Goal: Task Accomplishment & Management: Manage account settings

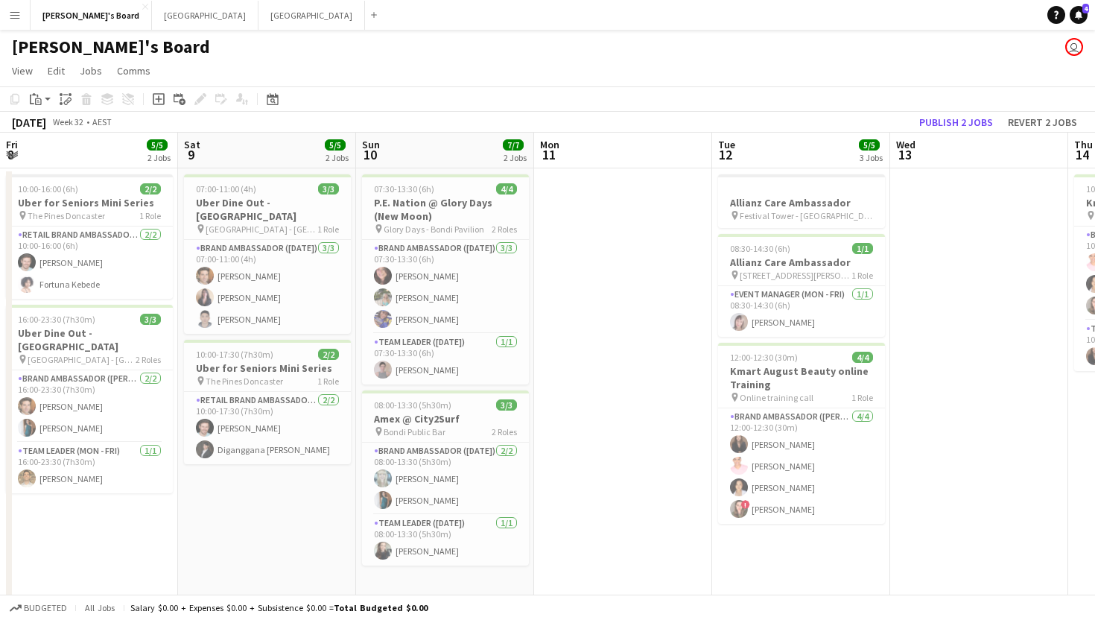
scroll to position [0, 311]
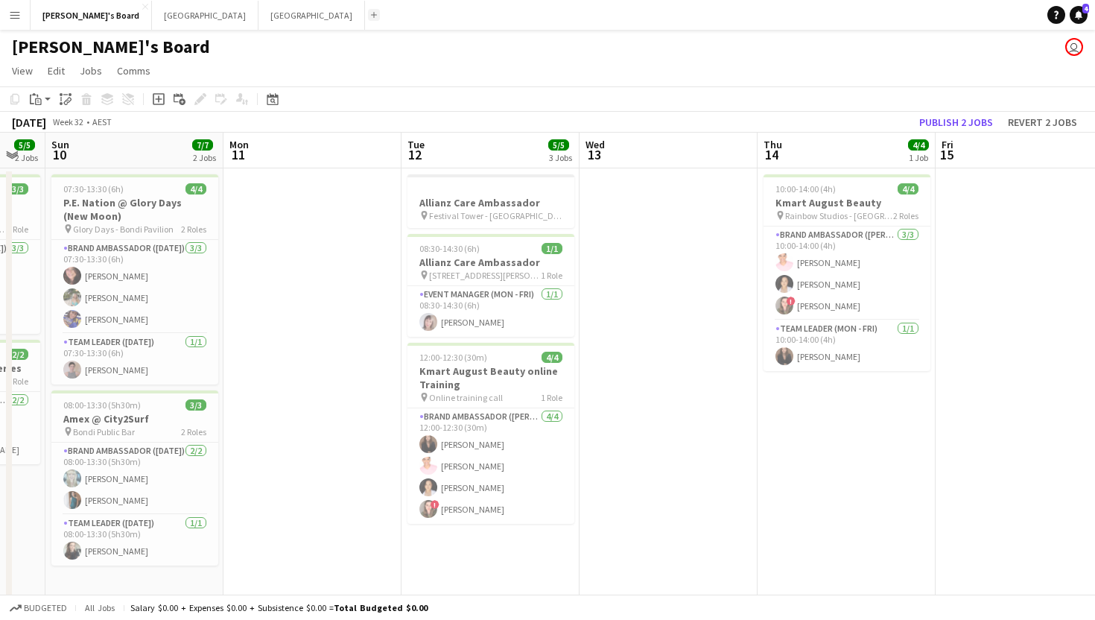
click at [368, 13] on button "Add" at bounding box center [374, 15] width 12 height 12
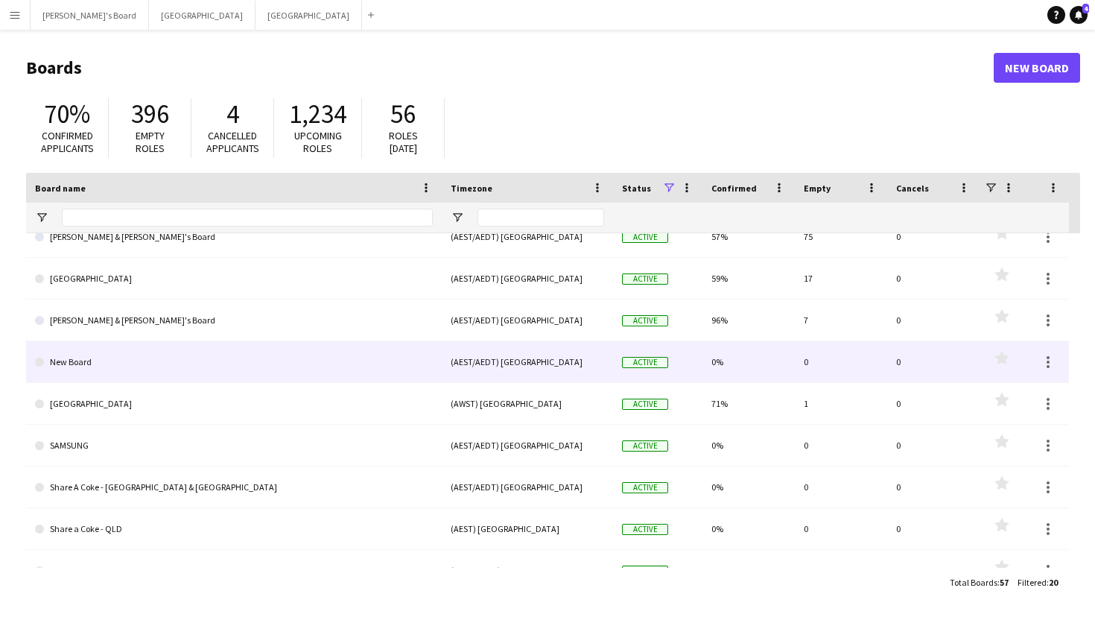
scroll to position [221, 0]
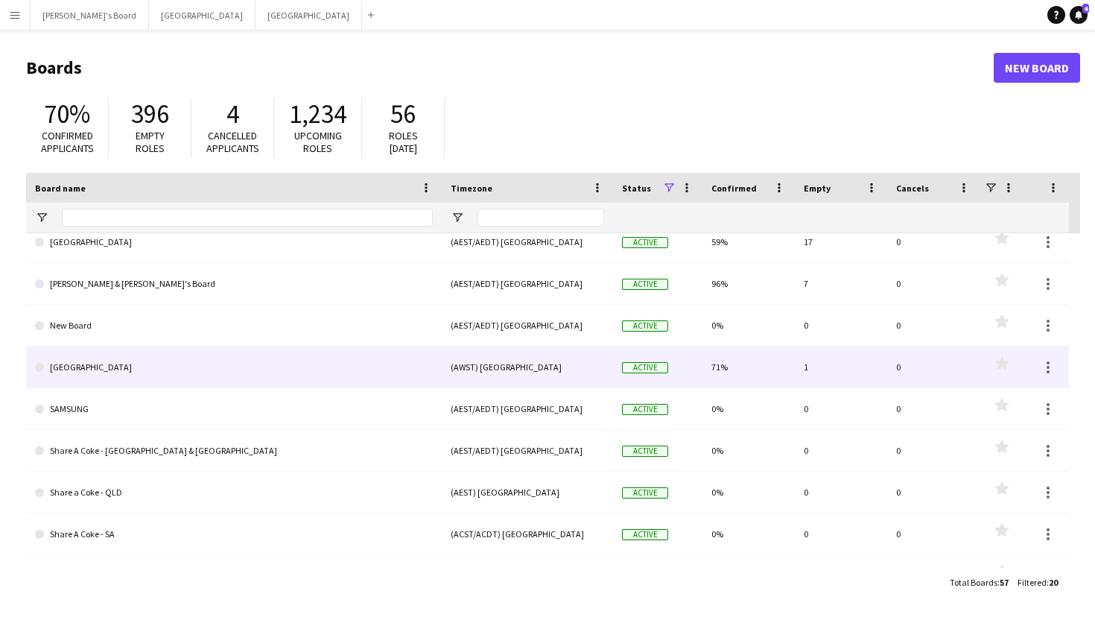
click at [107, 370] on link "[GEOGRAPHIC_DATA]" at bounding box center [234, 367] width 398 height 42
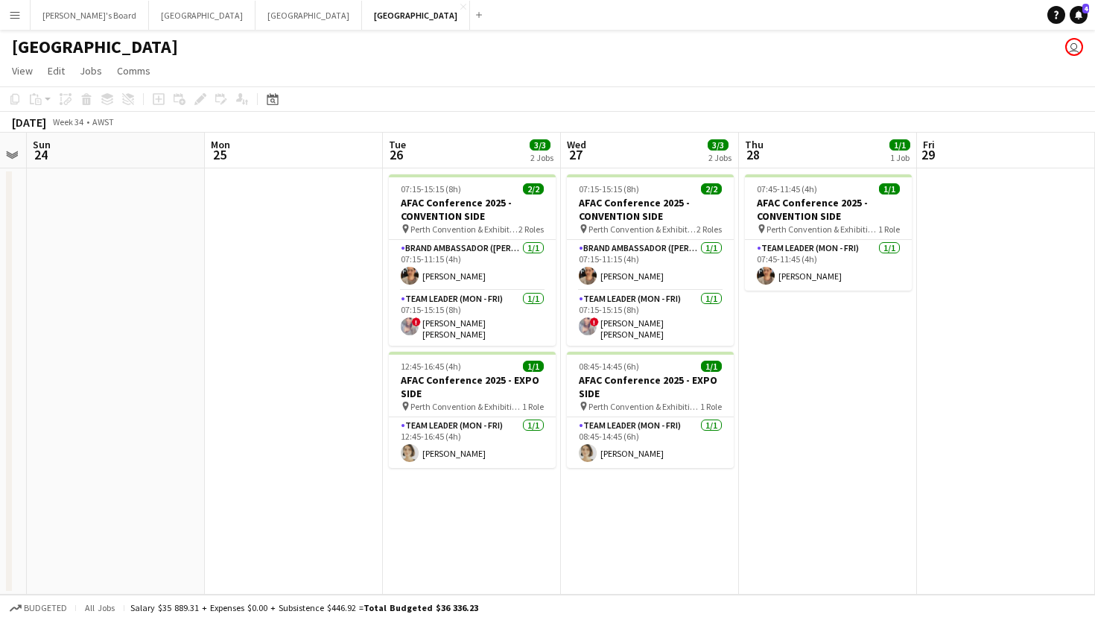
scroll to position [0, 511]
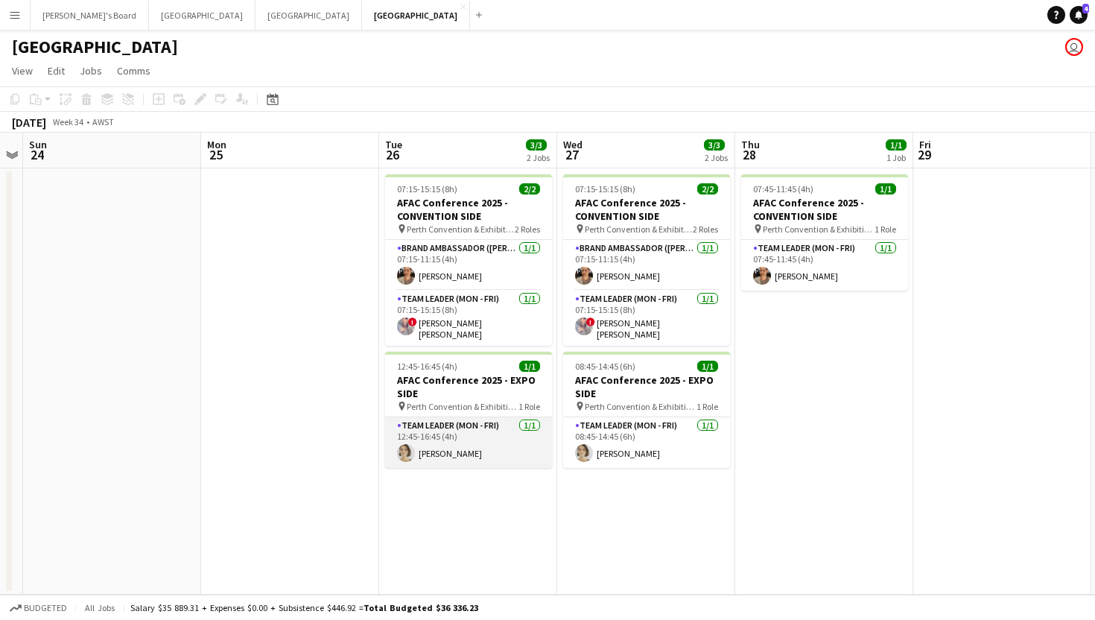
click at [442, 452] on app-card-role "Team Leader (Mon - Fri) [DATE] 12:45-16:45 (4h) [PERSON_NAME]" at bounding box center [468, 442] width 167 height 51
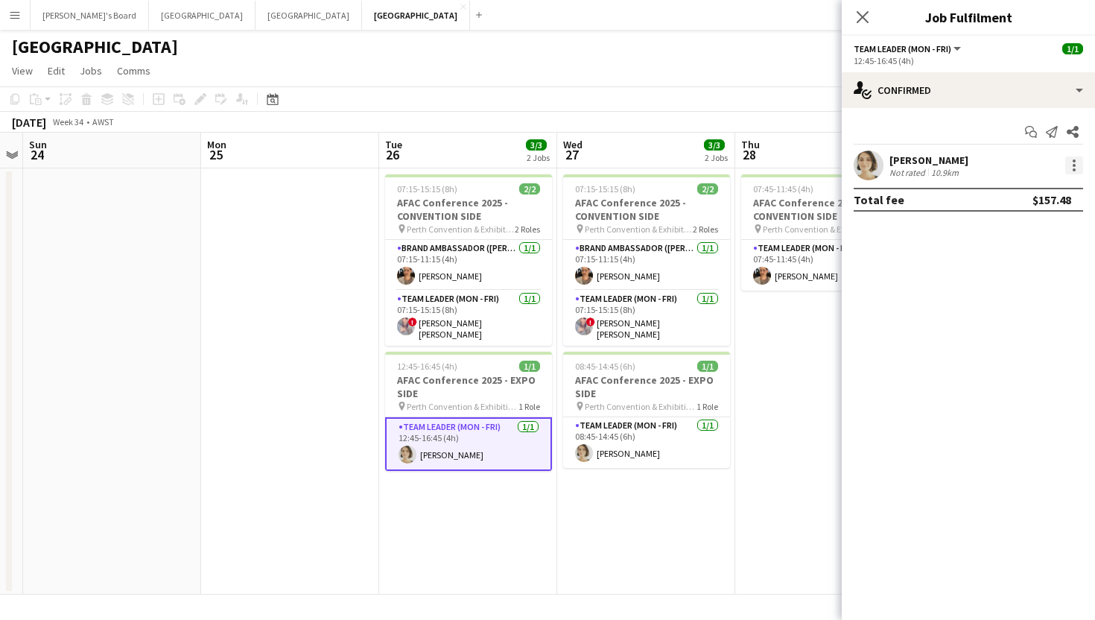
click at [1077, 163] on div at bounding box center [1075, 165] width 18 height 18
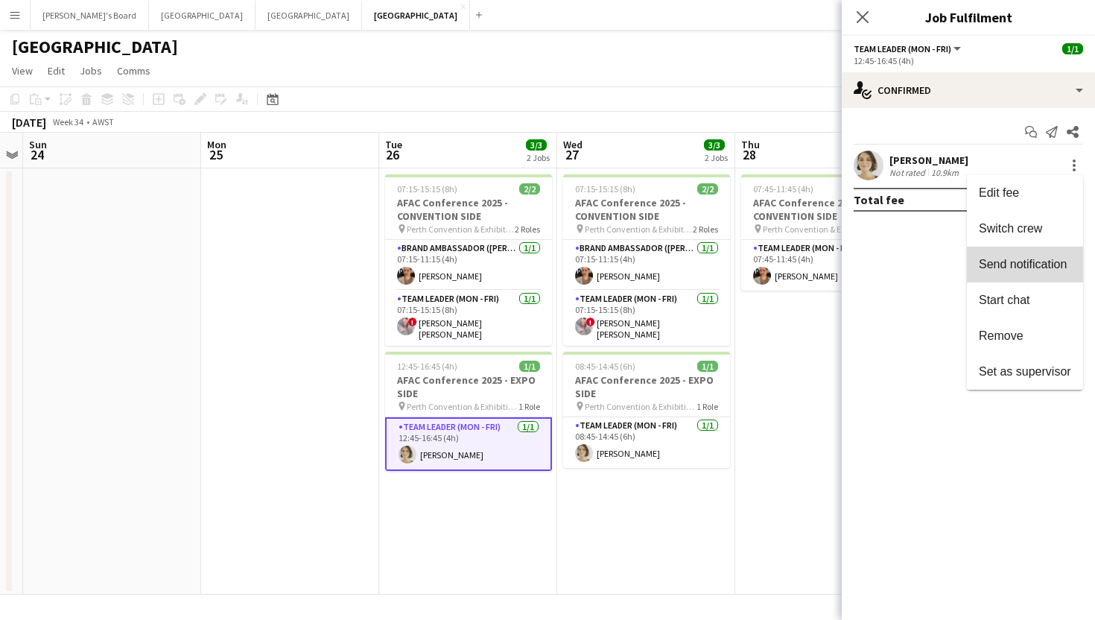
click at [1048, 276] on button "Send notification" at bounding box center [1025, 265] width 116 height 36
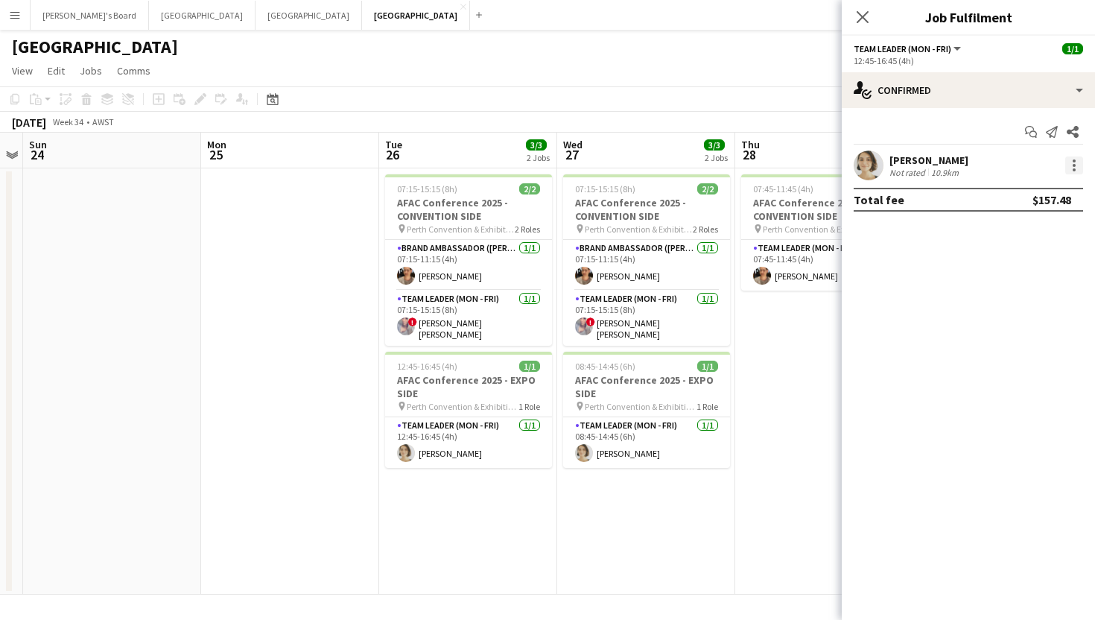
click at [1081, 173] on div at bounding box center [1075, 165] width 18 height 18
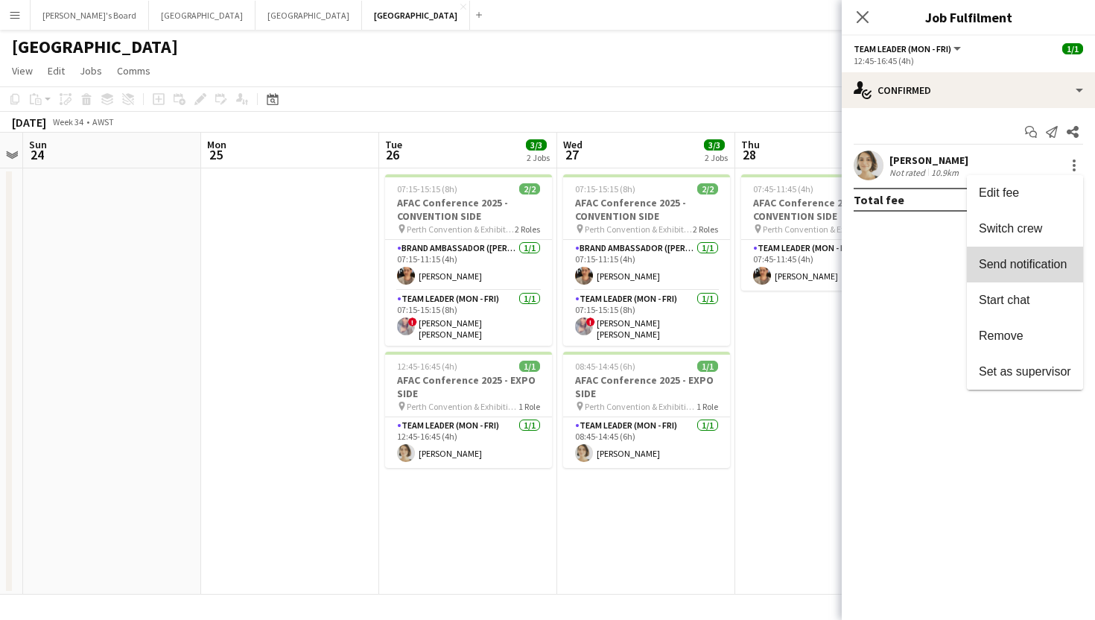
click at [1031, 266] on span "Send notification" at bounding box center [1023, 264] width 88 height 13
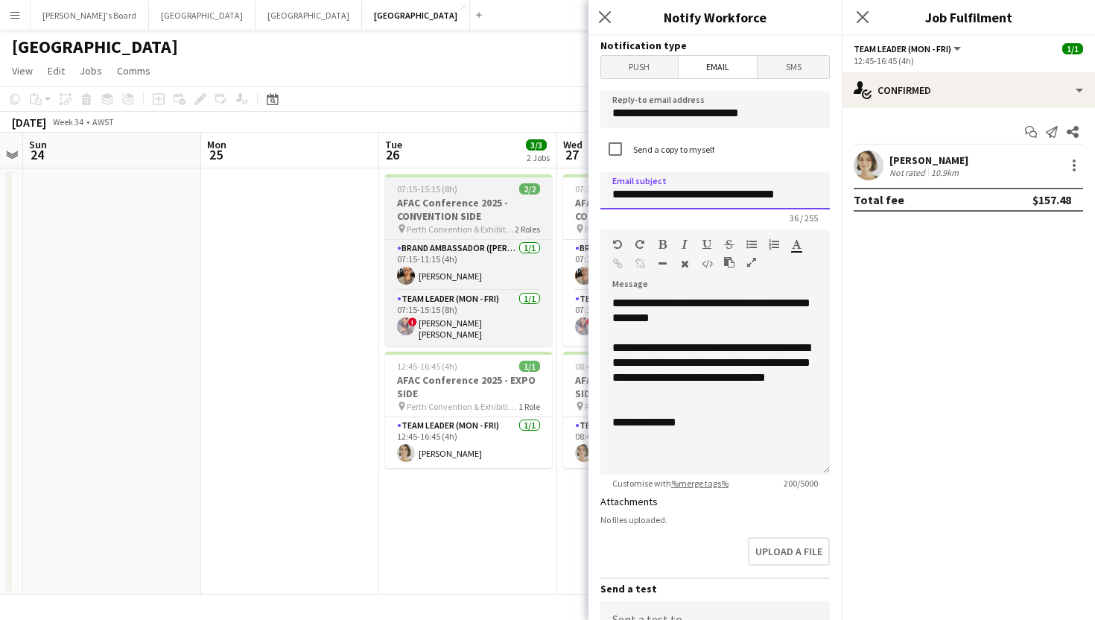
drag, startPoint x: 803, startPoint y: 199, endPoint x: 536, endPoint y: 195, distance: 266.8
click at [536, 195] on body "Menu Boards Boards Boards All jobs Status Workforce Workforce My Workforce Recr…" at bounding box center [547, 310] width 1095 height 620
type input "*"
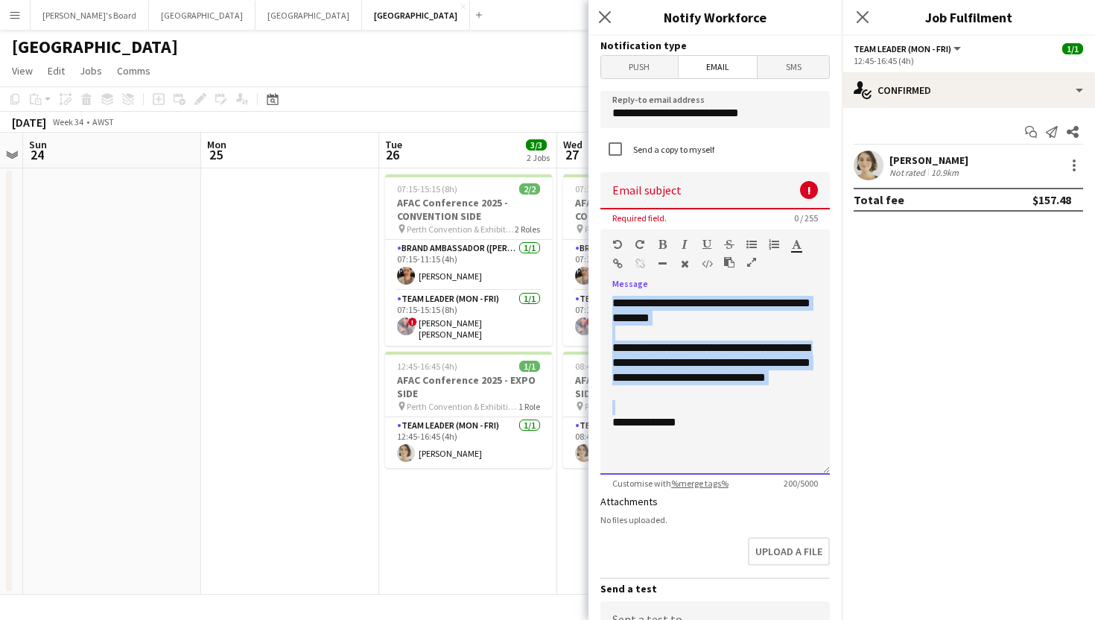
drag, startPoint x: 703, startPoint y: 409, endPoint x: 610, endPoint y: 303, distance: 141.5
click at [610, 303] on div "**********" at bounding box center [715, 385] width 229 height 179
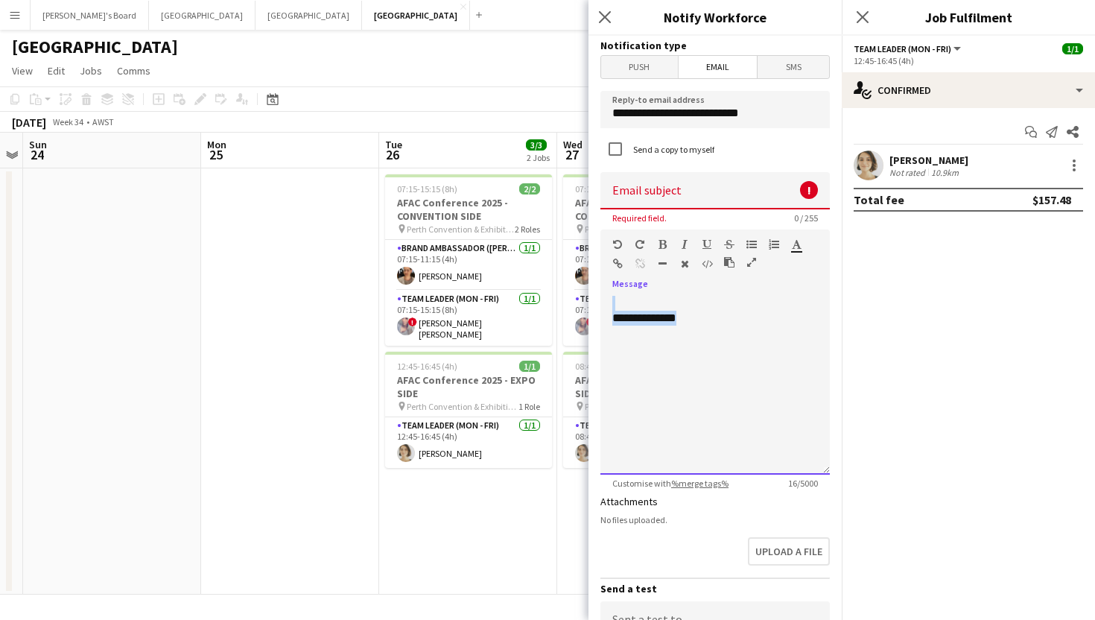
drag, startPoint x: 734, startPoint y: 335, endPoint x: 600, endPoint y: 296, distance: 139.8
click at [600, 296] on form "**********" at bounding box center [715, 450] width 253 height 829
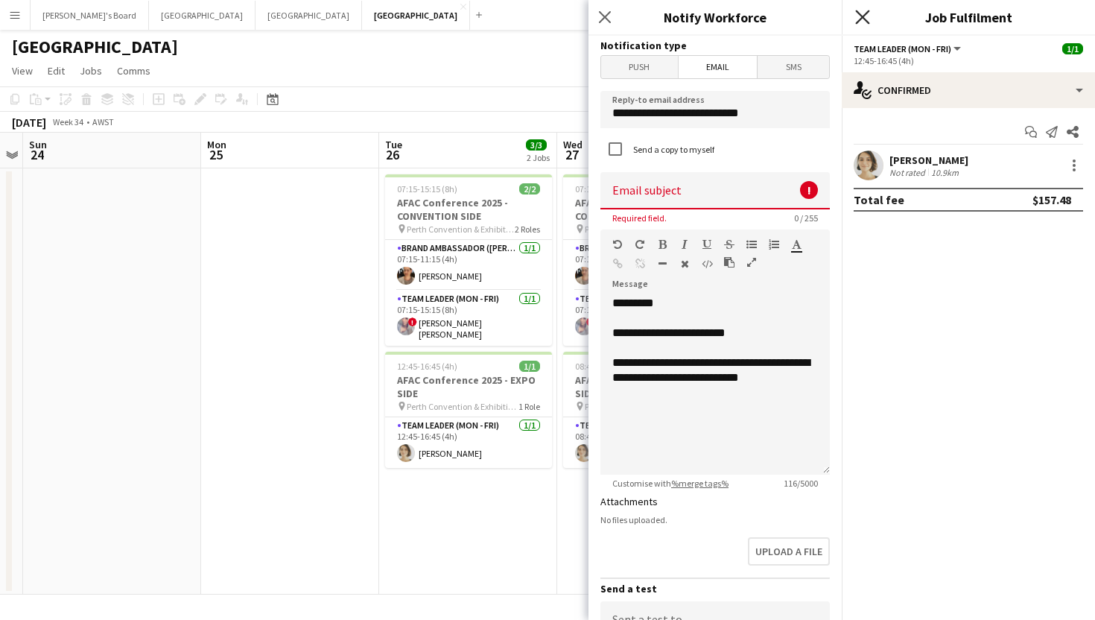
click at [865, 12] on icon "Close pop-in" at bounding box center [862, 17] width 14 height 14
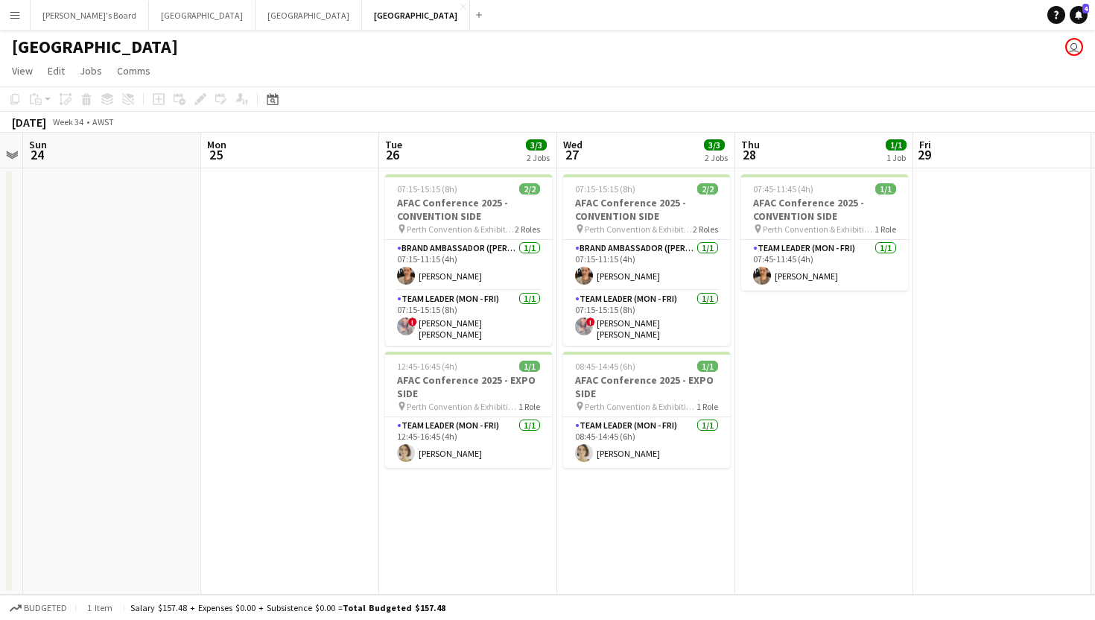
click at [785, 364] on app-date-cell "07:45-11:45 (4h) 1/1 AFAC Conference 2025 - CONVENTION SIDE pin Perth Conventio…" at bounding box center [824, 381] width 178 height 426
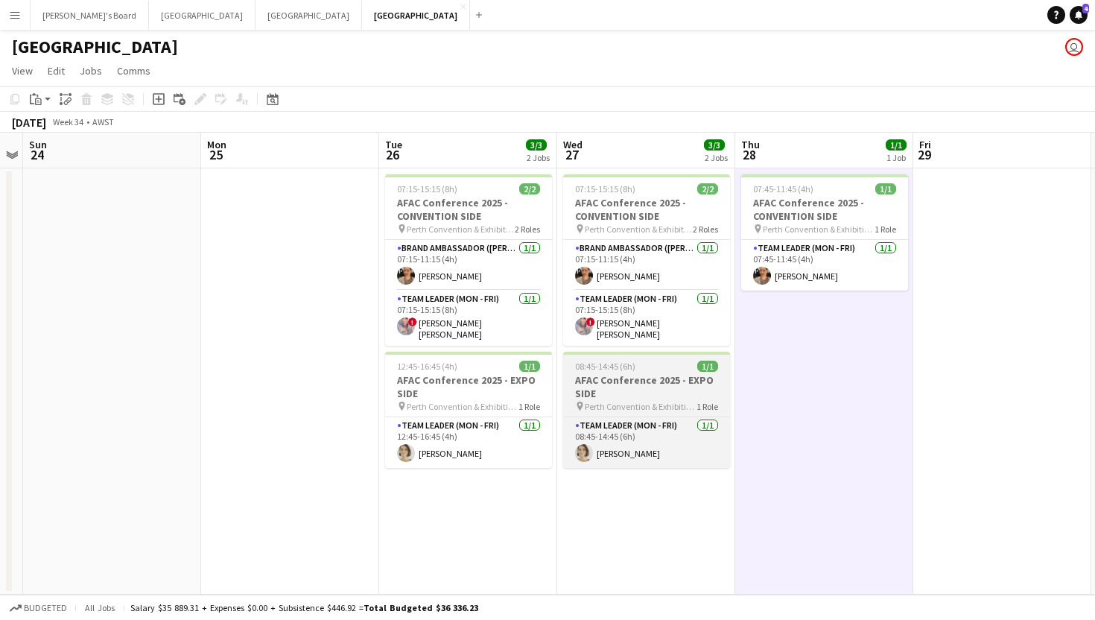
click at [624, 361] on span "08:45-14:45 (6h)" at bounding box center [605, 366] width 60 height 11
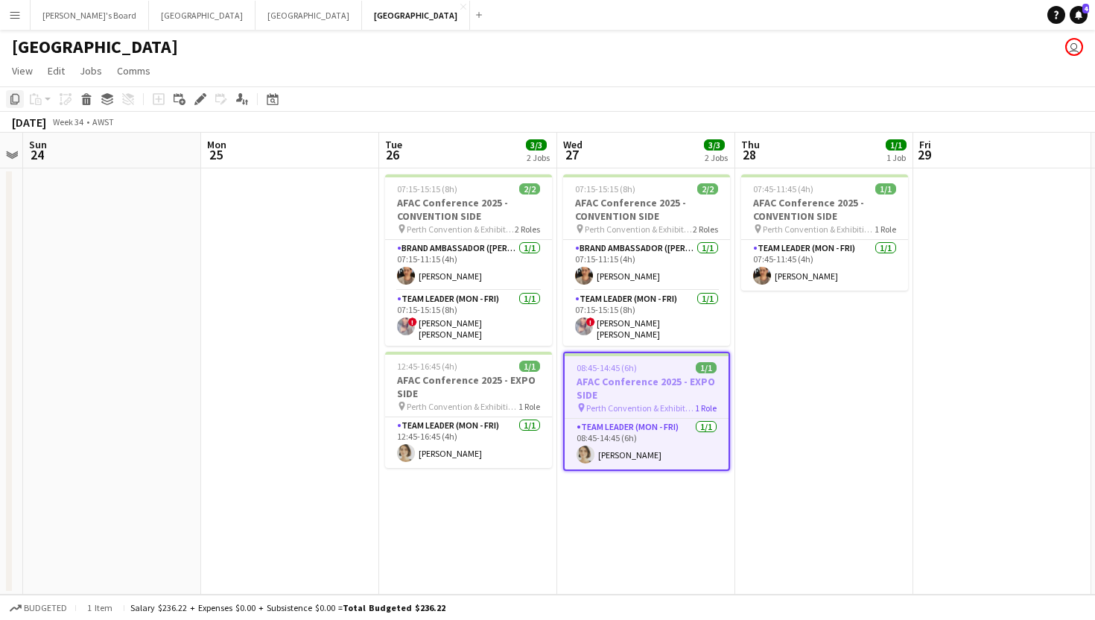
click at [12, 100] on icon at bounding box center [14, 99] width 9 height 10
click at [809, 322] on app-date-cell "07:45-11:45 (4h) 1/1 AFAC Conference 2025 - CONVENTION SIDE pin Perth Conventio…" at bounding box center [824, 381] width 178 height 426
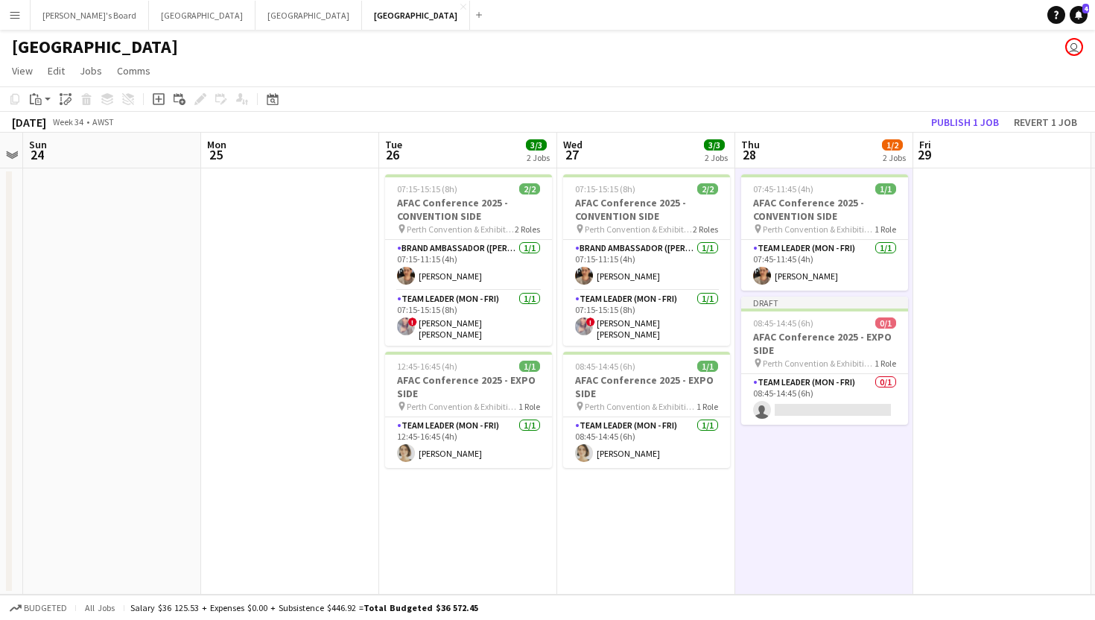
click at [809, 322] on span "08:45-14:45 (6h)" at bounding box center [783, 322] width 60 height 11
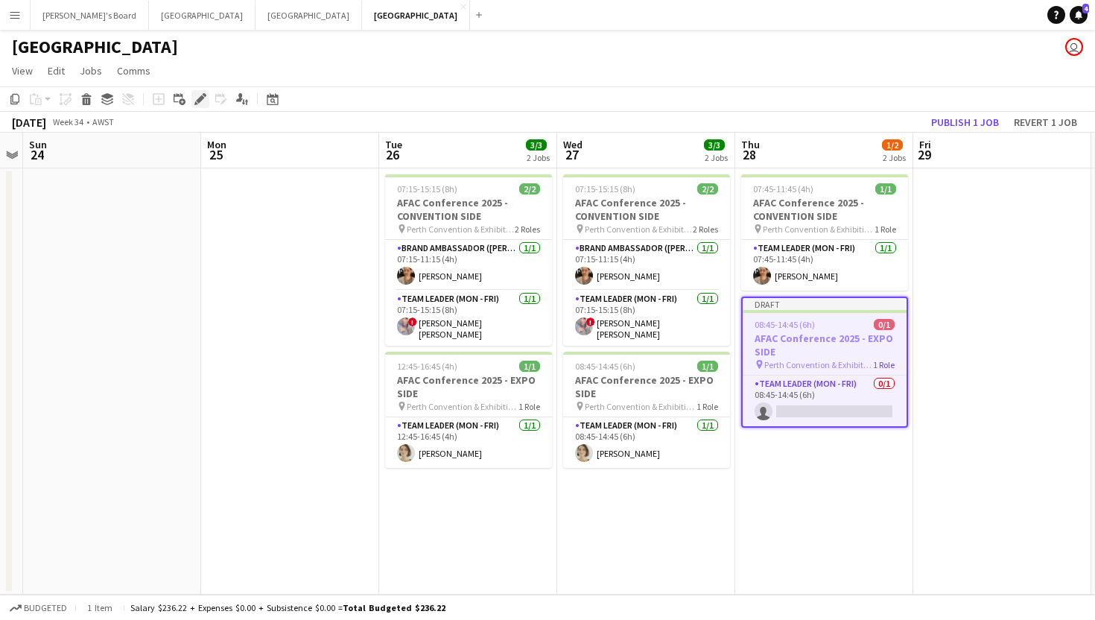
click at [195, 98] on icon "Edit" at bounding box center [200, 99] width 12 height 12
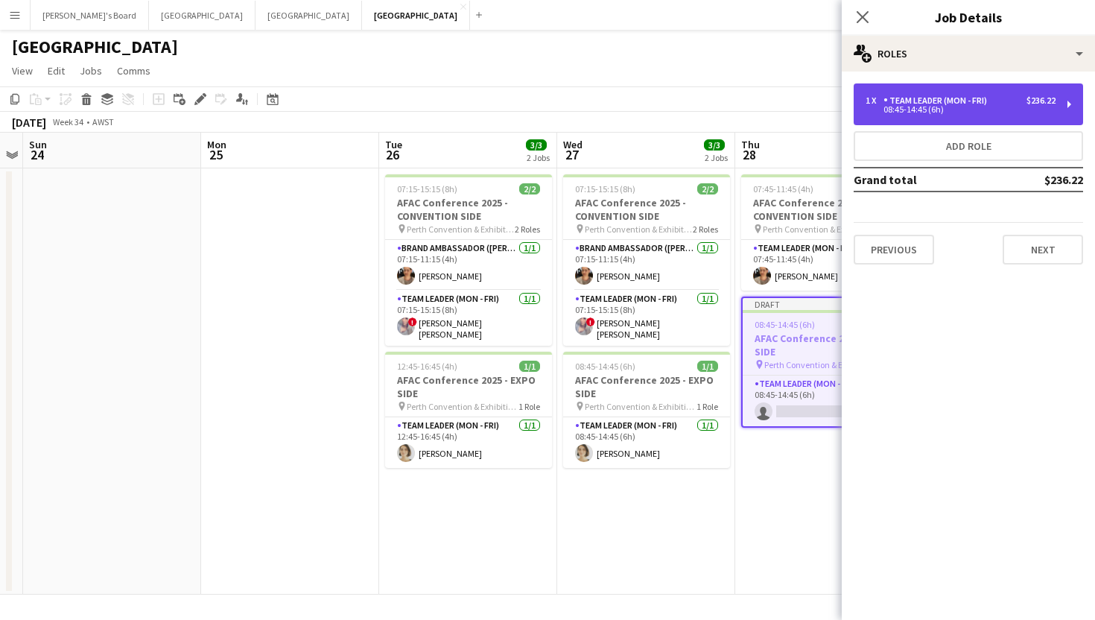
click at [944, 110] on div "08:45-14:45 (6h)" at bounding box center [961, 109] width 190 height 7
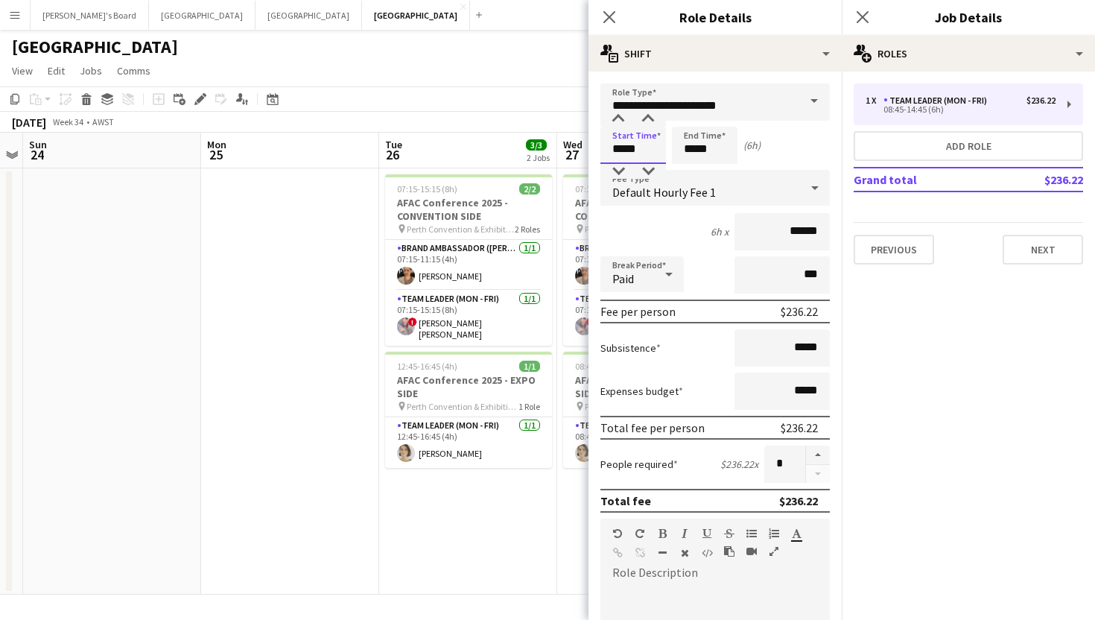
drag, startPoint x: 649, startPoint y: 148, endPoint x: 592, endPoint y: 148, distance: 56.6
click at [592, 148] on form "**********" at bounding box center [715, 546] width 253 height 926
type input "*****"
drag, startPoint x: 726, startPoint y: 145, endPoint x: 688, endPoint y: 145, distance: 38.0
click at [688, 145] on input "*****" at bounding box center [705, 145] width 66 height 37
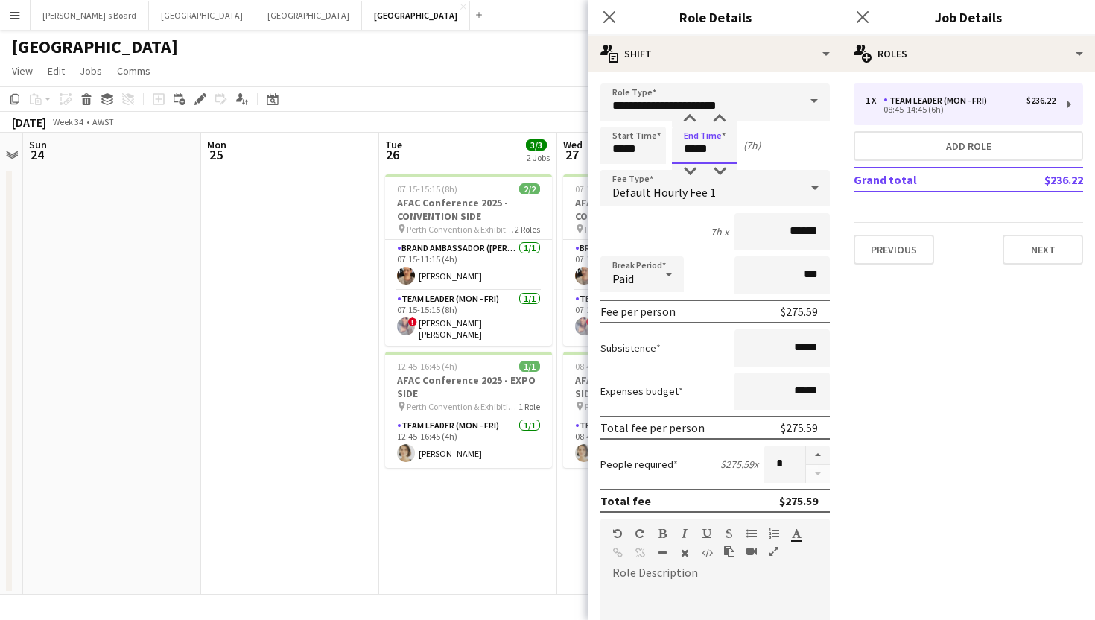
type input "*****"
click at [865, 10] on icon "Close pop-in" at bounding box center [862, 17] width 14 height 14
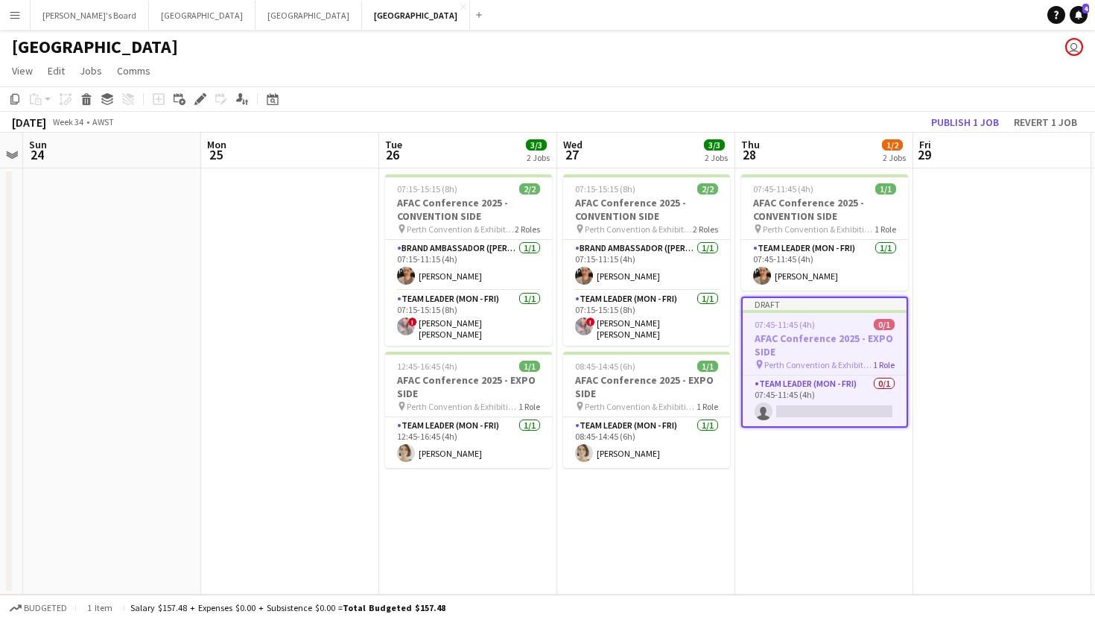
click at [811, 323] on span "07:45-11:45 (4h)" at bounding box center [785, 324] width 60 height 11
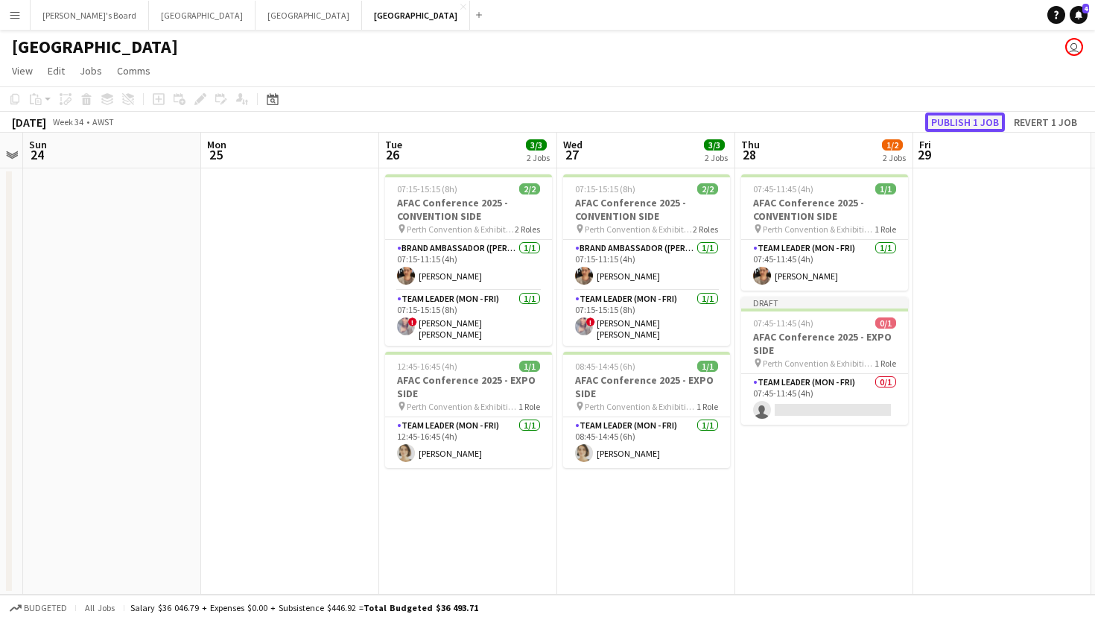
click at [963, 122] on button "Publish 1 job" at bounding box center [965, 122] width 80 height 19
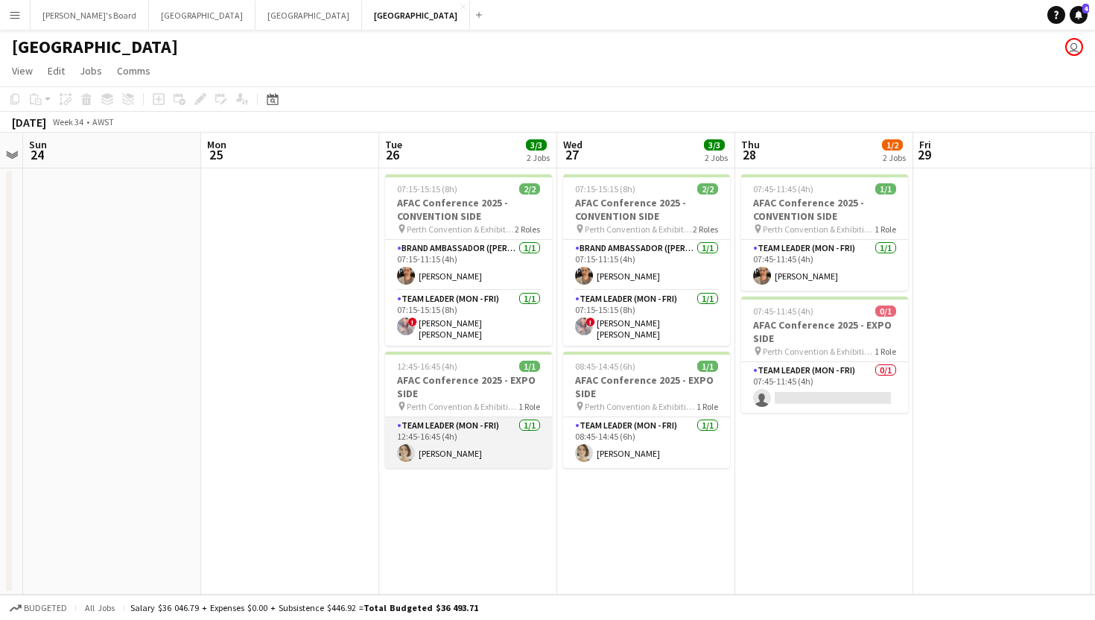
click at [460, 455] on app-card-role "Team Leader (Mon - Fri) [DATE] 12:45-16:45 (4h) [PERSON_NAME]" at bounding box center [468, 442] width 167 height 51
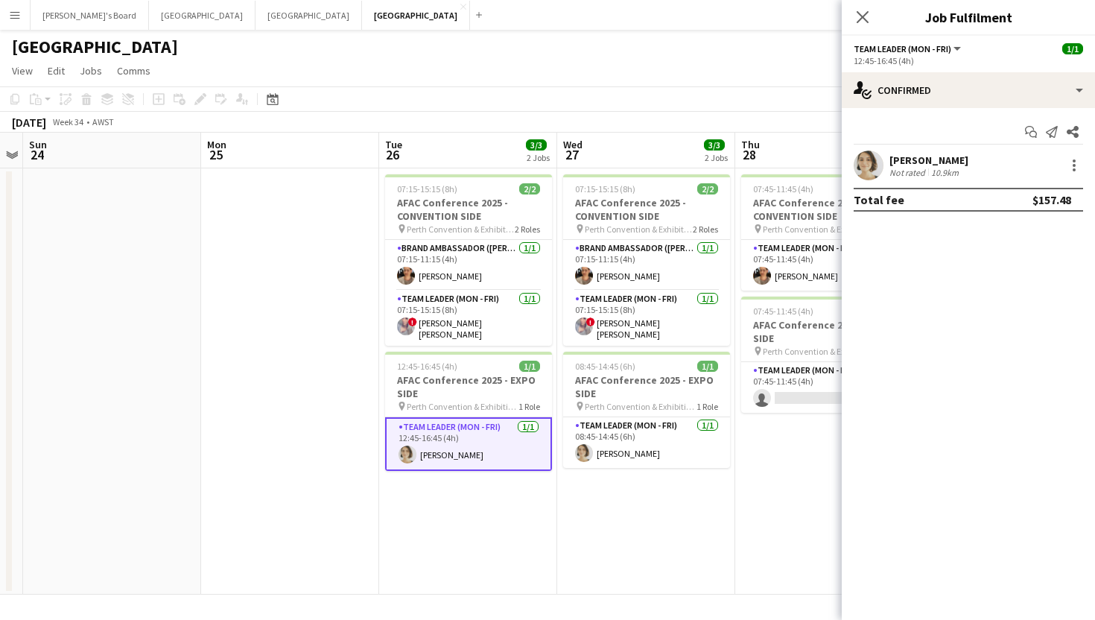
click at [945, 158] on div "[PERSON_NAME]" at bounding box center [929, 159] width 79 height 13
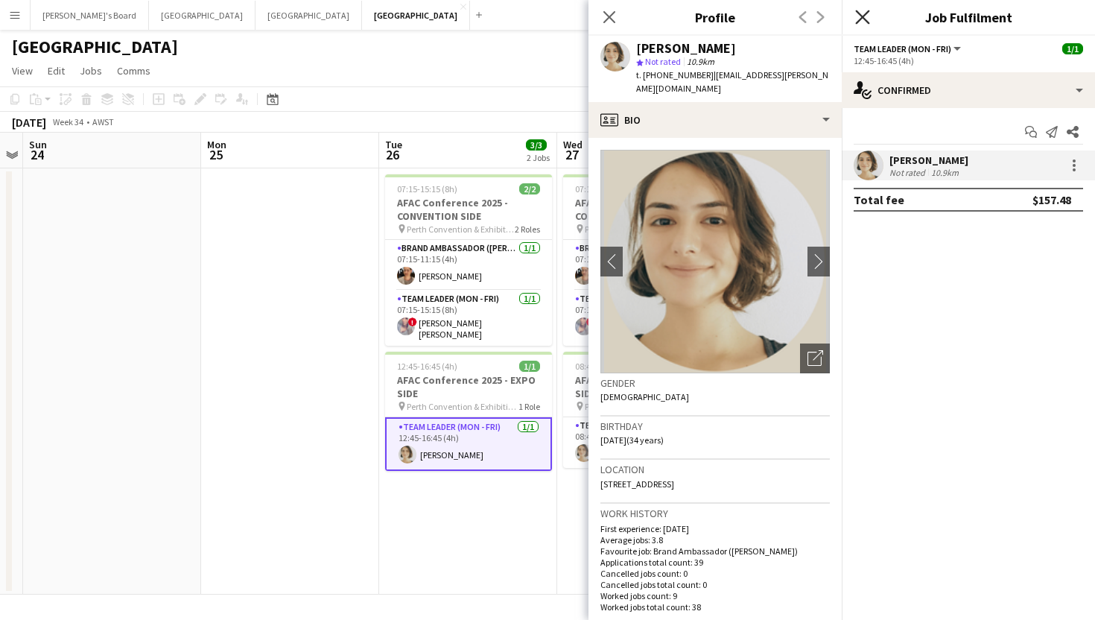
click at [861, 16] on icon at bounding box center [862, 17] width 14 height 14
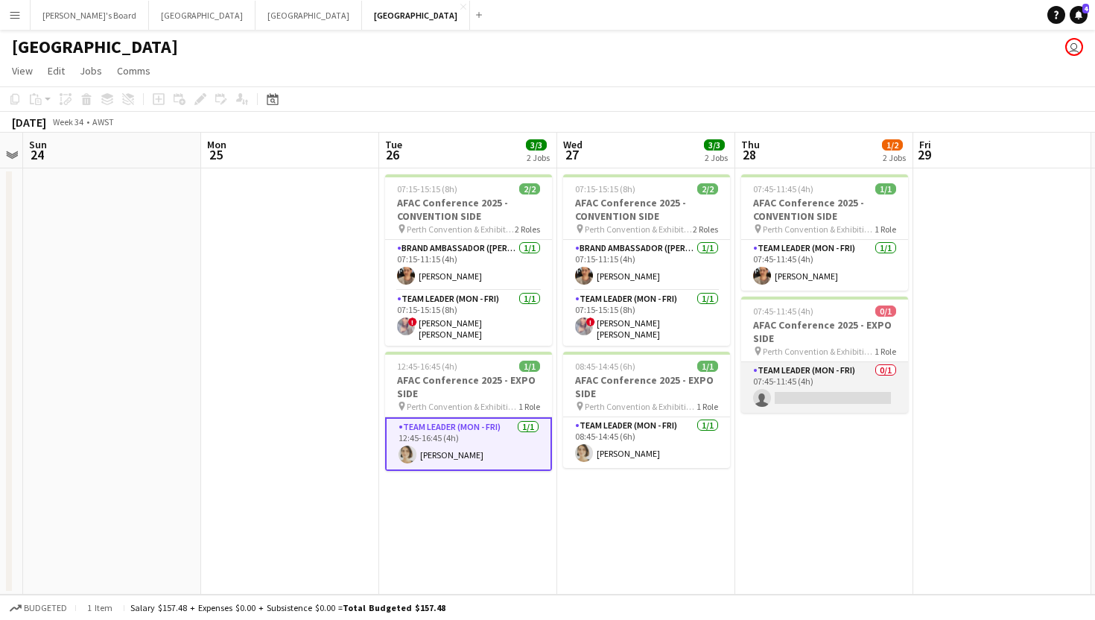
click at [839, 395] on app-card-role "Team Leader (Mon - Fri) 0/1 07:45-11:45 (4h) single-neutral-actions" at bounding box center [824, 387] width 167 height 51
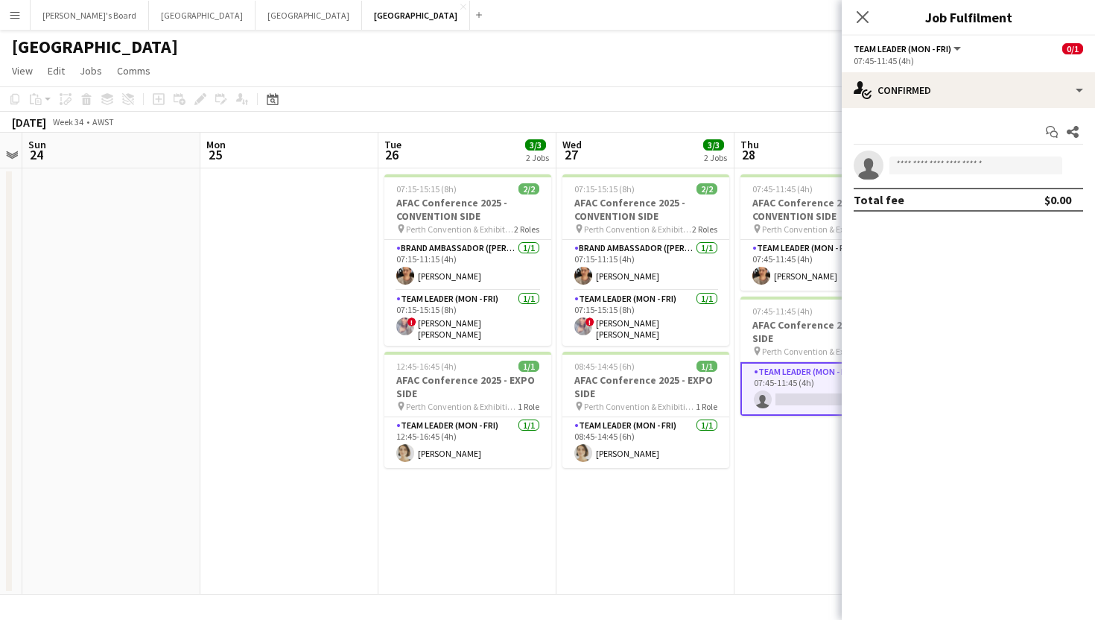
click at [980, 65] on div "07:45-11:45 (4h)" at bounding box center [968, 60] width 229 height 11
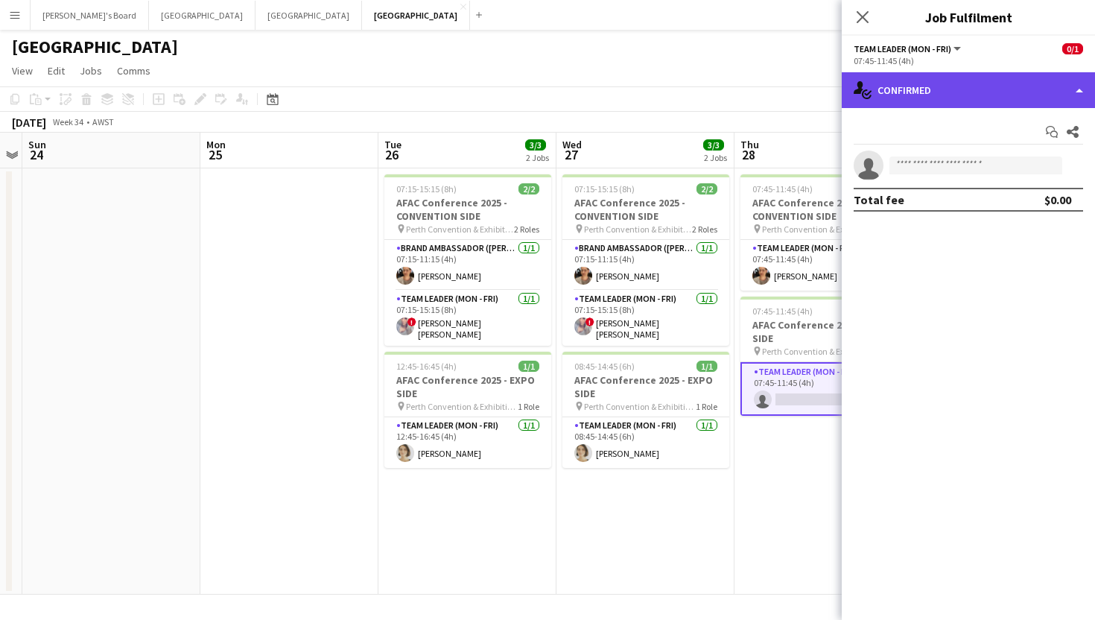
click at [975, 82] on div "single-neutral-actions-check-2 Confirmed" at bounding box center [968, 90] width 253 height 36
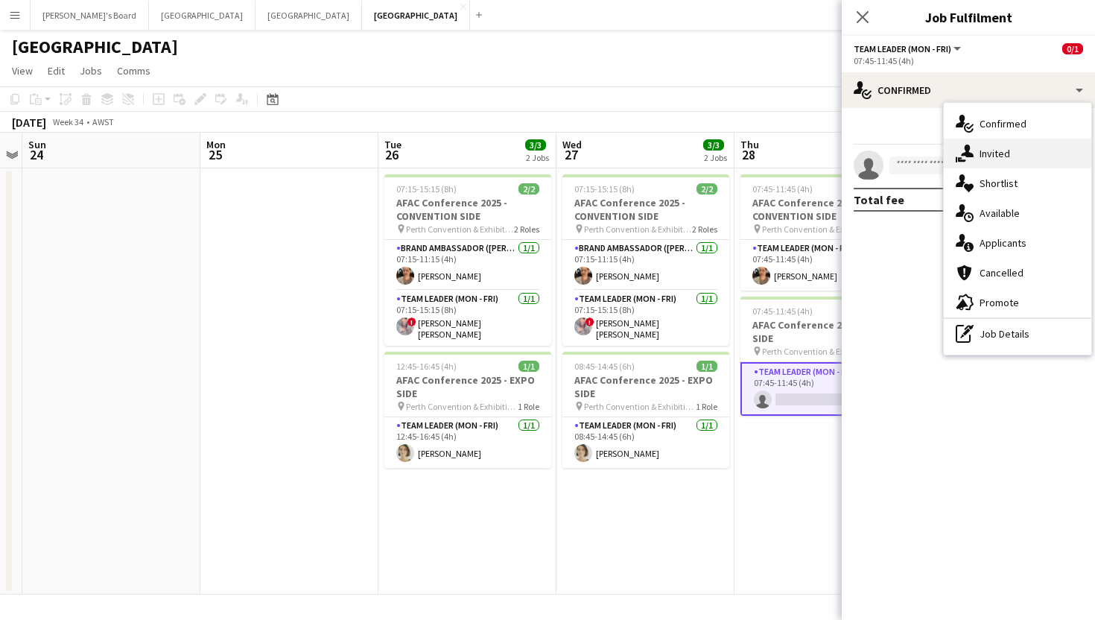
click at [995, 146] on div "single-neutral-actions-share-1 Invited" at bounding box center [1018, 154] width 148 height 30
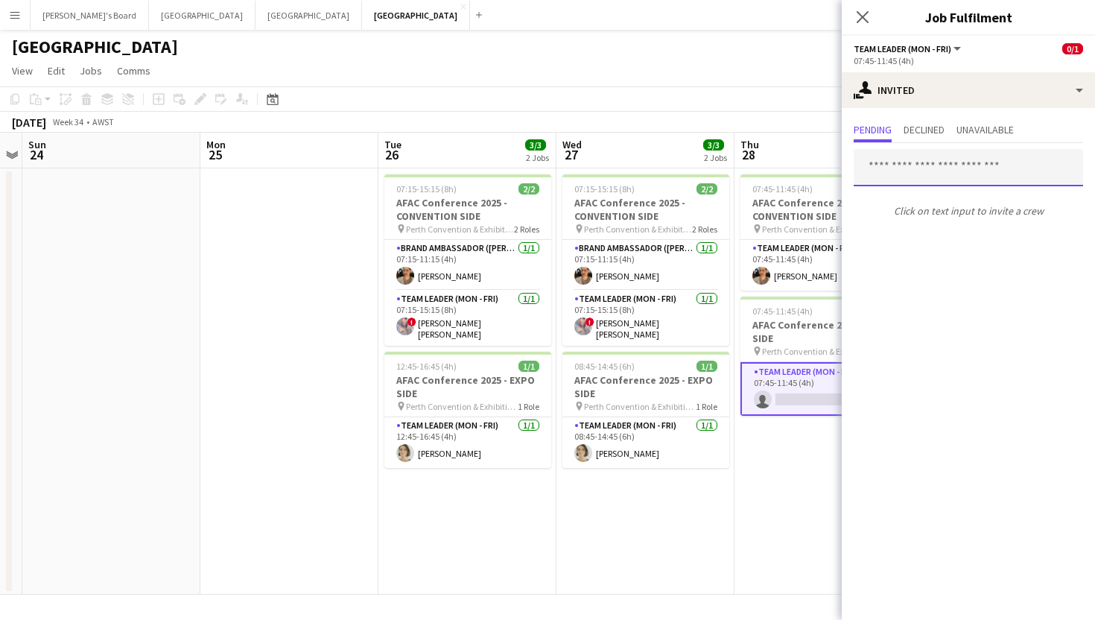
click at [980, 178] on input "text" at bounding box center [968, 167] width 229 height 37
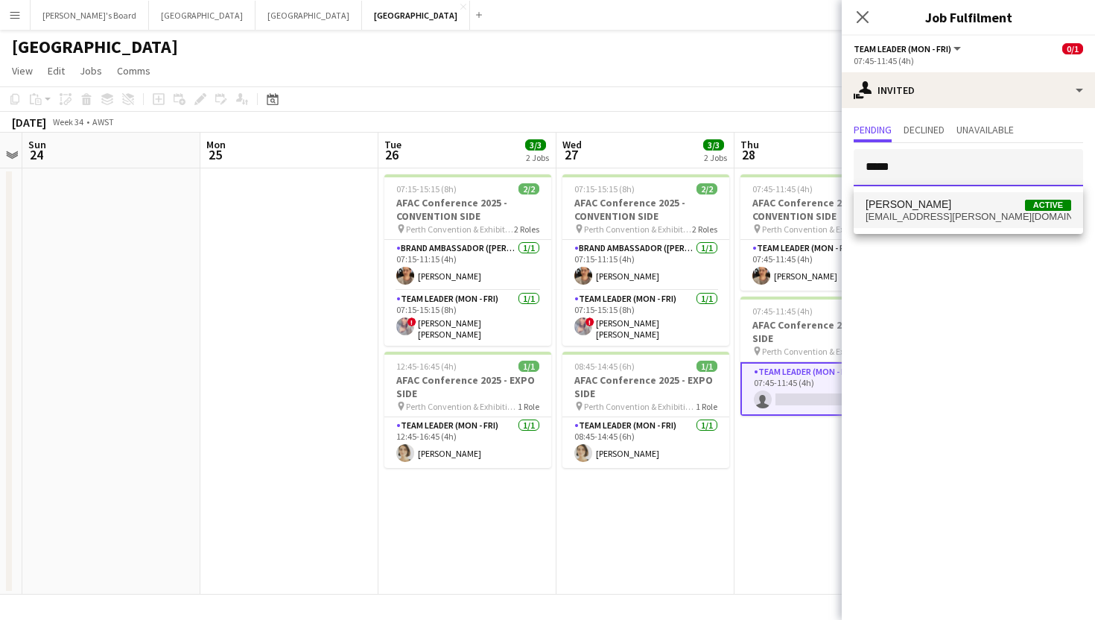
type input "*****"
click at [978, 206] on span "[PERSON_NAME] Active" at bounding box center [969, 204] width 206 height 13
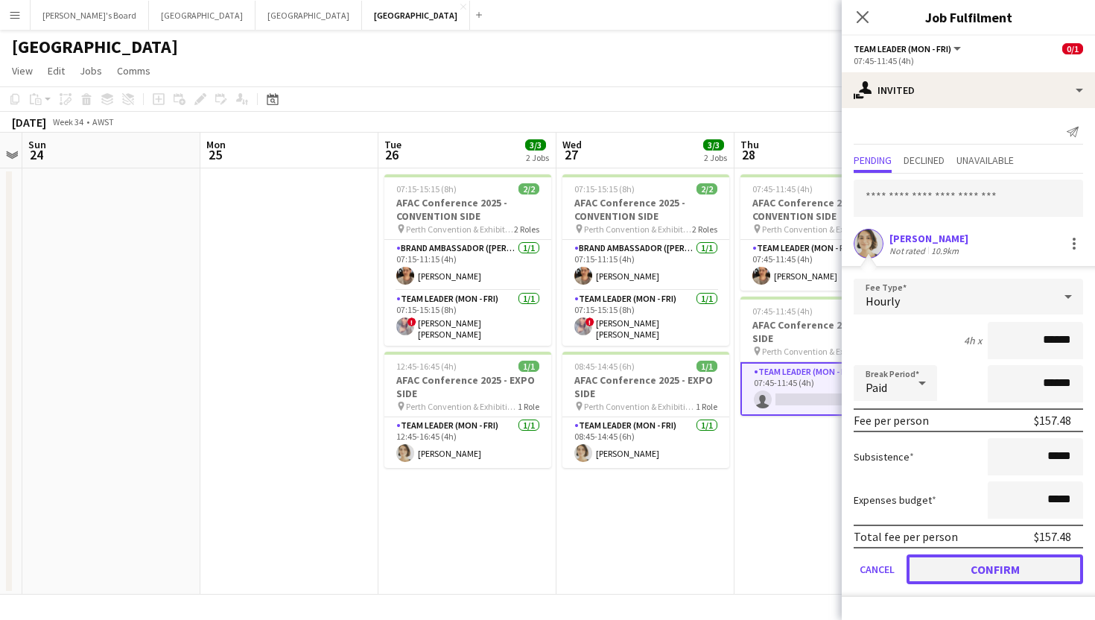
click at [964, 580] on button "Confirm" at bounding box center [995, 569] width 177 height 30
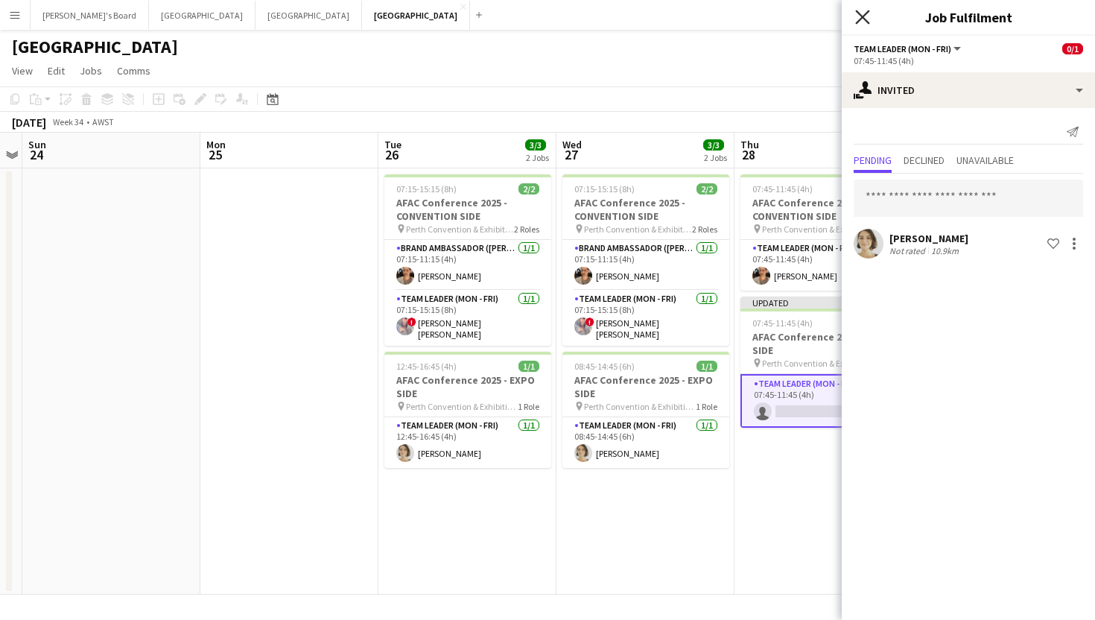
click at [858, 20] on icon at bounding box center [862, 17] width 14 height 14
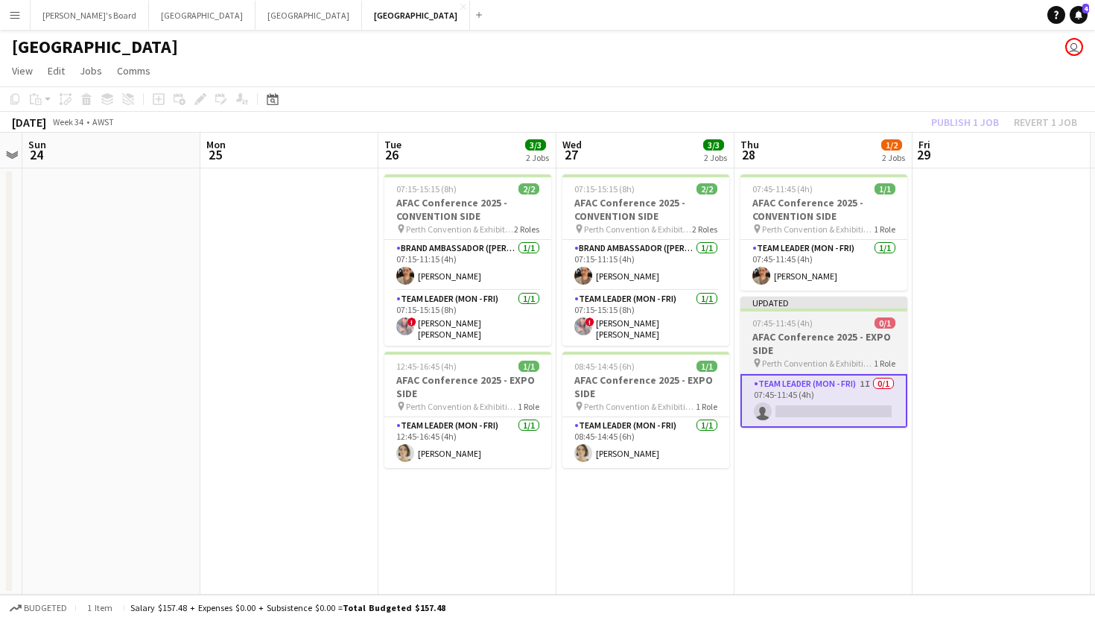
click at [818, 333] on h3 "AFAC Conference 2025 - EXPO SIDE" at bounding box center [824, 343] width 167 height 27
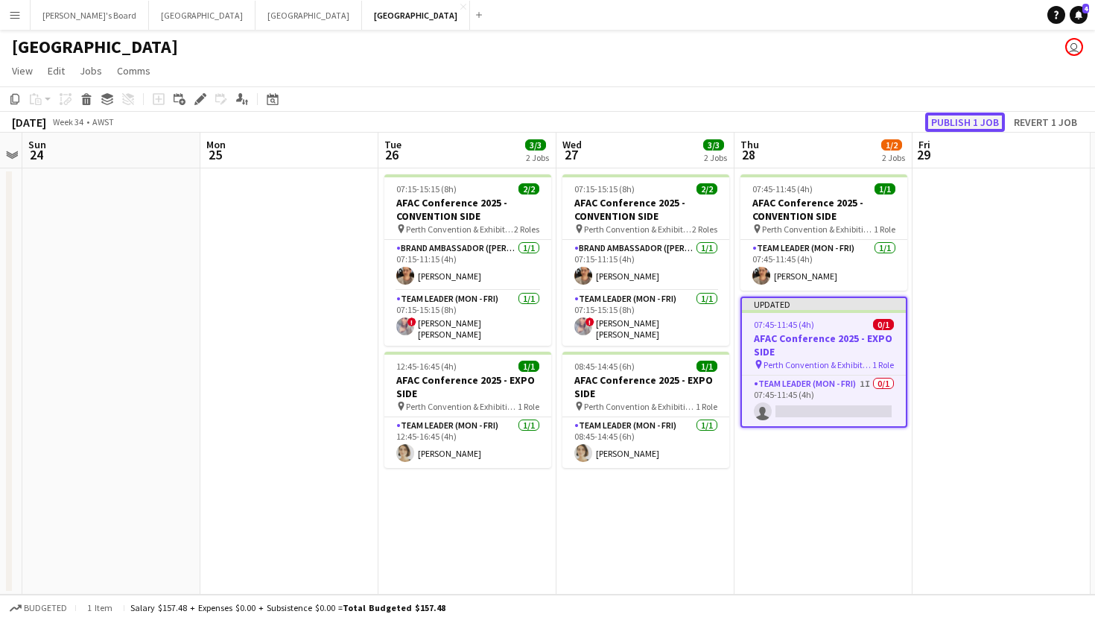
click at [951, 130] on button "Publish 1 job" at bounding box center [965, 122] width 80 height 19
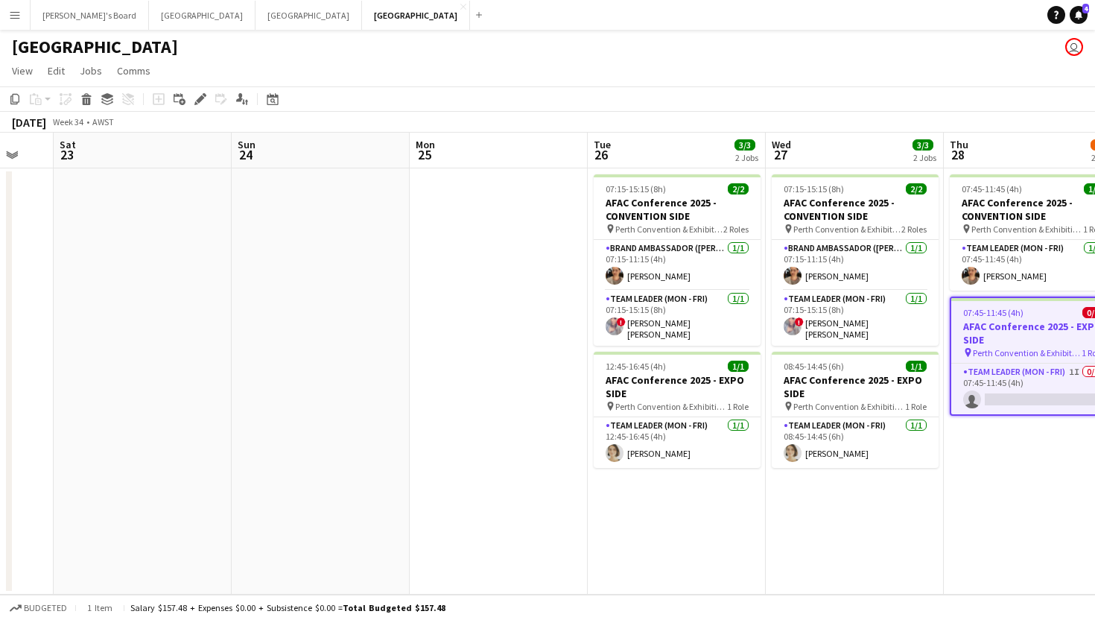
scroll to position [0, 510]
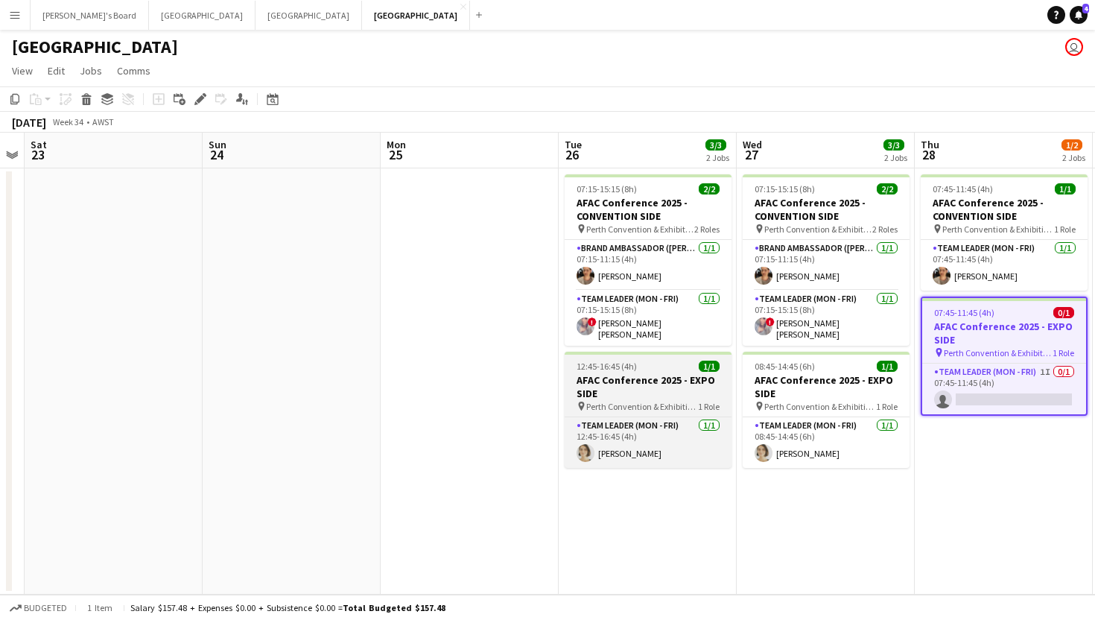
click at [645, 367] on app-job-card "12:45-16:45 (4h) 1/1 AFAC Conference 2025 - EXPO SIDE pin Perth Convention & Ex…" at bounding box center [648, 410] width 167 height 116
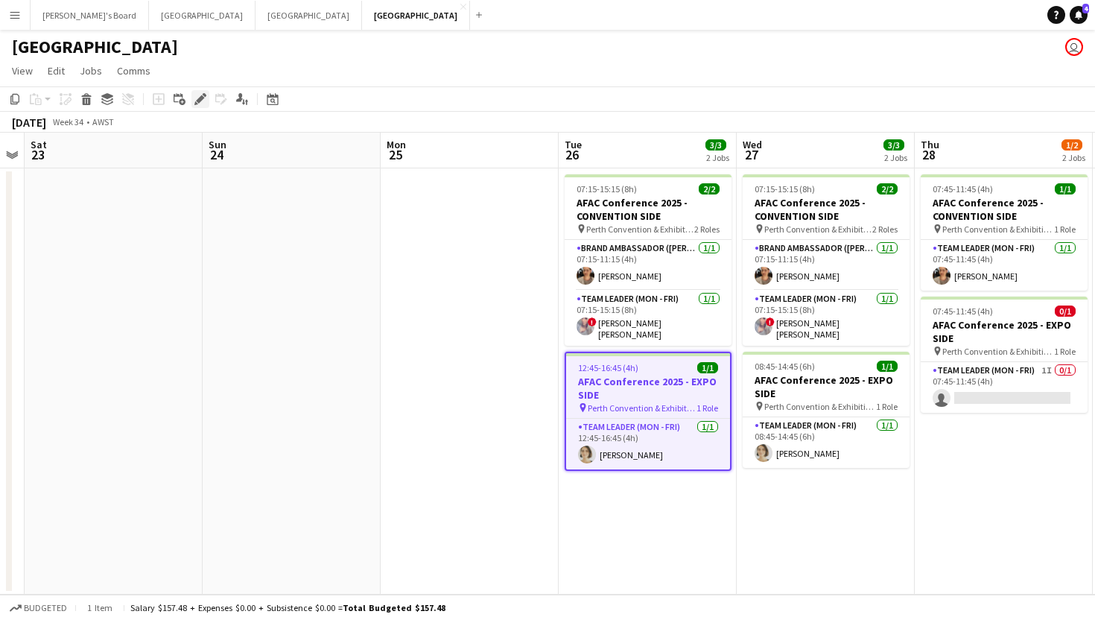
click at [206, 98] on icon "Edit" at bounding box center [200, 99] width 12 height 12
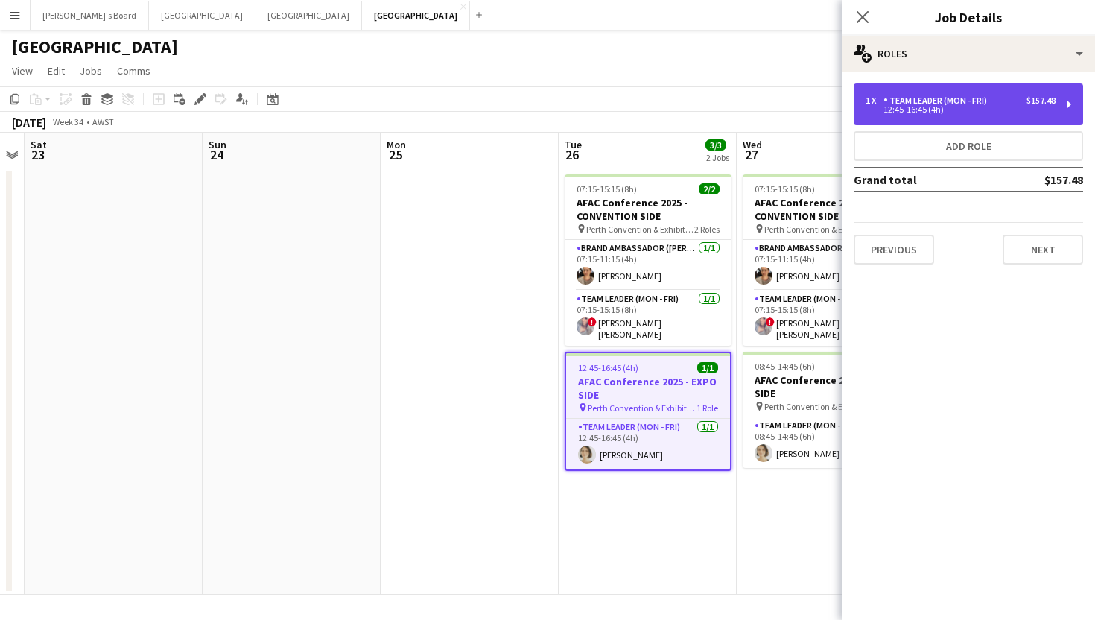
click at [966, 101] on div "Team Leader (Mon - Fri)" at bounding box center [939, 100] width 110 height 10
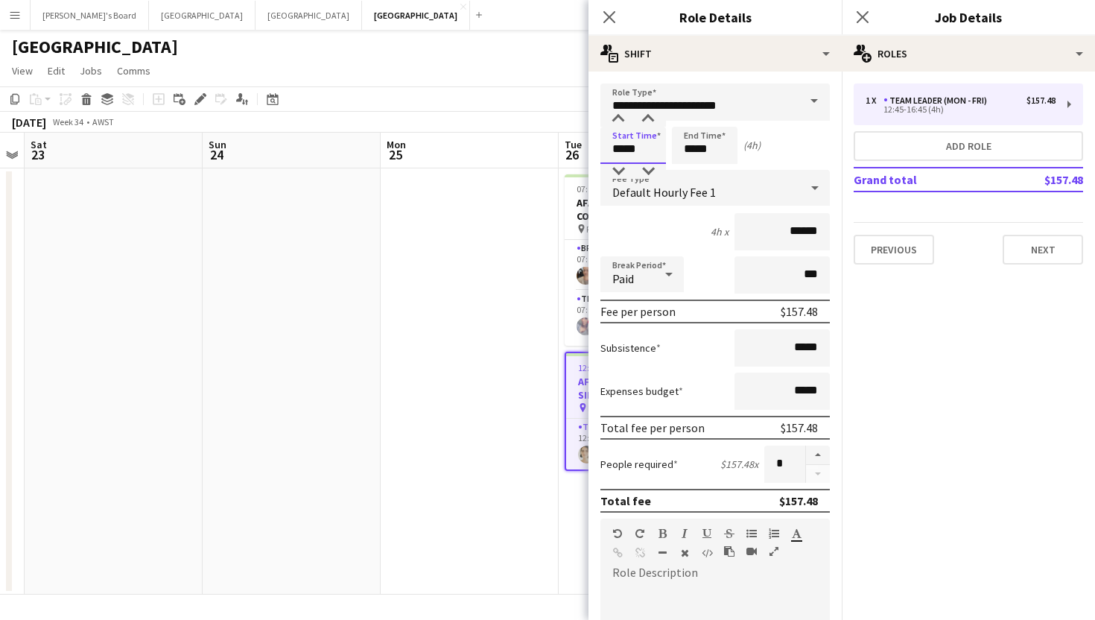
drag, startPoint x: 659, startPoint y: 146, endPoint x: 607, endPoint y: 146, distance: 52.2
click at [607, 146] on input "*****" at bounding box center [634, 145] width 66 height 37
type input "*****"
drag, startPoint x: 724, startPoint y: 150, endPoint x: 614, endPoint y: 150, distance: 109.5
click at [614, 150] on div "Start Time ***** End Time ***** (6h 15m)" at bounding box center [715, 145] width 229 height 37
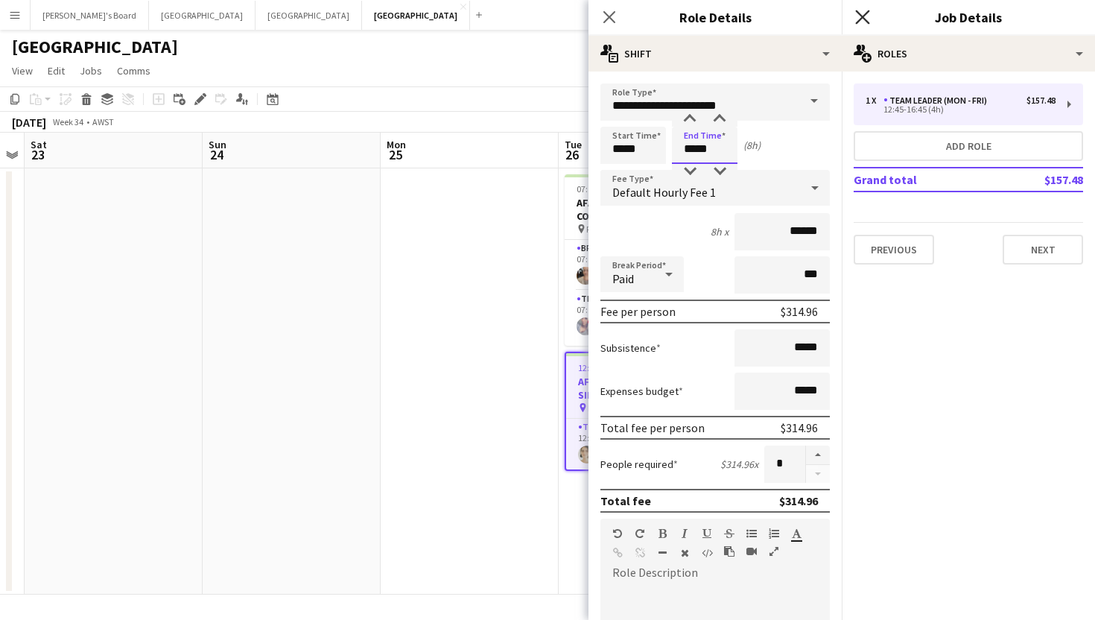
type input "*****"
click at [859, 15] on icon "Close pop-in" at bounding box center [862, 17] width 14 height 14
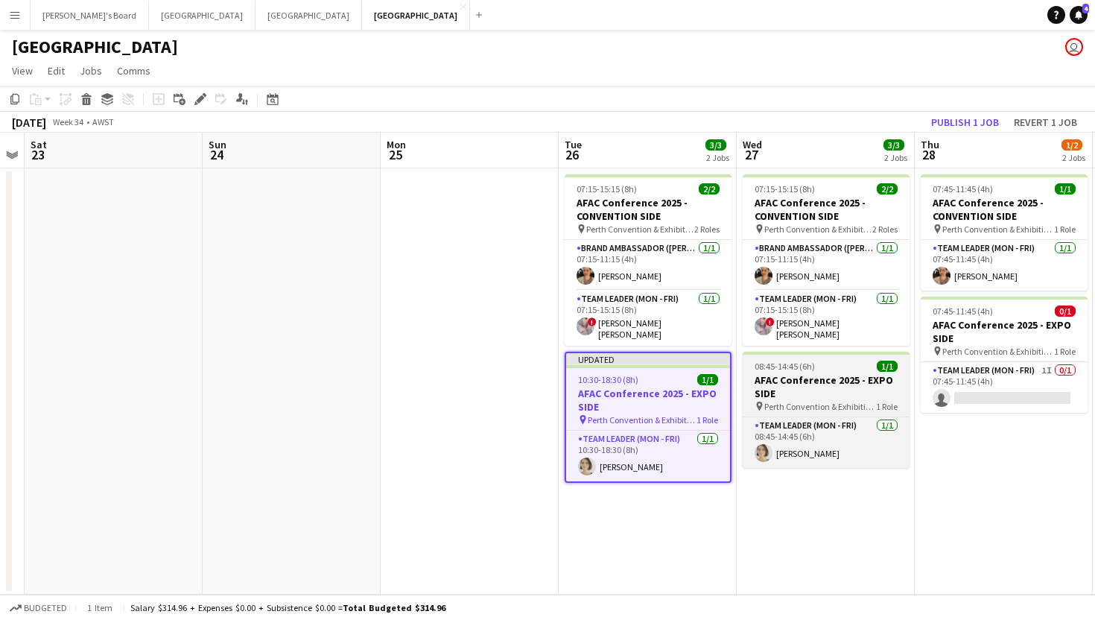
click at [802, 361] on span "08:45-14:45 (6h)" at bounding box center [785, 366] width 60 height 11
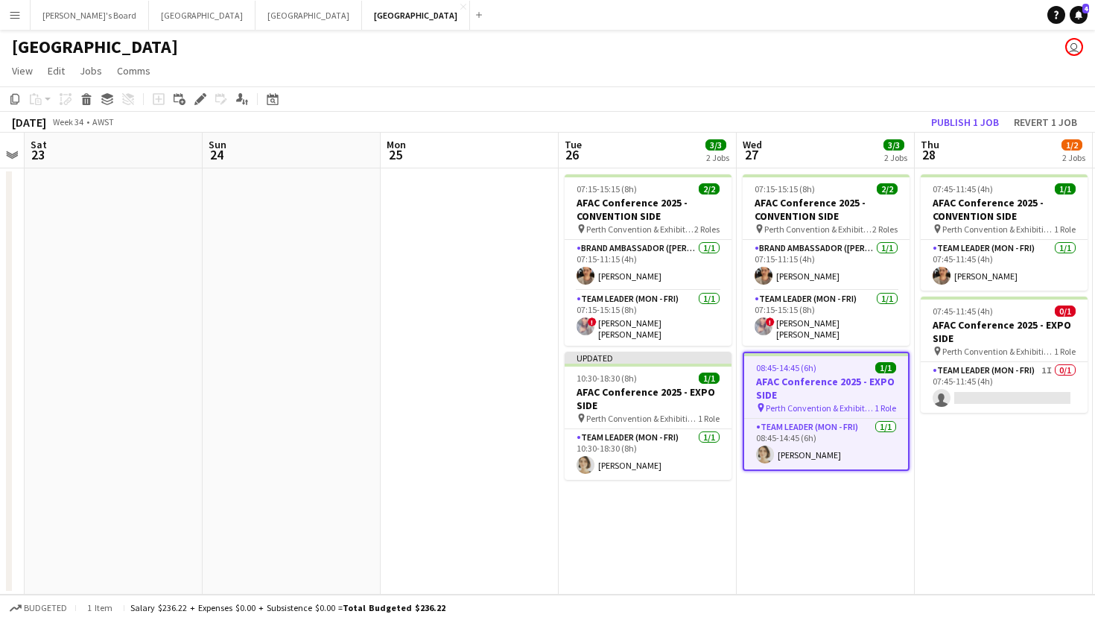
scroll to position [0, 509]
click at [197, 101] on icon at bounding box center [200, 99] width 8 height 8
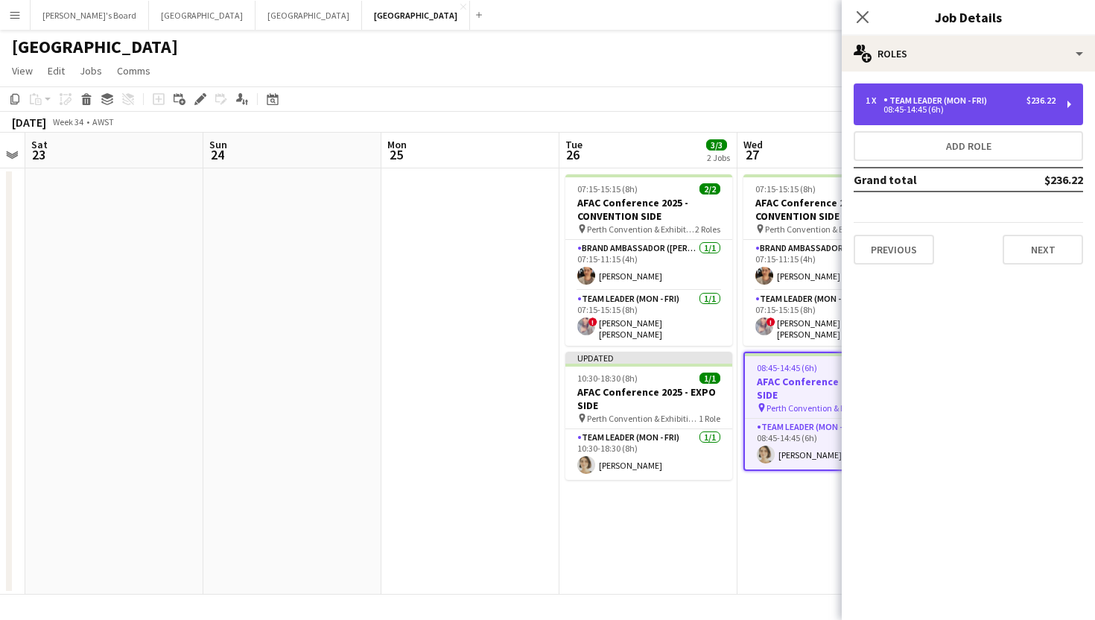
click at [952, 101] on div "Team Leader (Mon - Fri)" at bounding box center [939, 100] width 110 height 10
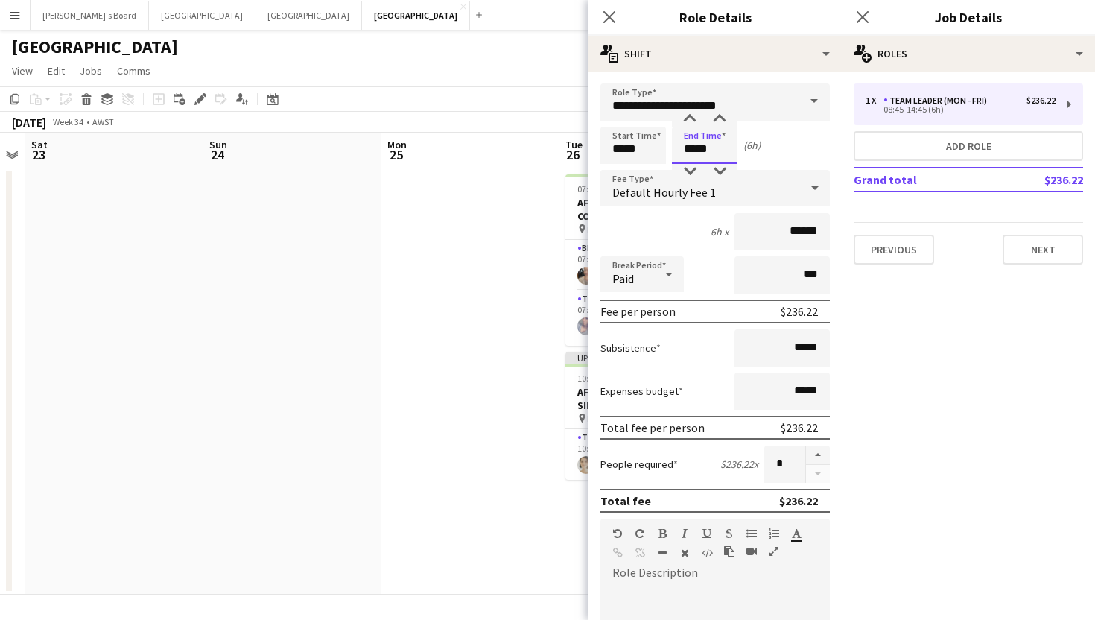
drag, startPoint x: 730, startPoint y: 152, endPoint x: 639, endPoint y: 152, distance: 90.9
click at [639, 152] on div "Start Time ***** End Time ***** (6h)" at bounding box center [715, 145] width 229 height 37
type input "*****"
click at [864, 15] on icon at bounding box center [862, 17] width 14 height 14
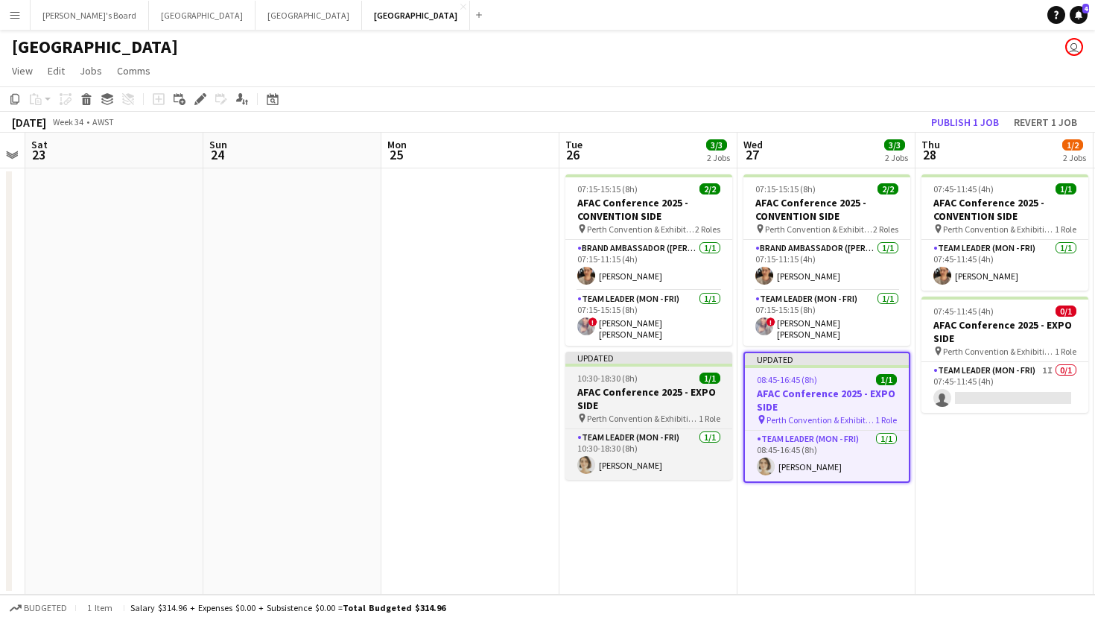
click at [647, 375] on div "10:30-18:30 (8h) 1/1" at bounding box center [649, 378] width 167 height 11
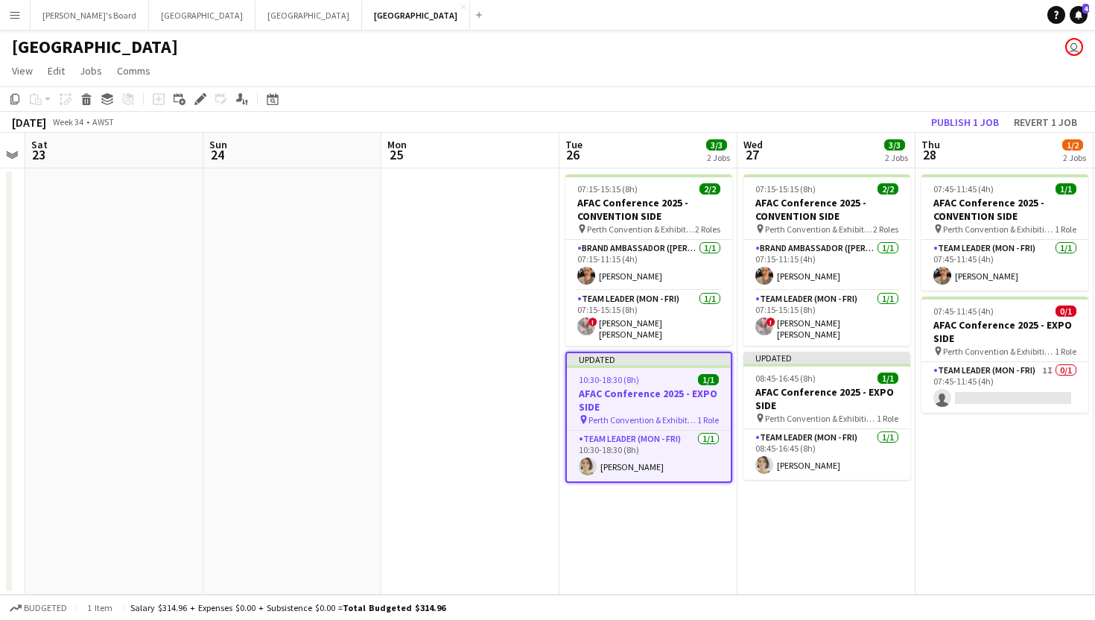
click at [963, 107] on app-toolbar "Copy Paste Paste Command V Paste with crew Command Shift V Paste linked Job [GE…" at bounding box center [547, 98] width 1095 height 25
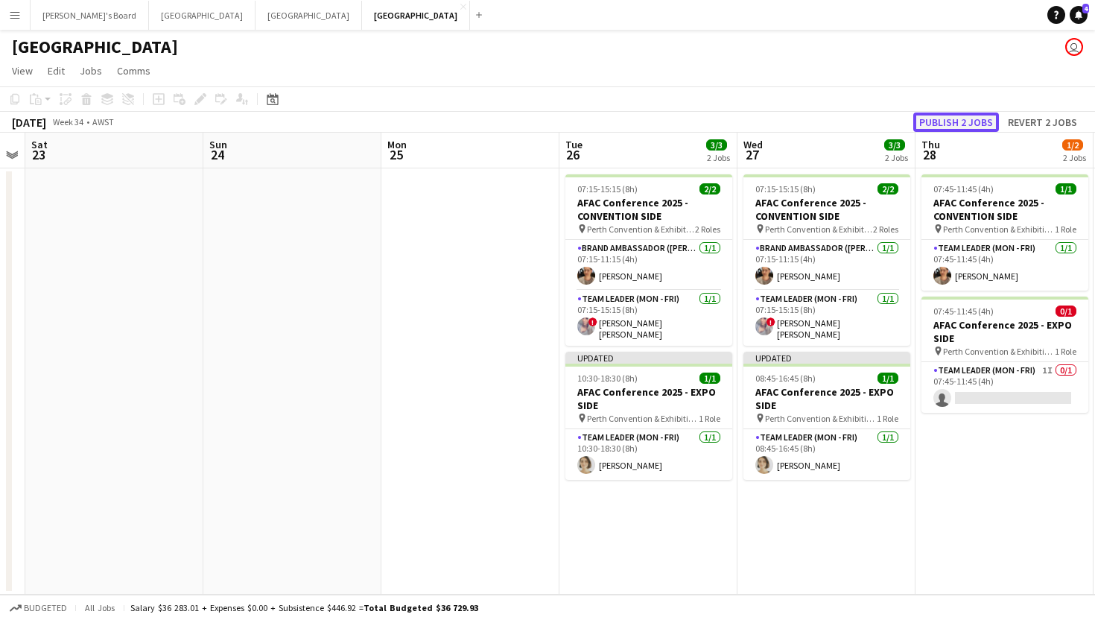
click at [963, 117] on button "Publish 2 jobs" at bounding box center [957, 122] width 86 height 19
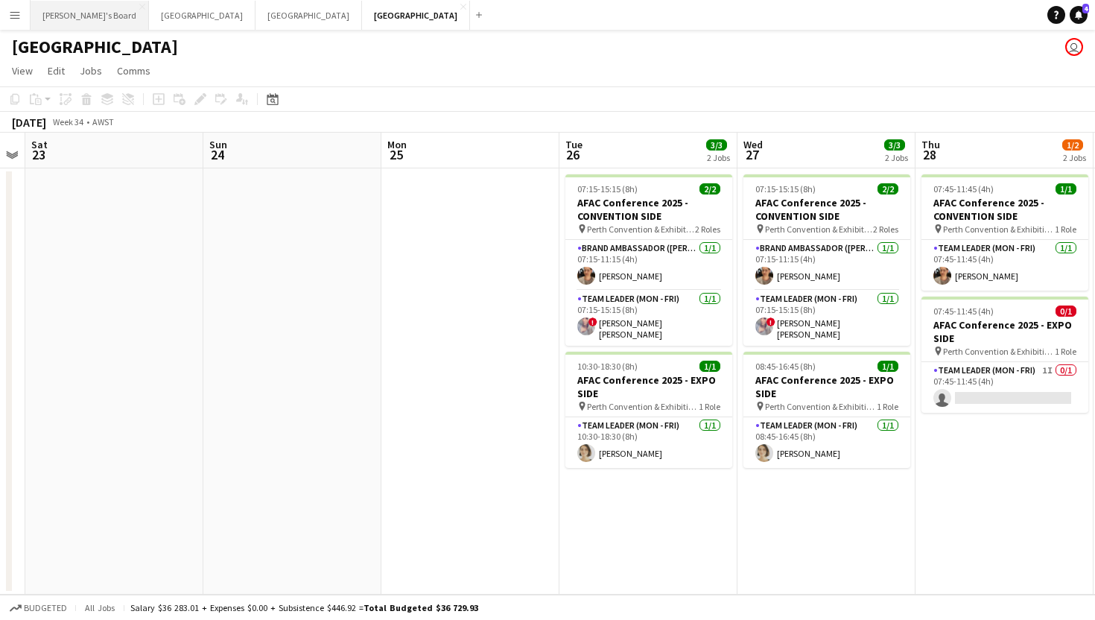
click at [66, 22] on button "Tennille's Board Close" at bounding box center [90, 15] width 118 height 29
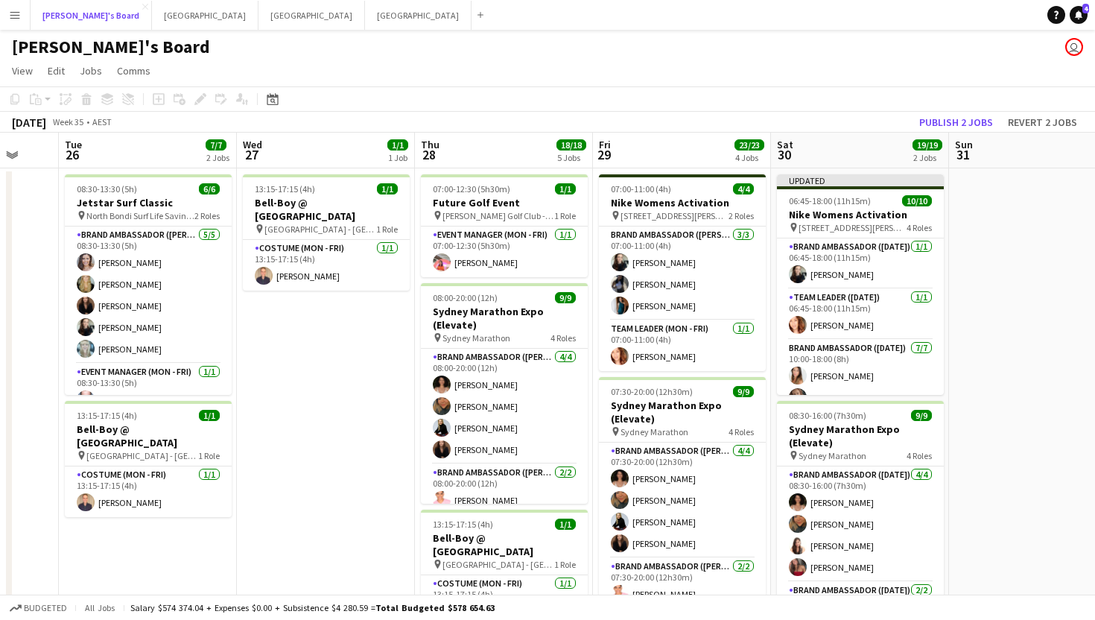
scroll to position [0, 484]
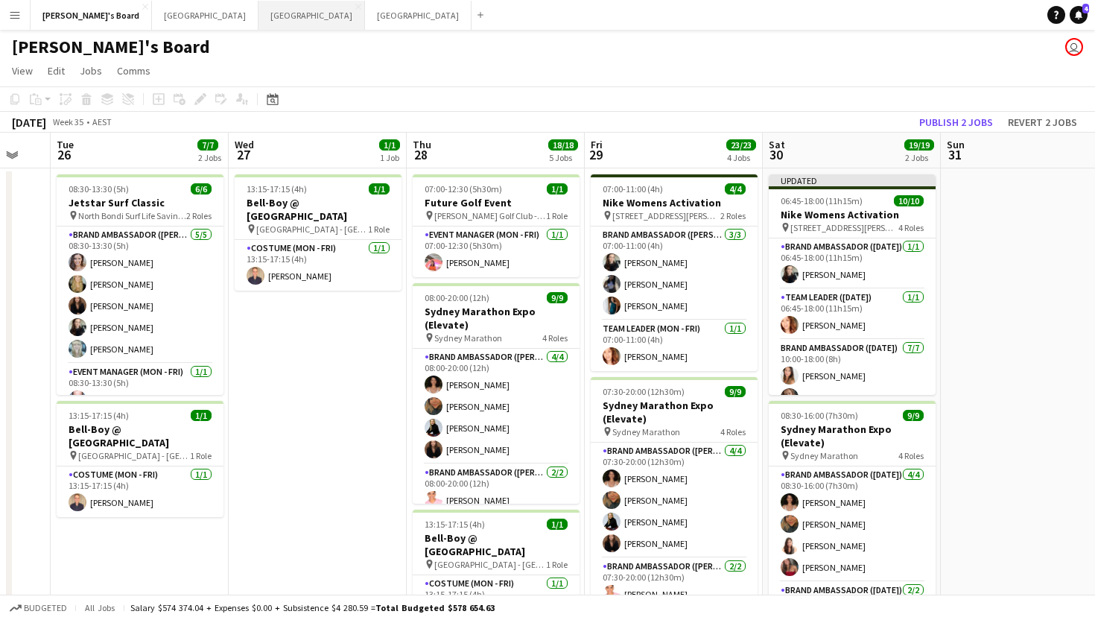
click at [259, 13] on button "Sydney Close" at bounding box center [312, 15] width 107 height 29
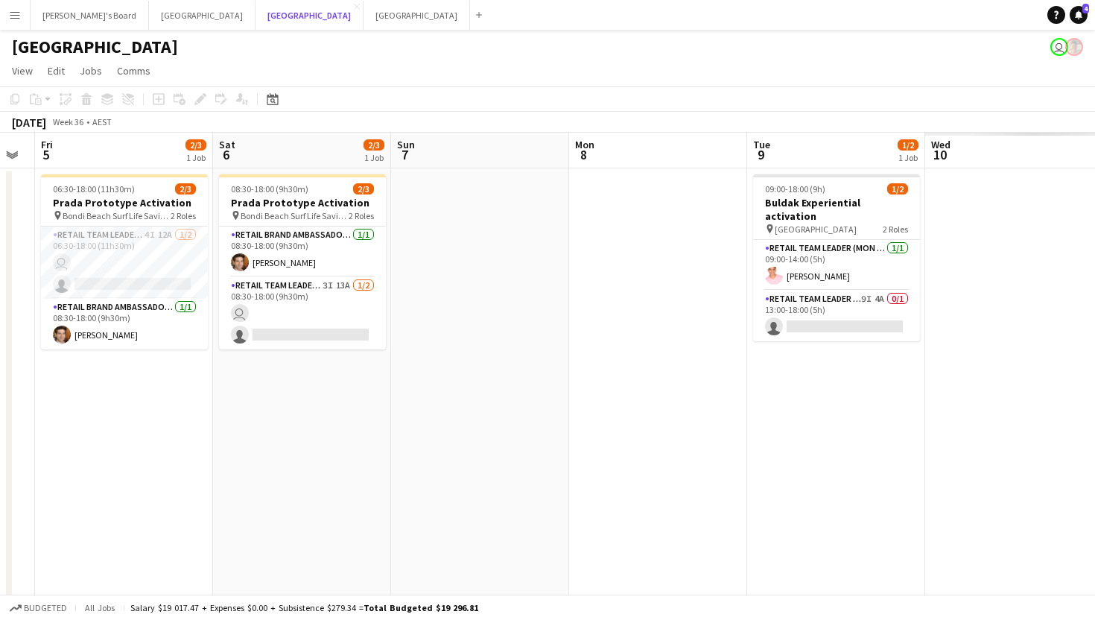
scroll to position [0, 510]
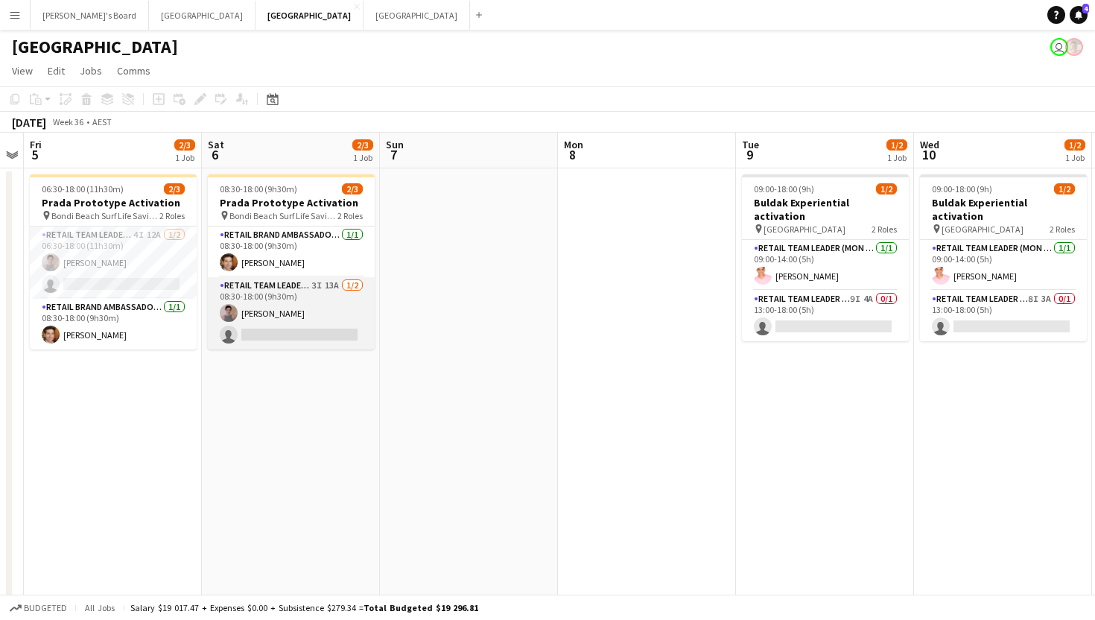
click at [284, 328] on app-card-role "RETAIL Team Leader (Sat) 3I 13A [DATE] 08:30-18:00 (9h30m) [PERSON_NAME] single…" at bounding box center [291, 313] width 167 height 72
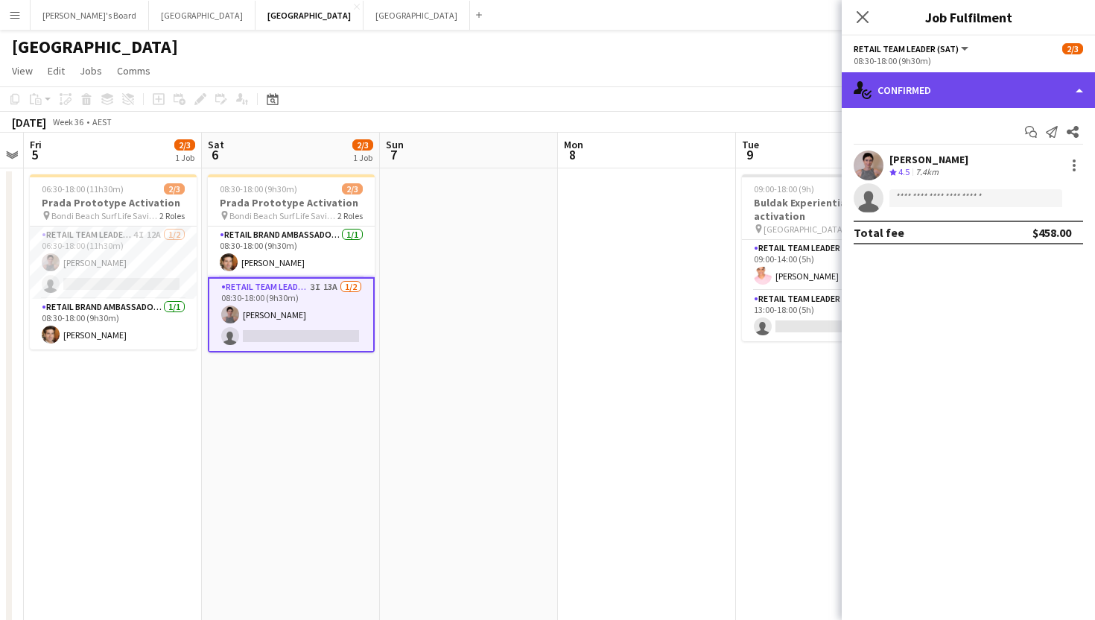
click at [940, 87] on div "single-neutral-actions-check-2 Confirmed" at bounding box center [968, 90] width 253 height 36
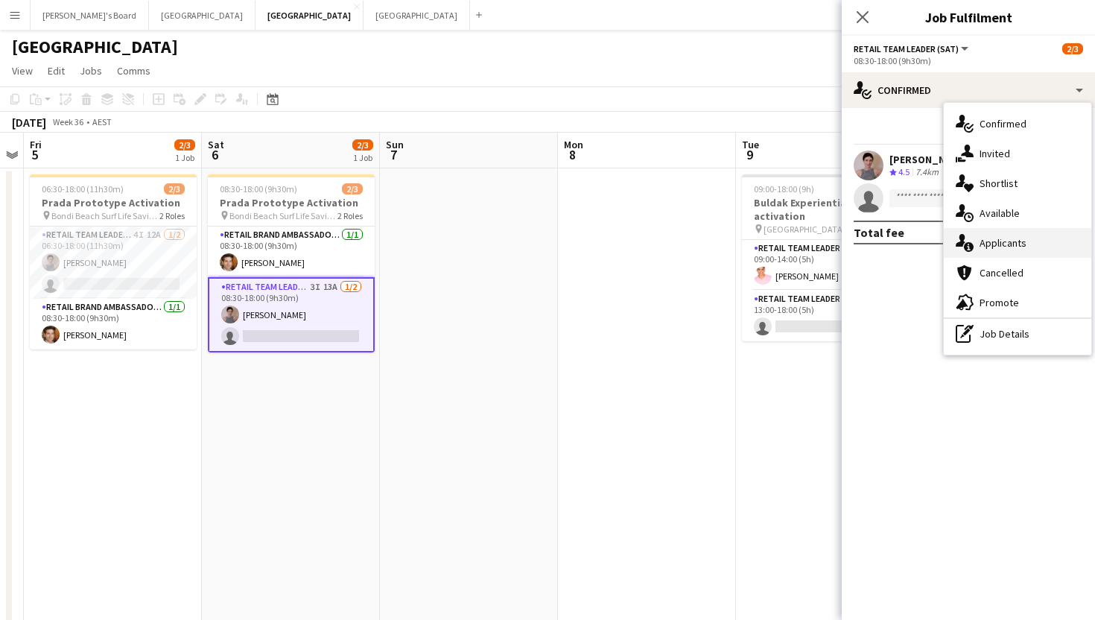
click at [960, 241] on icon at bounding box center [961, 240] width 10 height 13
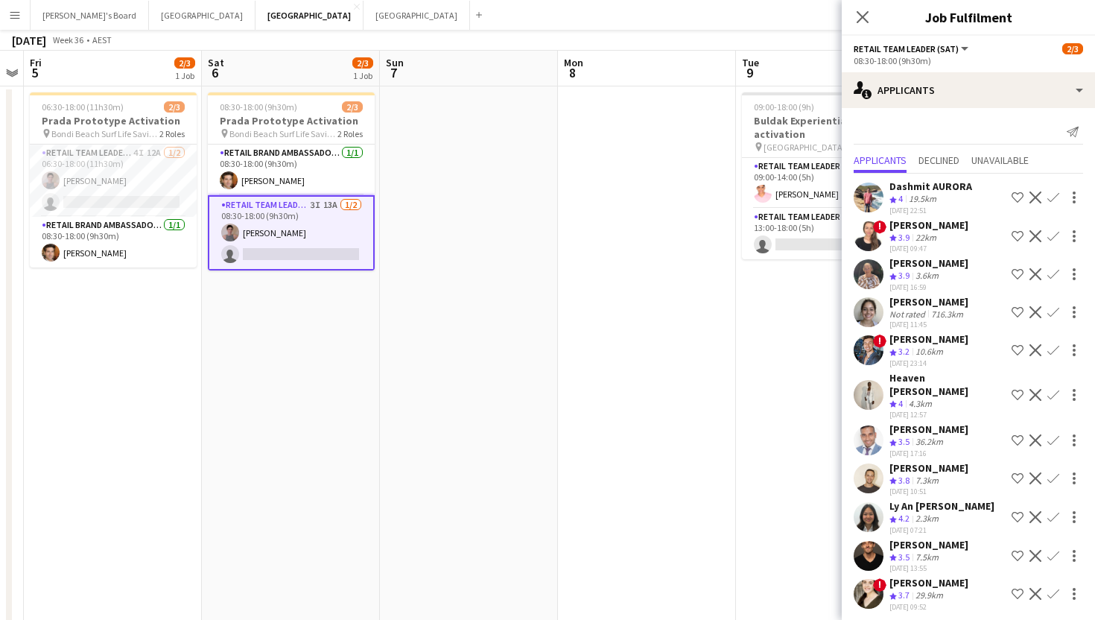
scroll to position [0, 0]
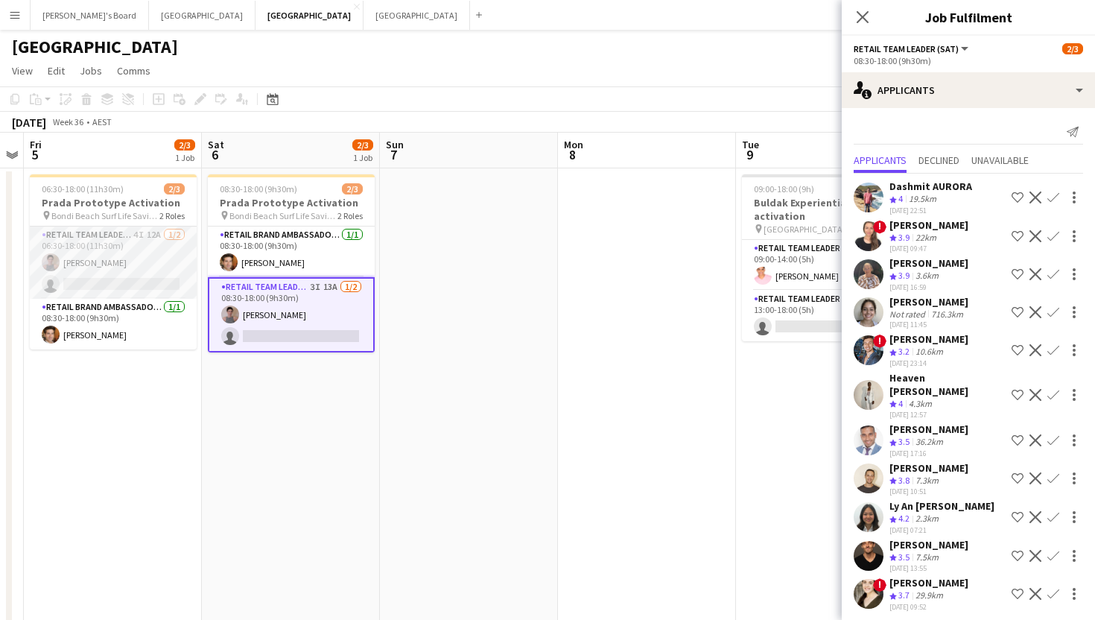
click at [136, 275] on app-card-role "RETAIL Team Leader (Mon - Fri) 4I 12A [DATE] 06:30-18:00 (11h30m) [PERSON_NAME]…" at bounding box center [113, 263] width 167 height 72
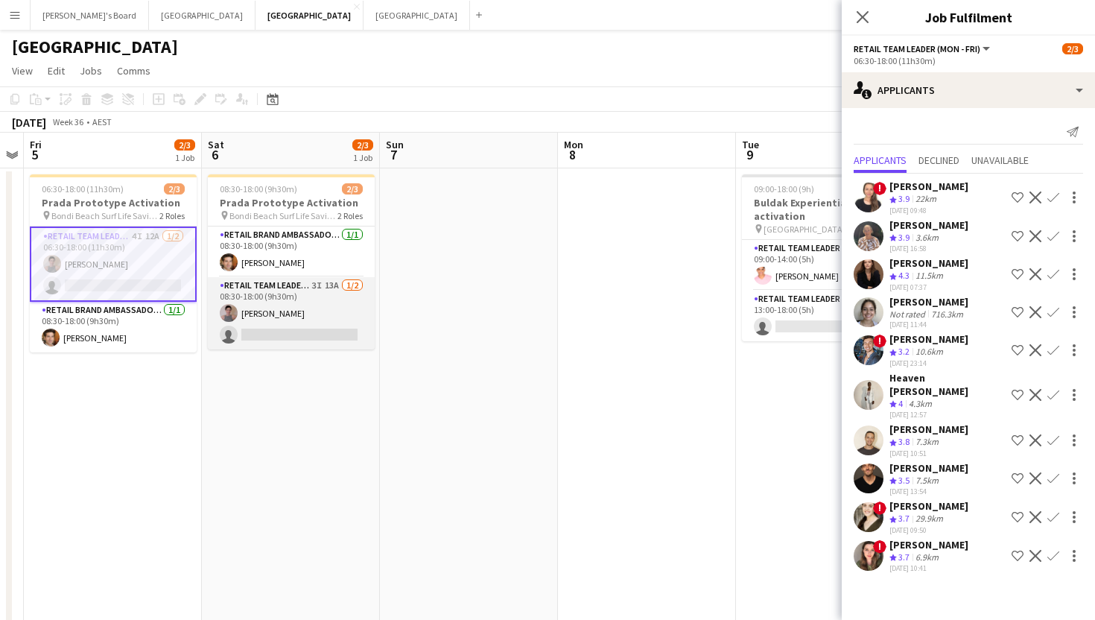
click at [314, 332] on app-card-role "RETAIL Team Leader (Sat) 3I 13A [DATE] 08:30-18:00 (9h30m) [PERSON_NAME] single…" at bounding box center [291, 313] width 167 height 72
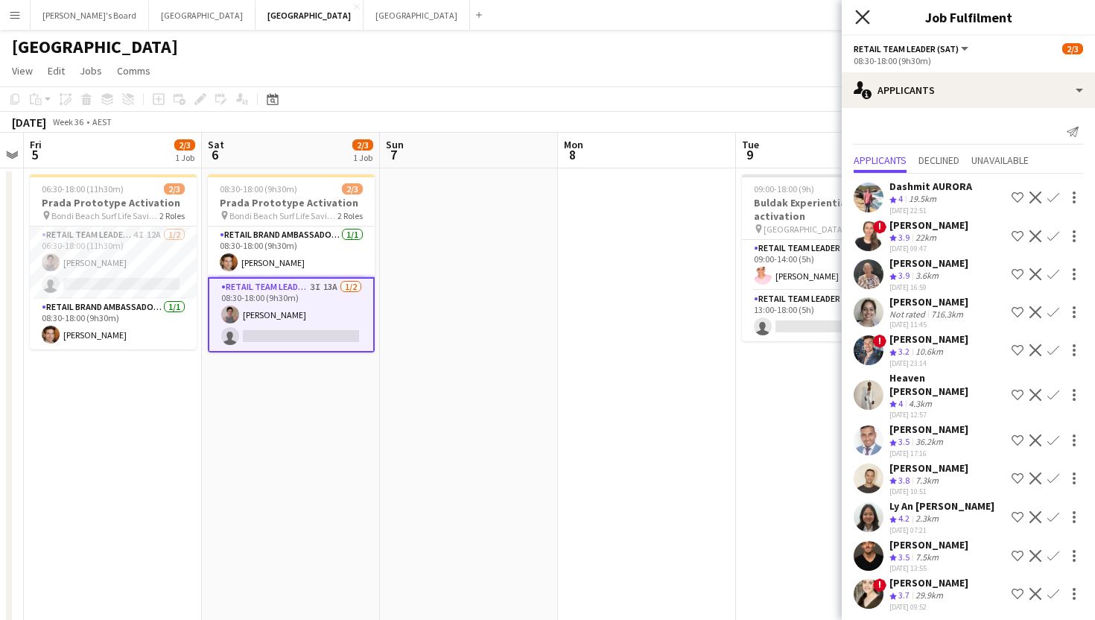
click at [864, 19] on icon at bounding box center [862, 17] width 14 height 14
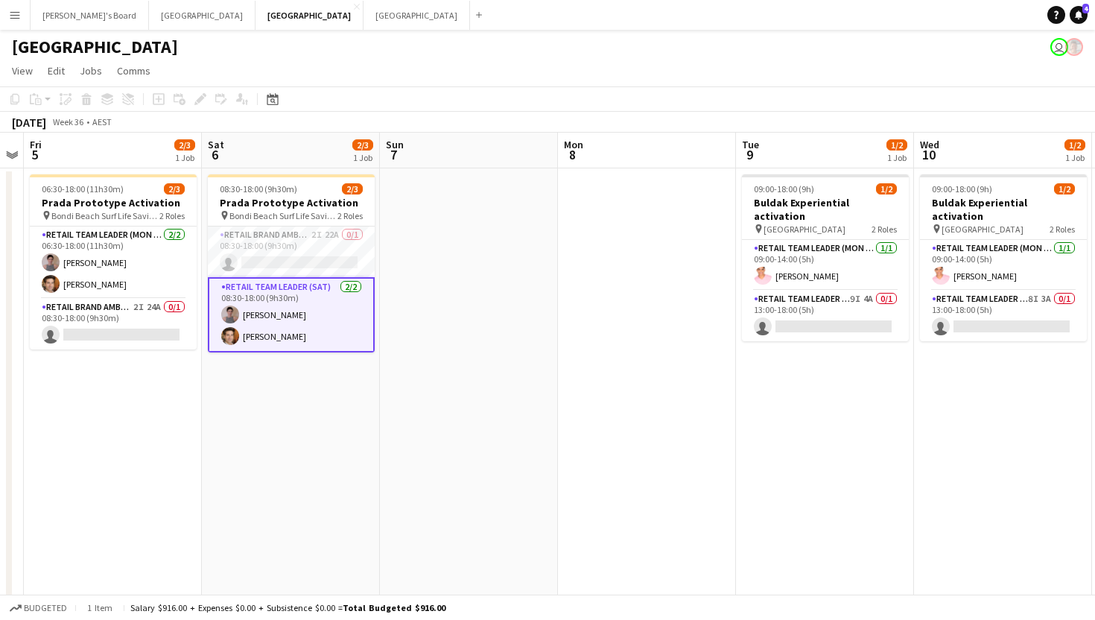
scroll to position [0, 520]
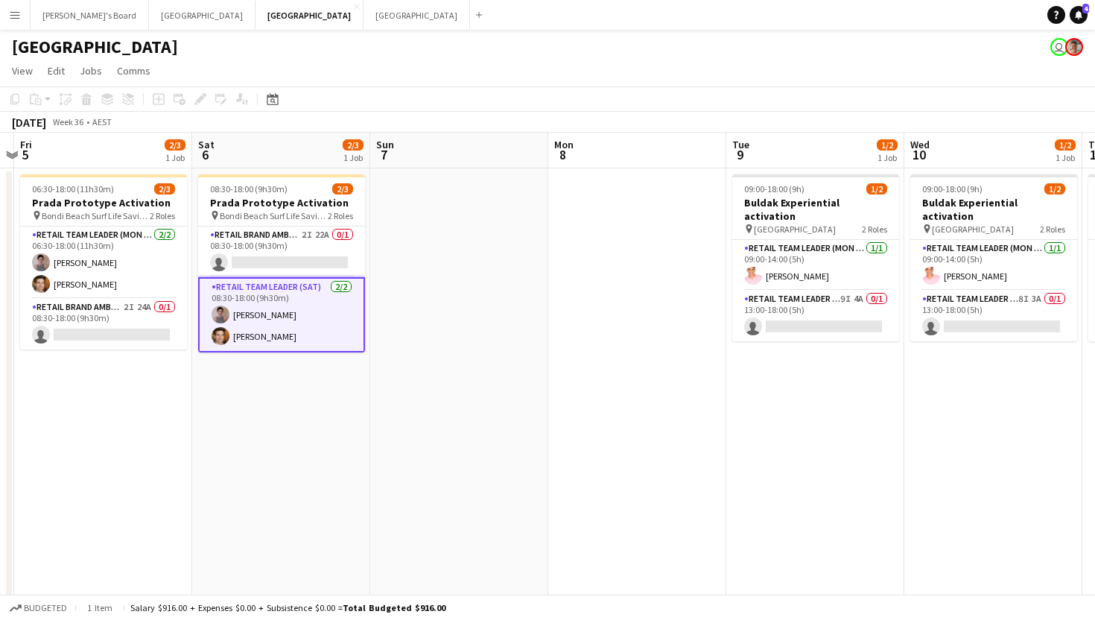
click at [14, 21] on button "Menu" at bounding box center [15, 15] width 30 height 30
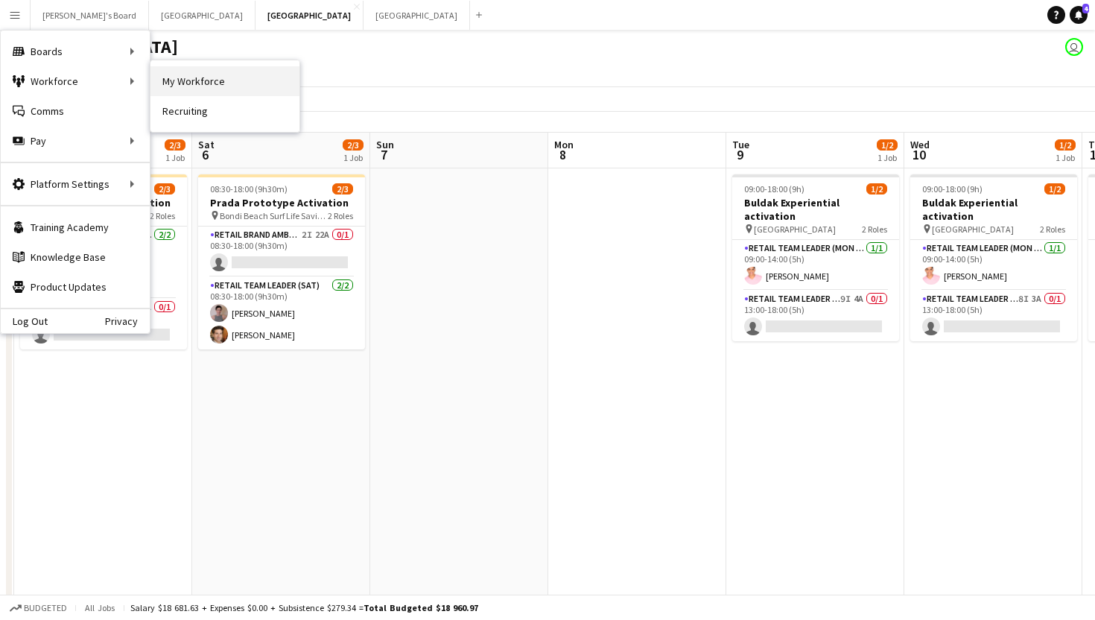
click at [215, 79] on link "My Workforce" at bounding box center [225, 81] width 149 height 30
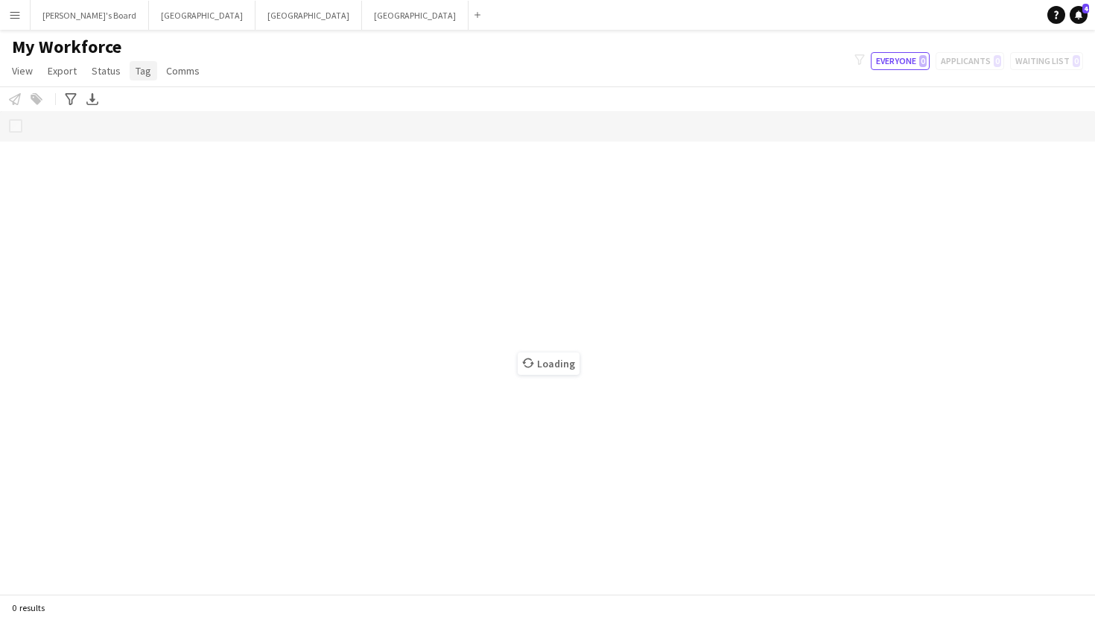
click at [132, 73] on link "Tag" at bounding box center [144, 70] width 28 height 19
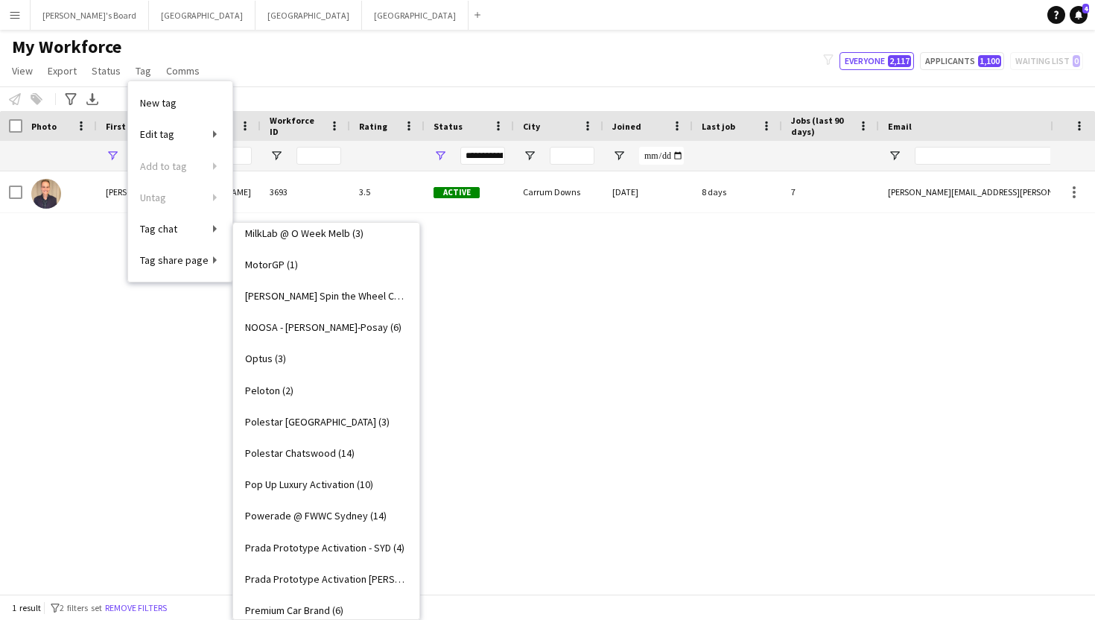
scroll to position [2168, 0]
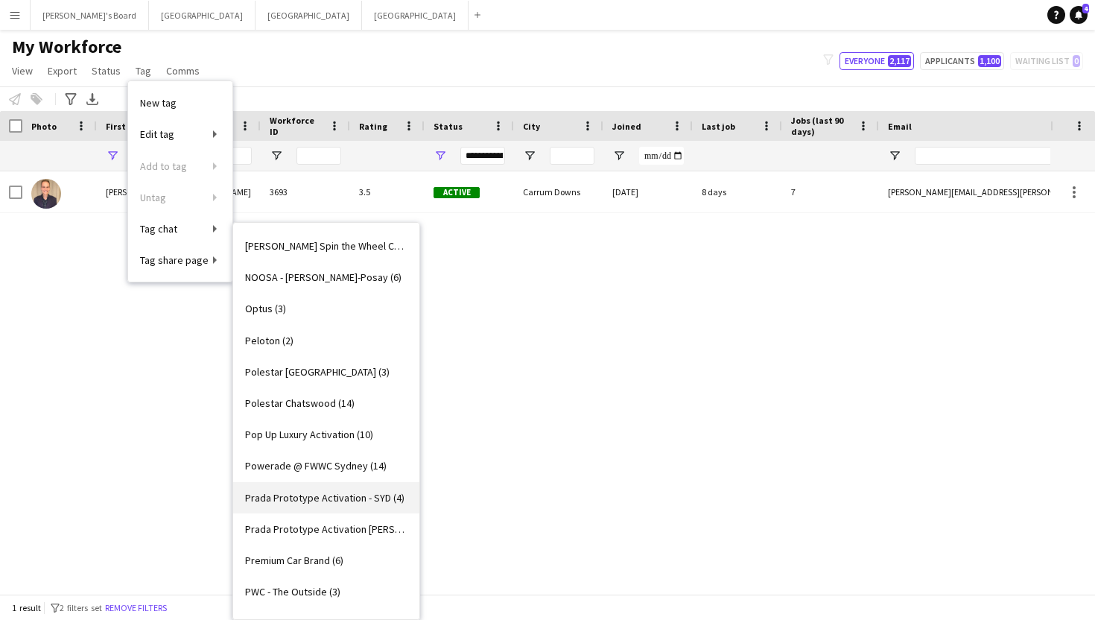
click at [300, 501] on span "Prada Prototype Activation - SYD (4)" at bounding box center [324, 497] width 159 height 13
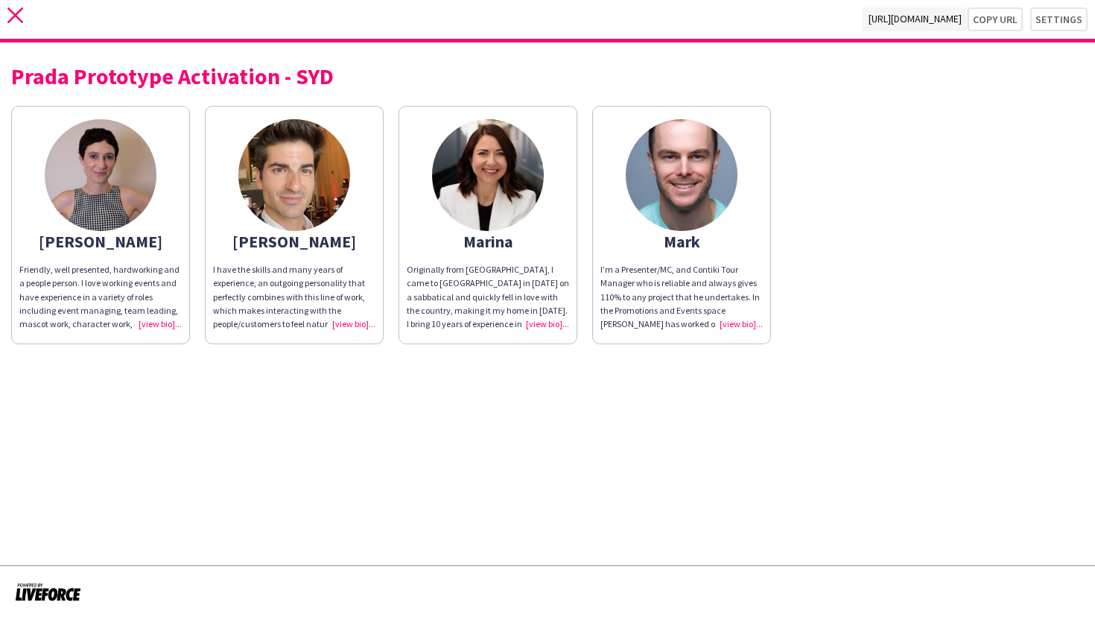
click at [19, 16] on icon "close" at bounding box center [15, 15] width 16 height 16
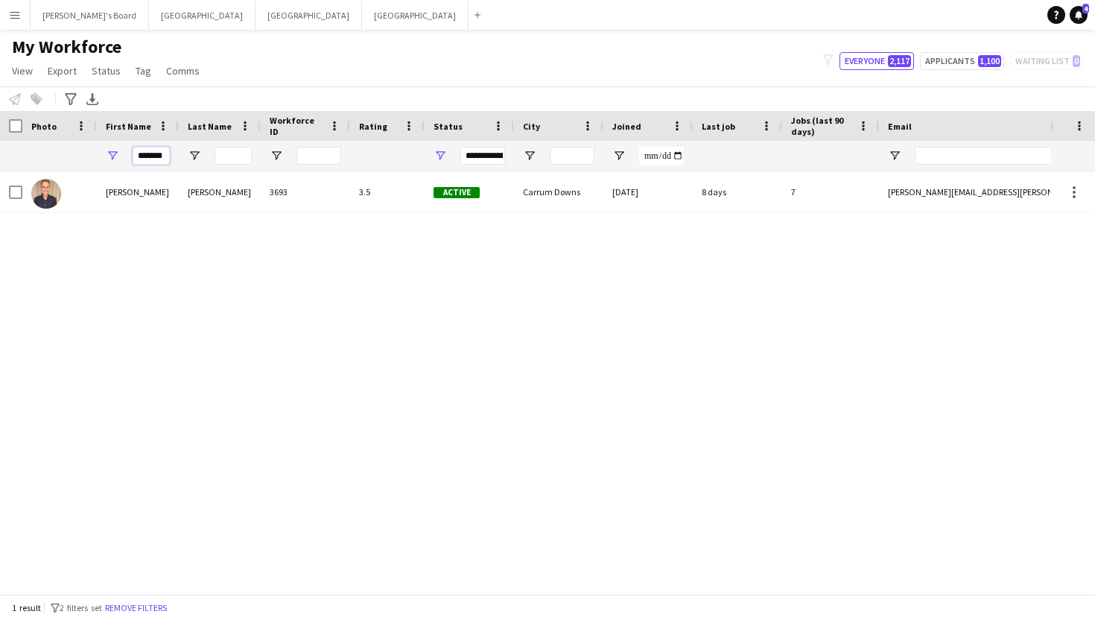
drag, startPoint x: 168, startPoint y: 157, endPoint x: 107, endPoint y: 157, distance: 60.4
click at [107, 157] on div "*******" at bounding box center [138, 156] width 82 height 30
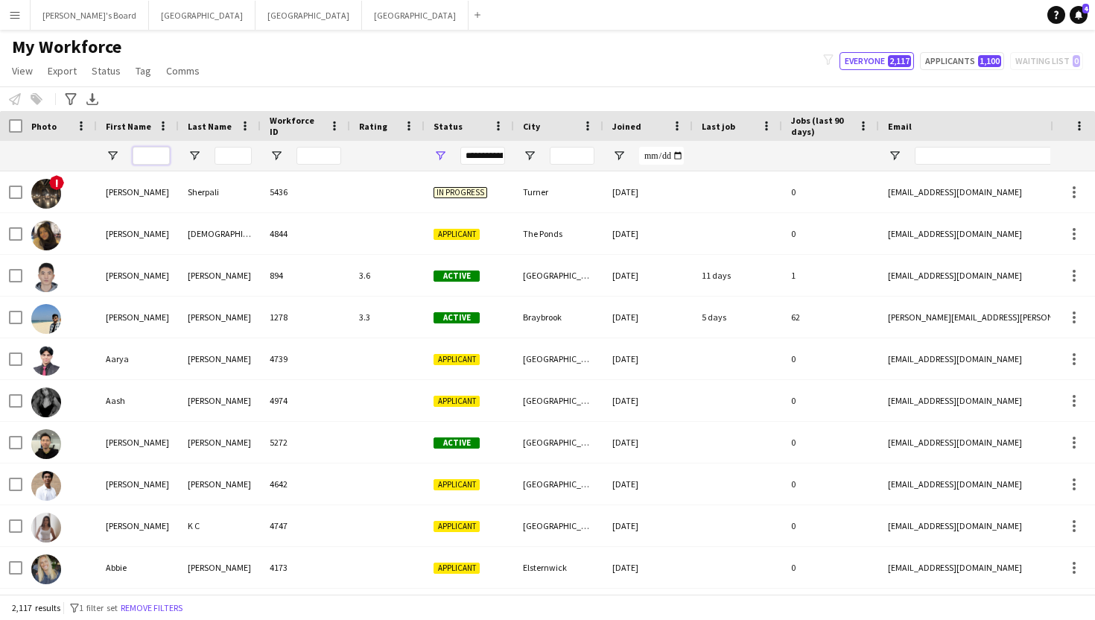
click at [136, 155] on input "First Name Filter Input" at bounding box center [151, 156] width 37 height 18
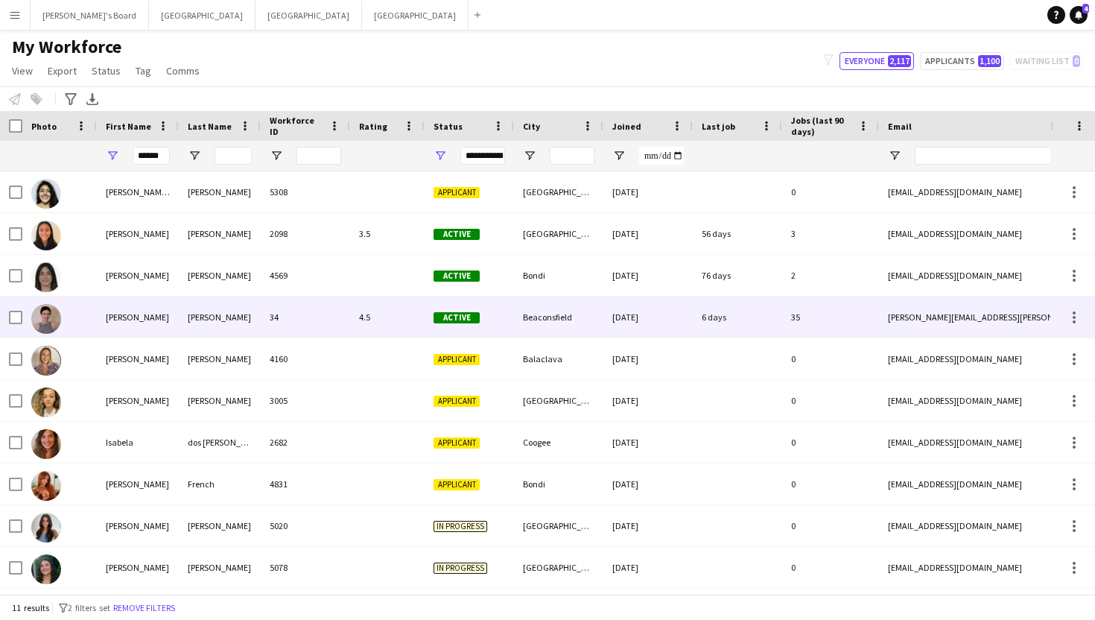
click at [148, 317] on div "[PERSON_NAME]" at bounding box center [138, 317] width 82 height 41
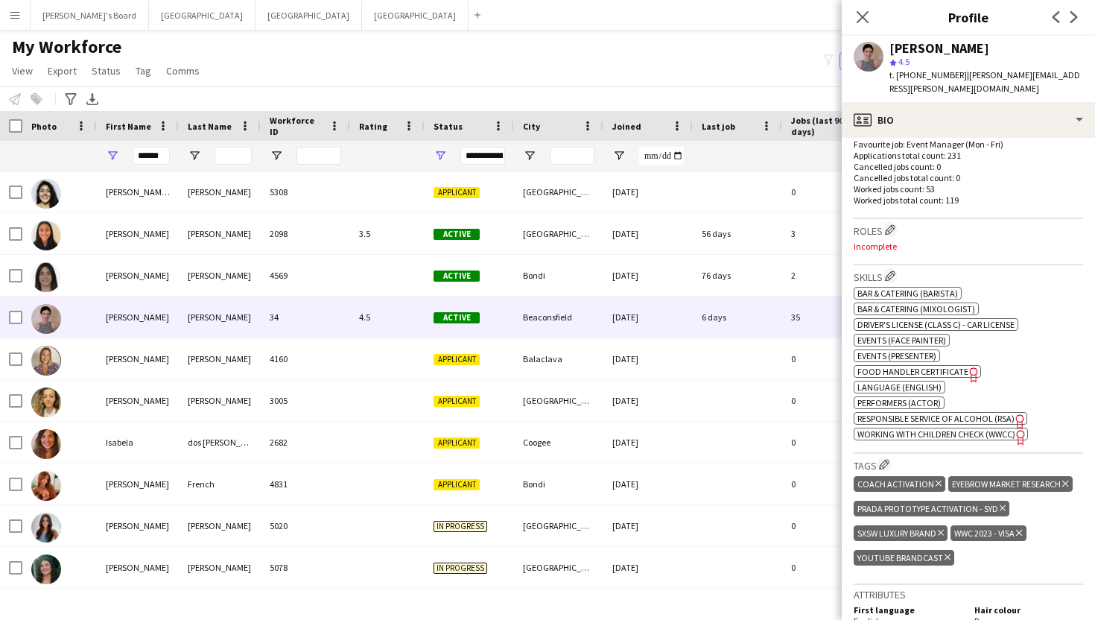
scroll to position [563, 0]
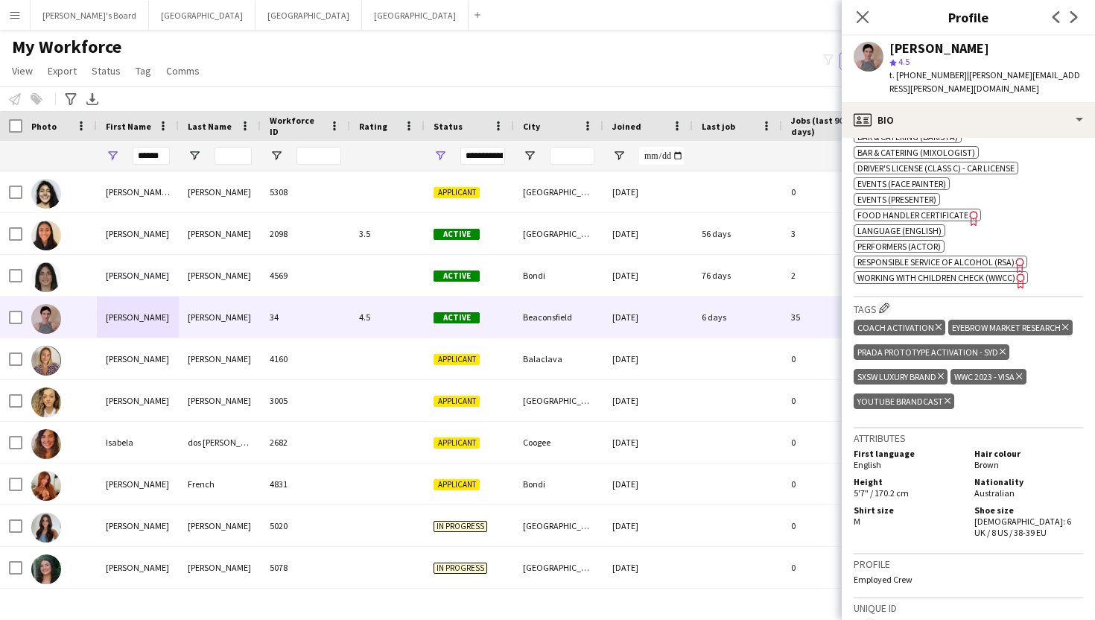
click at [1001, 349] on icon at bounding box center [1003, 352] width 6 height 6
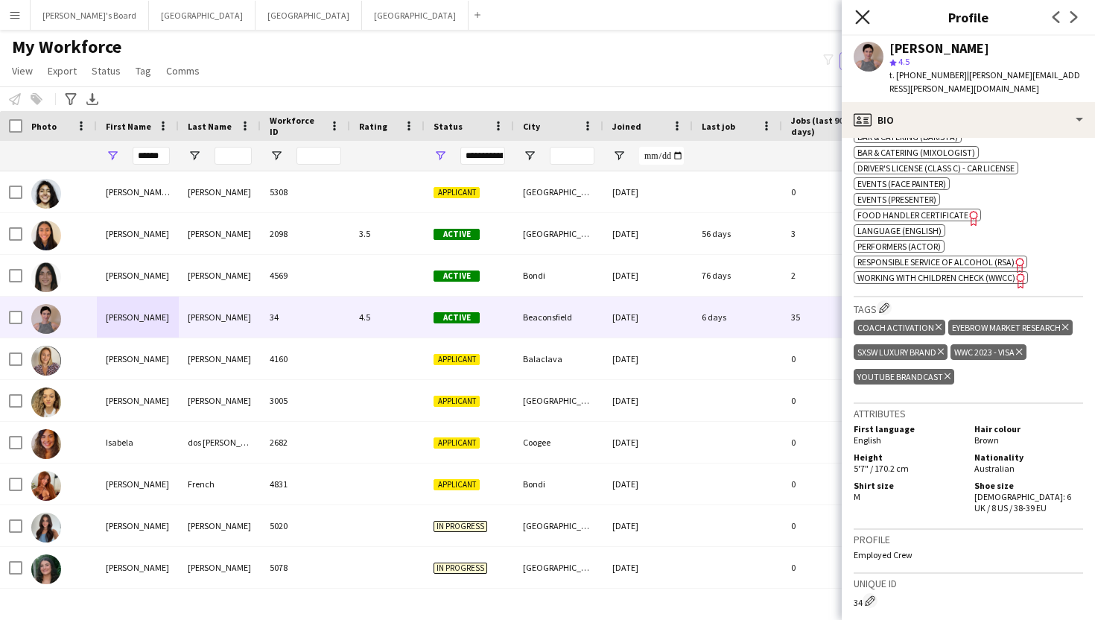
click at [861, 12] on icon "Close pop-in" at bounding box center [862, 17] width 14 height 14
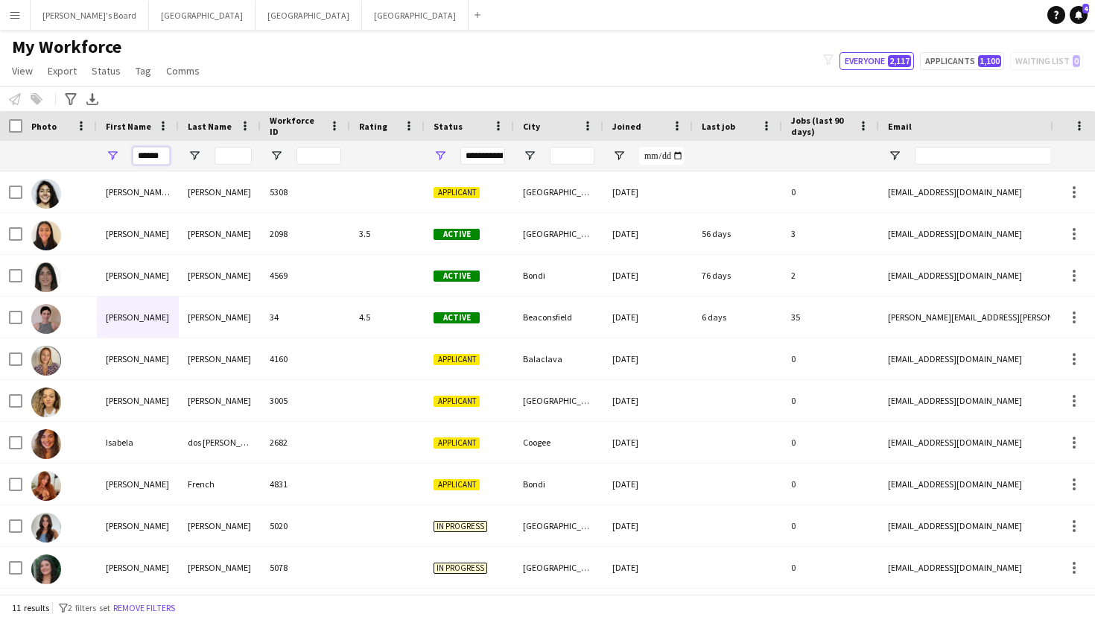
drag, startPoint x: 163, startPoint y: 159, endPoint x: 76, endPoint y: 159, distance: 87.2
click at [76, 159] on div "******" at bounding box center [807, 156] width 1615 height 30
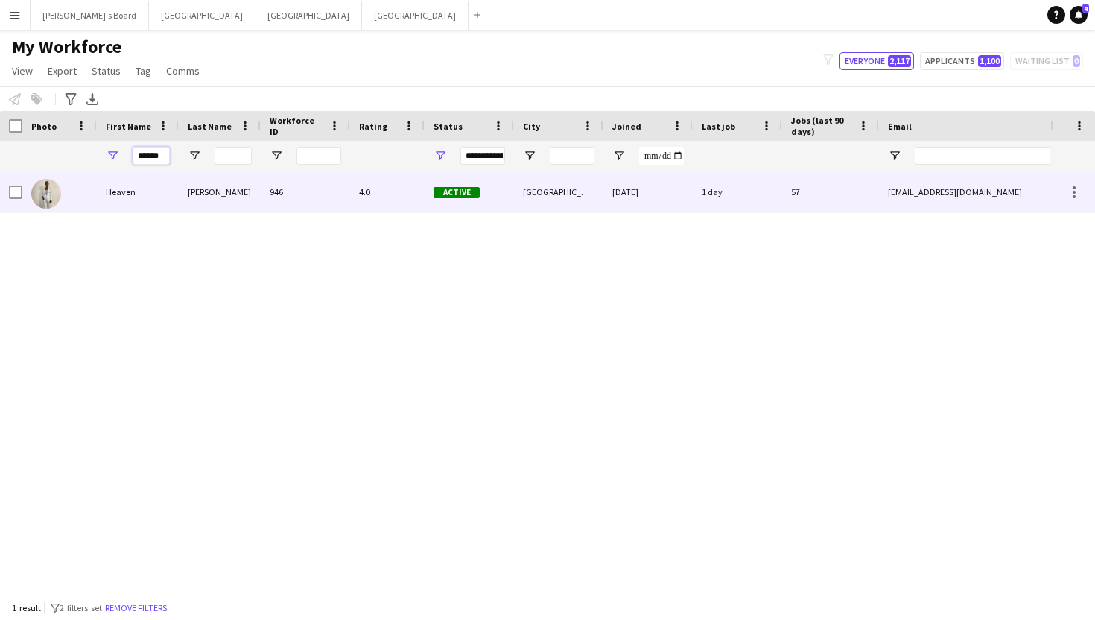
type input "******"
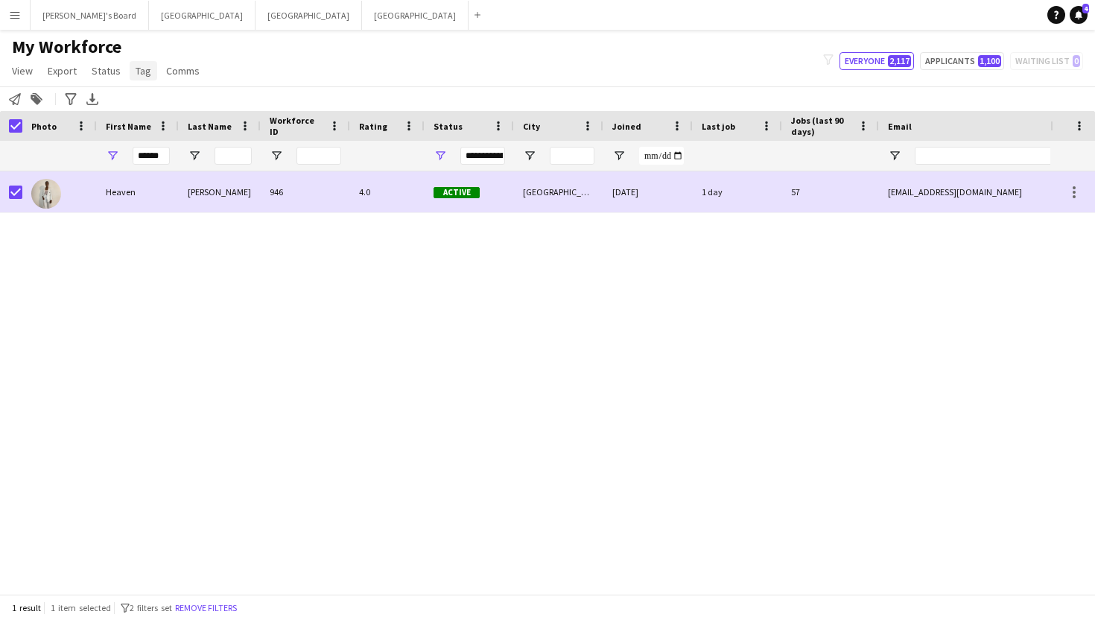
click at [136, 73] on span "Tag" at bounding box center [144, 70] width 16 height 13
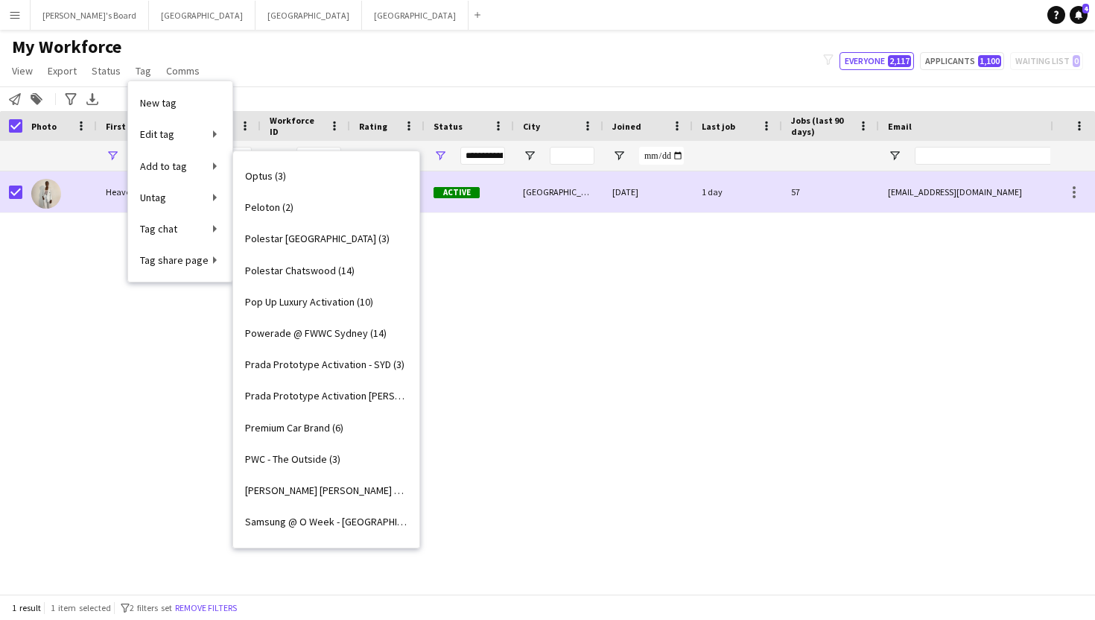
scroll to position [2226, 0]
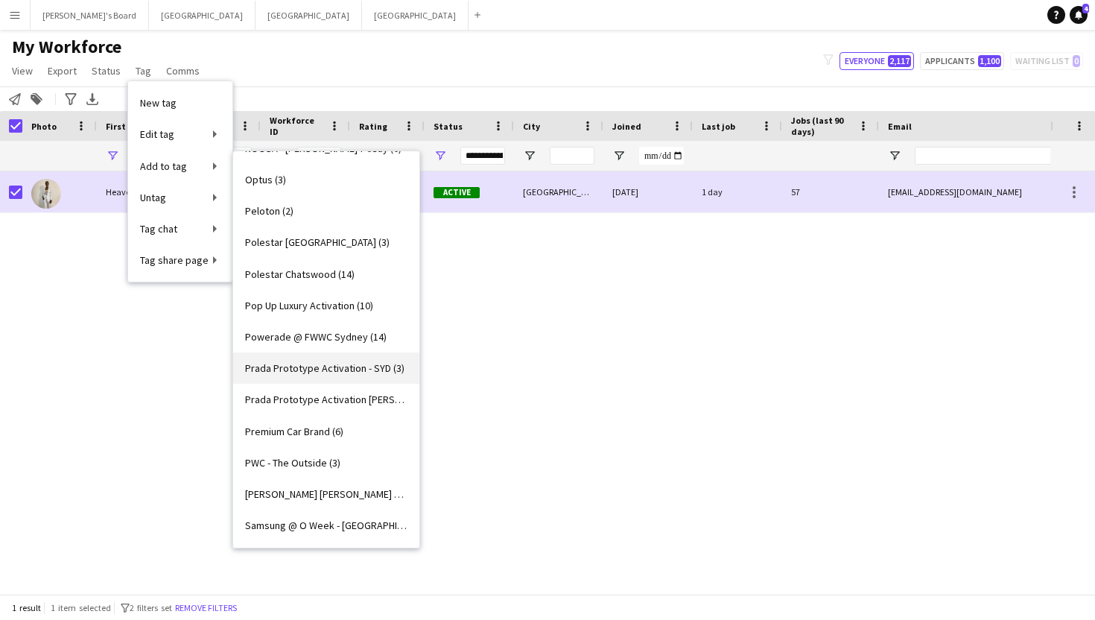
click at [313, 362] on span "Prada Prototype Activation - SYD (3)" at bounding box center [324, 367] width 159 height 13
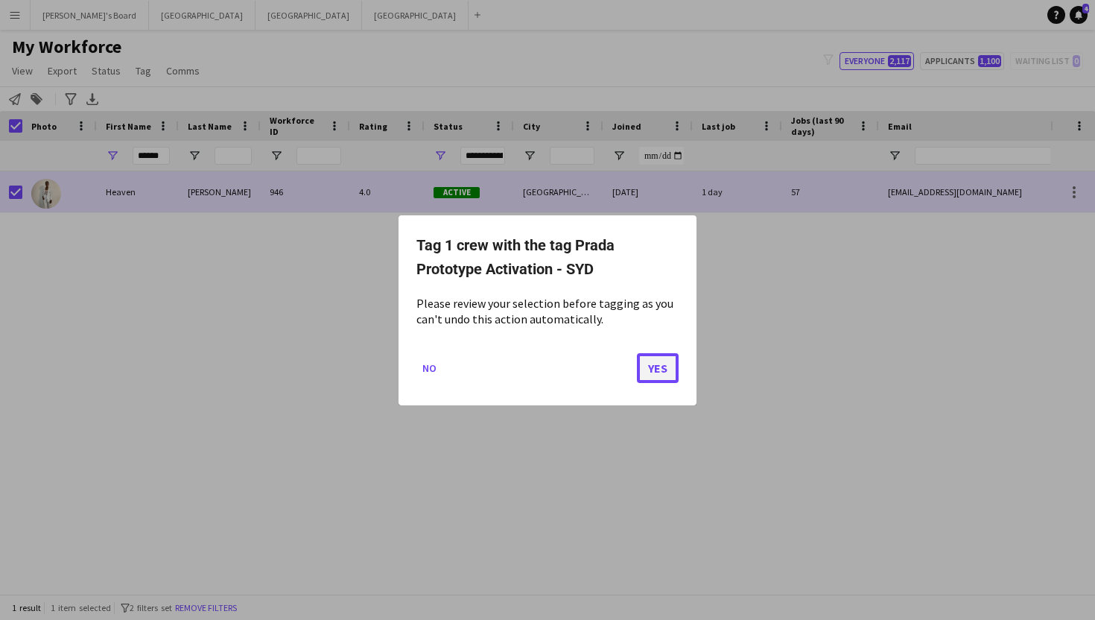
click at [671, 365] on button "Yes" at bounding box center [658, 367] width 42 height 30
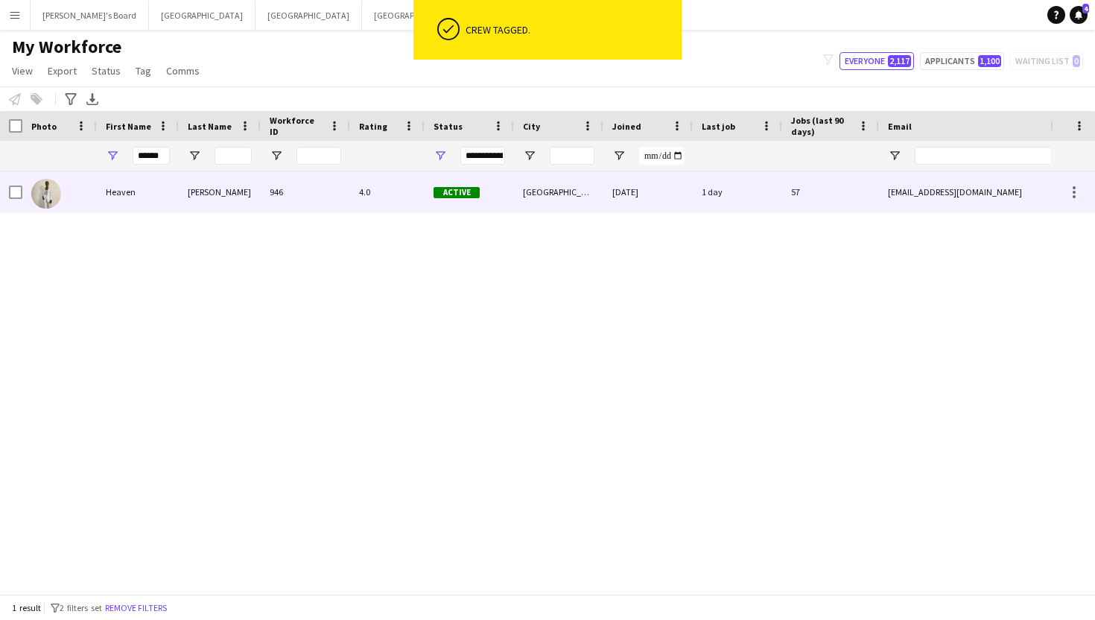
click at [115, 186] on div "Heaven" at bounding box center [138, 191] width 82 height 41
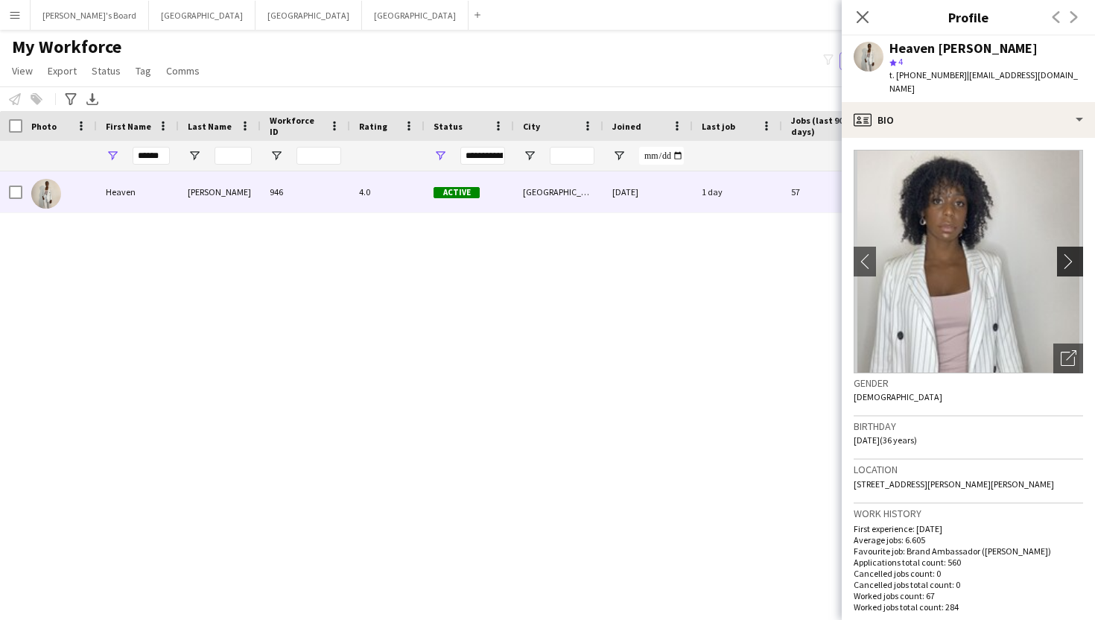
click at [1078, 253] on app-icon "chevron-right" at bounding box center [1072, 261] width 23 height 16
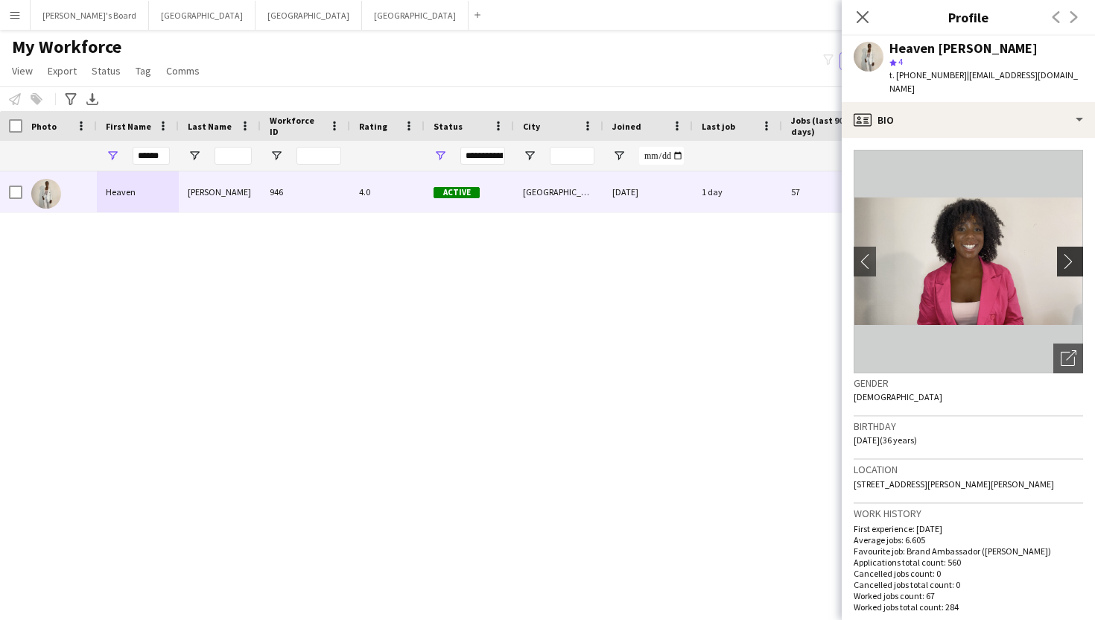
click at [1078, 253] on app-icon "chevron-right" at bounding box center [1072, 261] width 23 height 16
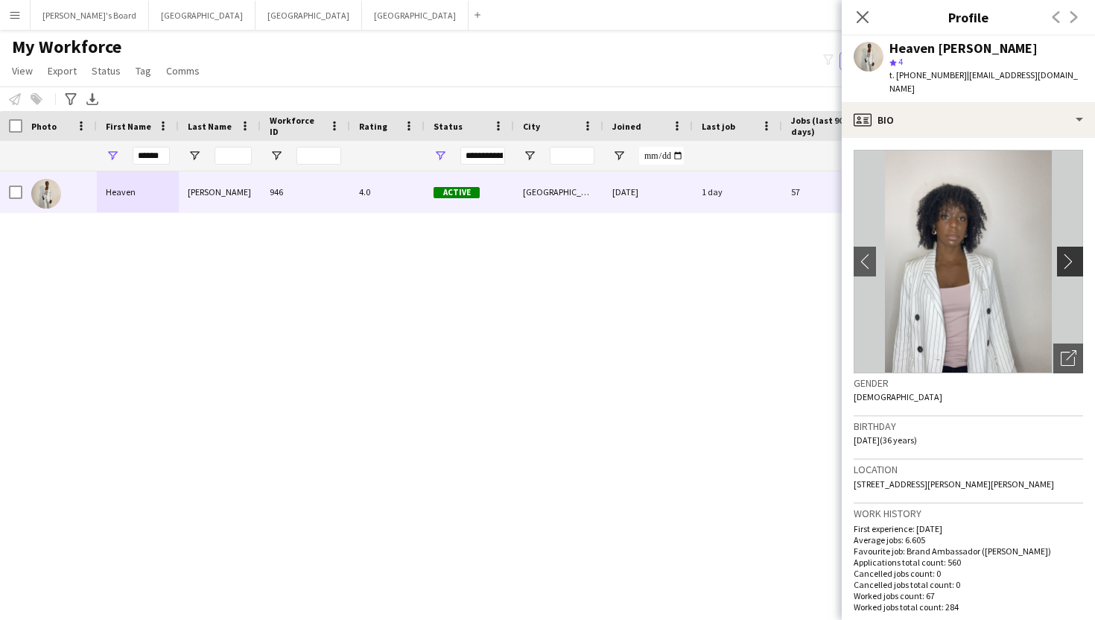
click at [1078, 253] on app-icon "chevron-right" at bounding box center [1072, 261] width 23 height 16
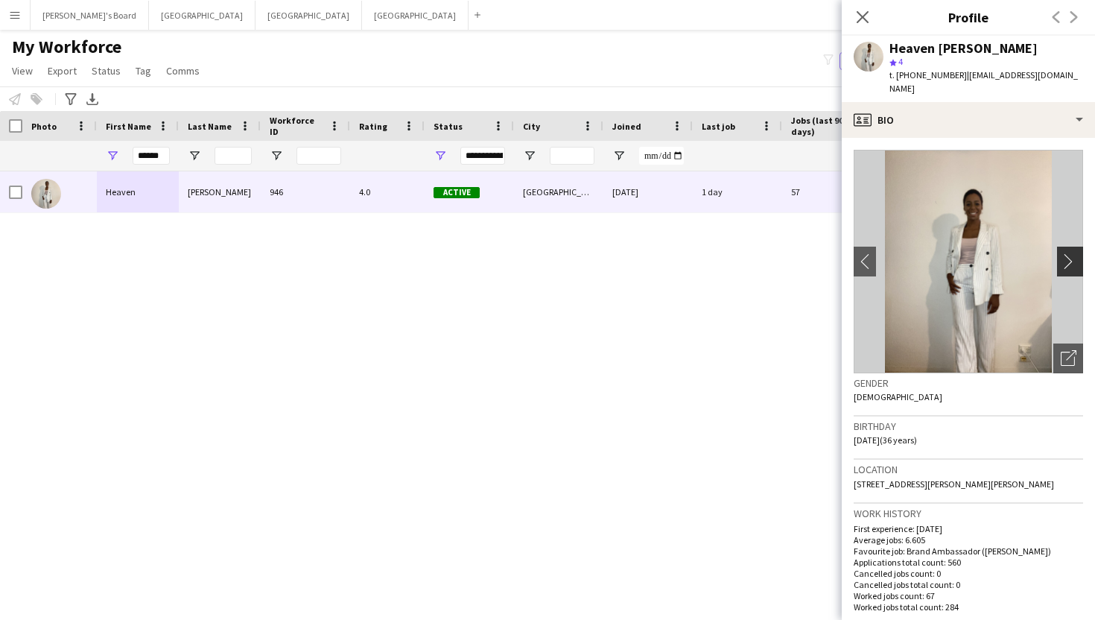
click at [1080, 253] on app-icon "chevron-right" at bounding box center [1072, 261] width 23 height 16
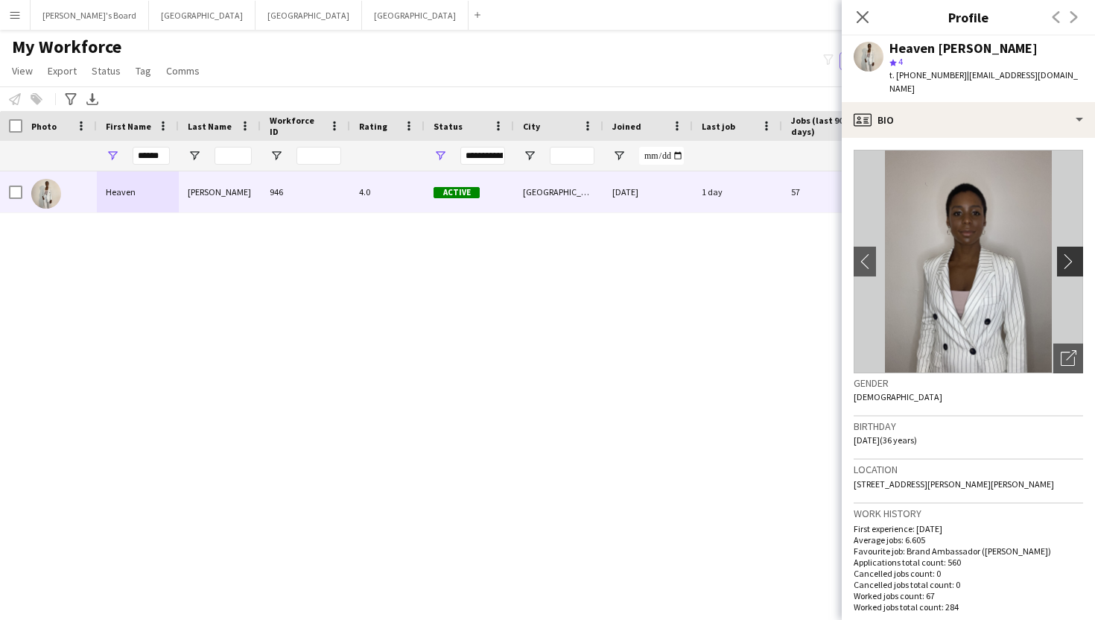
click at [1063, 253] on app-icon "chevron-right" at bounding box center [1072, 261] width 23 height 16
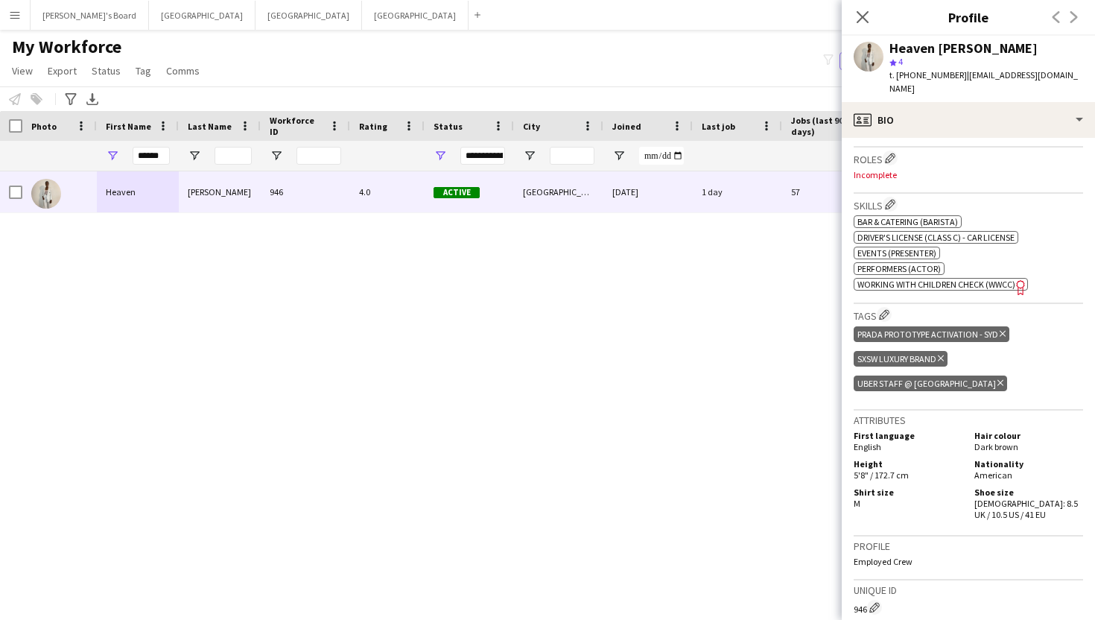
scroll to position [483, 0]
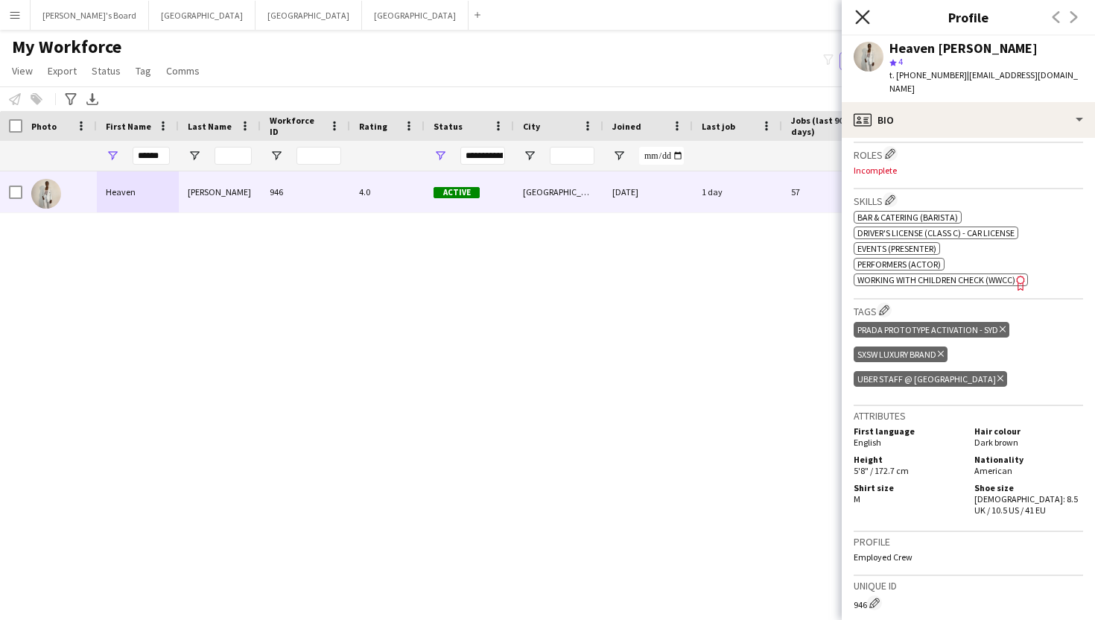
click at [860, 18] on icon "Close pop-in" at bounding box center [862, 17] width 14 height 14
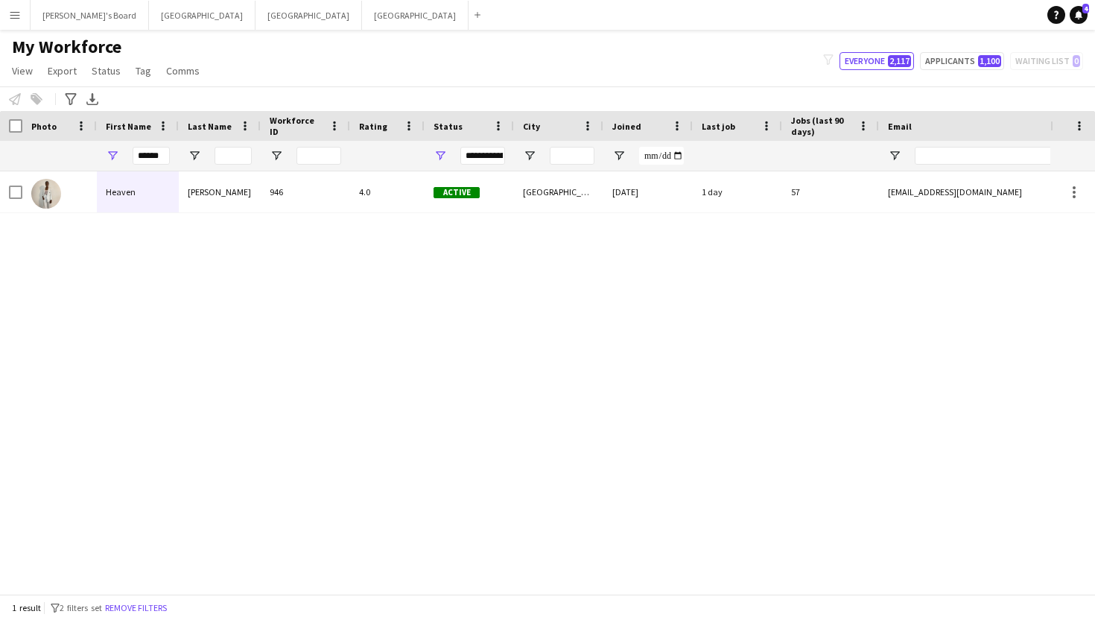
click at [279, 422] on div "Heaven [PERSON_NAME] 946 4.0 Active [GEOGRAPHIC_DATA] [DATE] 1 day 57 [EMAIL_AD…" at bounding box center [525, 382] width 1051 height 422
click at [139, 65] on span "Tag" at bounding box center [144, 70] width 16 height 13
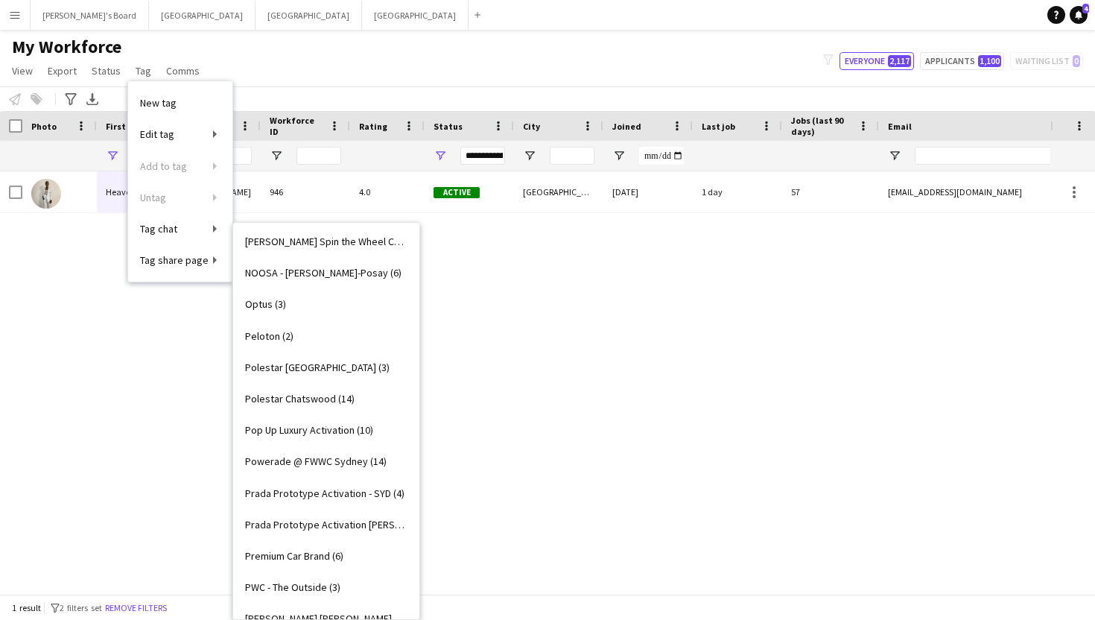
scroll to position [2252, 0]
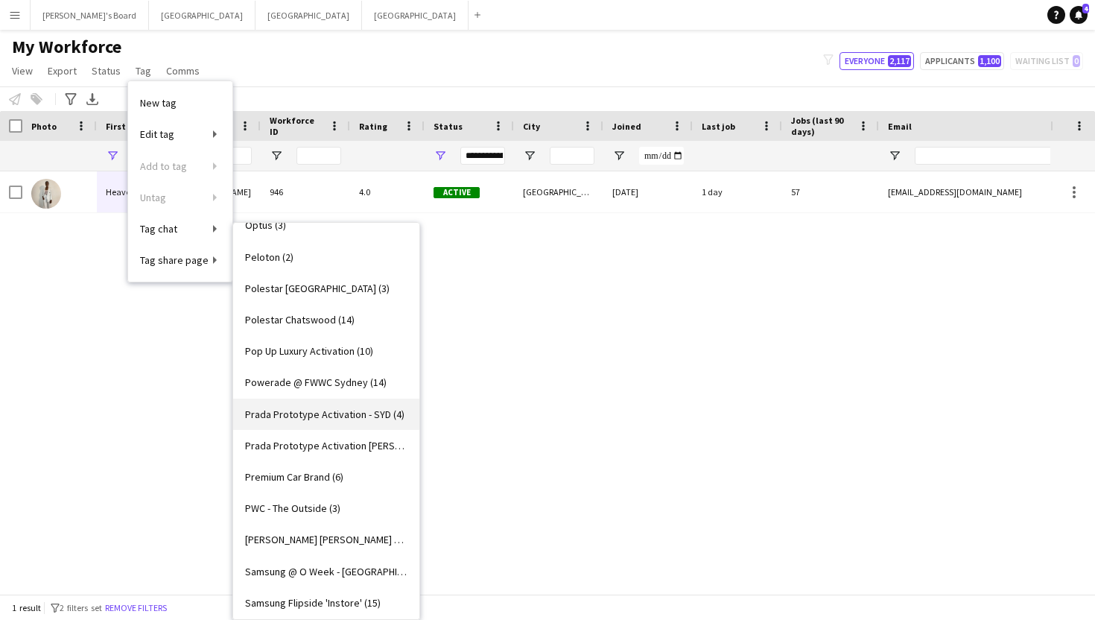
click at [346, 418] on span "Prada Prototype Activation - SYD (4)" at bounding box center [324, 414] width 159 height 13
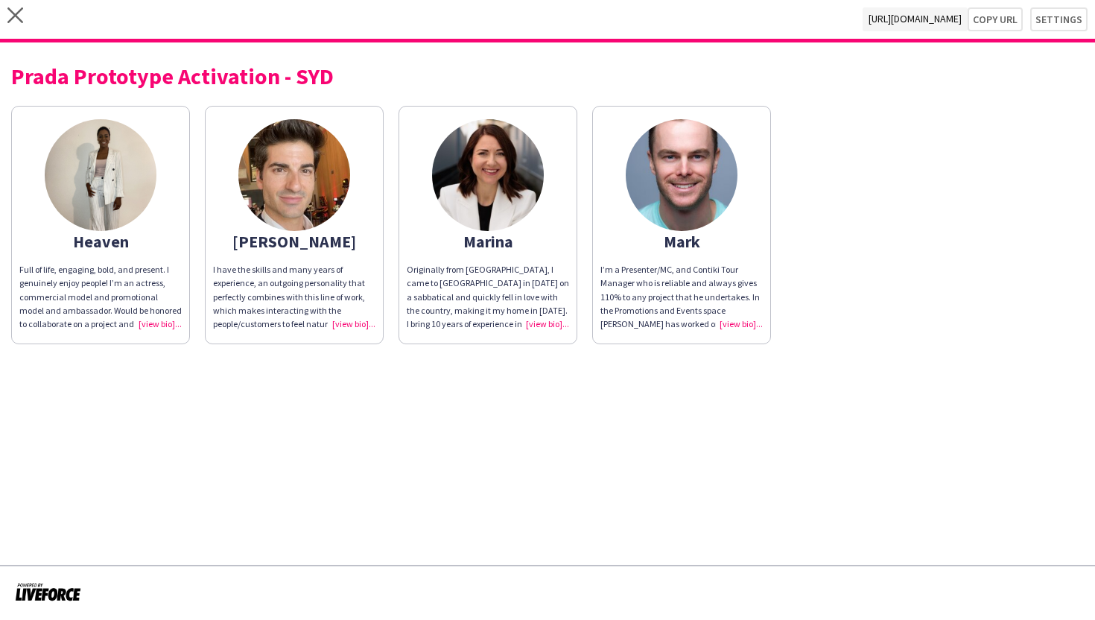
click at [162, 324] on div "Full of life, engaging, bold, and present. I genuinely enjoy people! I’m an act…" at bounding box center [100, 297] width 162 height 68
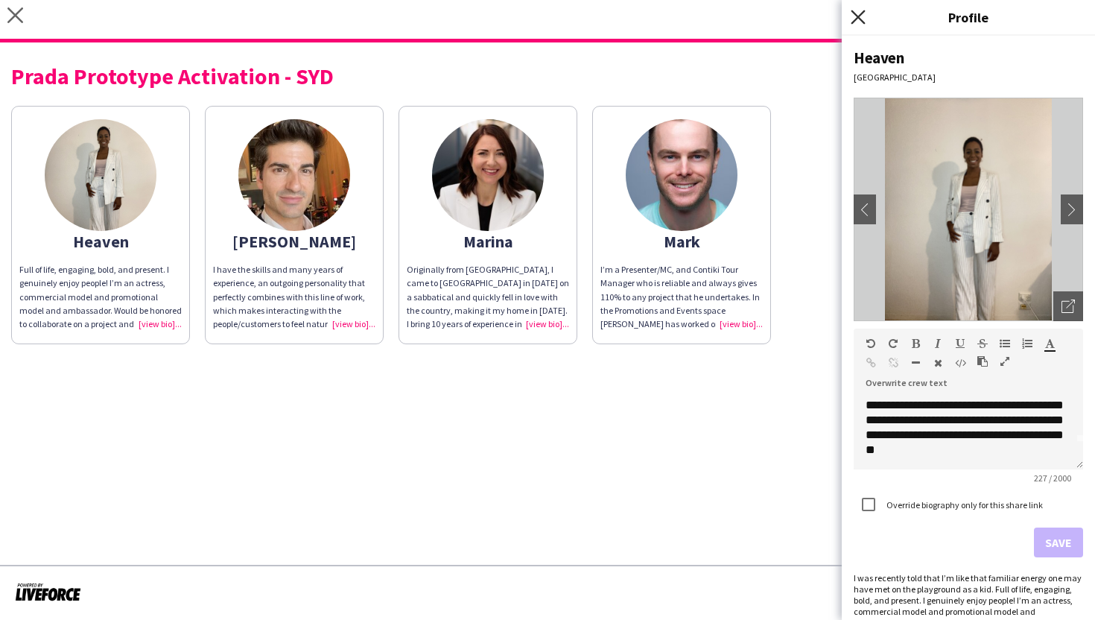
click at [856, 11] on icon "Close pop-in" at bounding box center [858, 17] width 14 height 14
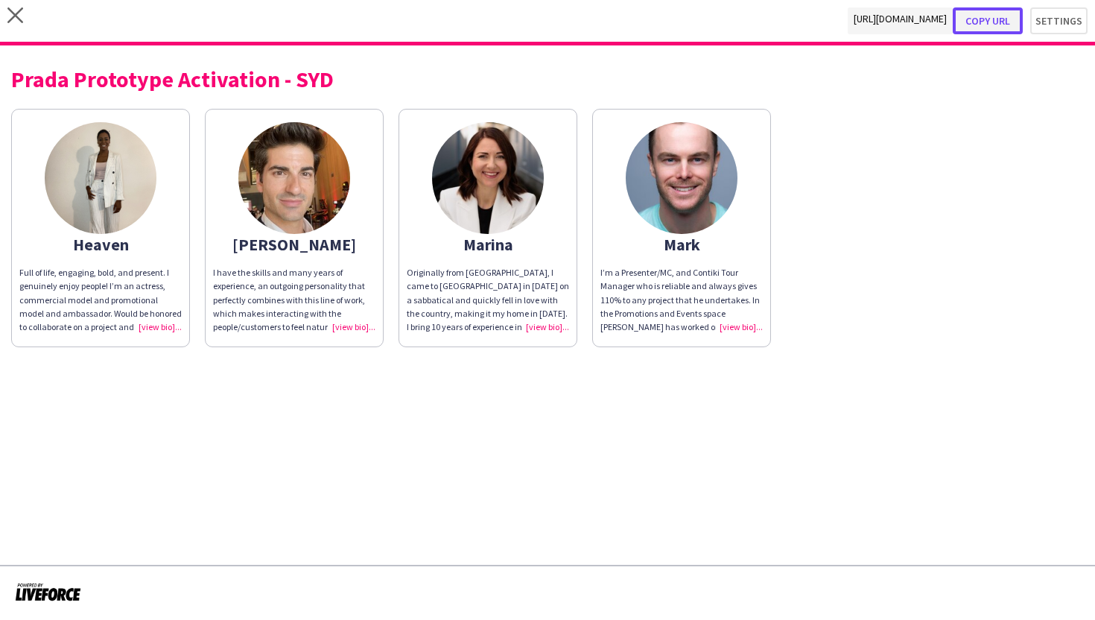
click at [985, 21] on button "Copy url" at bounding box center [988, 20] width 70 height 27
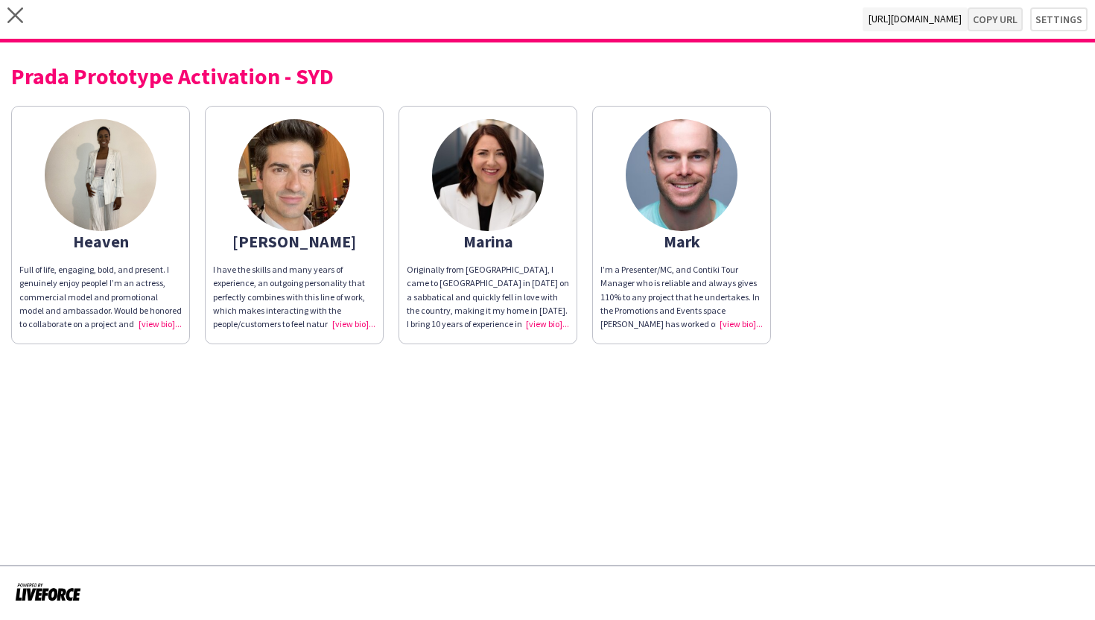
type textarea "**********"
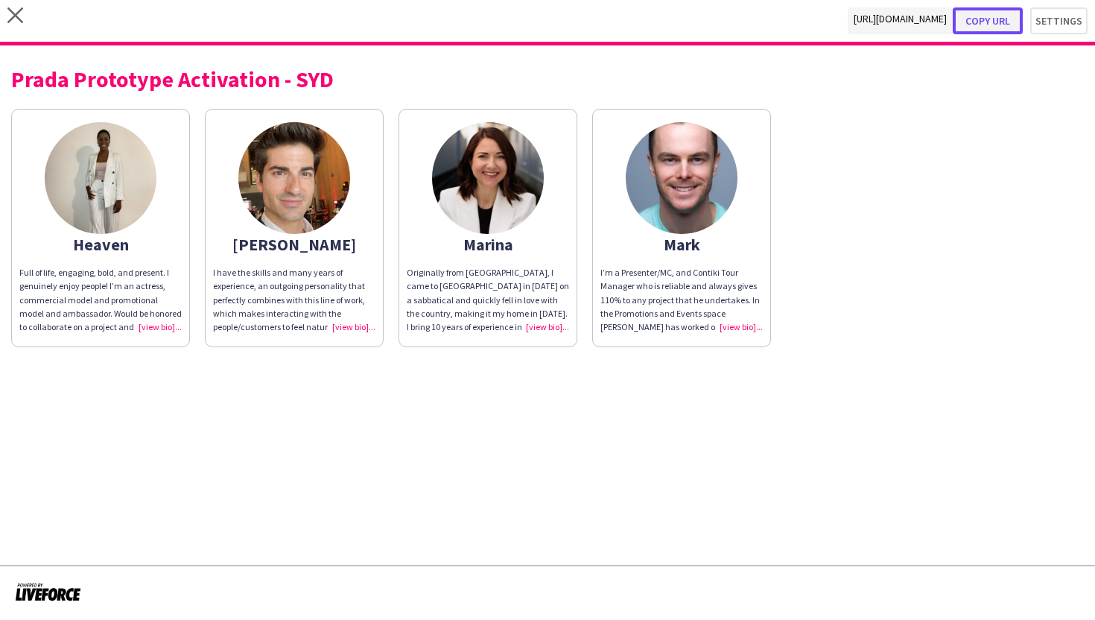
click at [1002, 22] on button "Copy url" at bounding box center [988, 20] width 70 height 27
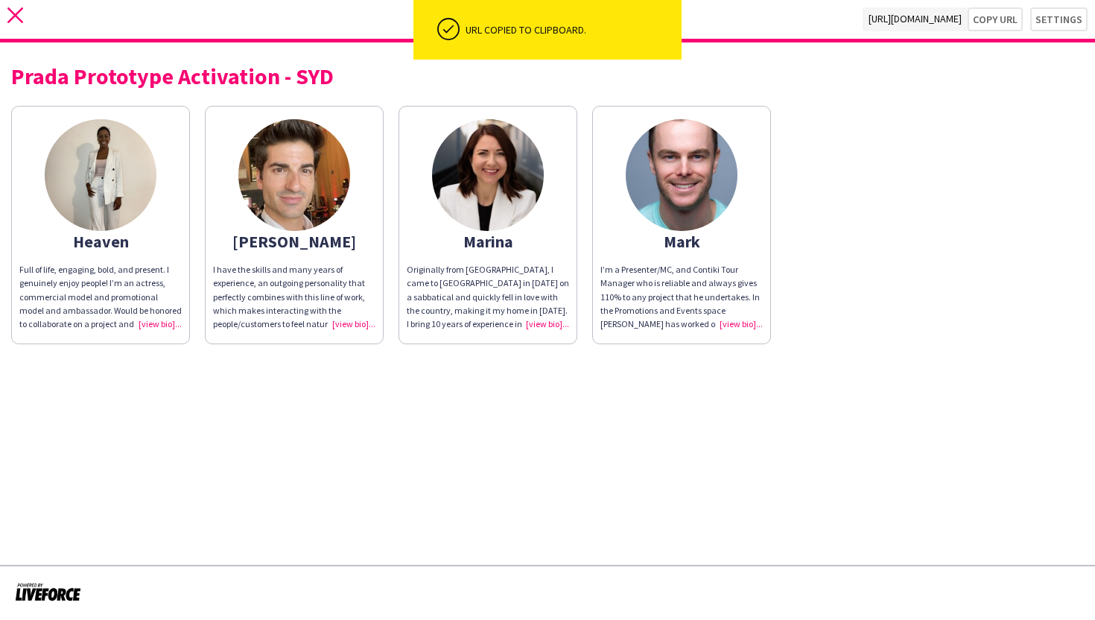
click at [22, 14] on icon "close" at bounding box center [15, 15] width 16 height 16
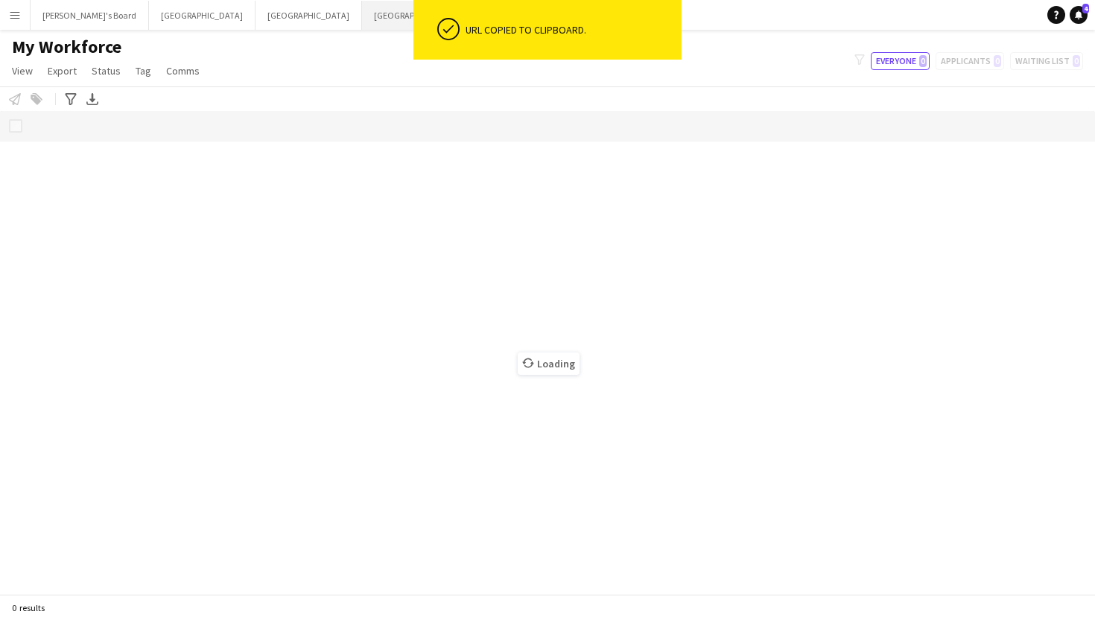
click at [362, 19] on button "Perth Close" at bounding box center [415, 15] width 107 height 29
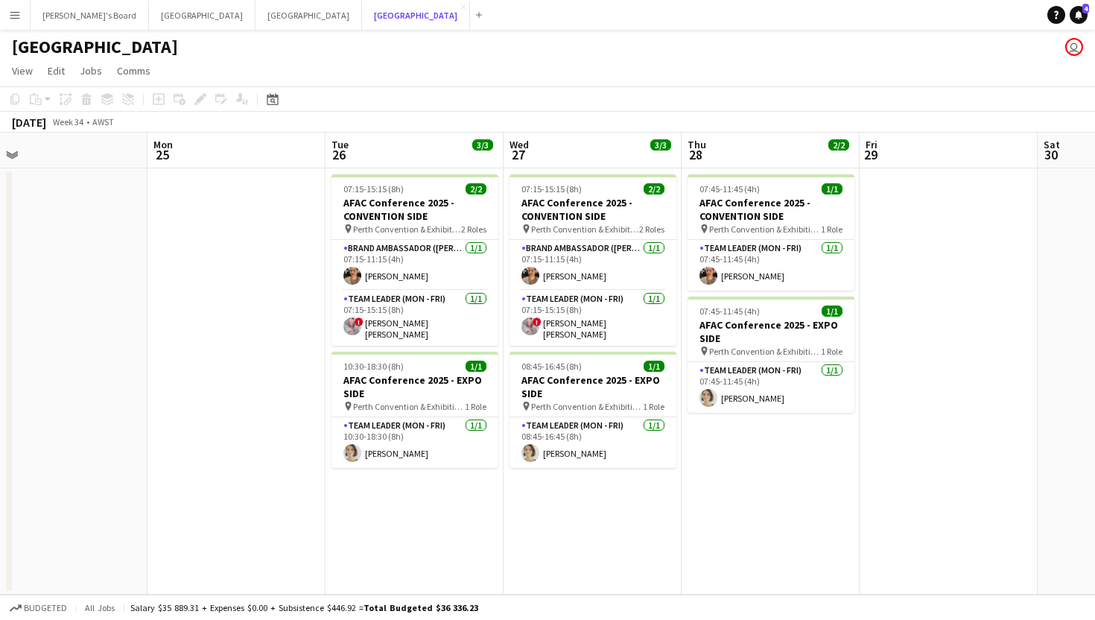
scroll to position [0, 607]
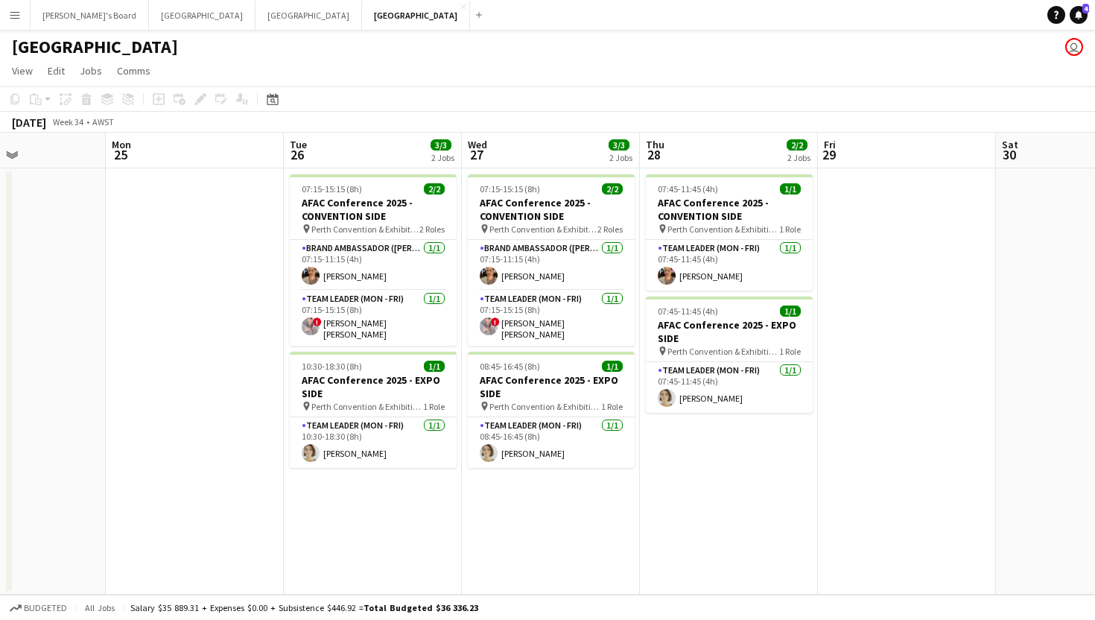
click at [7, 16] on button "Menu" at bounding box center [15, 15] width 30 height 30
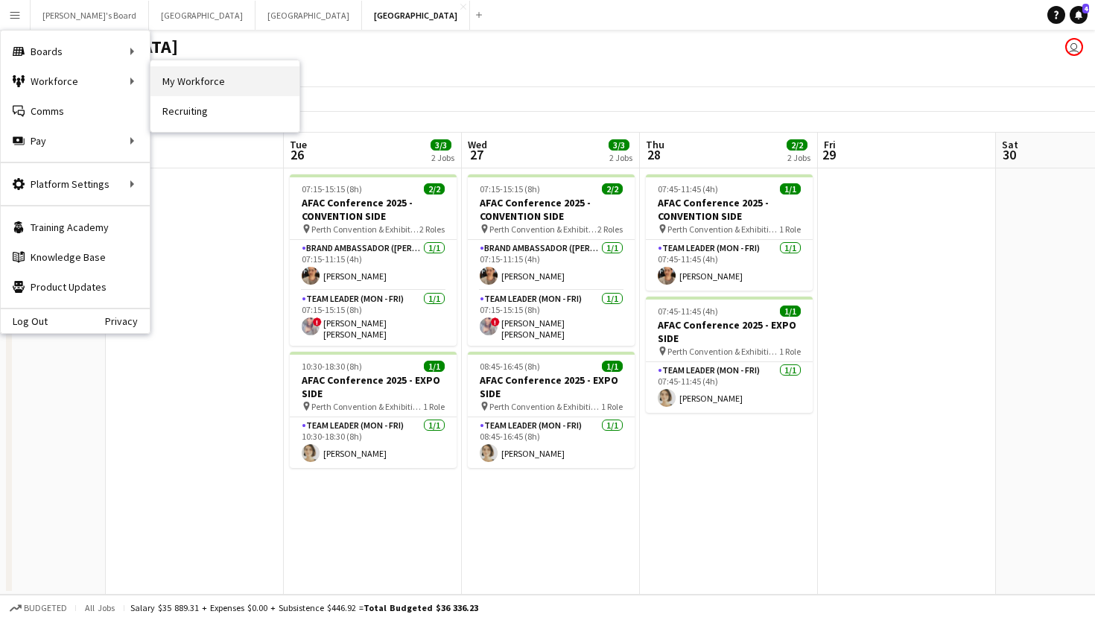
click at [171, 81] on link "My Workforce" at bounding box center [225, 81] width 149 height 30
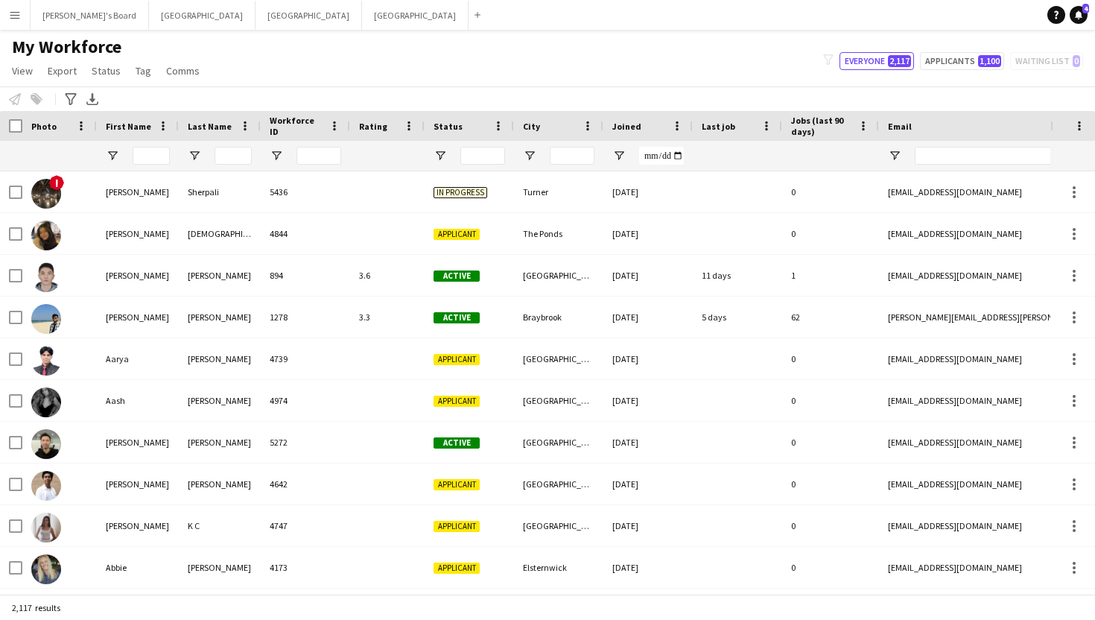
type input "******"
type input "**********"
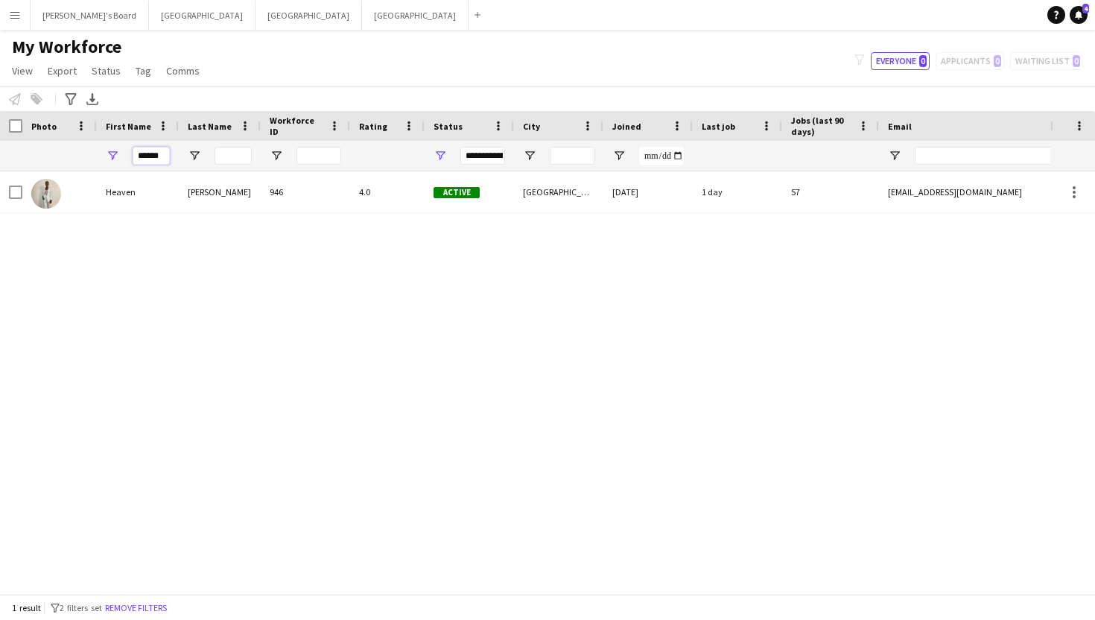
click at [159, 154] on input "******" at bounding box center [151, 156] width 37 height 18
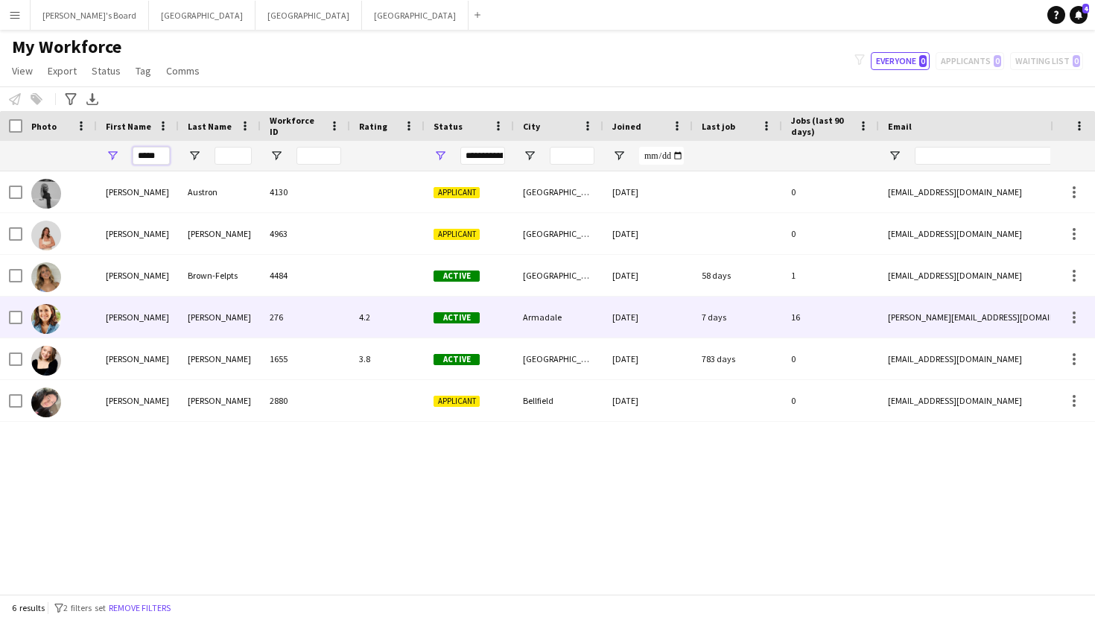
type input "*****"
click at [88, 311] on div at bounding box center [59, 317] width 75 height 41
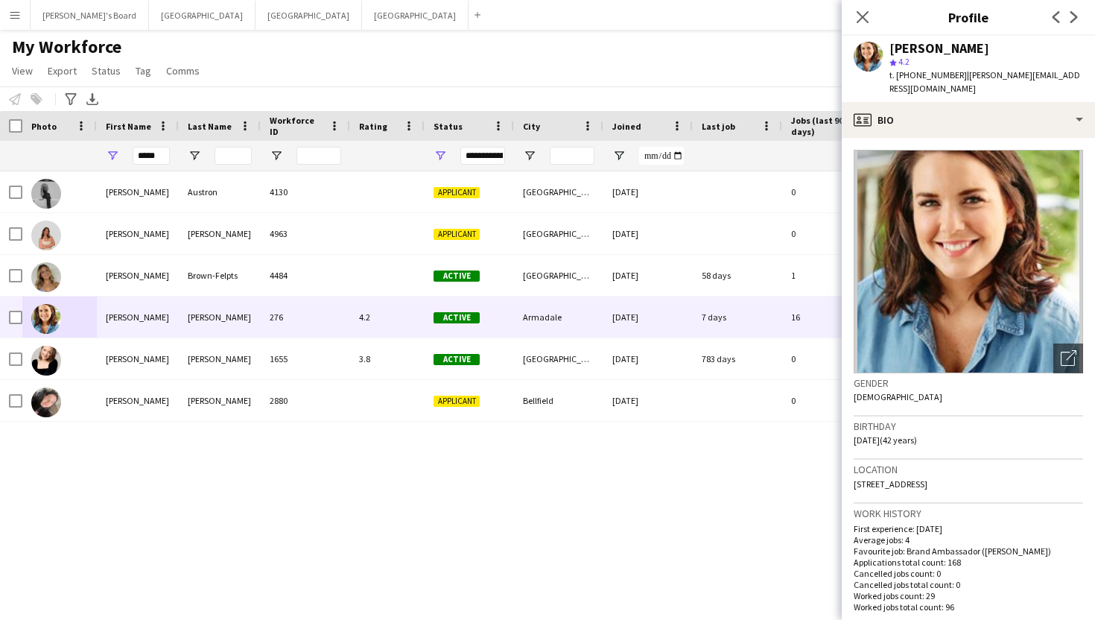
click at [1015, 224] on img at bounding box center [968, 262] width 229 height 224
click at [861, 16] on icon at bounding box center [862, 17] width 14 height 14
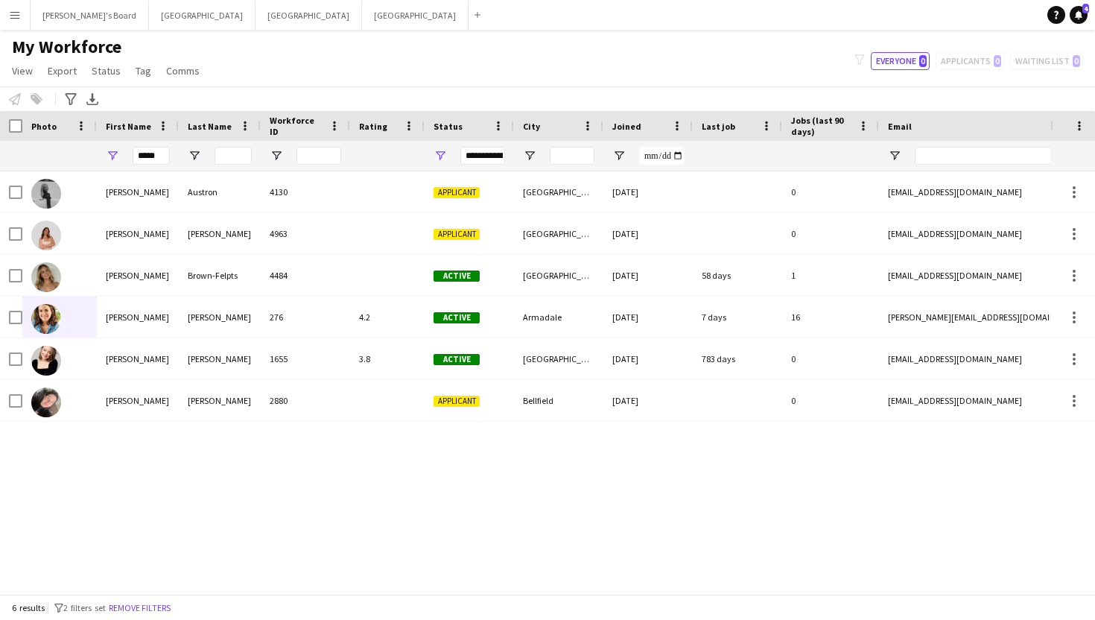
click at [53, 31] on main "My Workforce View Views Default view New view Update view Delete view Edit name…" at bounding box center [547, 315] width 1095 height 570
click at [52, 15] on button "Tennille's Board Close" at bounding box center [90, 15] width 118 height 29
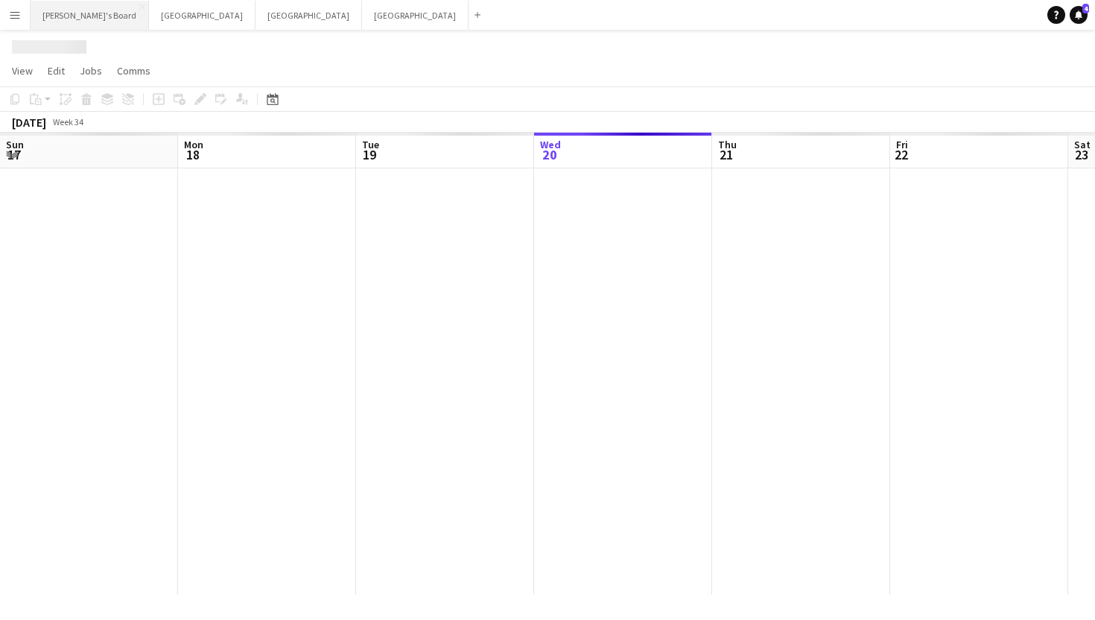
scroll to position [0, 356]
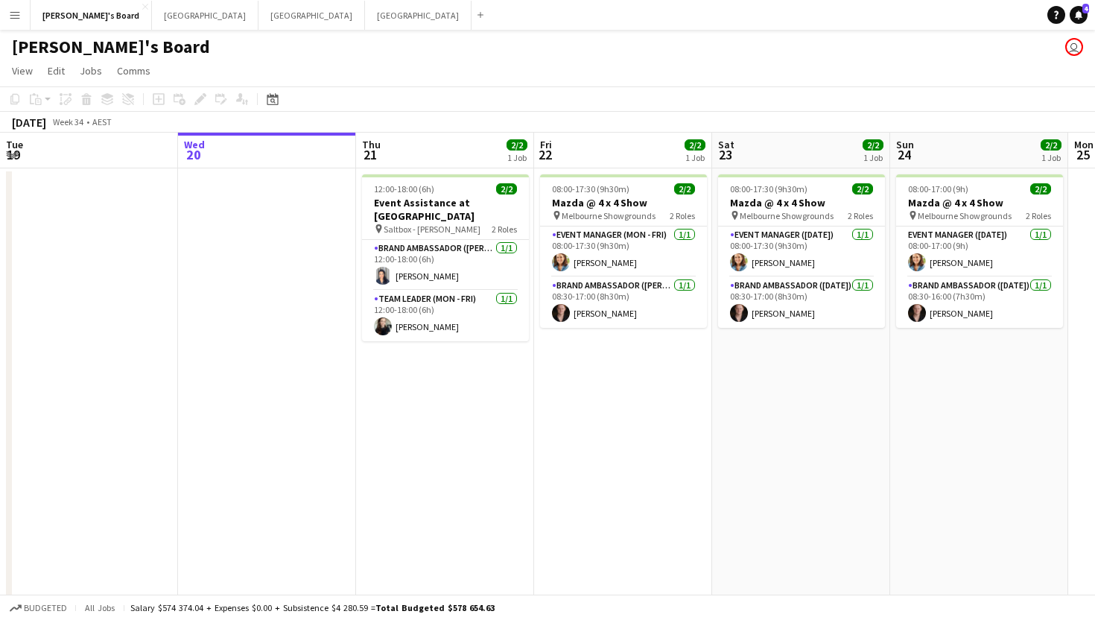
click at [24, 1] on button "Menu" at bounding box center [15, 15] width 30 height 30
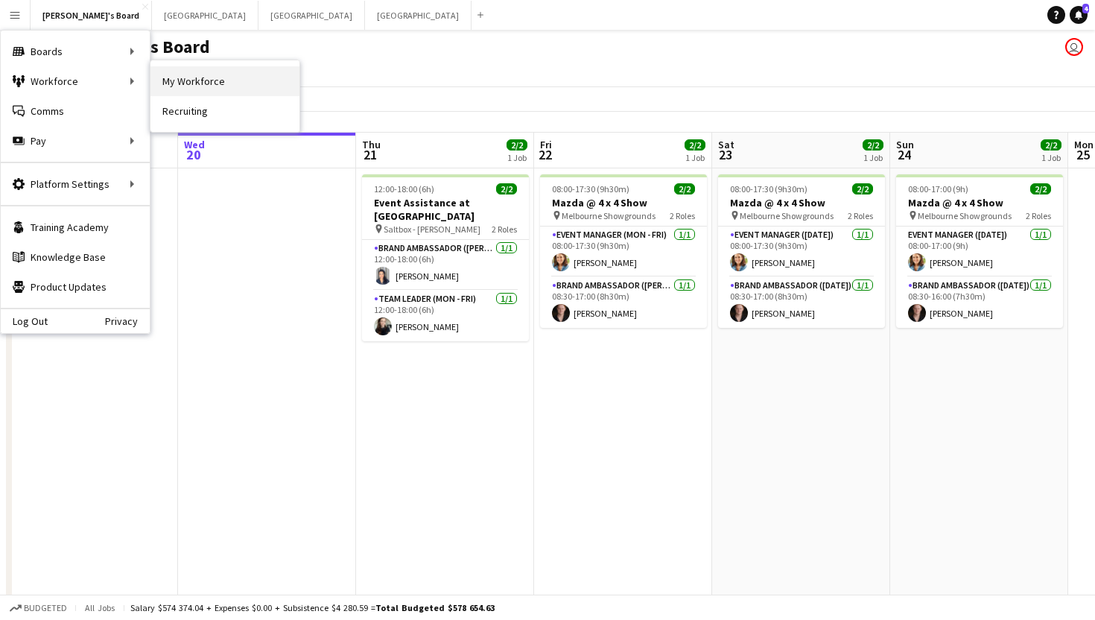
click at [222, 78] on link "My Workforce" at bounding box center [225, 81] width 149 height 30
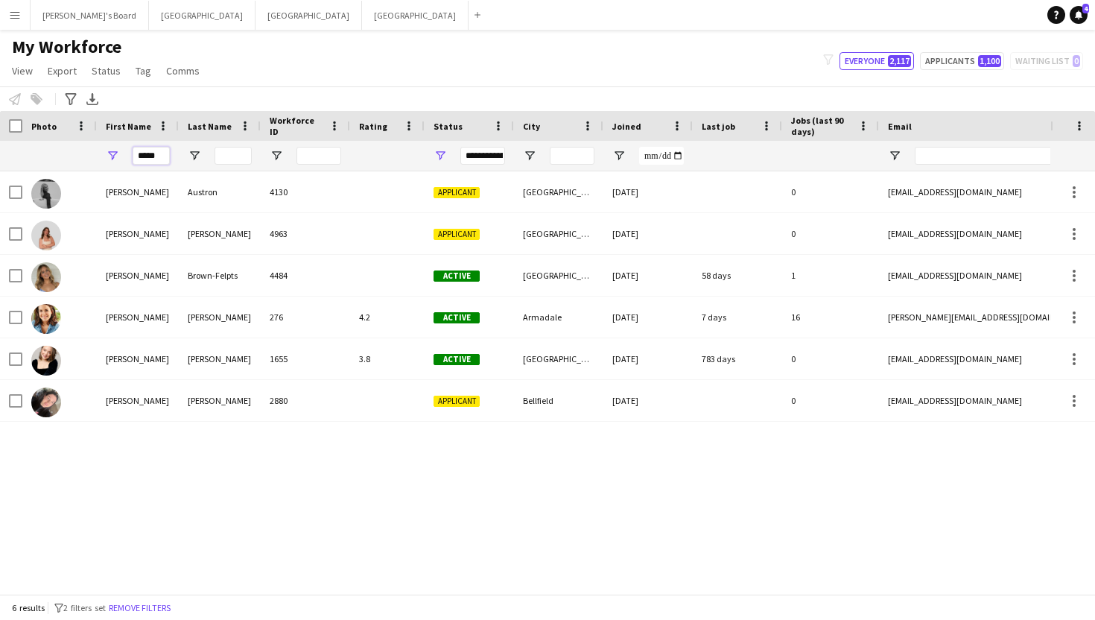
drag, startPoint x: 158, startPoint y: 151, endPoint x: 101, endPoint y: 151, distance: 56.6
click at [101, 151] on div "*****" at bounding box center [138, 156] width 82 height 30
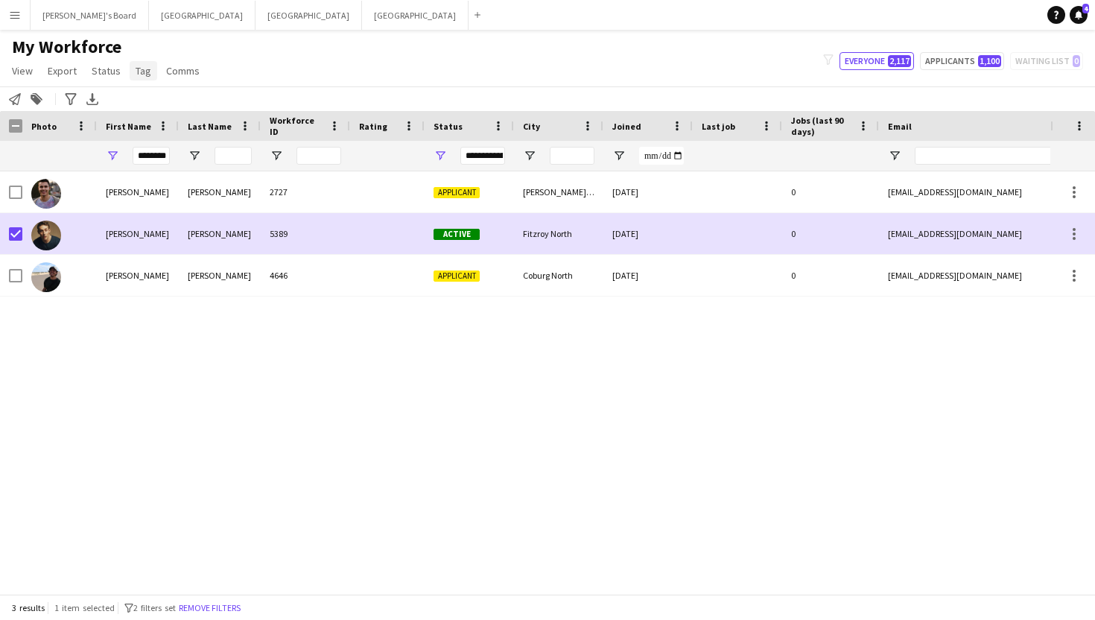
click at [136, 69] on span "Tag" at bounding box center [144, 70] width 16 height 13
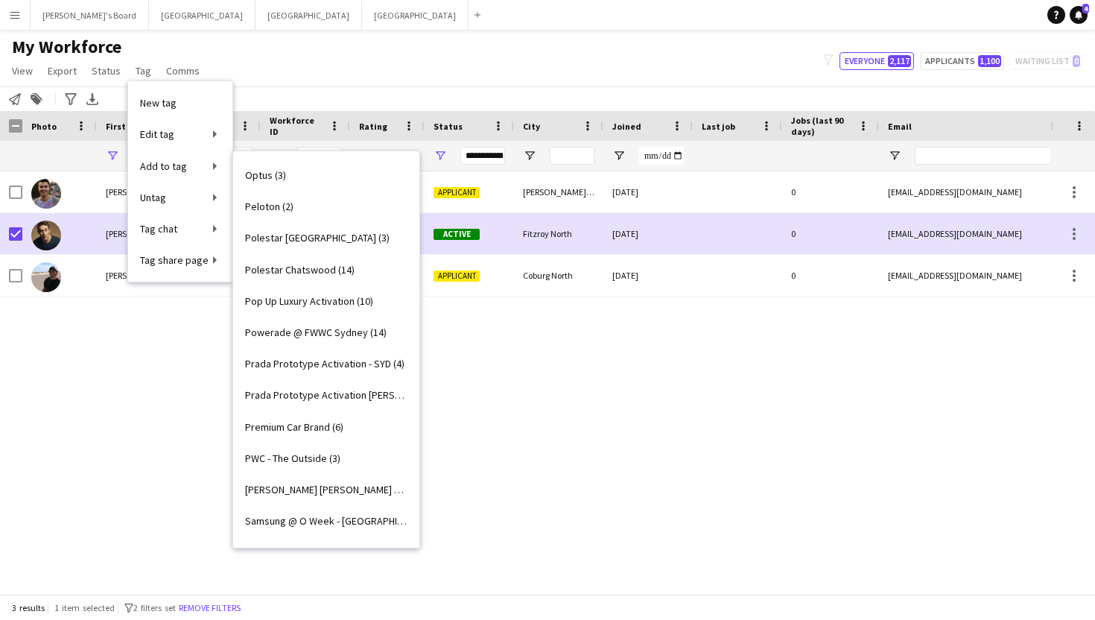
scroll to position [2229, 0]
click at [305, 393] on span "Prada Prototype Activation [PERSON_NAME] (4)" at bounding box center [326, 395] width 162 height 13
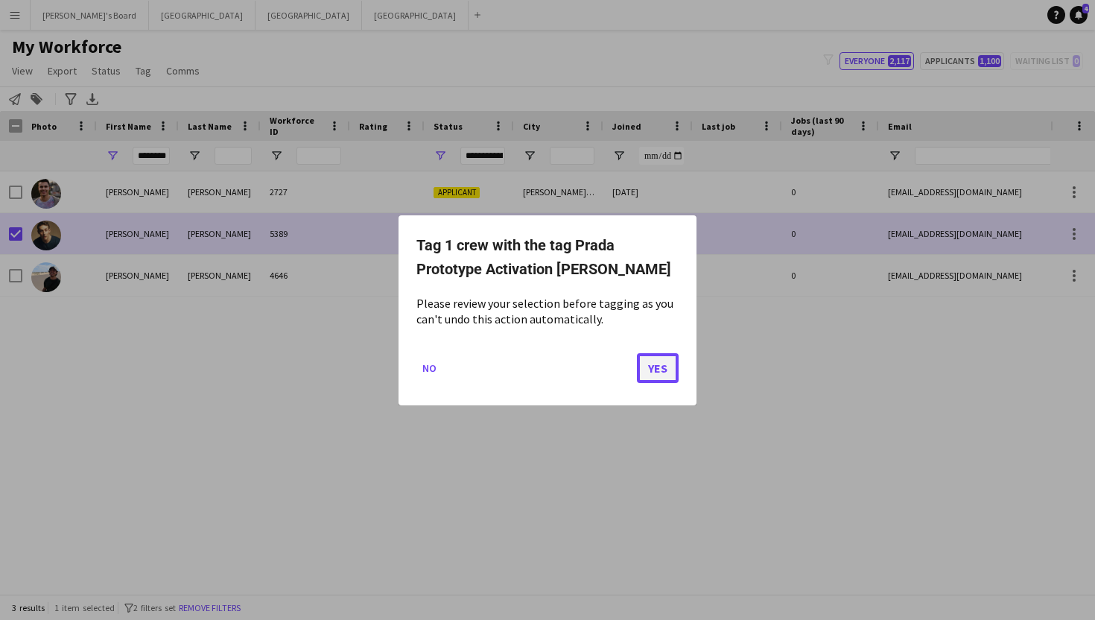
click at [655, 366] on button "Yes" at bounding box center [658, 367] width 42 height 30
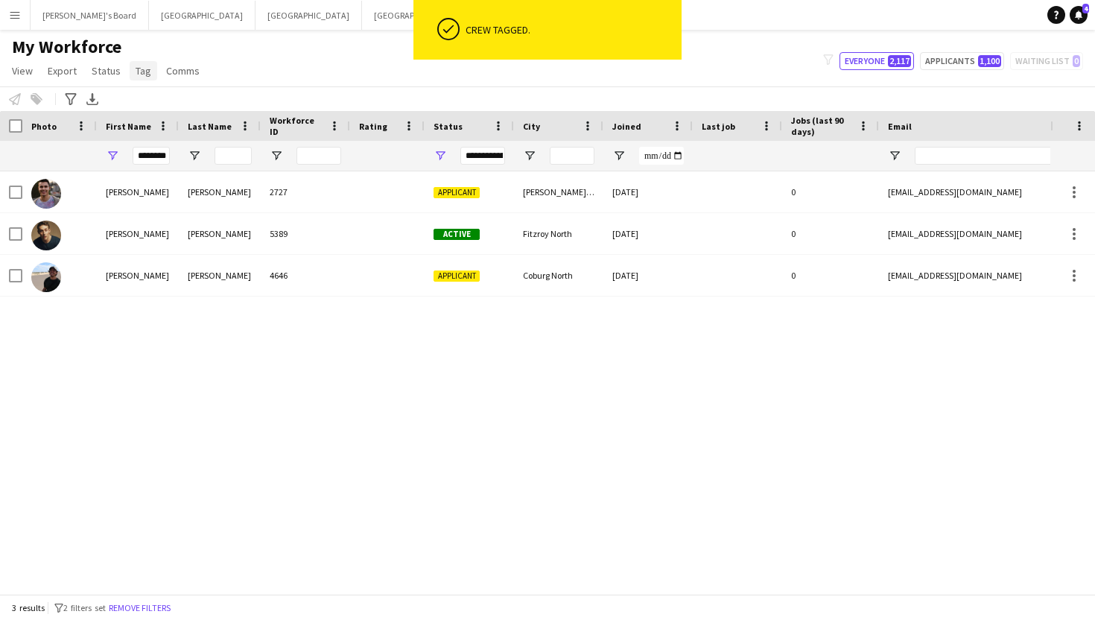
click at [134, 63] on link "Tag" at bounding box center [144, 70] width 28 height 19
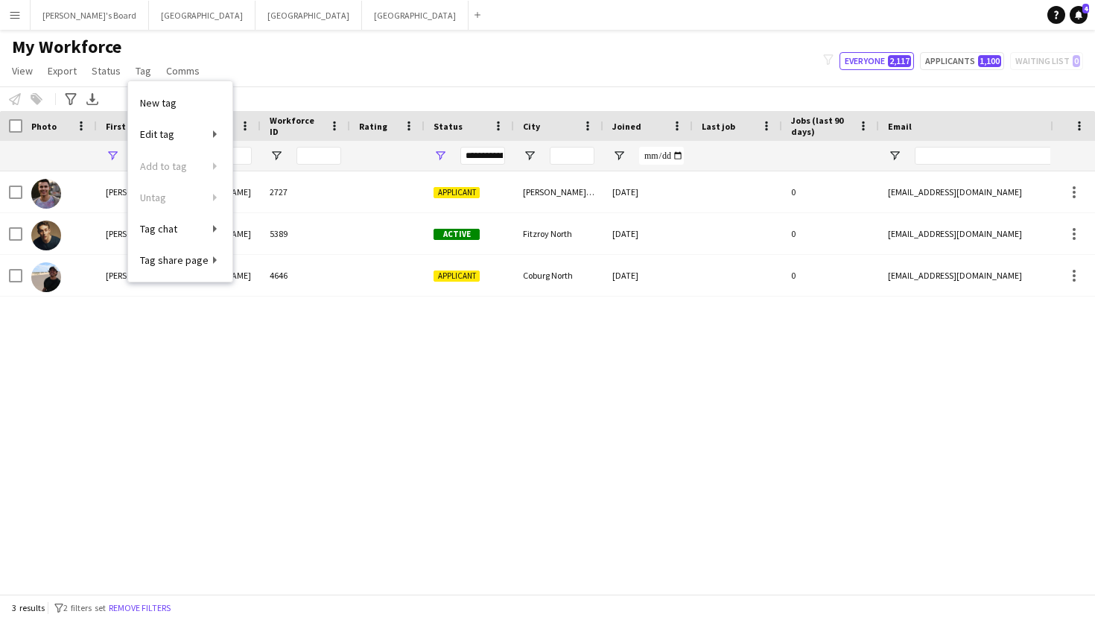
click at [311, 25] on app-navbar "Menu Boards Boards Boards All jobs Status Workforce Workforce My Workforce Recr…" at bounding box center [547, 15] width 1095 height 30
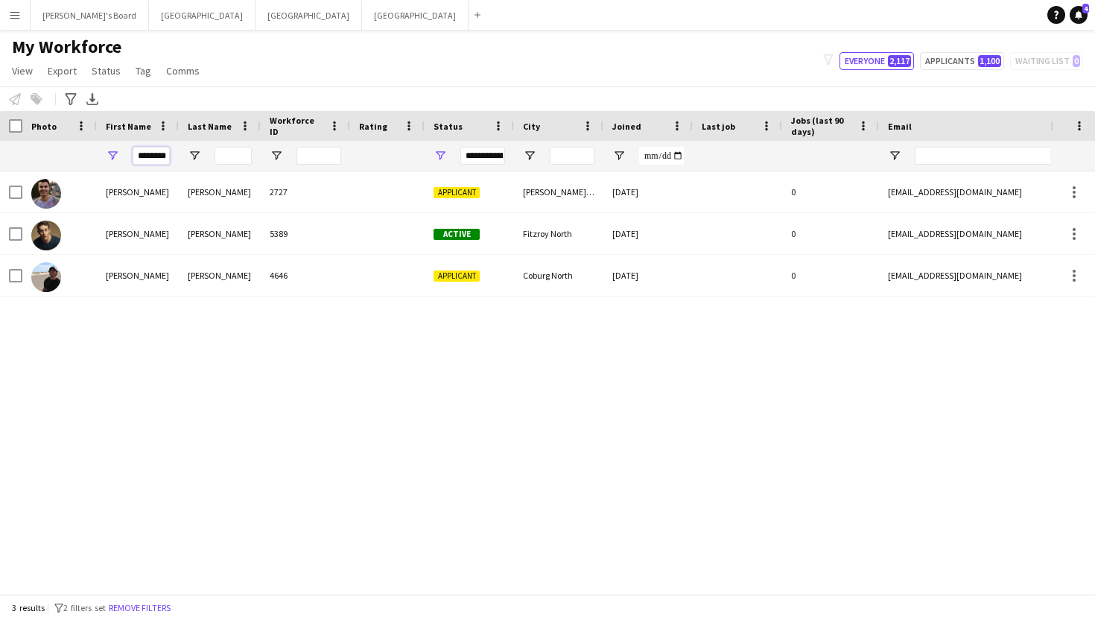
drag, startPoint x: 162, startPoint y: 155, endPoint x: 115, endPoint y: 155, distance: 47.7
click at [115, 155] on div "********" at bounding box center [138, 156] width 82 height 30
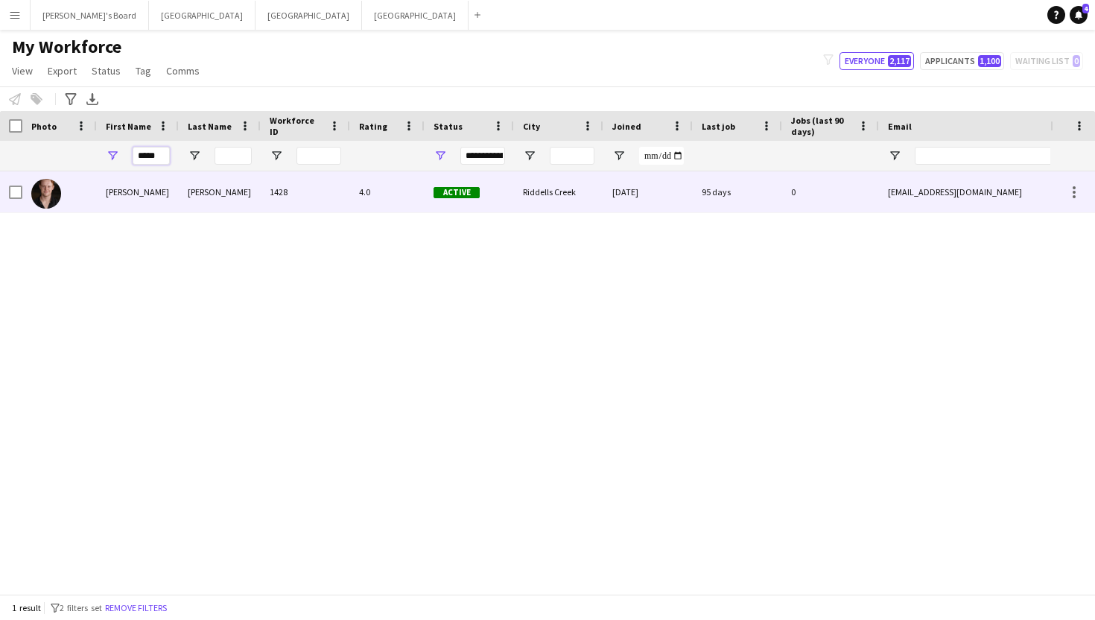
type input "*****"
click at [115, 200] on div "[PERSON_NAME]" at bounding box center [138, 191] width 82 height 41
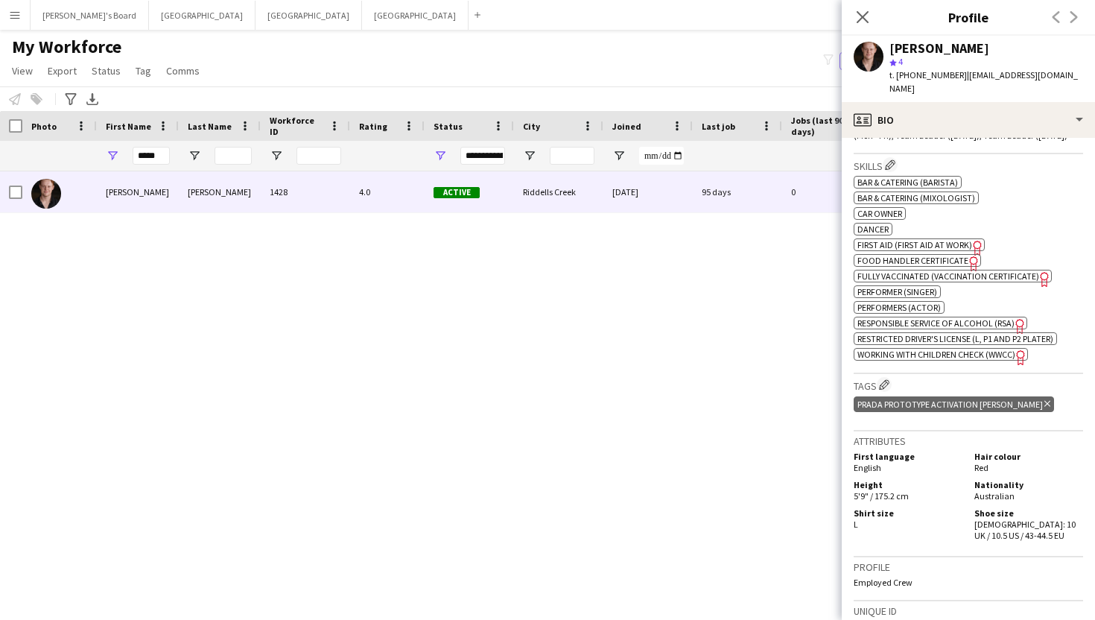
scroll to position [583, 0]
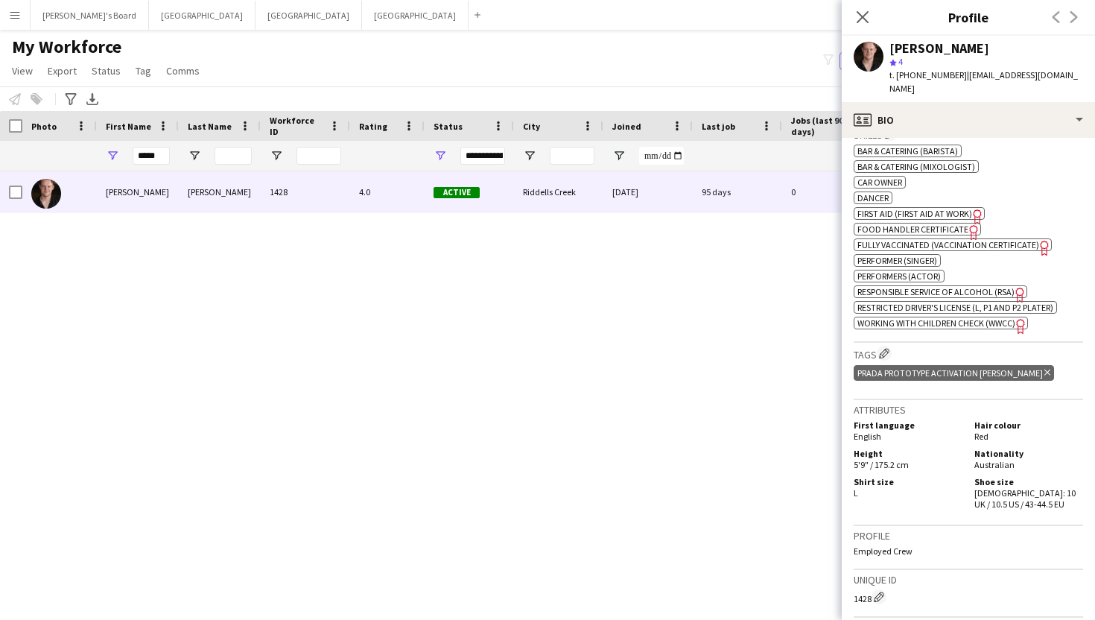
click at [1045, 370] on icon at bounding box center [1048, 373] width 6 height 6
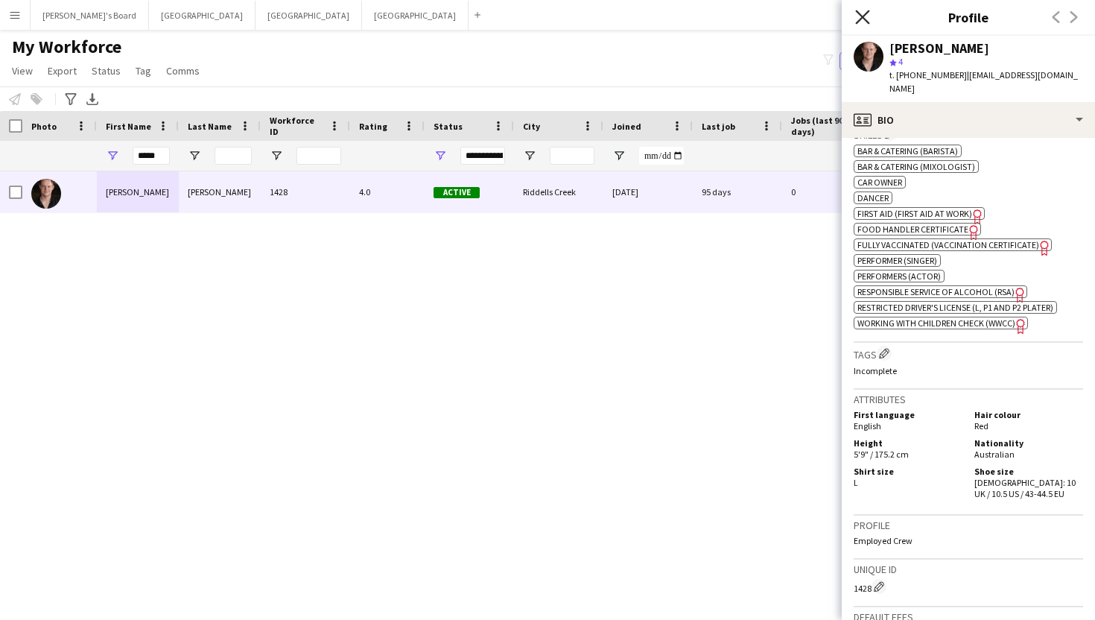
click at [858, 19] on icon "Close pop-in" at bounding box center [862, 17] width 14 height 14
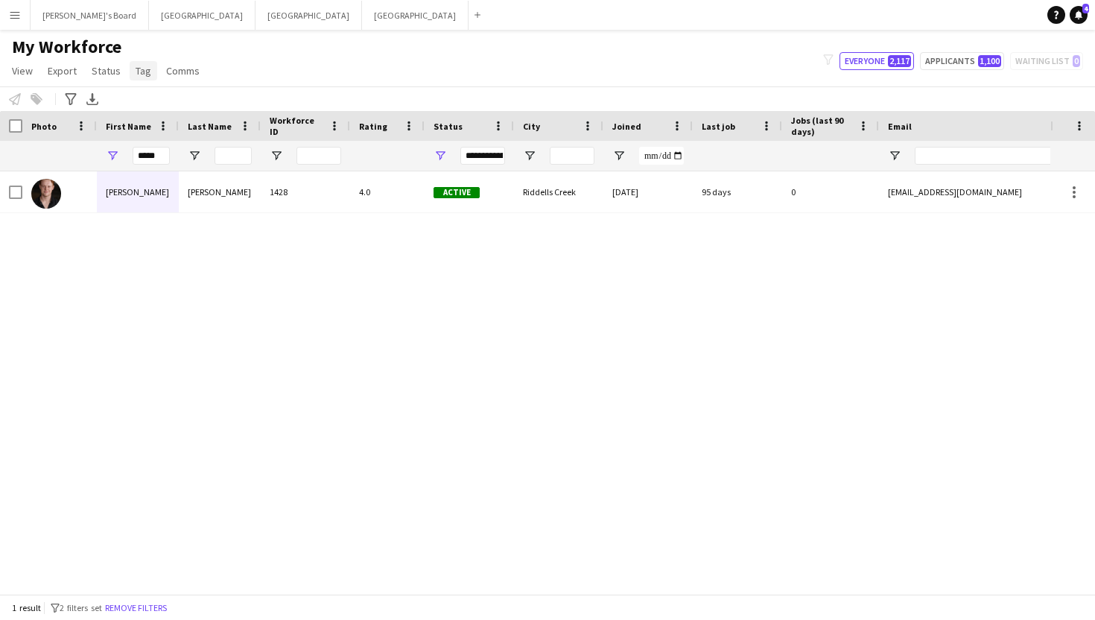
click at [138, 69] on span "Tag" at bounding box center [144, 70] width 16 height 13
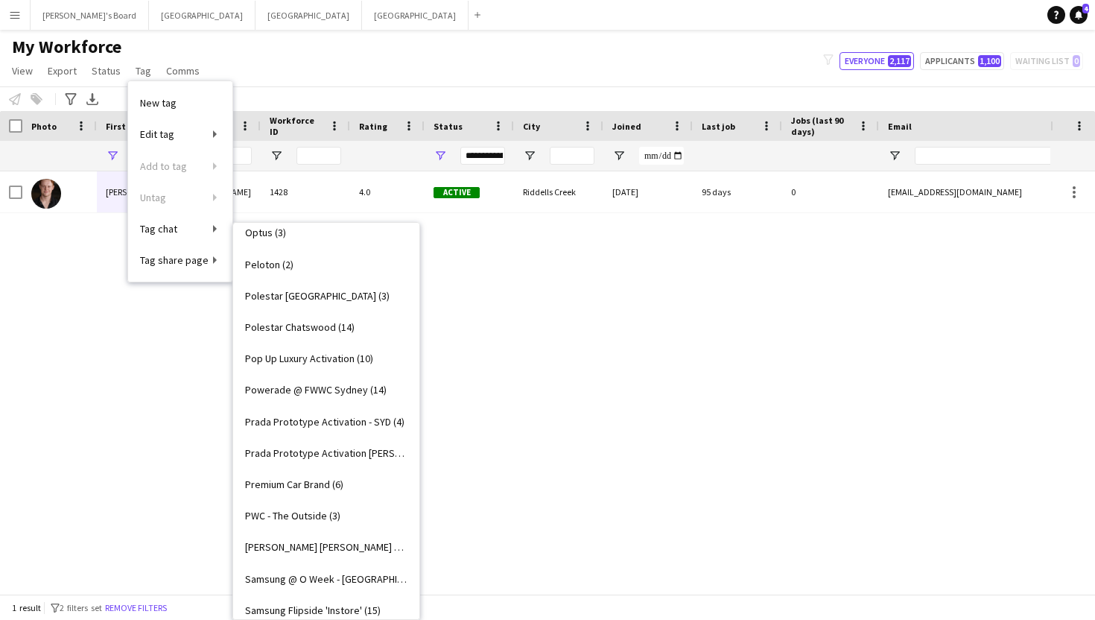
scroll to position [2245, 0]
click at [296, 453] on span "Prada Prototype Activation [PERSON_NAME] (4)" at bounding box center [326, 452] width 162 height 13
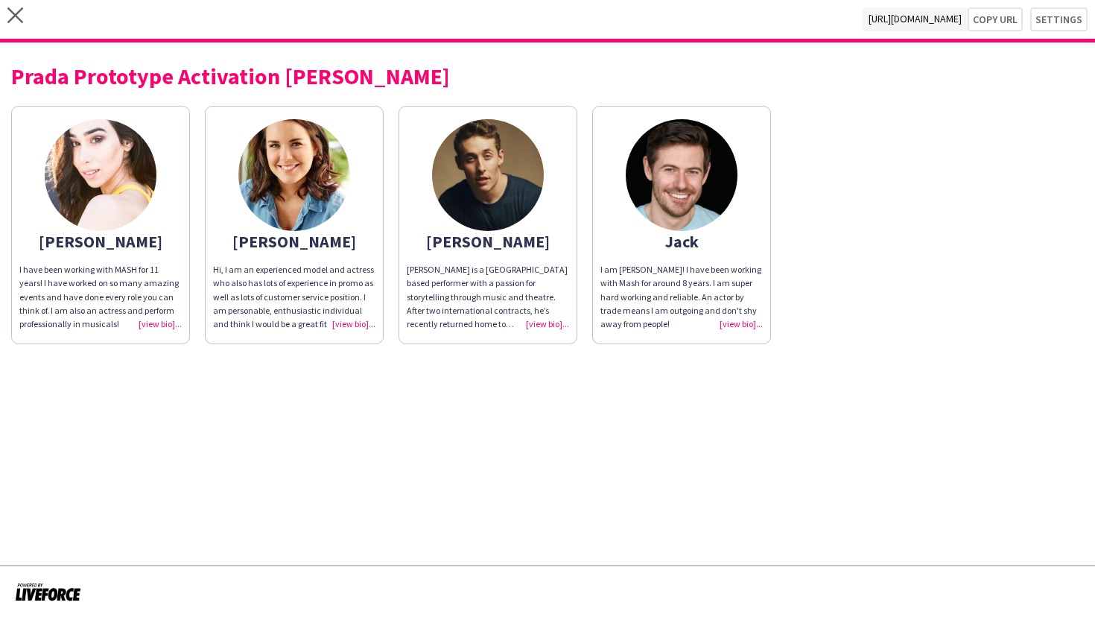
click at [502, 167] on img at bounding box center [488, 175] width 112 height 112
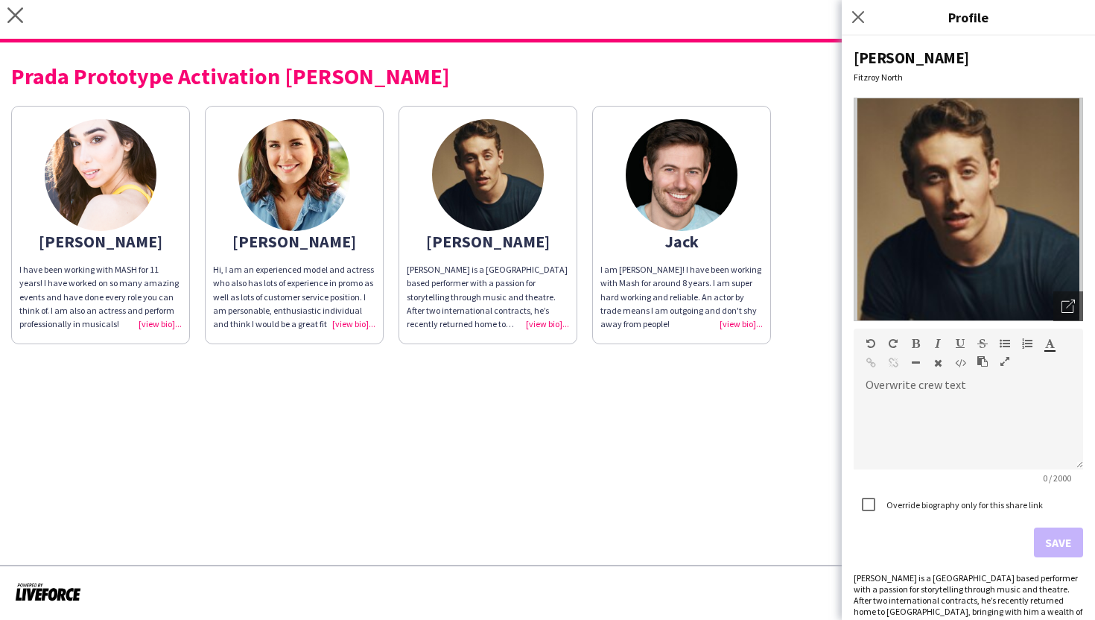
click at [1020, 236] on img at bounding box center [968, 210] width 229 height 224
click at [1073, 307] on icon "Open photos pop-in" at bounding box center [1068, 306] width 13 height 13
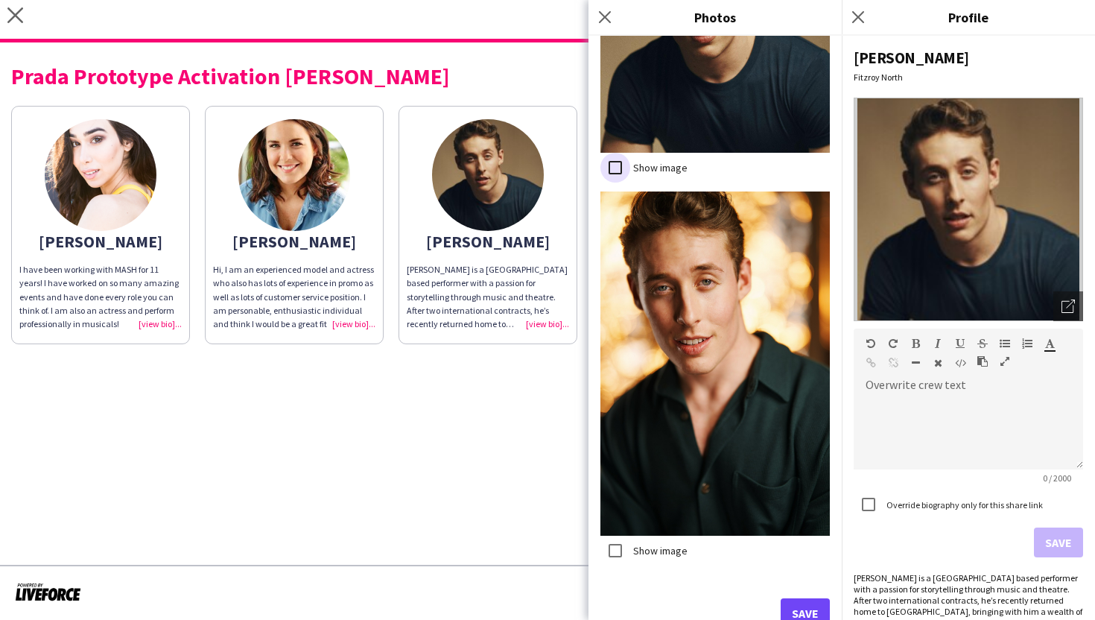
scroll to position [391, 0]
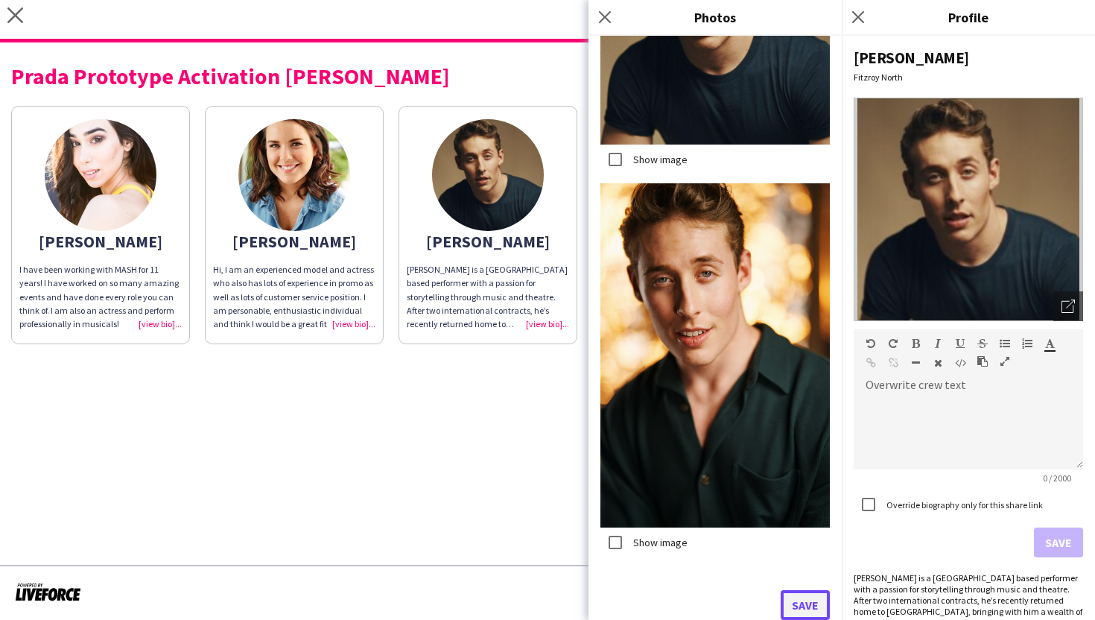
click at [808, 609] on button "Save" at bounding box center [805, 605] width 49 height 30
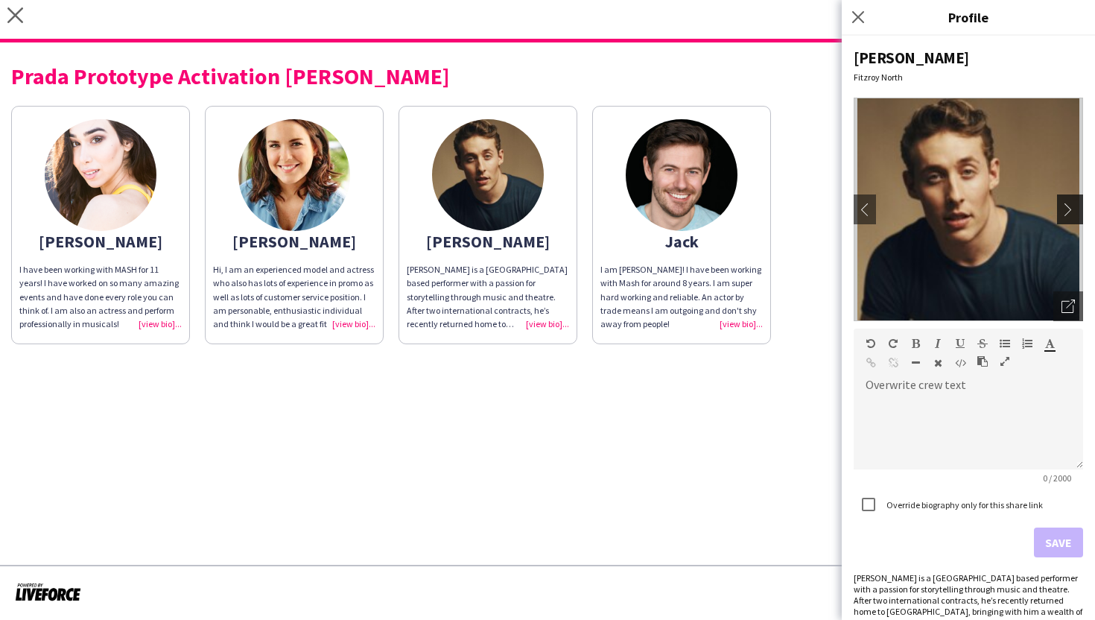
click at [1078, 203] on app-icon "chevron-right" at bounding box center [1072, 209] width 21 height 13
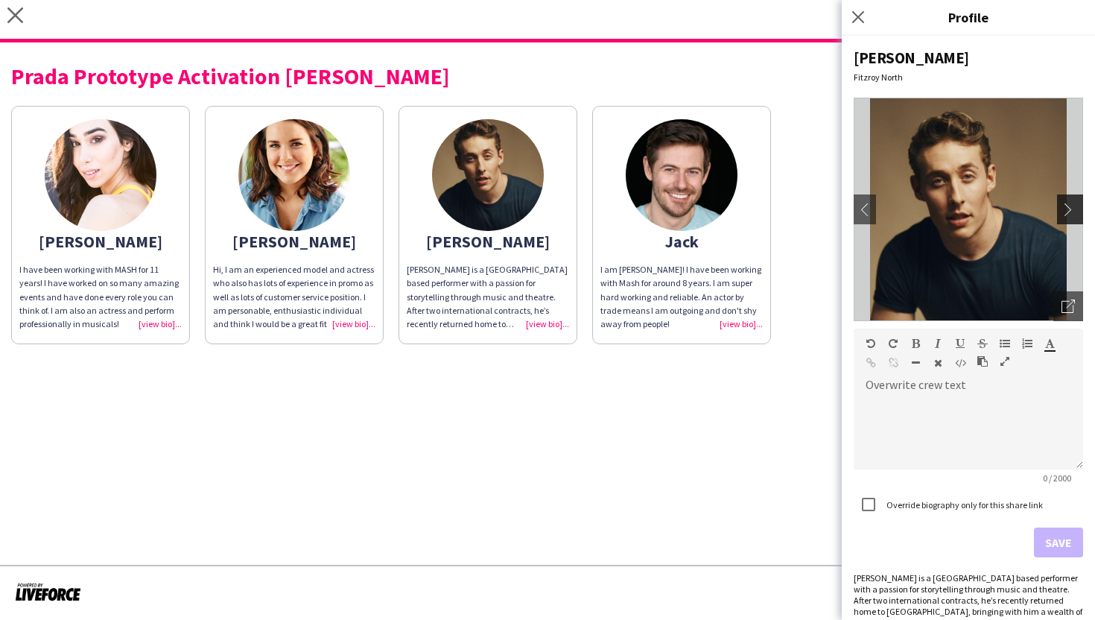
click at [1078, 203] on app-icon "chevron-right" at bounding box center [1072, 209] width 21 height 13
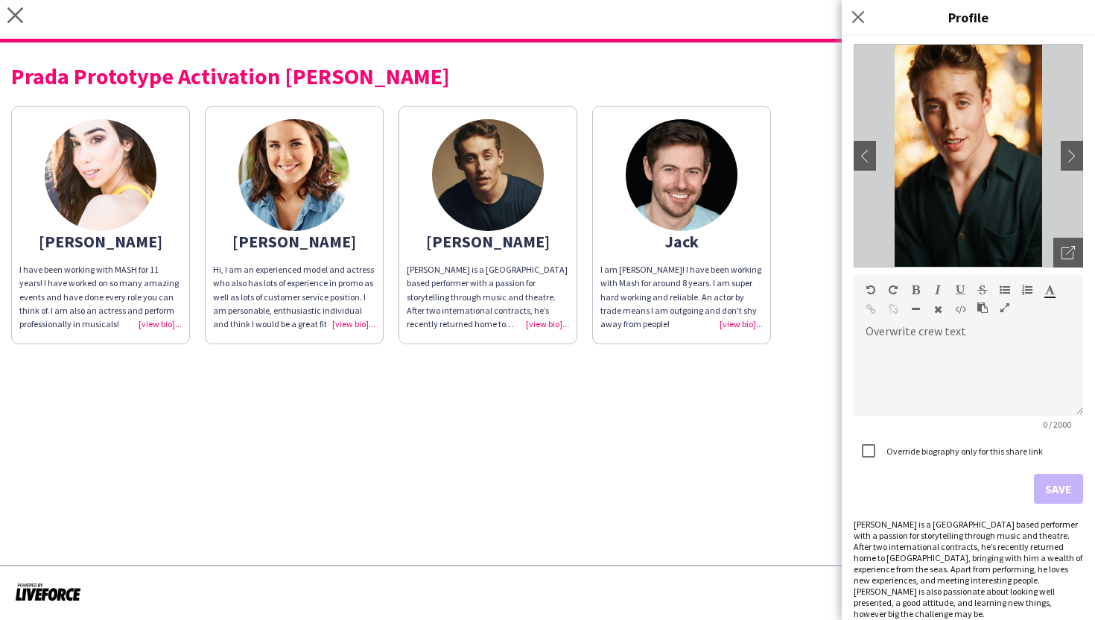
scroll to position [53, 0]
click at [858, 20] on icon "Close pop-in" at bounding box center [858, 17] width 14 height 14
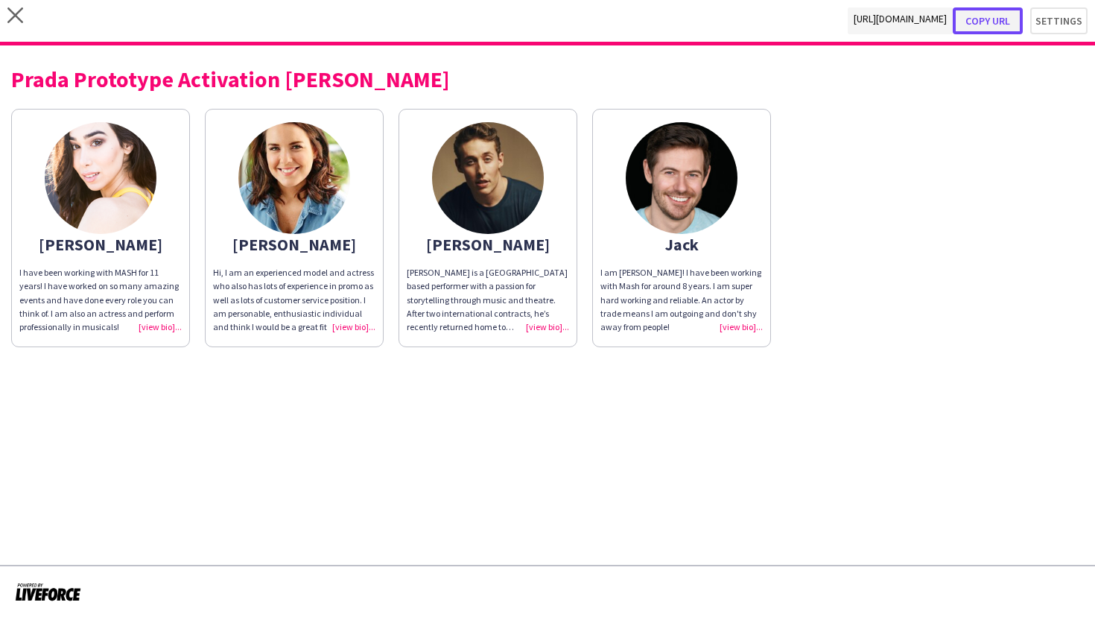
click at [991, 21] on button "Copy url" at bounding box center [988, 20] width 70 height 27
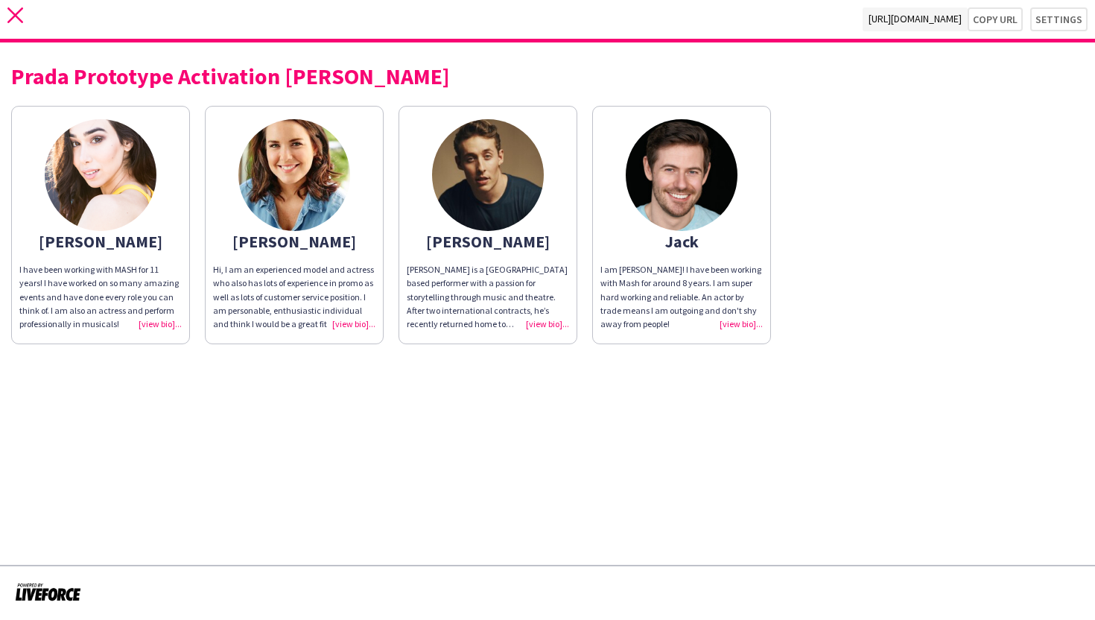
click at [18, 13] on icon at bounding box center [15, 15] width 16 height 16
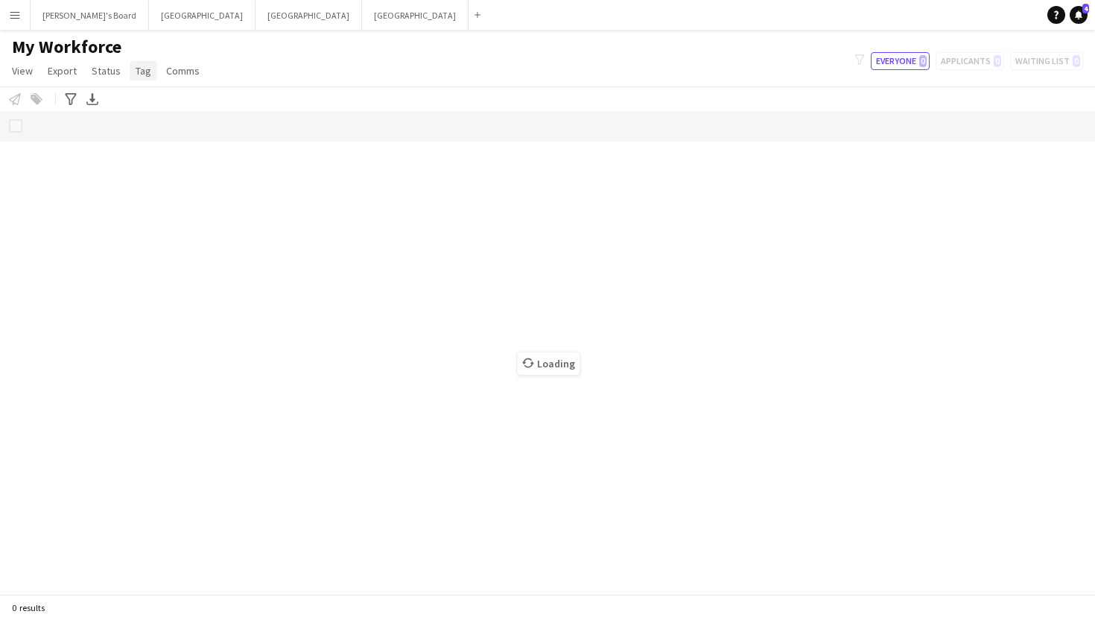
click at [139, 70] on span "Tag" at bounding box center [144, 70] width 16 height 13
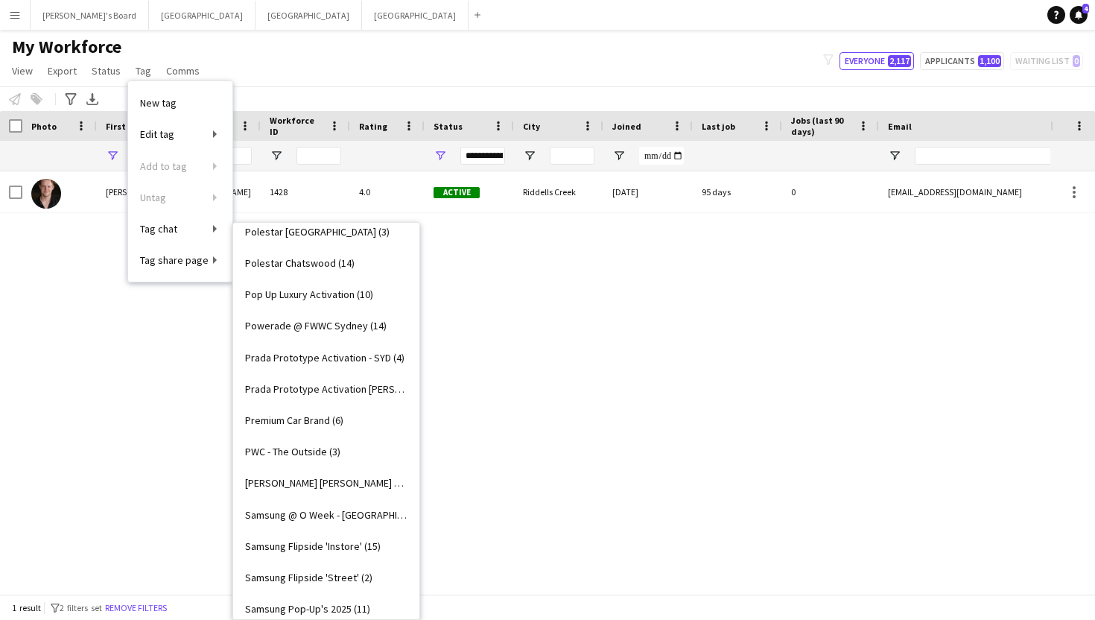
scroll to position [2296, 0]
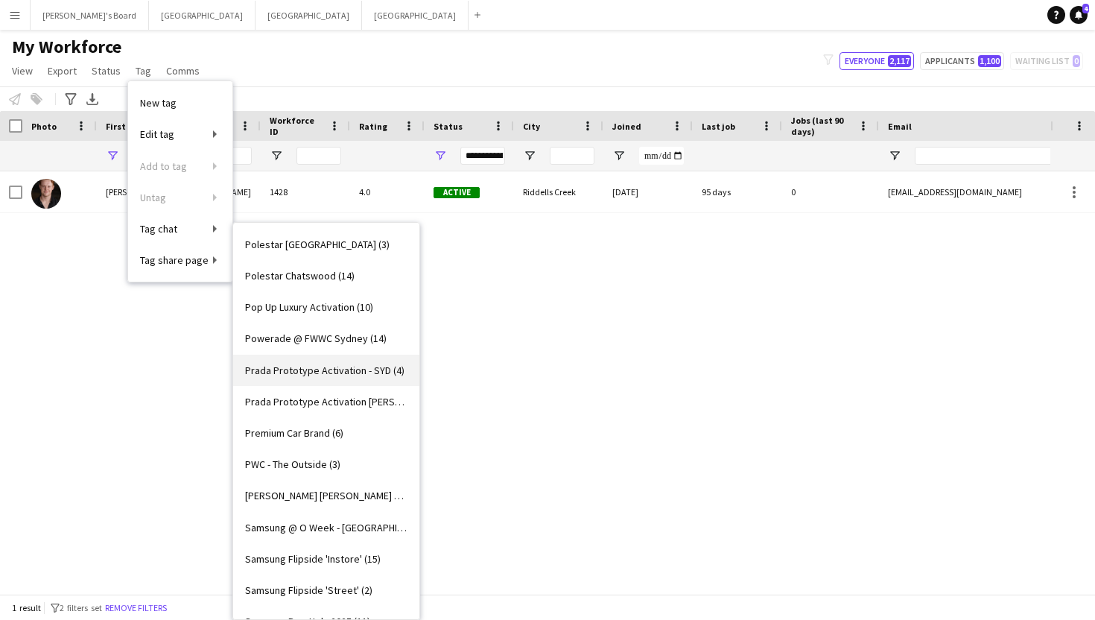
click at [270, 378] on link "Prada Prototype Activation - SYD (4)" at bounding box center [326, 370] width 186 height 31
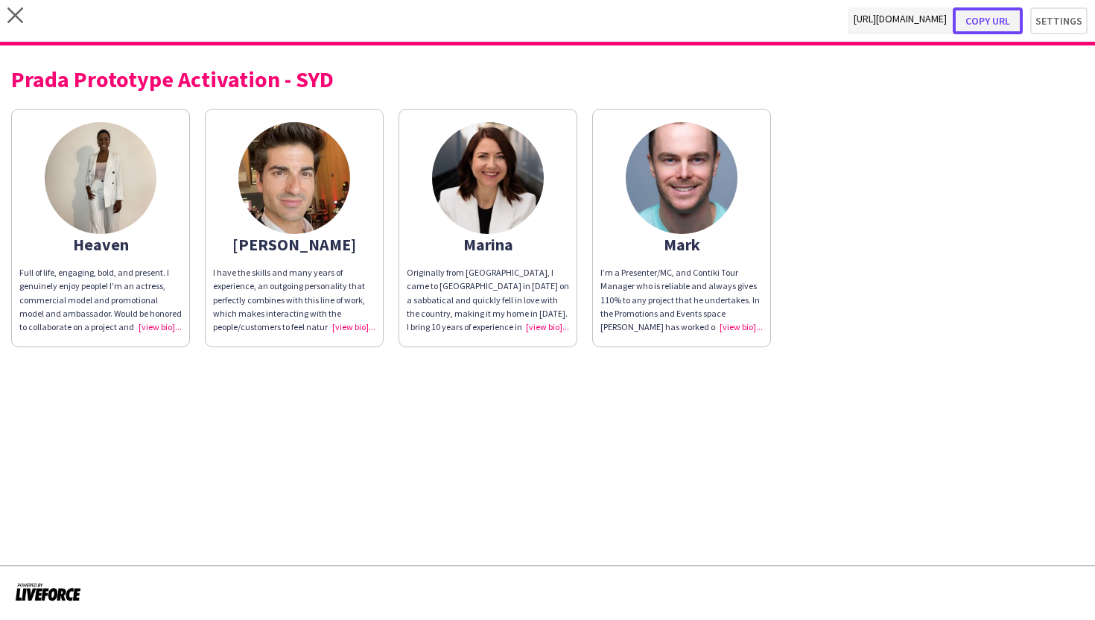
click at [995, 16] on button "Copy url" at bounding box center [988, 20] width 70 height 27
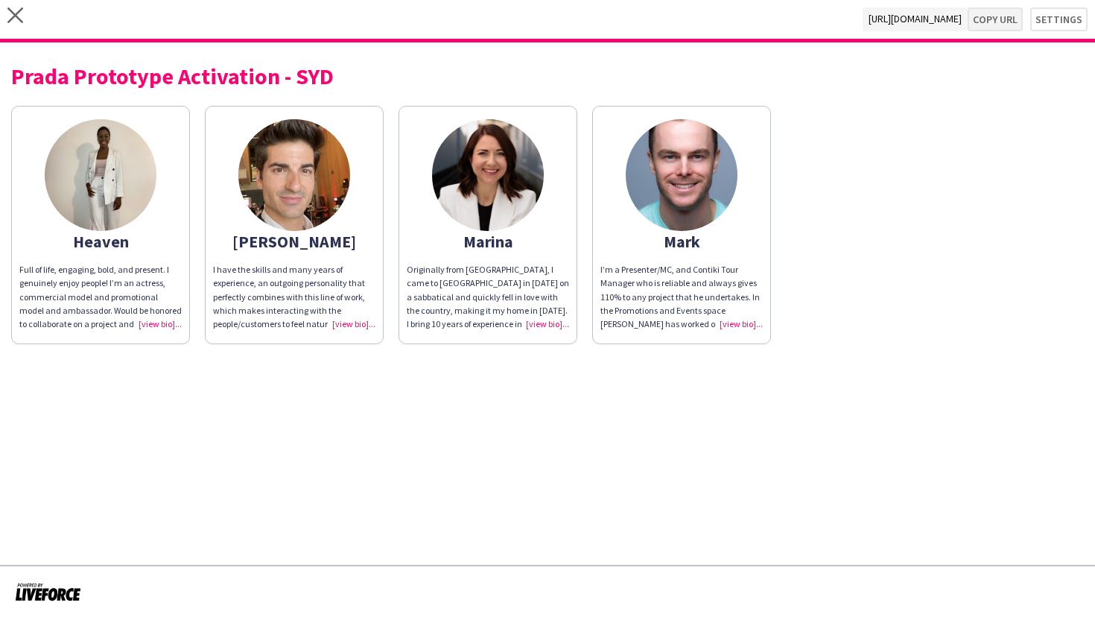
type textarea "**********"
click at [10, 13] on icon "close" at bounding box center [15, 15] width 16 height 16
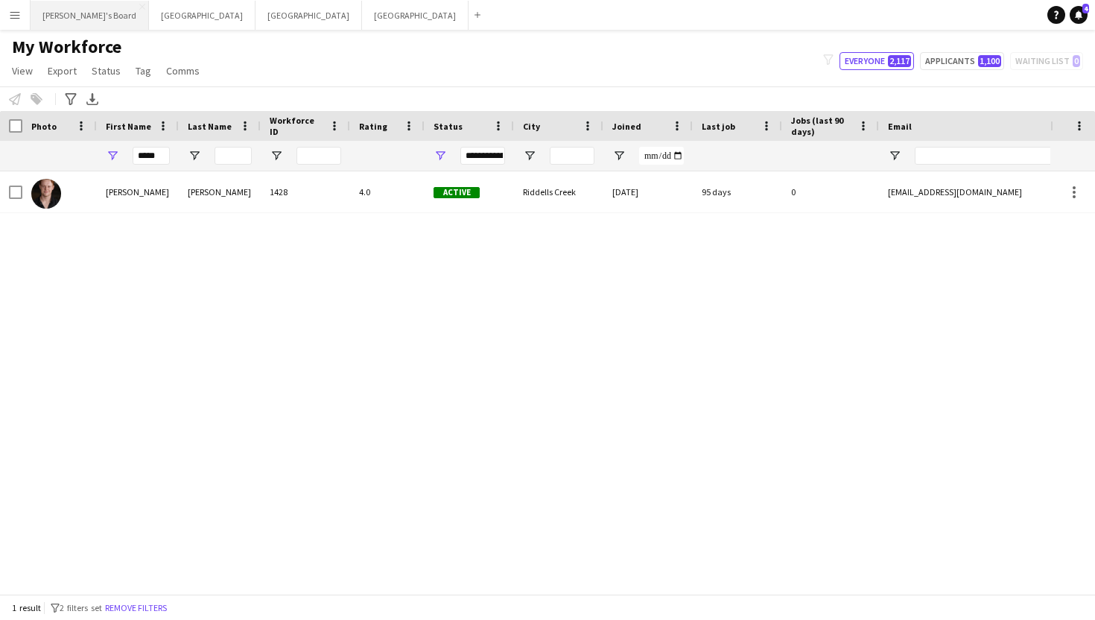
click at [57, 10] on button "Tennille's Board Close" at bounding box center [90, 15] width 118 height 29
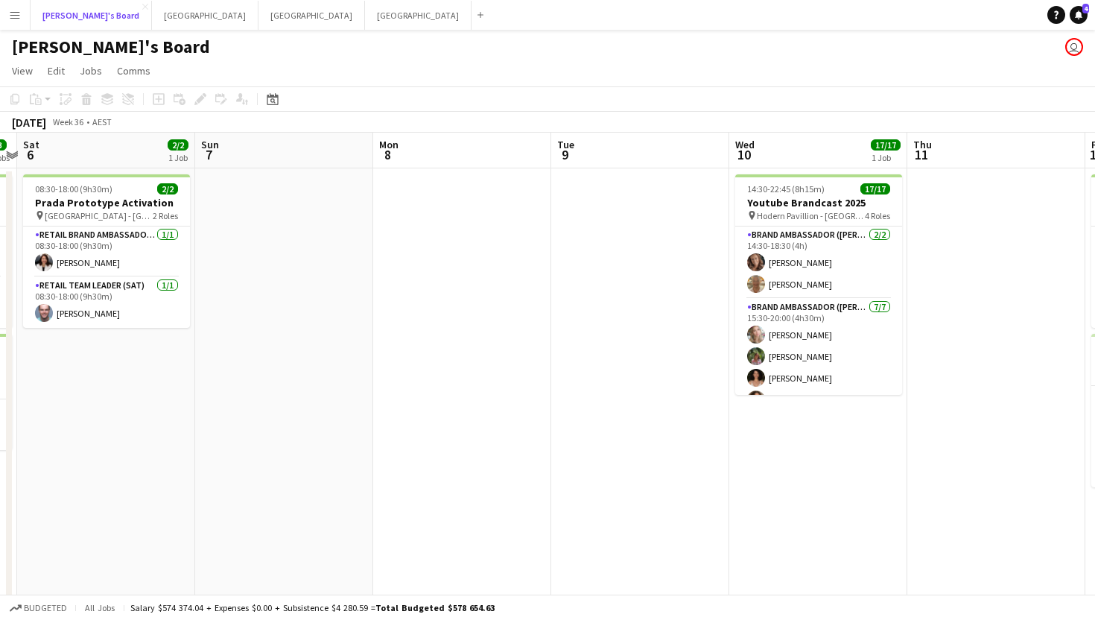
scroll to position [0, 716]
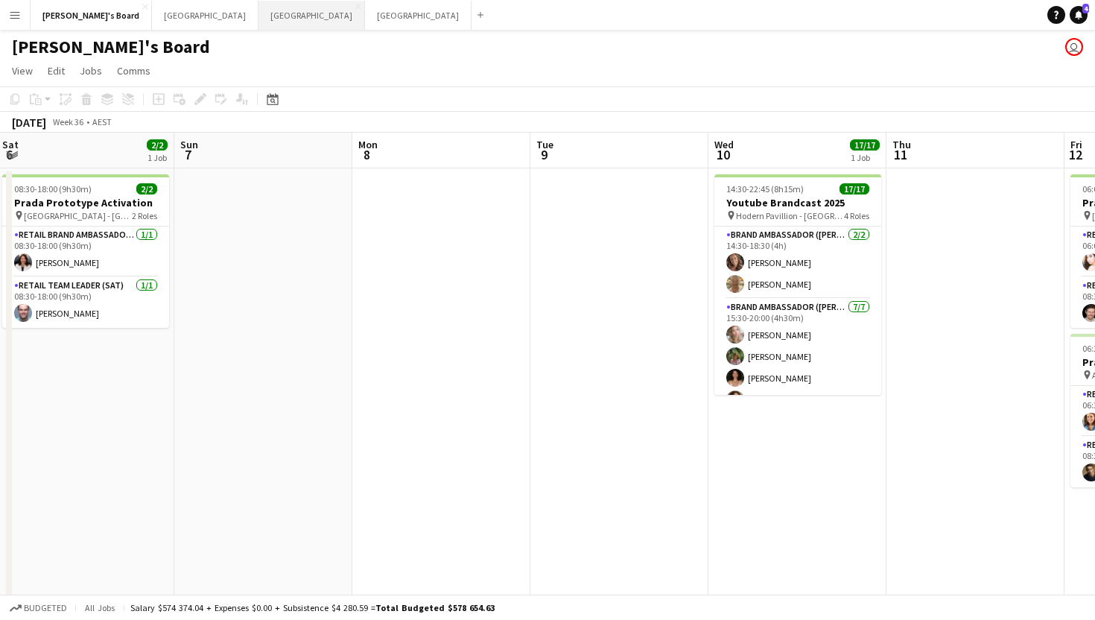
click at [259, 22] on button "Sydney Close" at bounding box center [312, 15] width 107 height 29
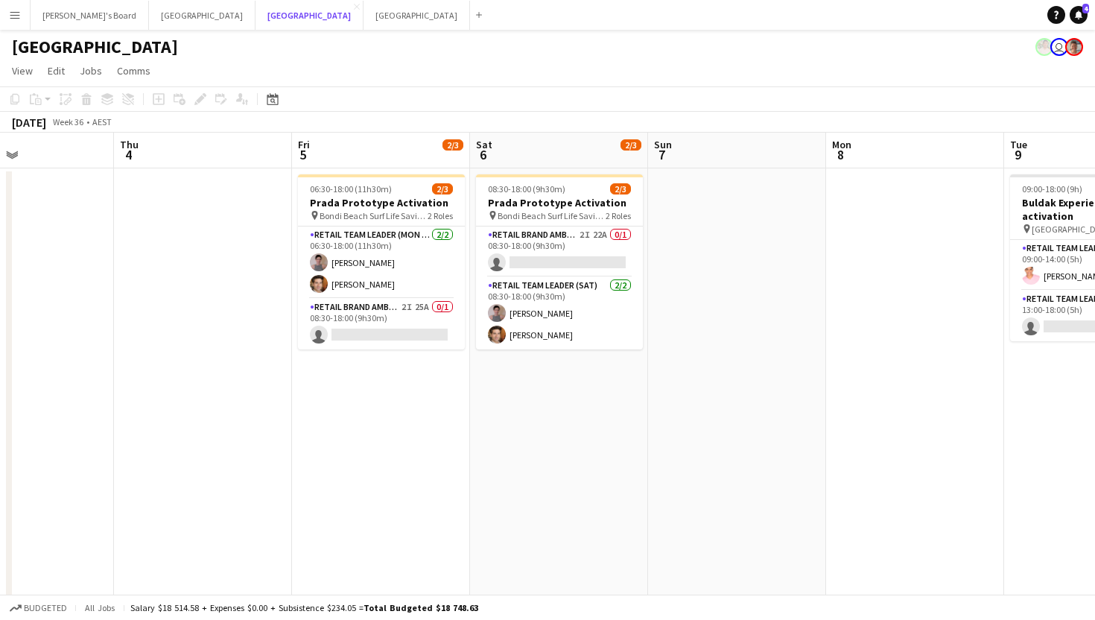
scroll to position [0, 631]
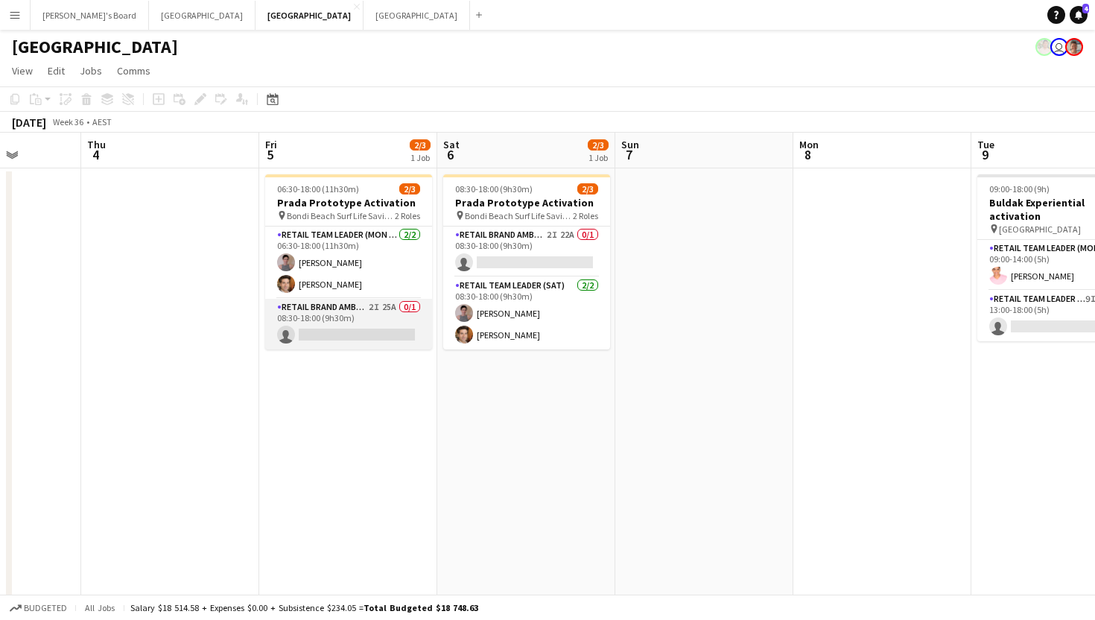
click at [364, 331] on app-card-role "RETAIL Brand Ambassador (Mon - Fri) 2I 25A 0/1 08:30-18:00 (9h30m) single-neutr…" at bounding box center [348, 324] width 167 height 51
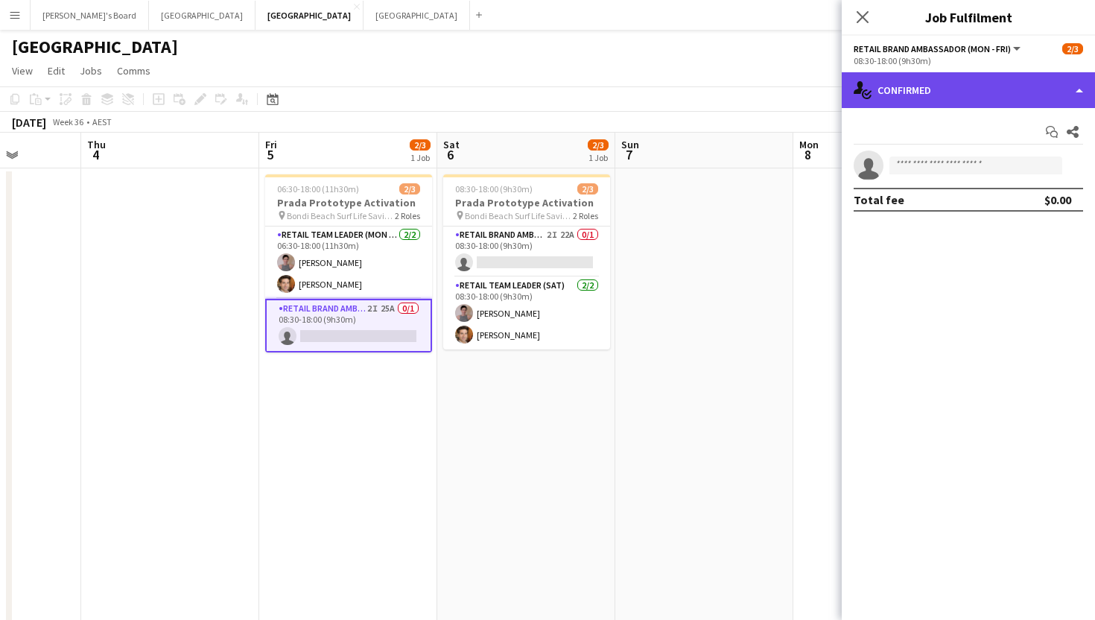
click at [946, 88] on div "single-neutral-actions-check-2 Confirmed" at bounding box center [968, 90] width 253 height 36
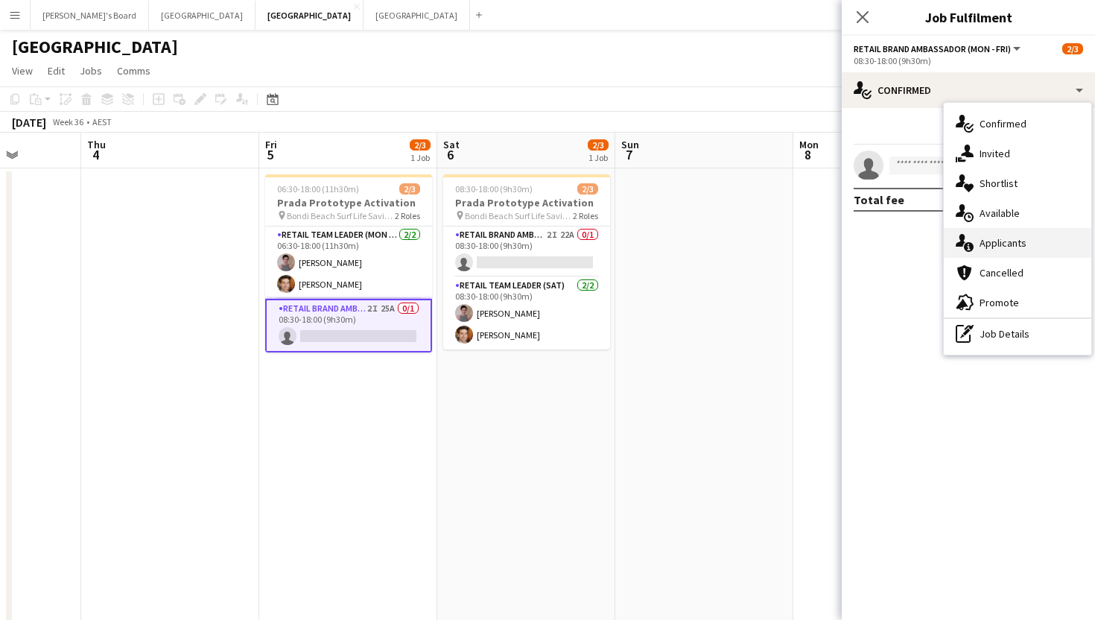
click at [1018, 239] on div "single-neutral-actions-information Applicants" at bounding box center [1018, 243] width 148 height 30
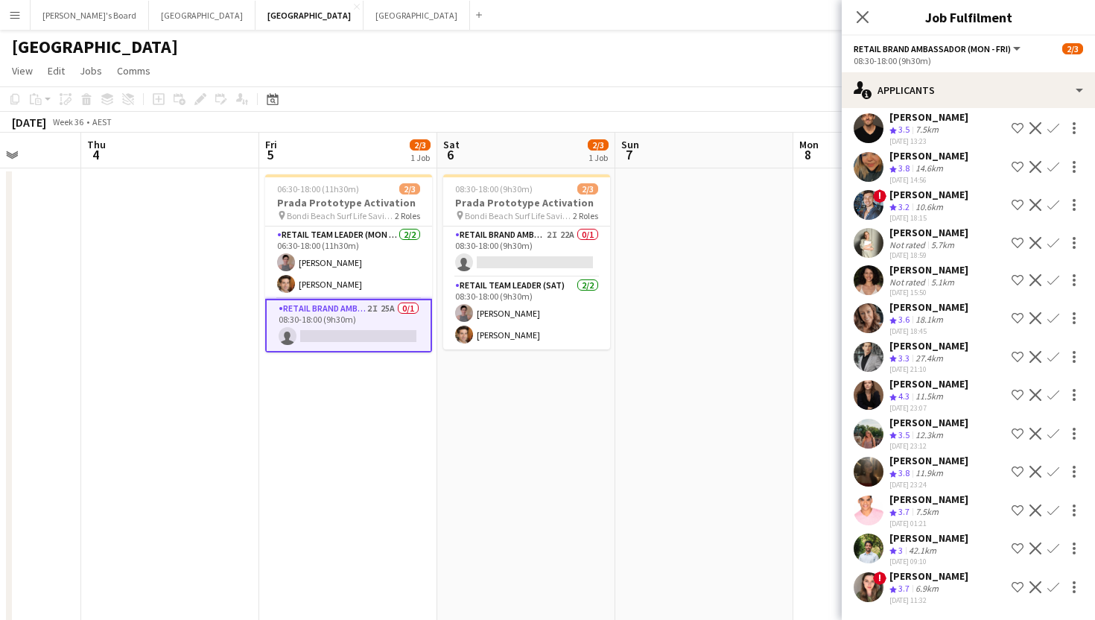
scroll to position [508, 0]
click at [542, 258] on app-card-role "RETAIL Brand Ambassador ([DATE]) 2I 22A 0/1 08:30-18:00 (9h30m) single-neutral-…" at bounding box center [526, 252] width 167 height 51
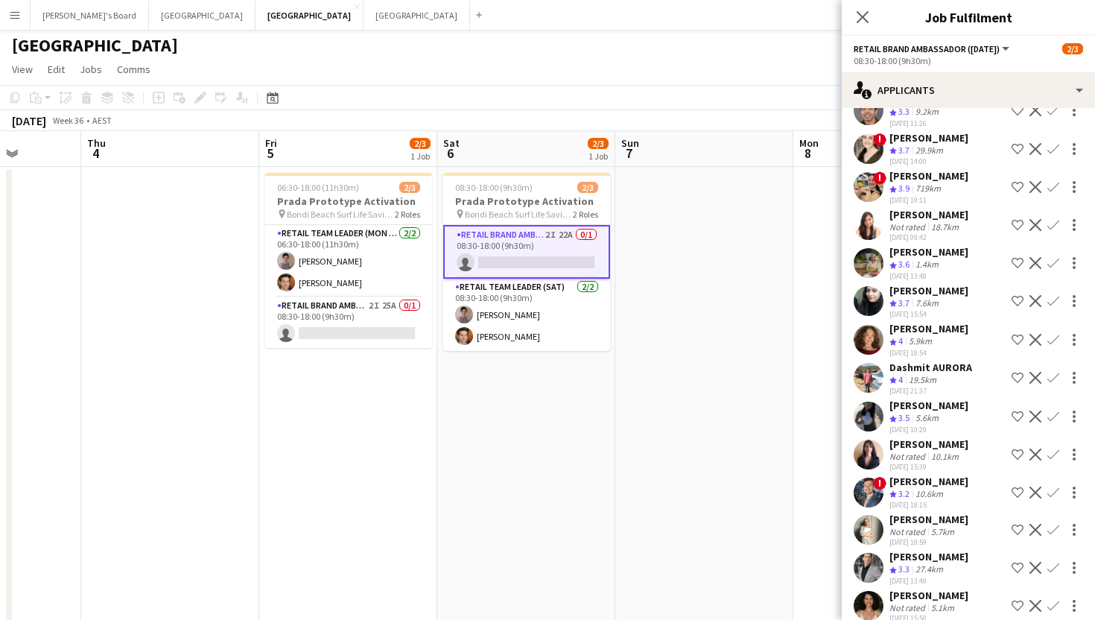
scroll to position [0, 0]
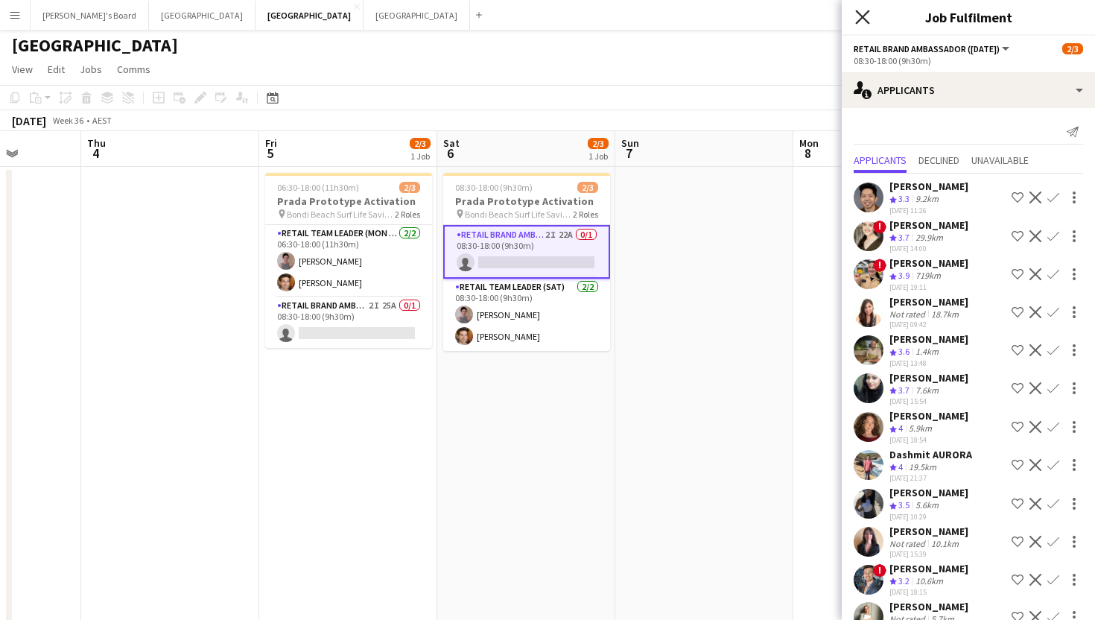
click at [861, 17] on icon "Close pop-in" at bounding box center [862, 17] width 14 height 14
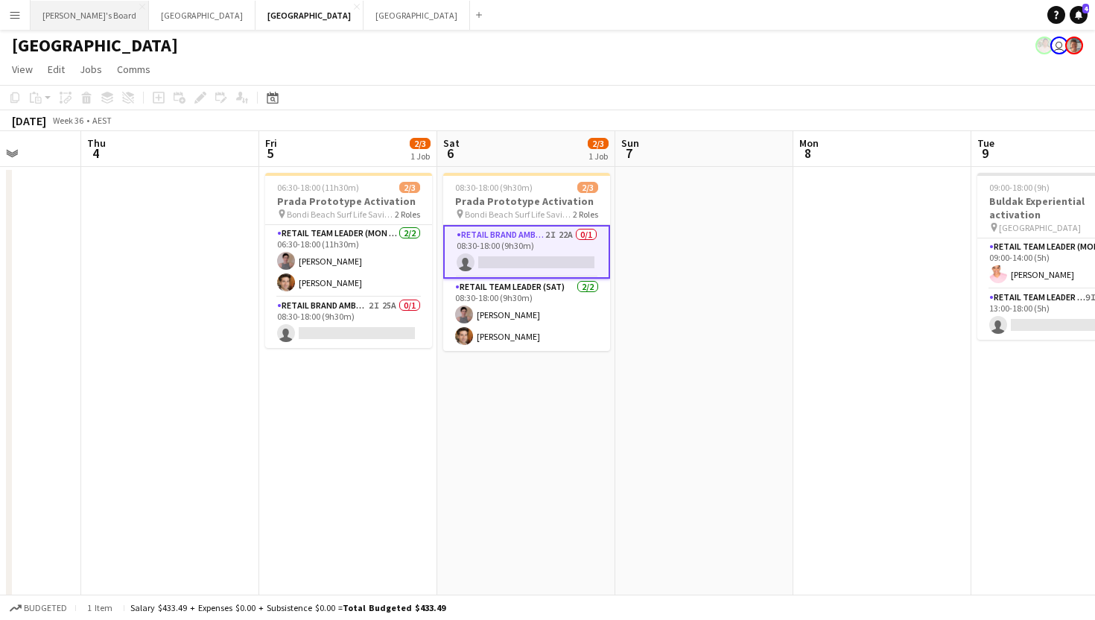
click at [85, 14] on button "Tennille's Board Close" at bounding box center [90, 15] width 118 height 29
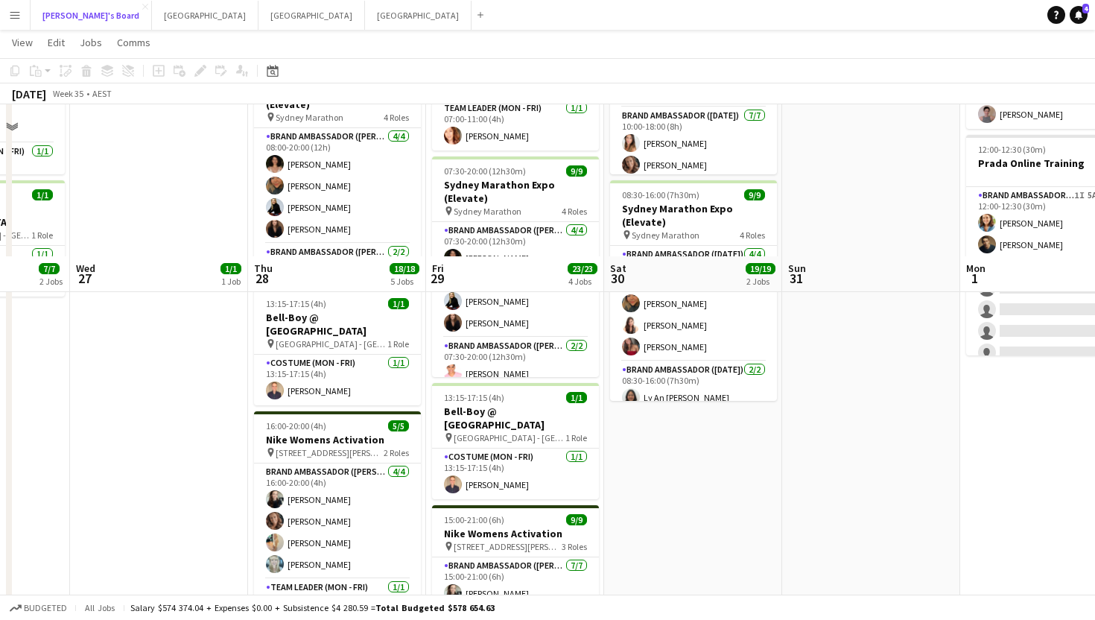
scroll to position [417, 0]
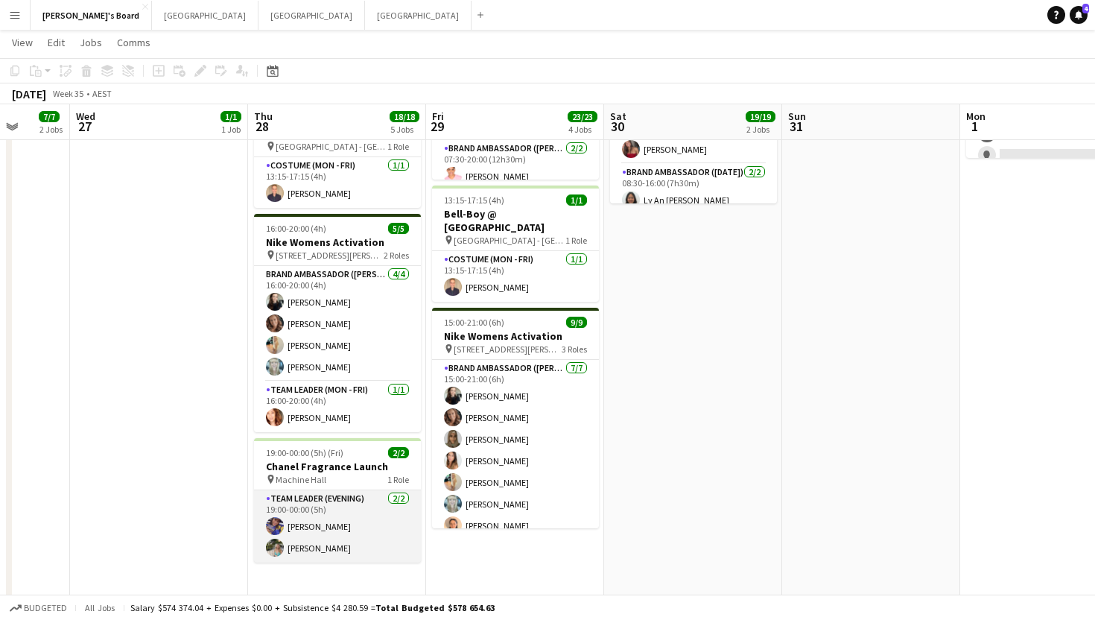
click at [311, 511] on app-card-role "Team Leader (Evening) [DATE] 19:00-00:00 (5h) [PERSON_NAME] [PERSON_NAME]" at bounding box center [337, 526] width 167 height 72
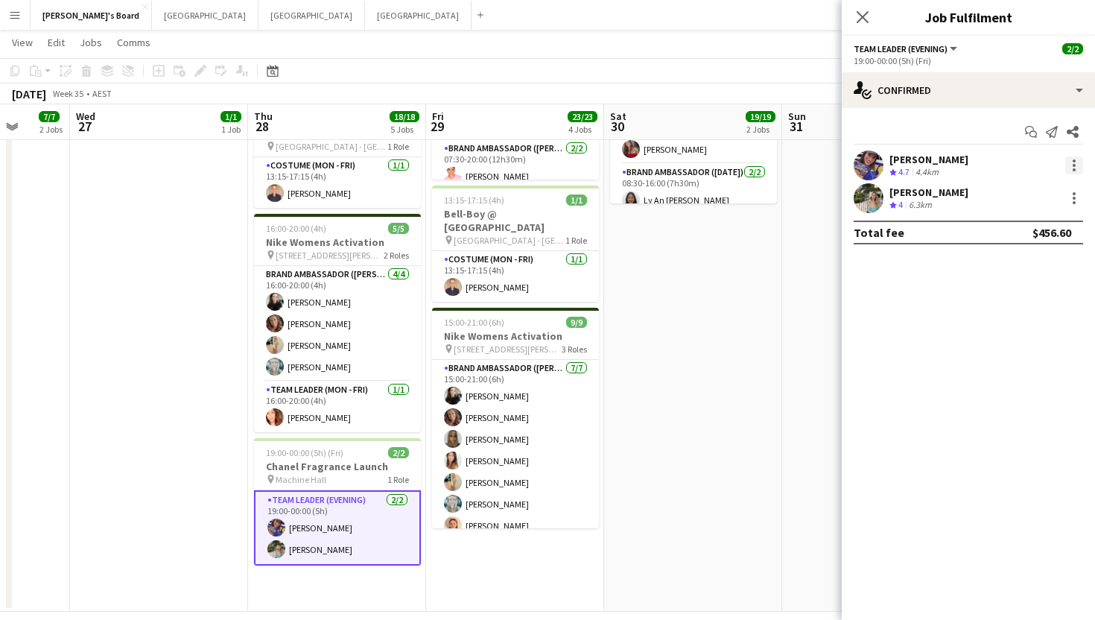
click at [1077, 162] on div at bounding box center [1075, 165] width 18 height 18
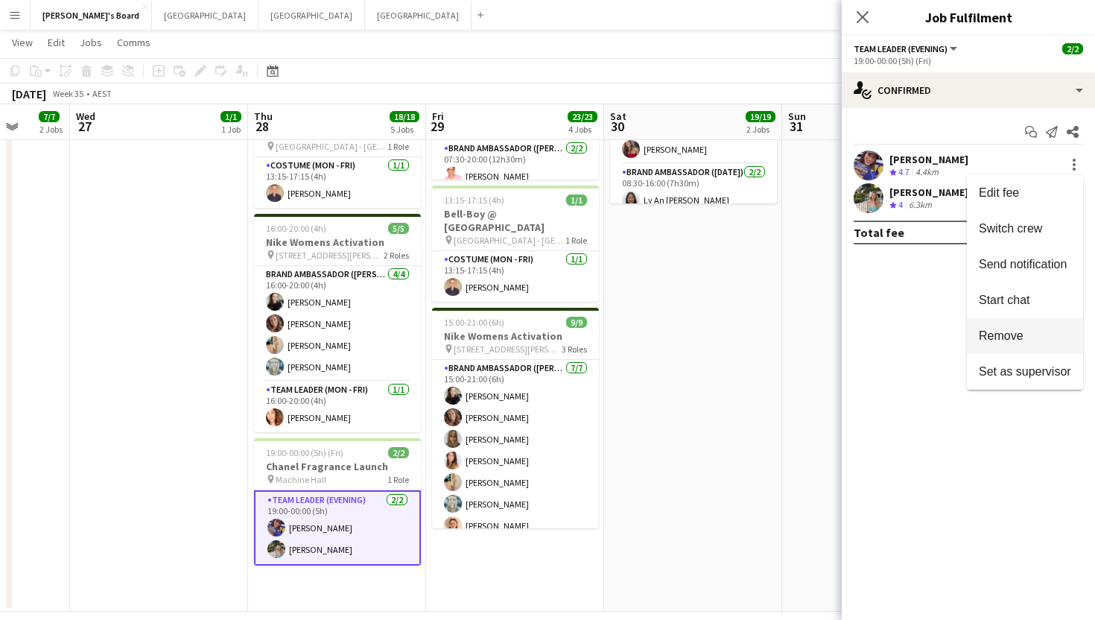
click at [1019, 334] on span "Remove" at bounding box center [1001, 335] width 45 height 13
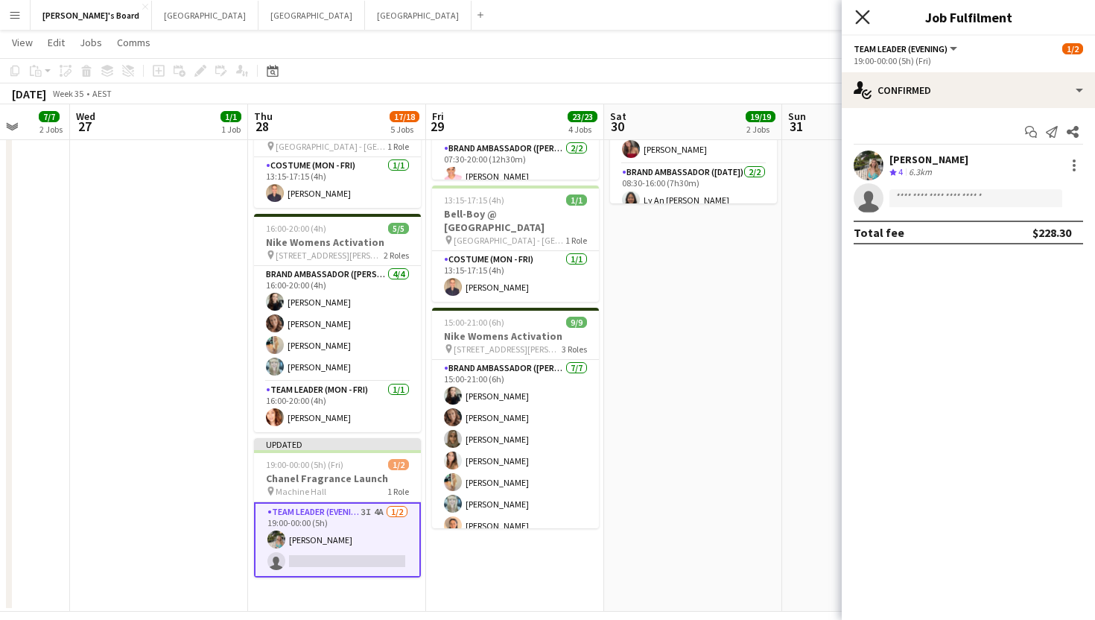
click at [859, 14] on icon at bounding box center [862, 17] width 14 height 14
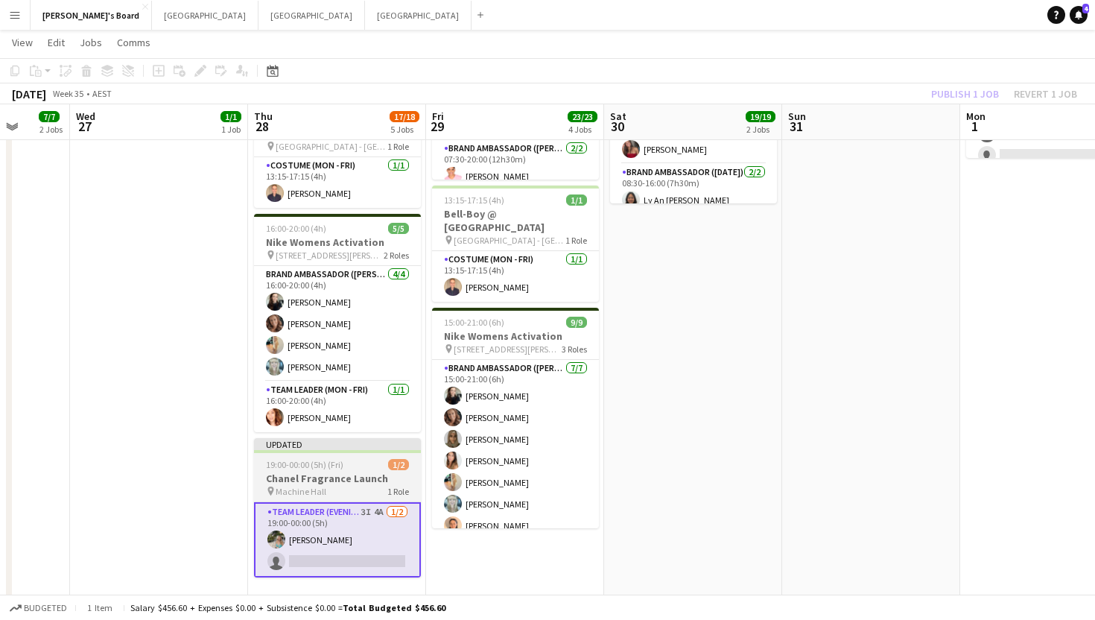
click at [326, 459] on span "19:00-00:00 (5h) (Fri)" at bounding box center [304, 464] width 77 height 11
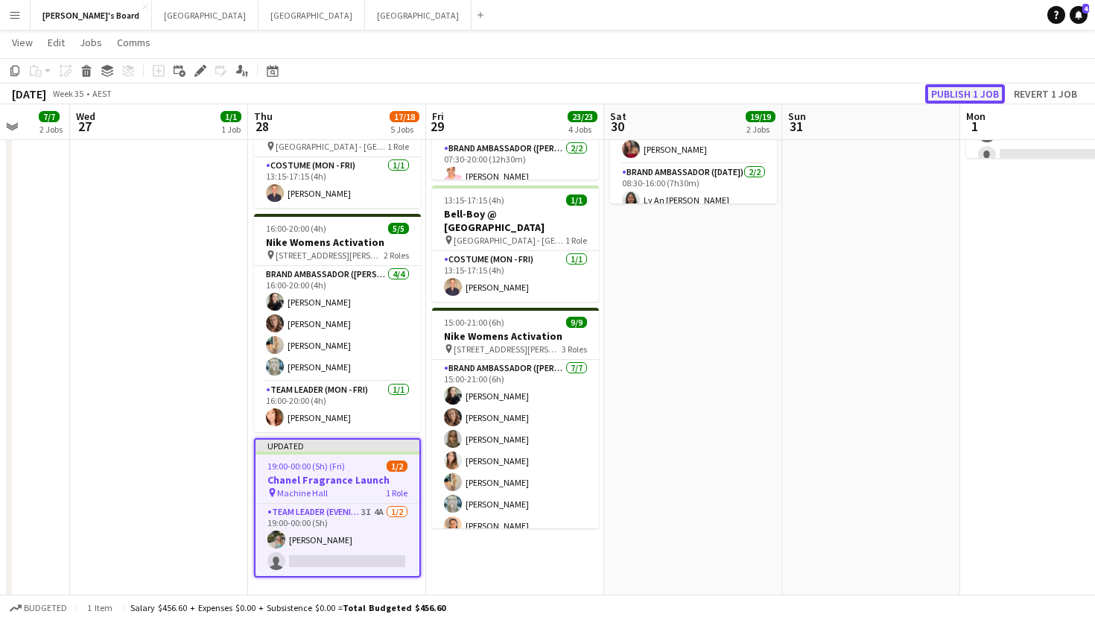
click at [958, 91] on button "Publish 1 job" at bounding box center [965, 93] width 80 height 19
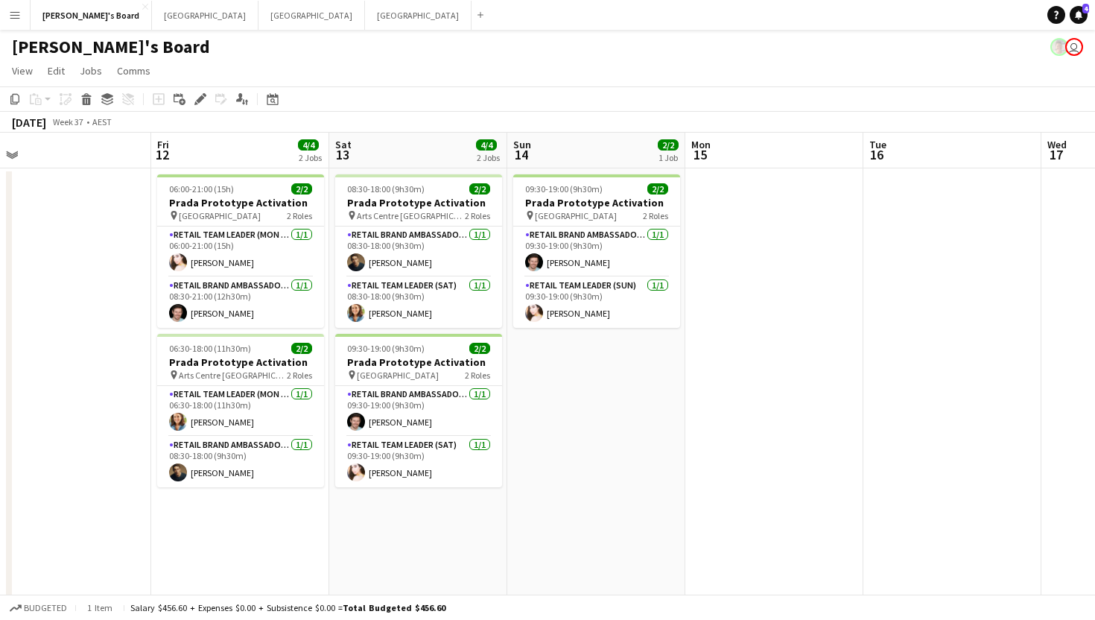
scroll to position [0, 382]
click at [215, 472] on app-card-role "RETAIL Brand Ambassador (Mon - Fri) [DATE] 08:30-18:00 (9h30m) [PERSON_NAME]" at bounding box center [241, 462] width 167 height 51
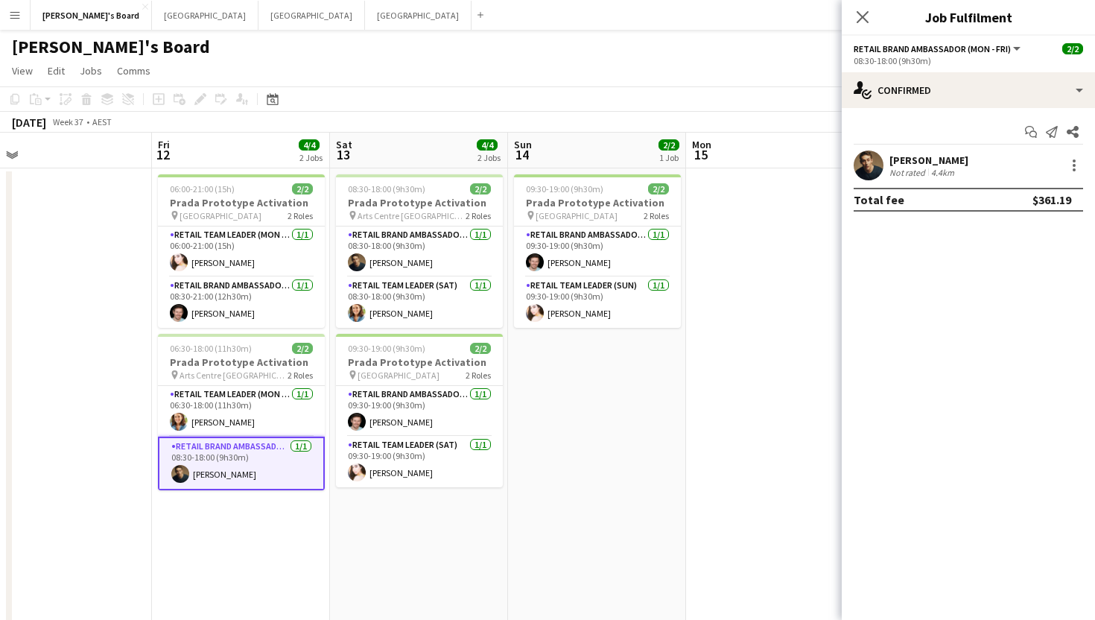
click at [914, 158] on div "[PERSON_NAME]" at bounding box center [929, 159] width 79 height 13
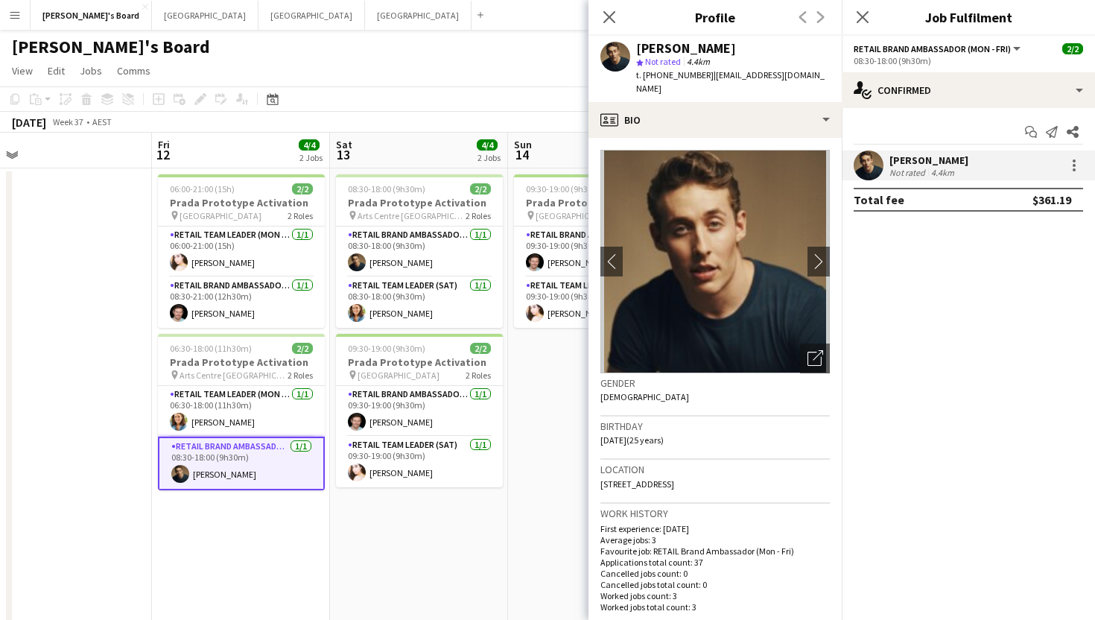
drag, startPoint x: 762, startPoint y: 89, endPoint x: 703, endPoint y: 75, distance: 60.5
click at [703, 75] on div "t. [PHONE_NUMBER] | [EMAIL_ADDRESS][DOMAIN_NAME]" at bounding box center [733, 82] width 194 height 27
copy span "[EMAIL_ADDRESS][DOMAIN_NAME]"
click at [862, 16] on icon at bounding box center [862, 17] width 14 height 14
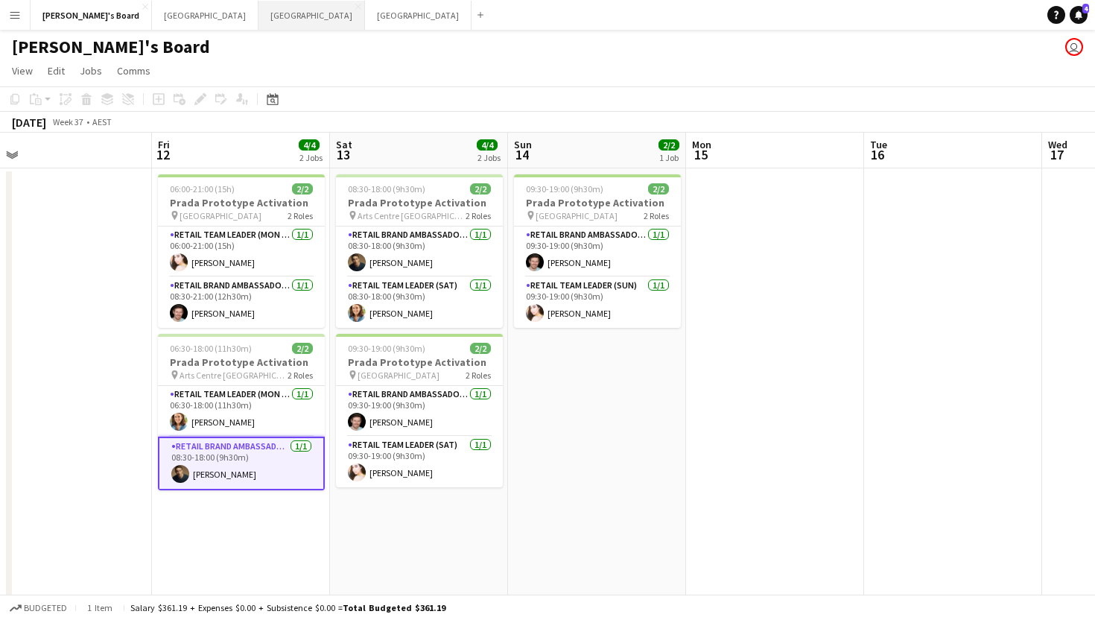
click at [259, 20] on button "Sydney Close" at bounding box center [312, 15] width 107 height 29
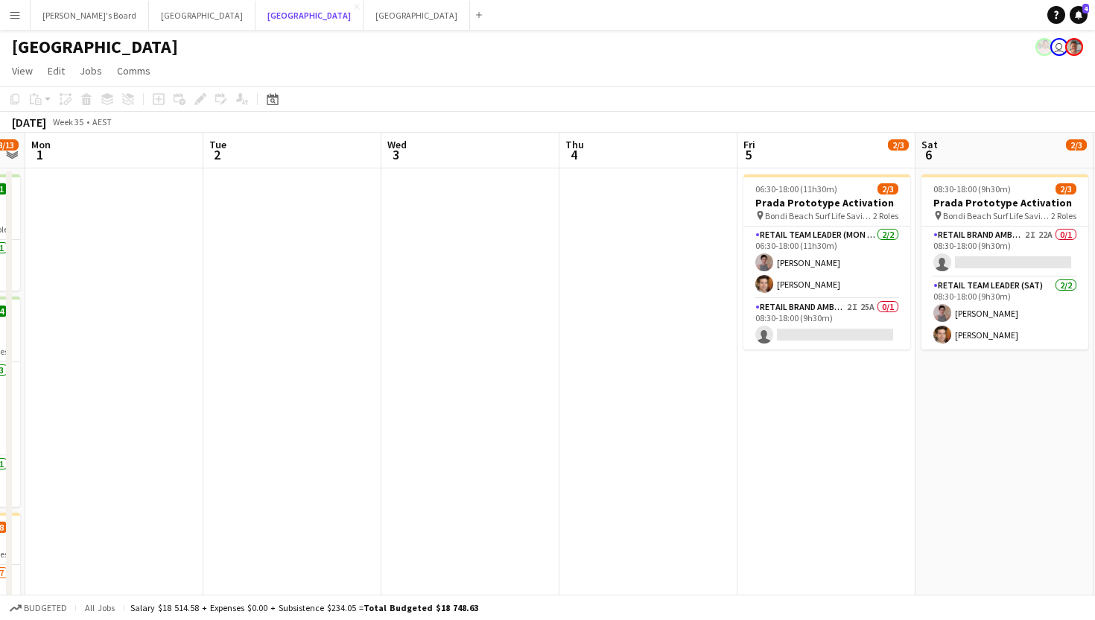
scroll to position [0, 515]
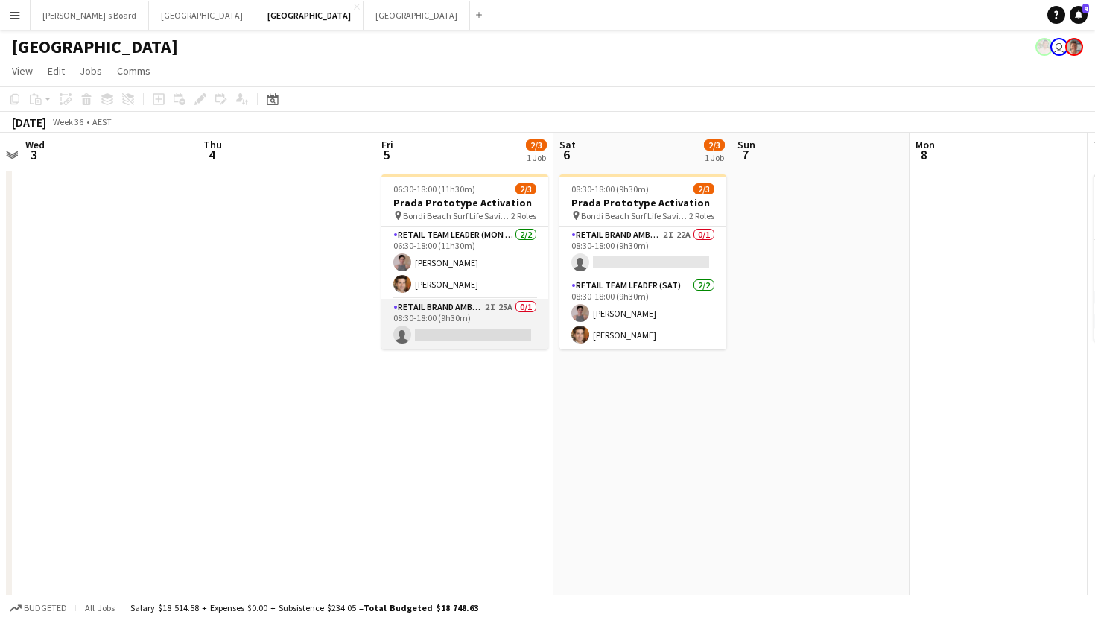
click at [469, 335] on app-card-role "RETAIL Brand Ambassador (Mon - Fri) 2I 25A 0/1 08:30-18:00 (9h30m) single-neutr…" at bounding box center [465, 324] width 167 height 51
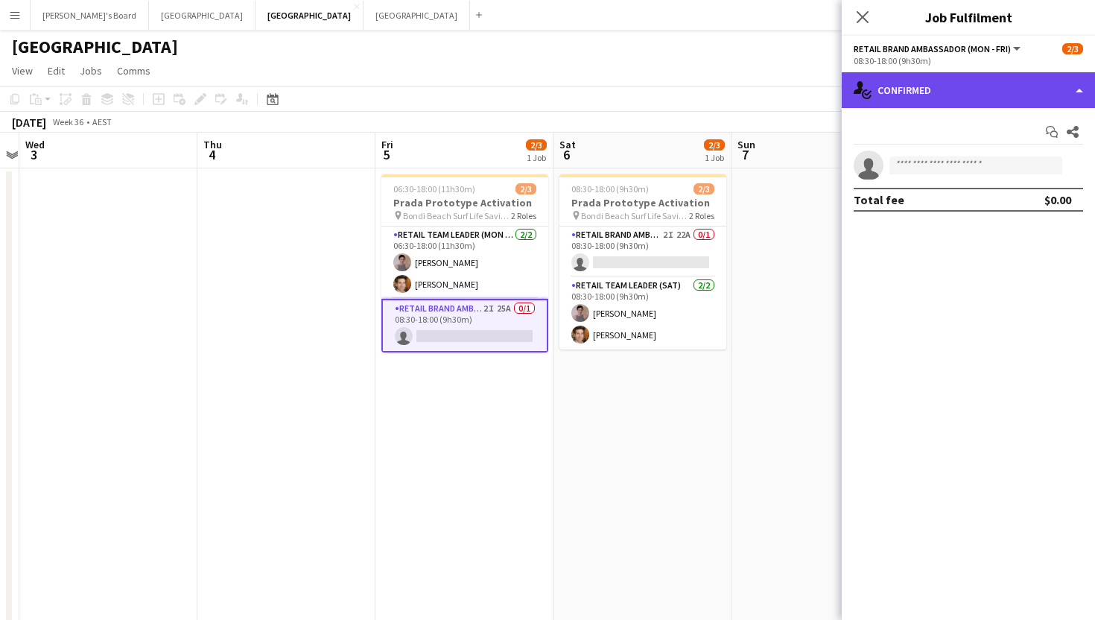
click at [945, 84] on div "single-neutral-actions-check-2 Confirmed" at bounding box center [968, 90] width 253 height 36
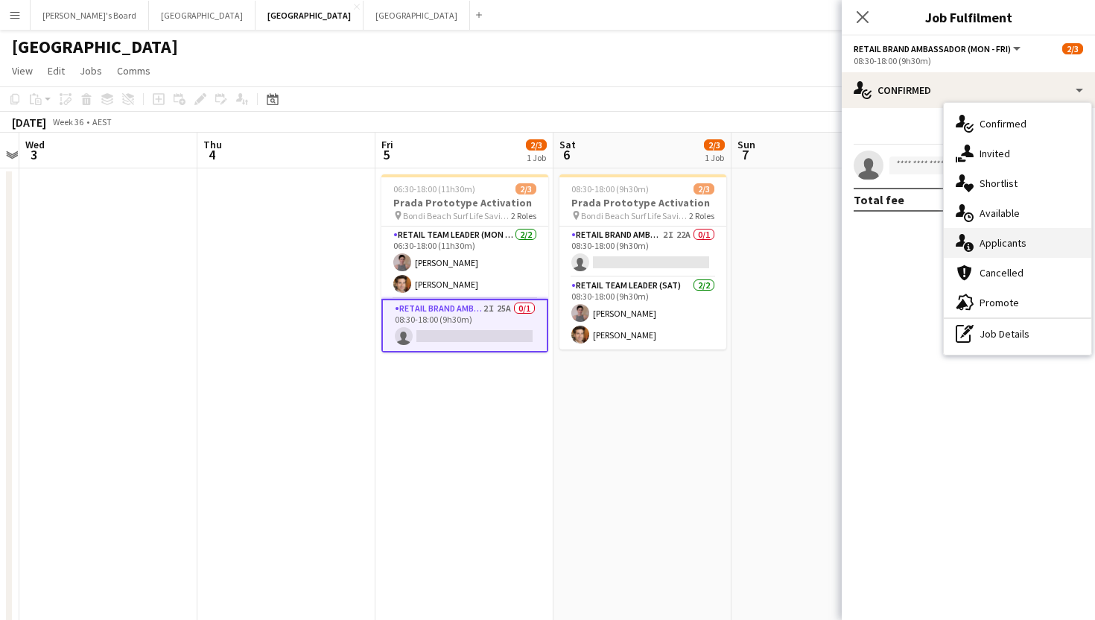
click at [993, 237] on div "single-neutral-actions-information Applicants" at bounding box center [1018, 243] width 148 height 30
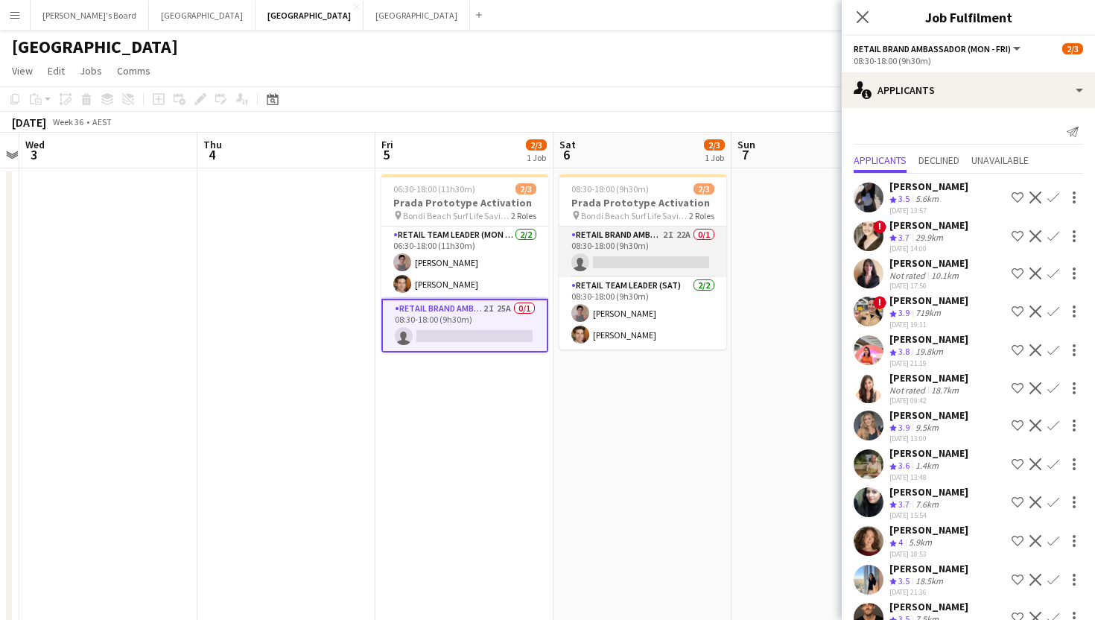
click at [665, 256] on app-card-role "RETAIL Brand Ambassador ([DATE]) 2I 22A 0/1 08:30-18:00 (9h30m) single-neutral-…" at bounding box center [643, 252] width 167 height 51
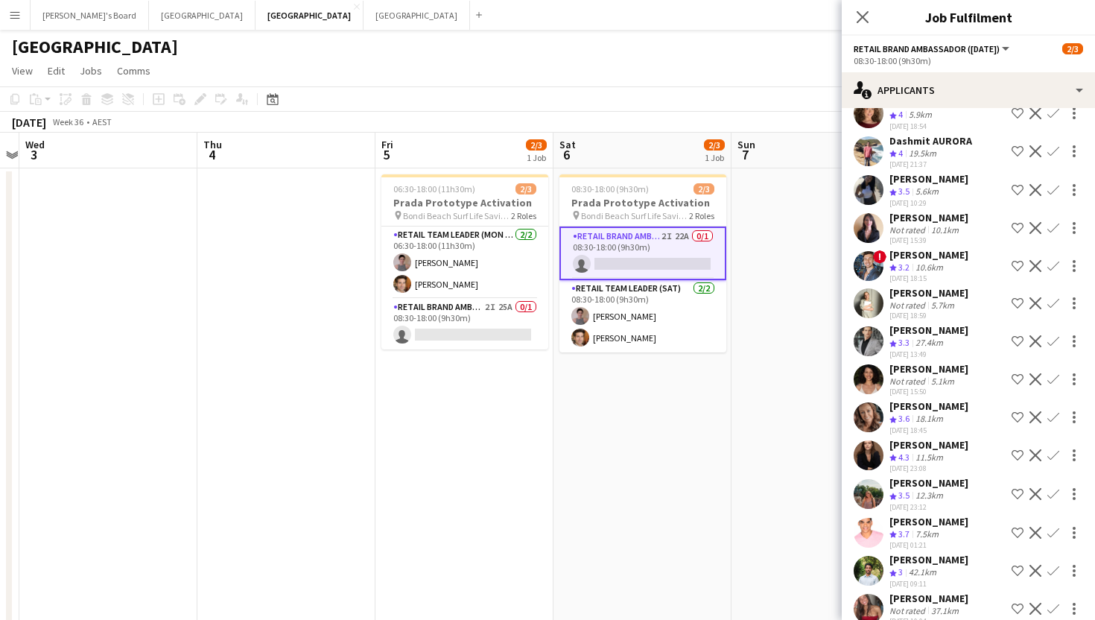
scroll to position [267, 0]
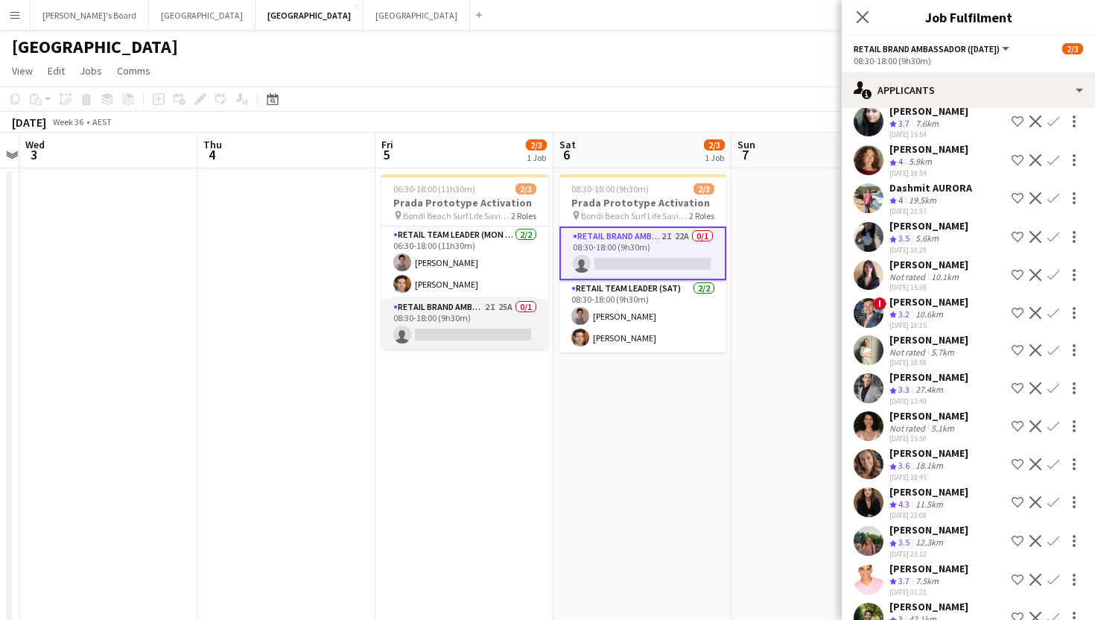
click at [463, 330] on app-card-role "RETAIL Brand Ambassador (Mon - Fri) 2I 25A 0/1 08:30-18:00 (9h30m) single-neutr…" at bounding box center [465, 324] width 167 height 51
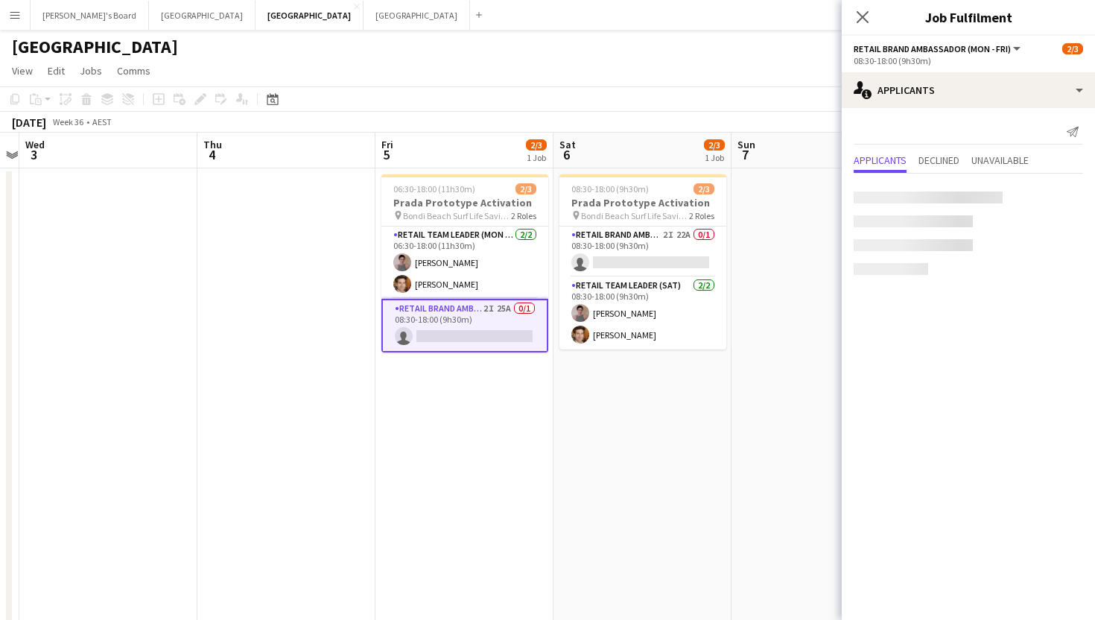
scroll to position [0, 0]
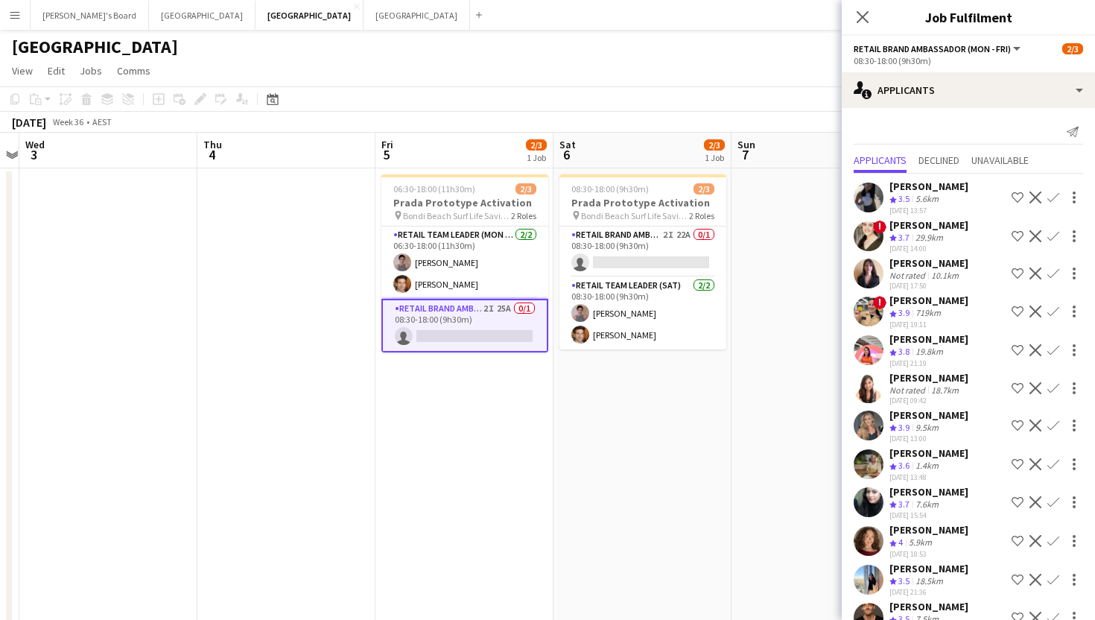
click at [945, 263] on div "[PERSON_NAME]" at bounding box center [929, 262] width 79 height 13
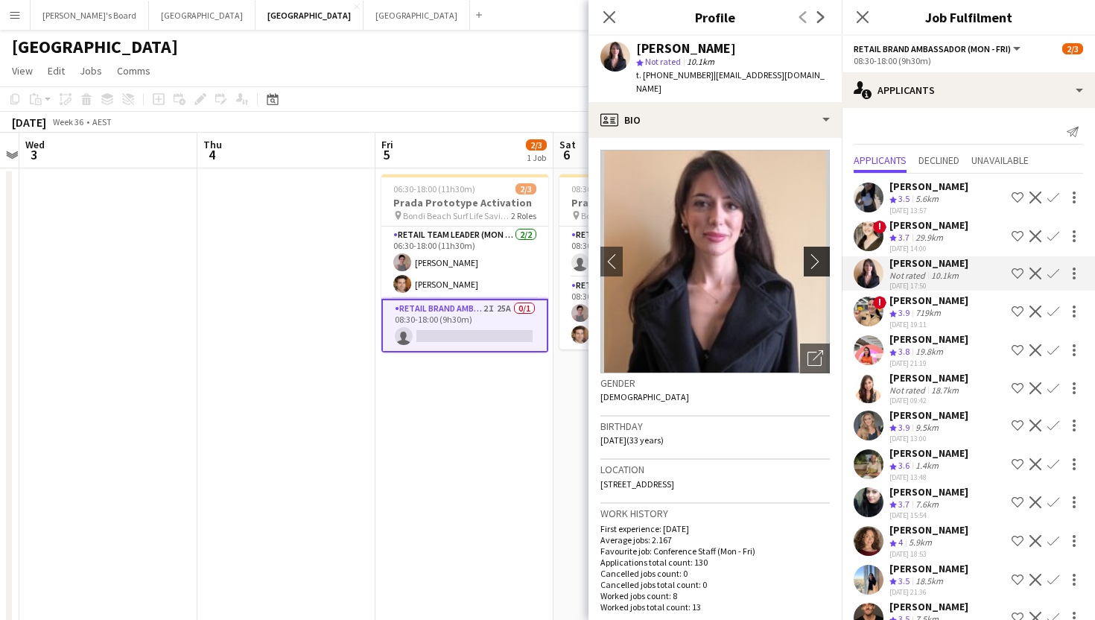
click at [817, 253] on app-icon "chevron-right" at bounding box center [819, 261] width 23 height 16
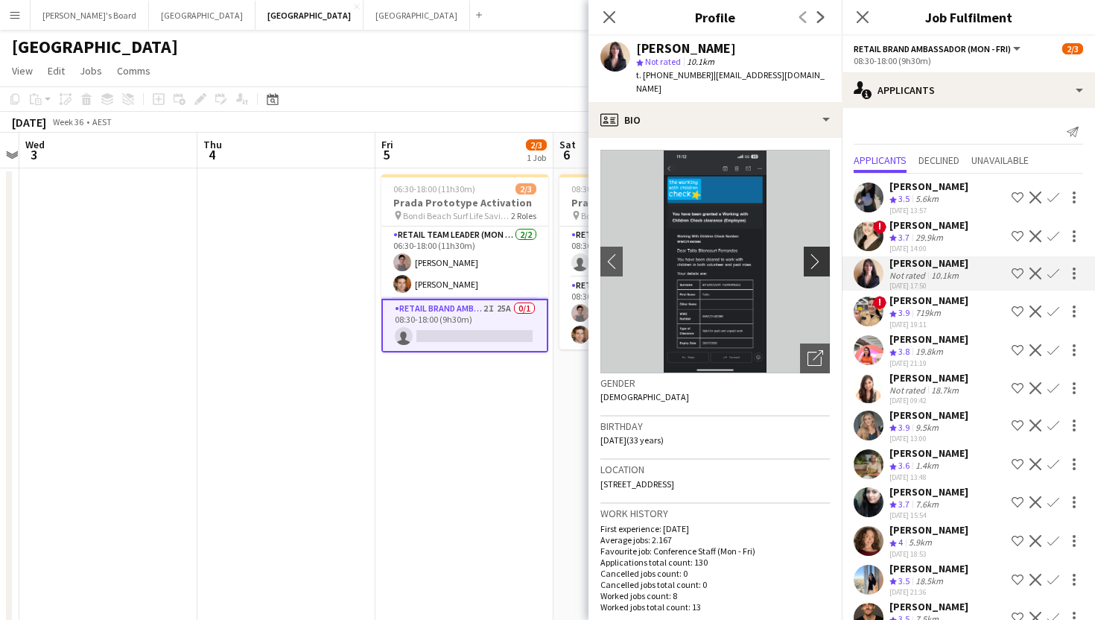
click at [817, 253] on app-icon "chevron-right" at bounding box center [819, 261] width 23 height 16
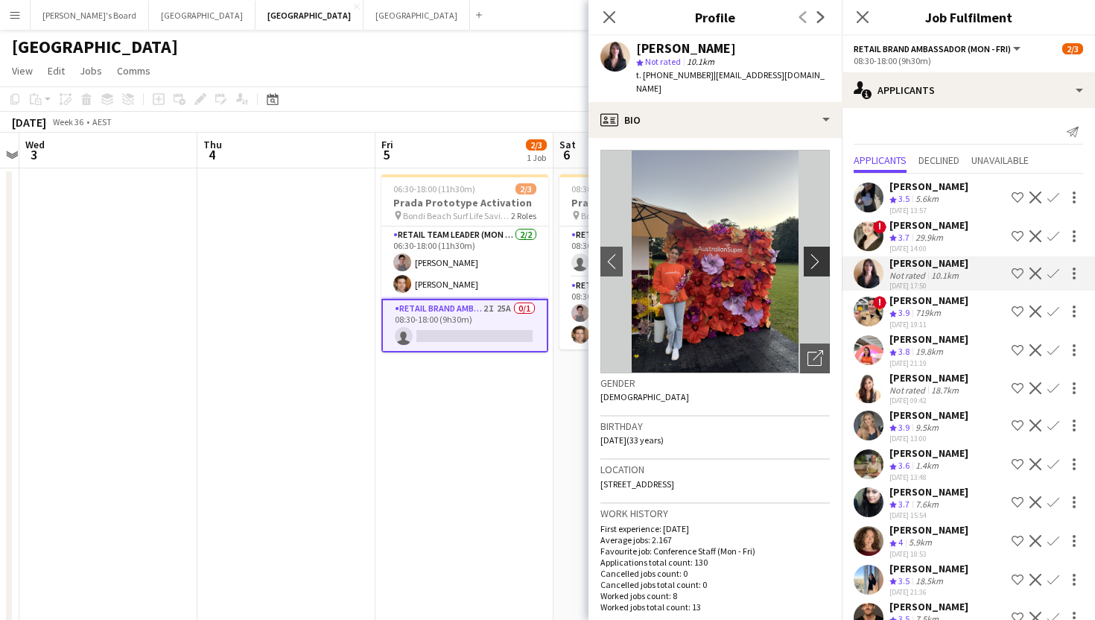
click at [817, 253] on app-icon "chevron-right" at bounding box center [819, 261] width 23 height 16
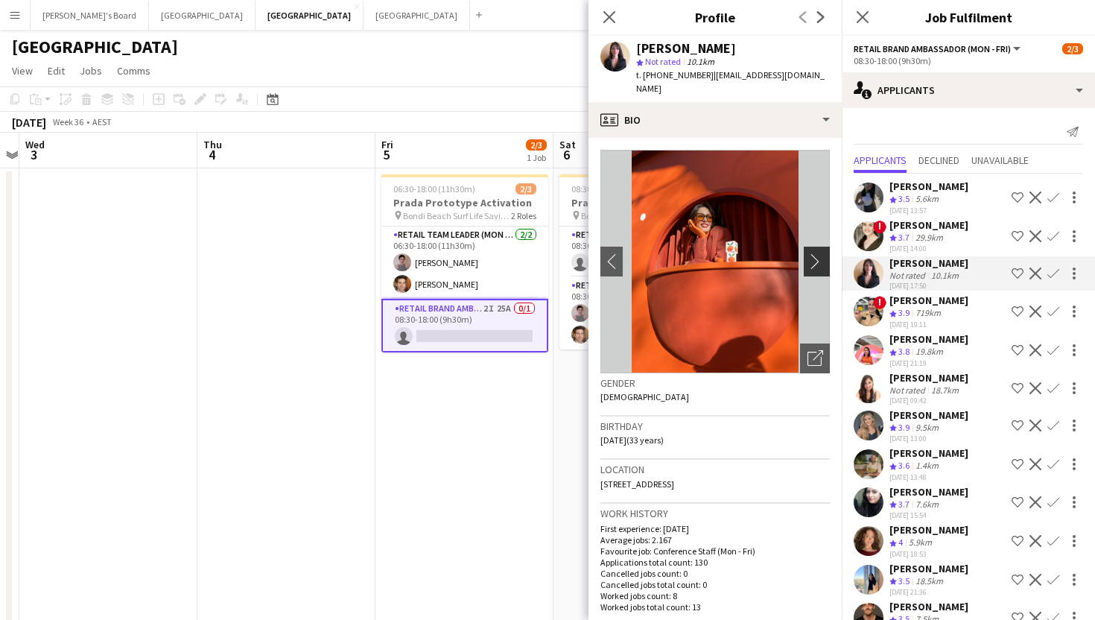
click at [817, 253] on app-icon "chevron-right" at bounding box center [819, 261] width 23 height 16
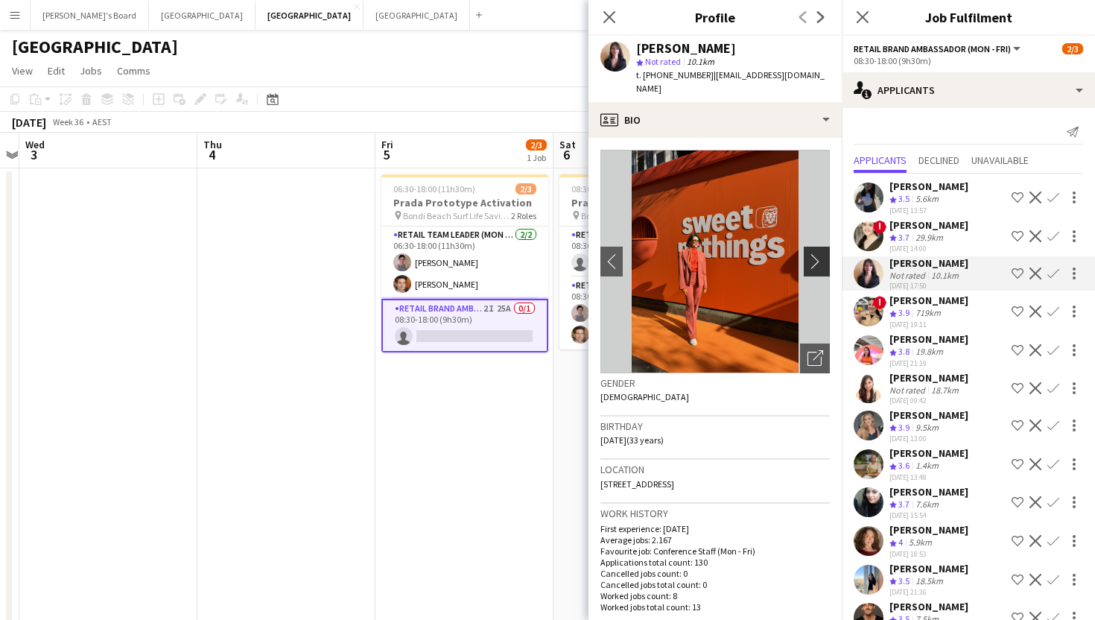
click at [817, 253] on app-icon "chevron-right" at bounding box center [819, 261] width 23 height 16
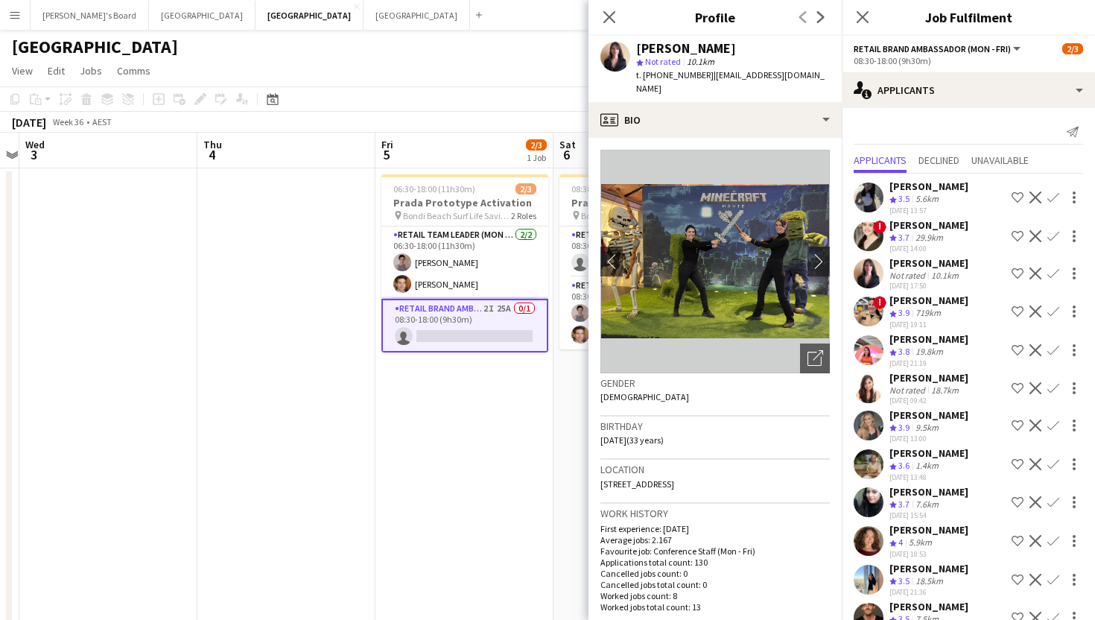
click at [925, 267] on div "[PERSON_NAME]" at bounding box center [929, 262] width 79 height 13
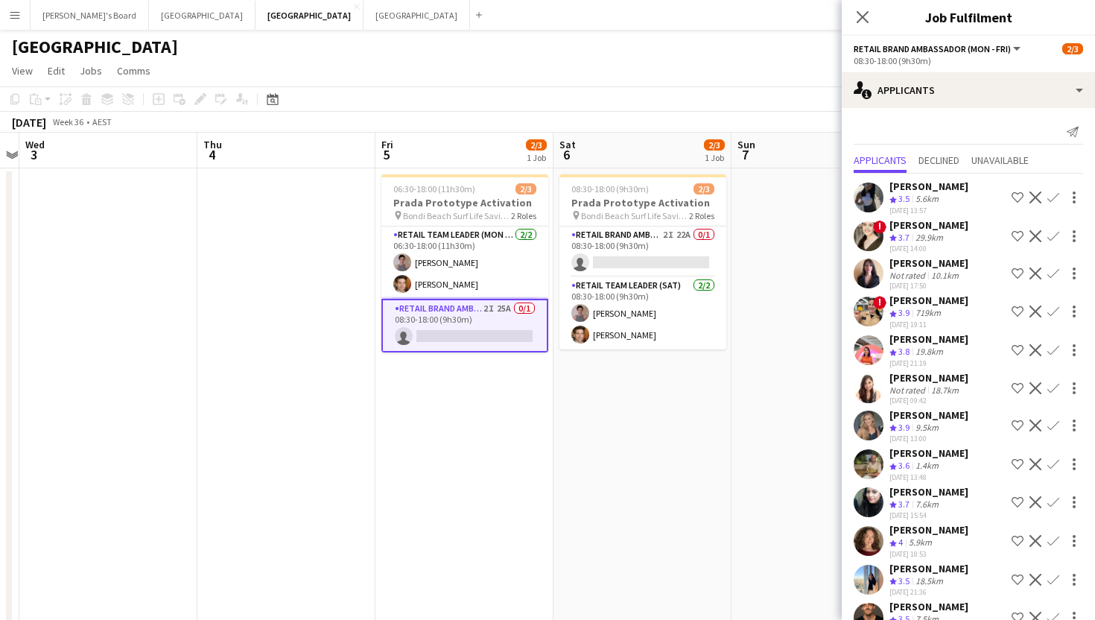
click at [881, 265] on div at bounding box center [869, 274] width 30 height 30
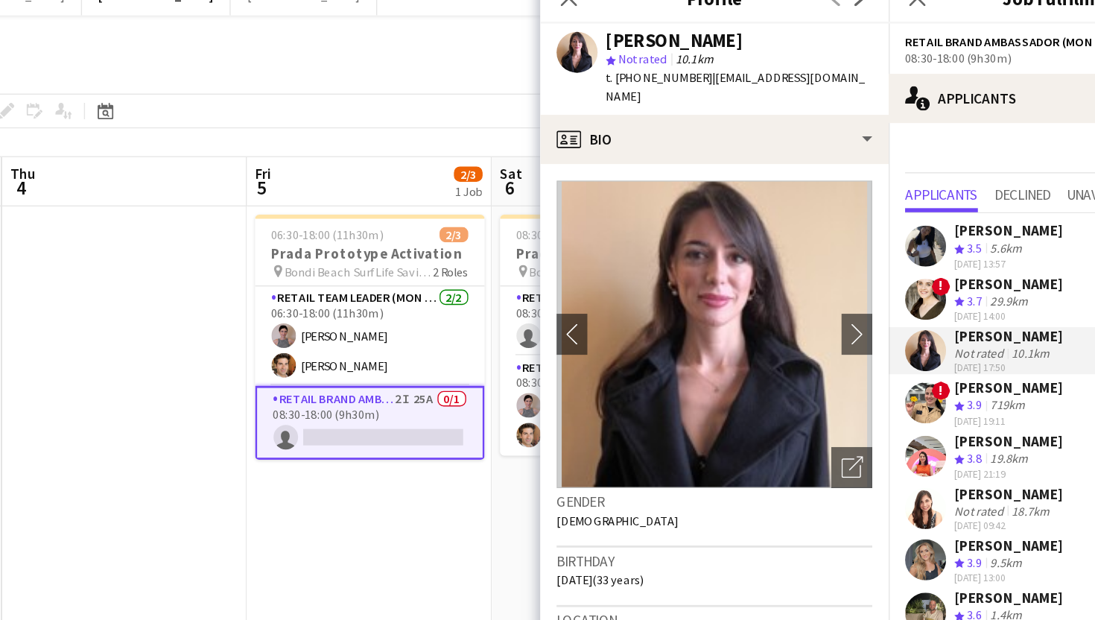
click at [710, 81] on div "t. [PHONE_NUMBER] | [EMAIL_ADDRESS][DOMAIN_NAME]" at bounding box center [733, 82] width 194 height 27
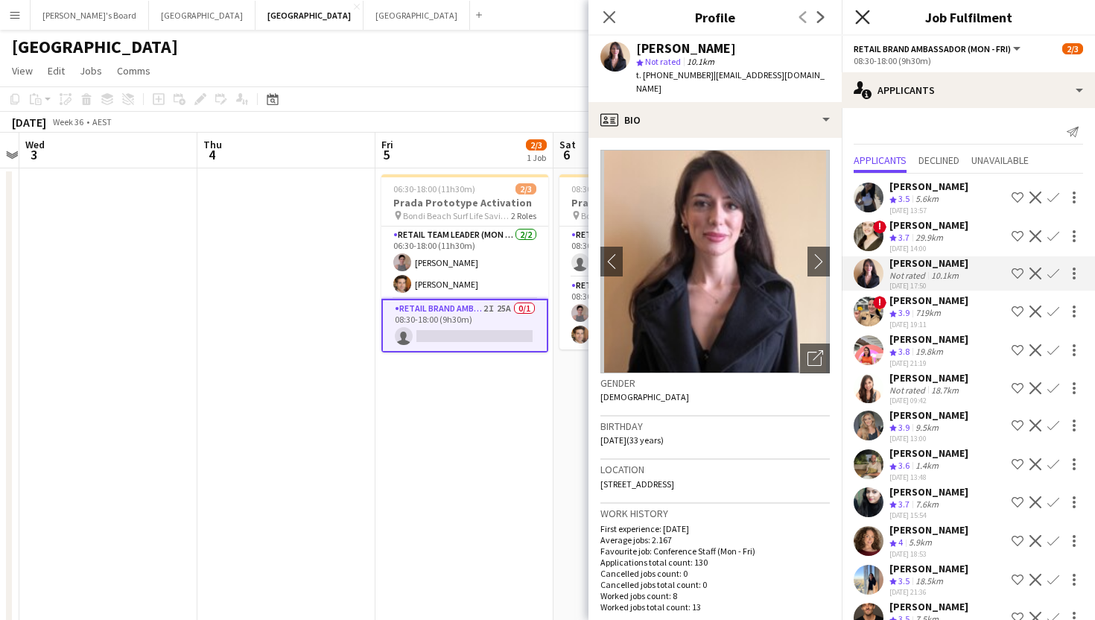
click at [864, 20] on icon "Close pop-in" at bounding box center [862, 17] width 14 height 14
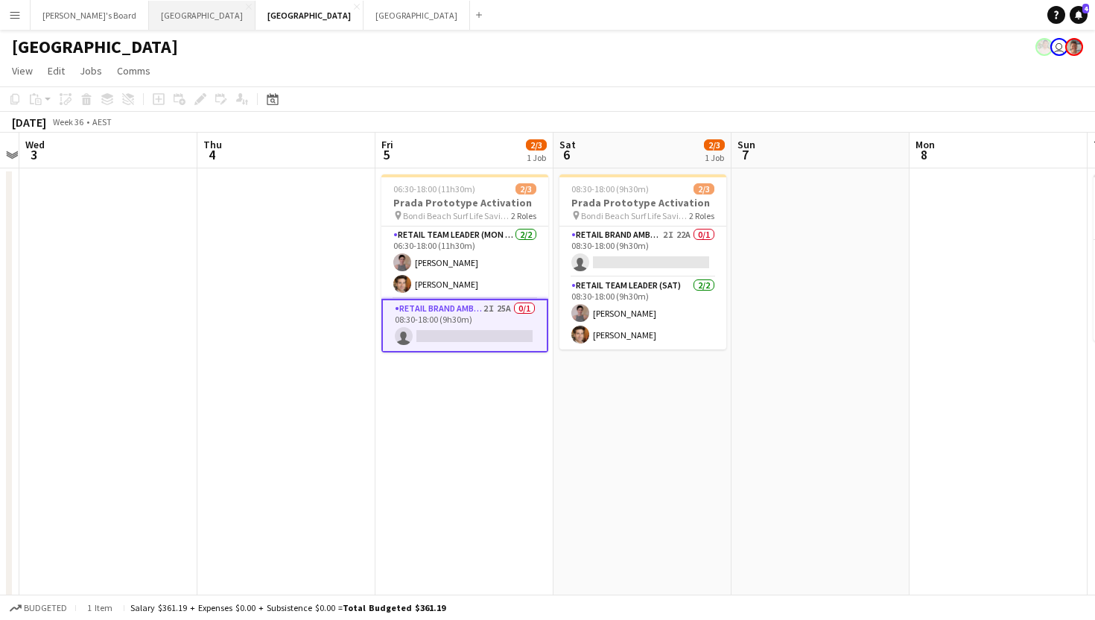
click at [149, 22] on button "Melbourne Close" at bounding box center [202, 15] width 107 height 29
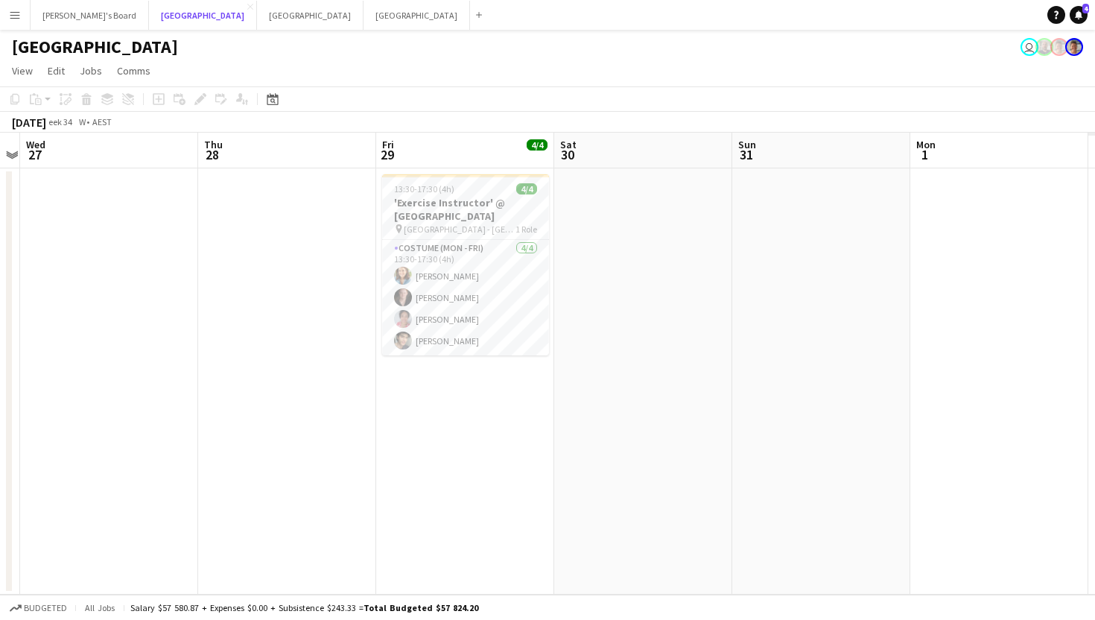
scroll to position [0, 743]
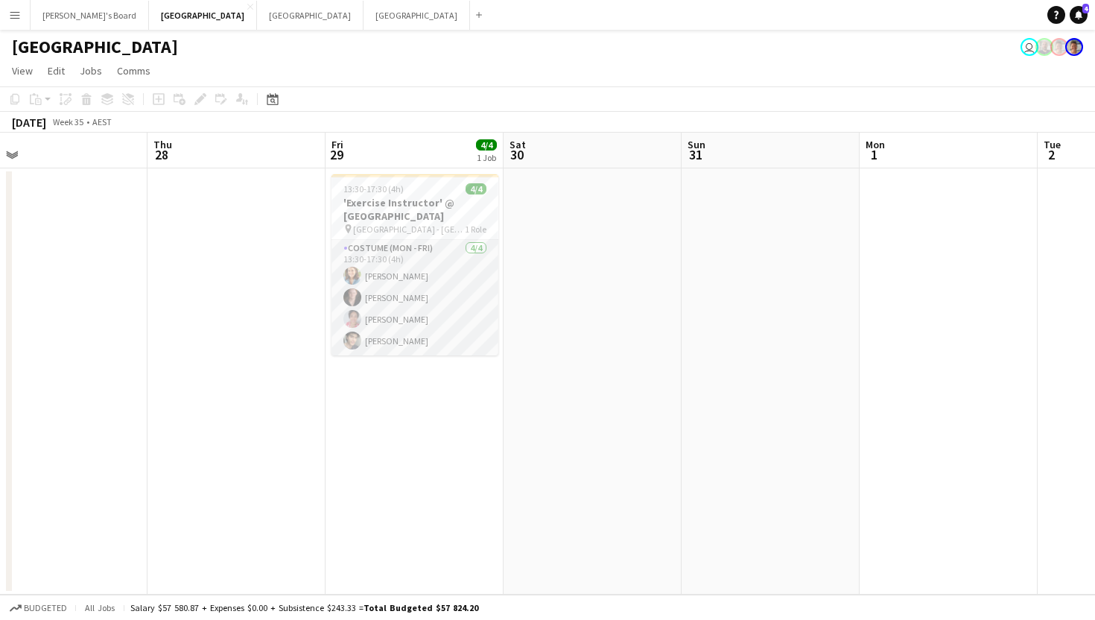
click at [382, 273] on app-card-role "Costume (Mon - Fri) [DATE] 13:30-17:30 (4h) [PERSON_NAME] [PERSON_NAME] [PERSON…" at bounding box center [415, 297] width 167 height 115
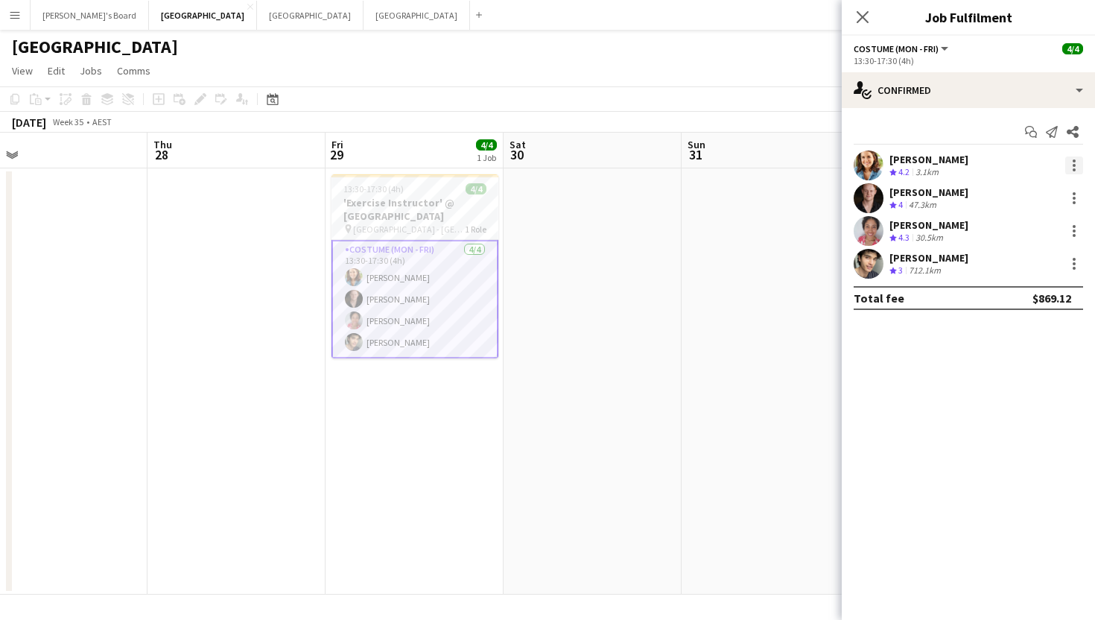
click at [1074, 168] on div at bounding box center [1074, 169] width 3 height 3
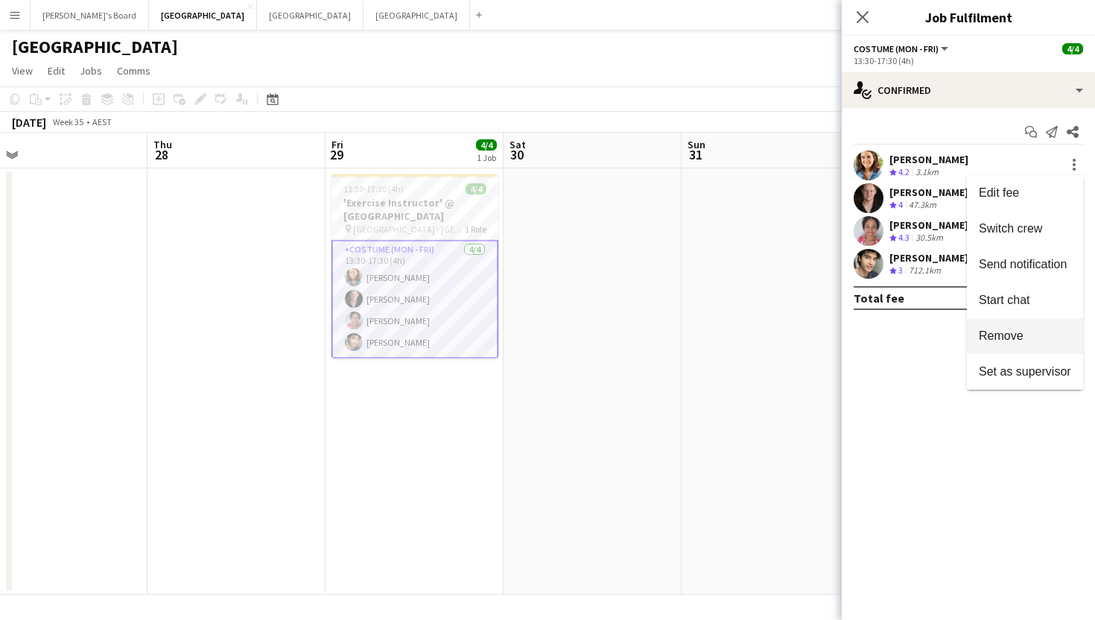
click at [1030, 330] on span "Remove" at bounding box center [1025, 335] width 92 height 13
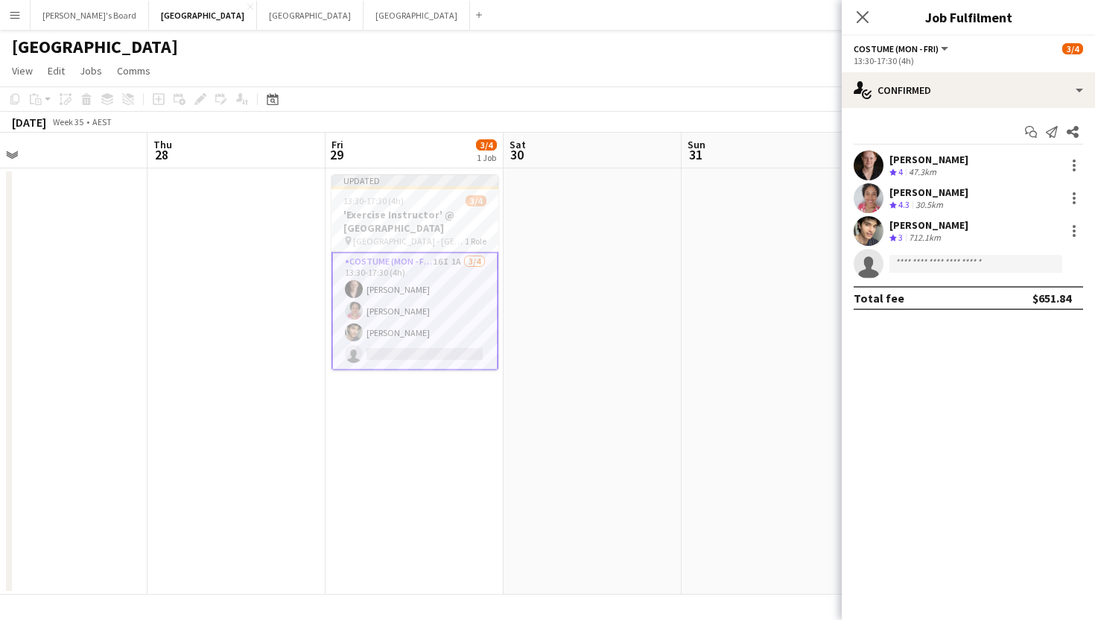
click at [1084, 165] on div "[PERSON_NAME] Crew rating 4 47.3km" at bounding box center [968, 166] width 253 height 30
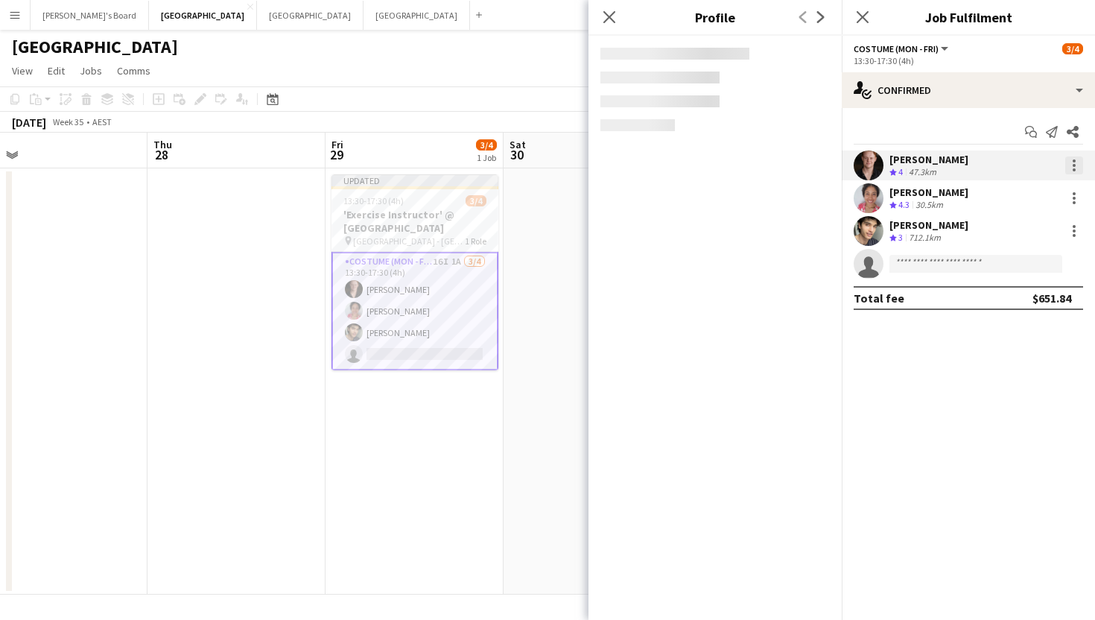
click at [1072, 162] on div at bounding box center [1075, 165] width 18 height 18
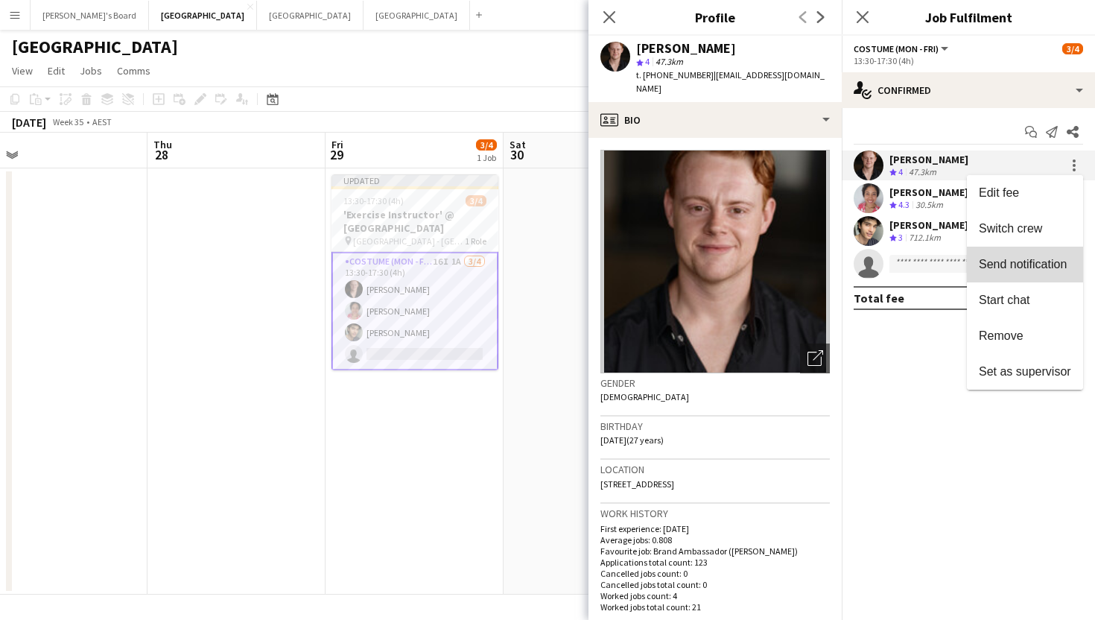
click at [1041, 267] on span "Send notification" at bounding box center [1023, 264] width 88 height 13
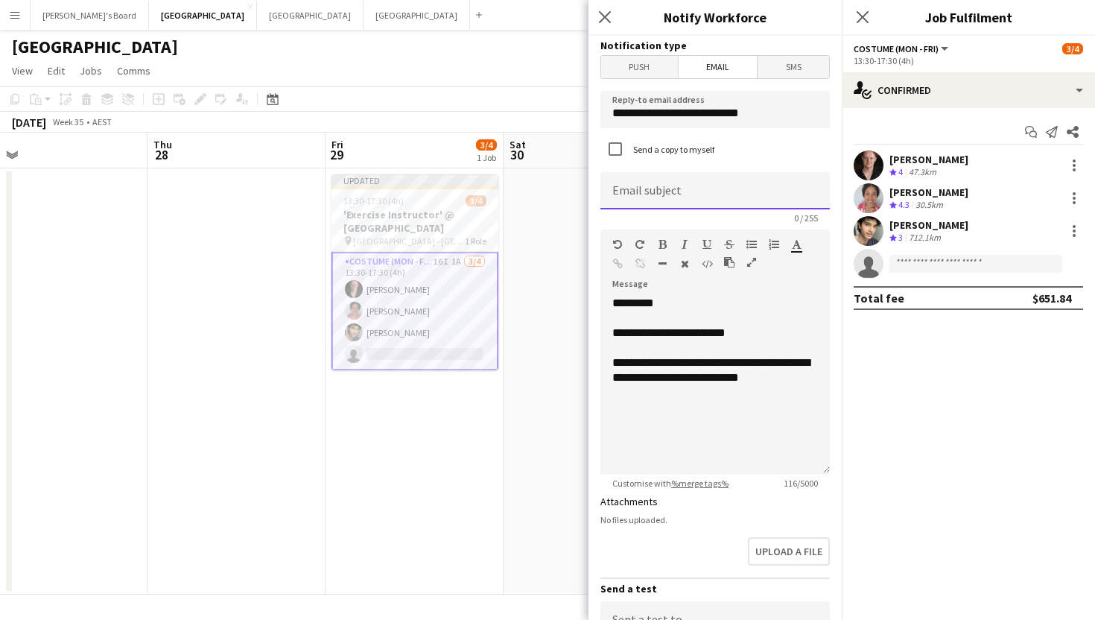
click at [653, 198] on input at bounding box center [715, 190] width 229 height 37
type input "**********"
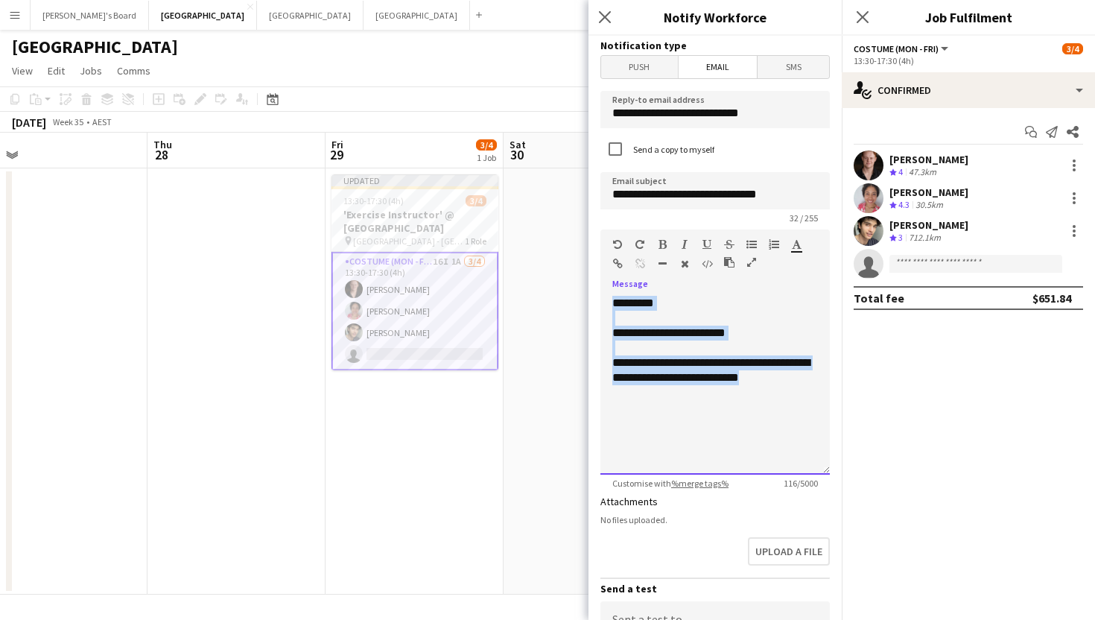
drag, startPoint x: 812, startPoint y: 385, endPoint x: 580, endPoint y: 285, distance: 253.3
click at [580, 285] on body "Menu Boards Boards Boards All jobs Status Workforce Workforce My Workforce Recr…" at bounding box center [547, 310] width 1095 height 620
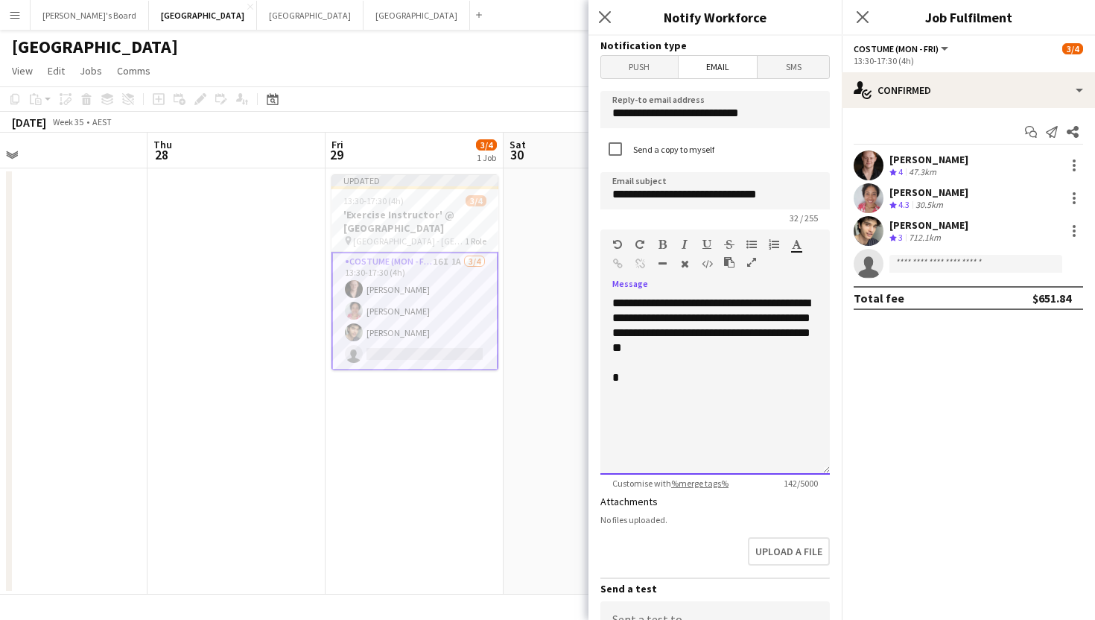
click at [687, 311] on div "**********" at bounding box center [715, 326] width 206 height 60
click at [694, 319] on div "**********" at bounding box center [715, 326] width 206 height 60
click at [691, 320] on div "**********" at bounding box center [715, 326] width 206 height 60
click at [785, 320] on div "**********" at bounding box center [715, 326] width 206 height 60
click at [683, 354] on div "**********" at bounding box center [715, 326] width 206 height 60
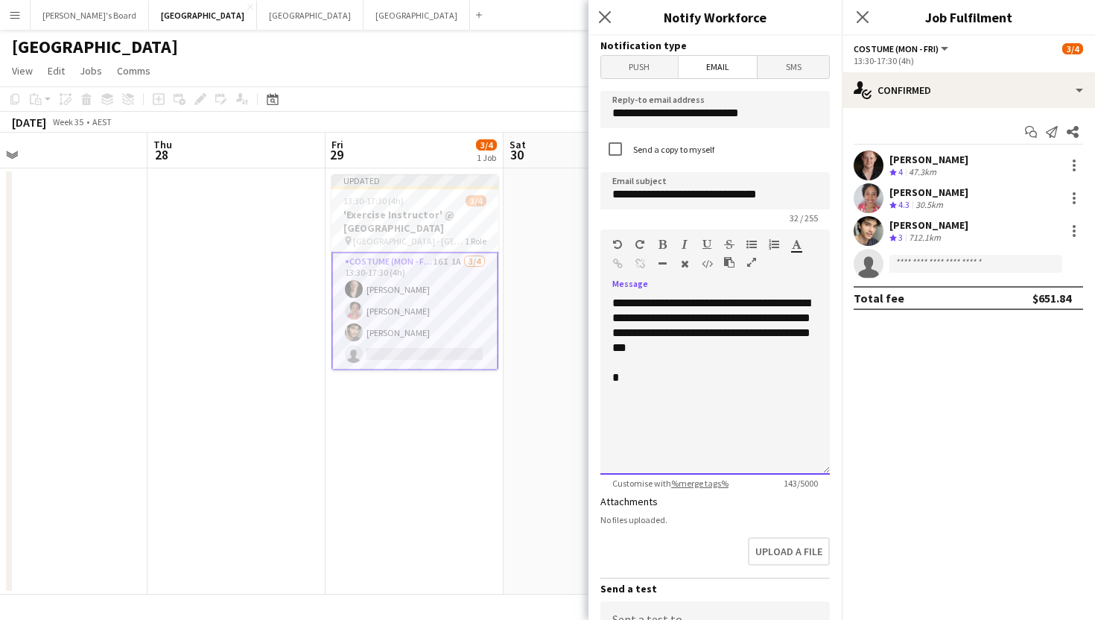
click at [637, 379] on div "*" at bounding box center [715, 377] width 206 height 15
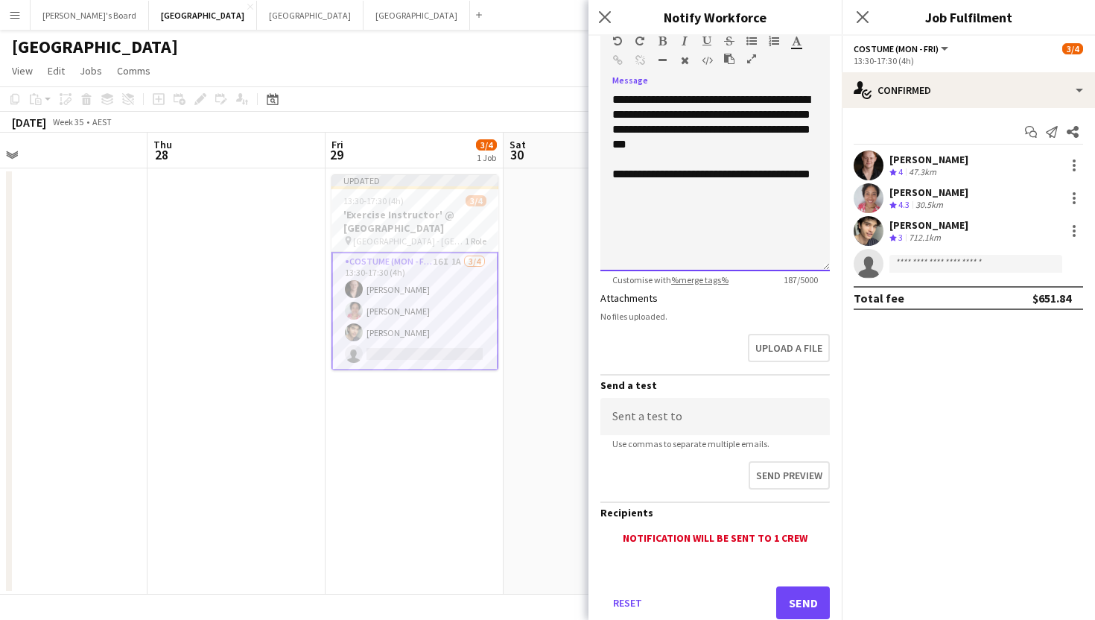
scroll to position [217, 0]
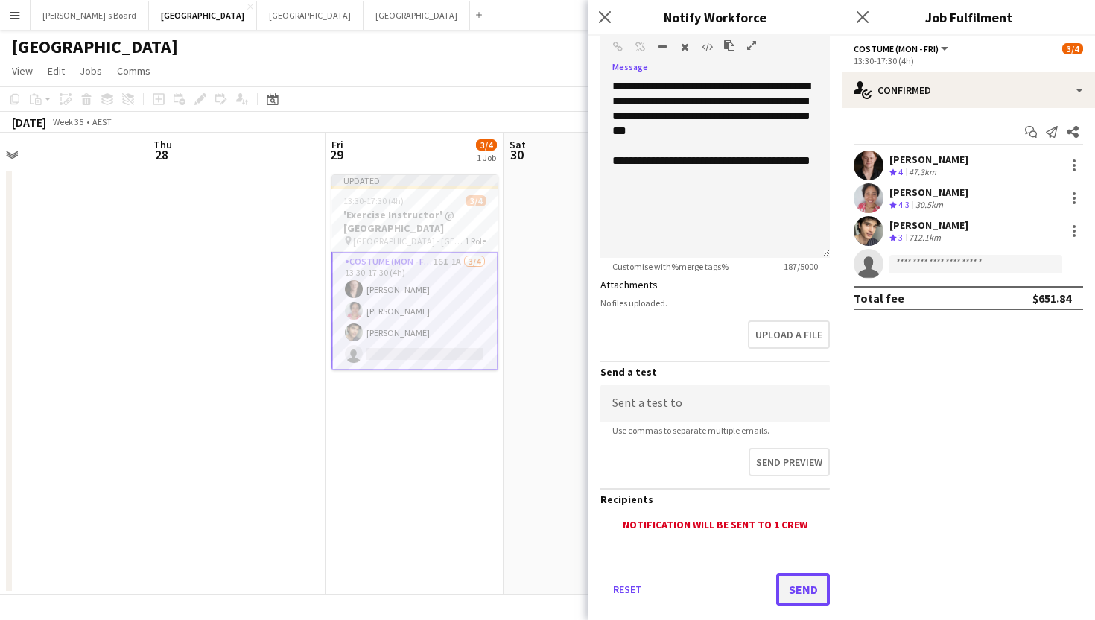
click at [793, 588] on button "Send" at bounding box center [803, 589] width 54 height 33
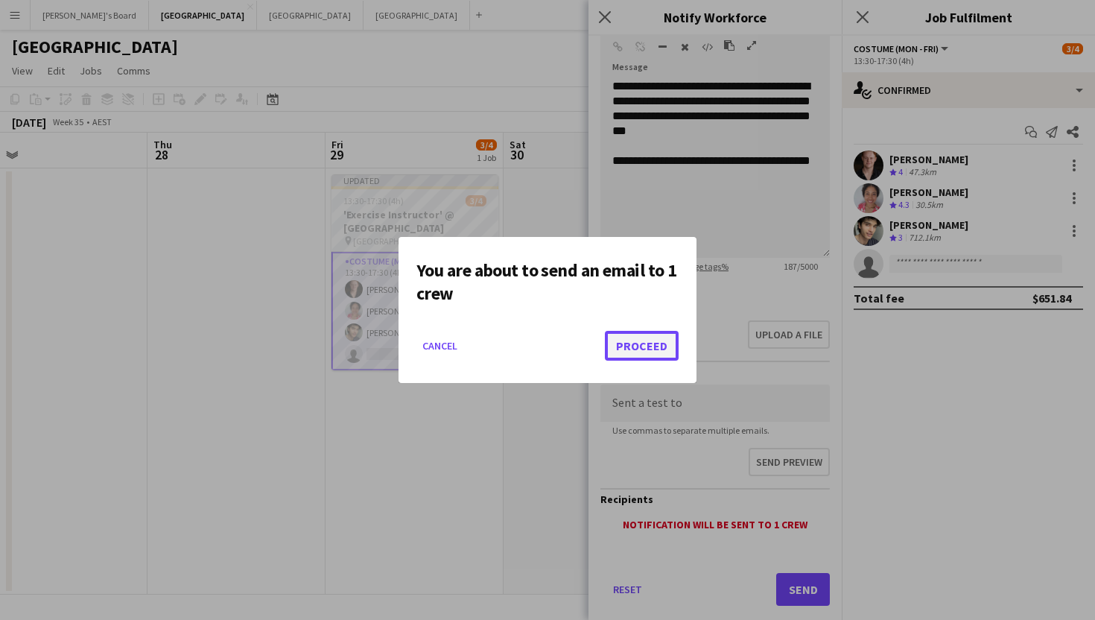
click at [653, 335] on button "Proceed" at bounding box center [642, 346] width 74 height 30
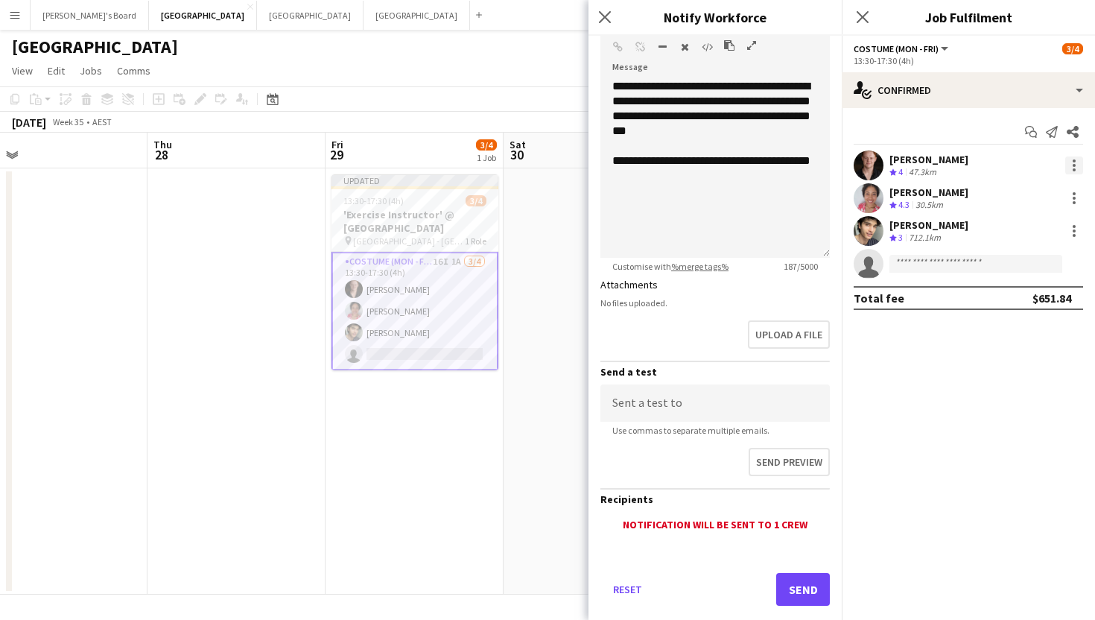
click at [1074, 165] on div at bounding box center [1074, 165] width 3 height 3
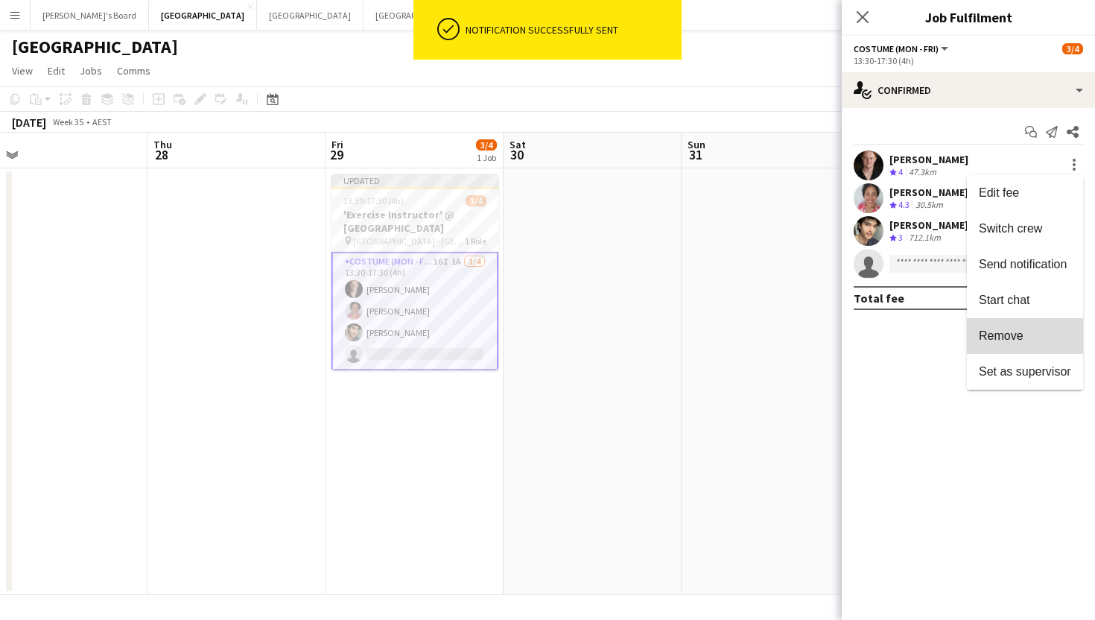
click at [1016, 334] on span "Remove" at bounding box center [1001, 335] width 45 height 13
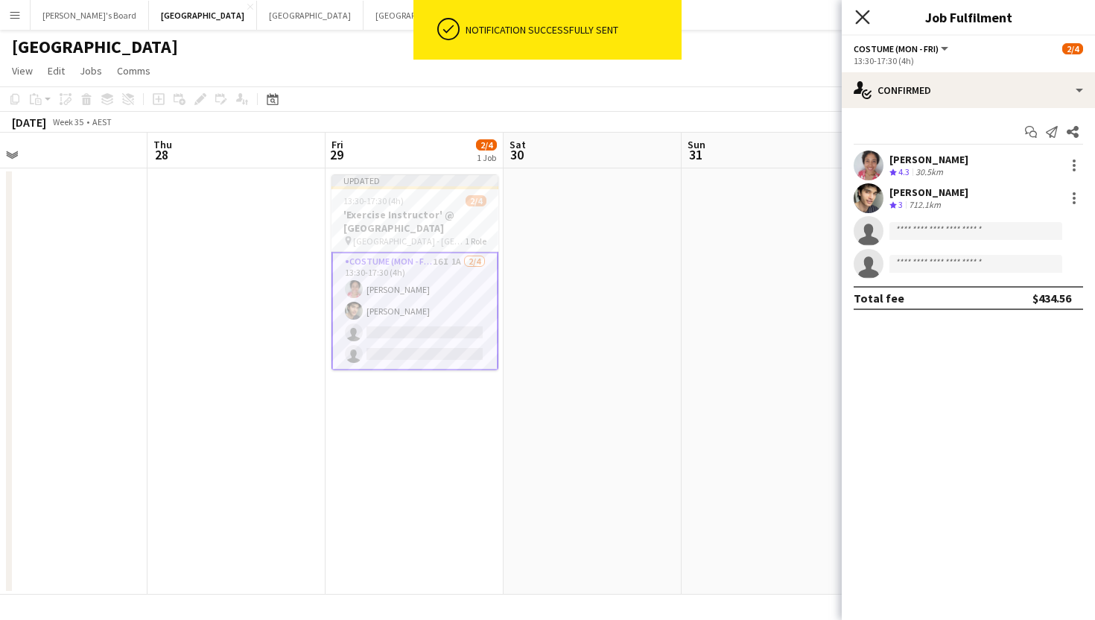
click at [856, 10] on icon at bounding box center [862, 17] width 14 height 14
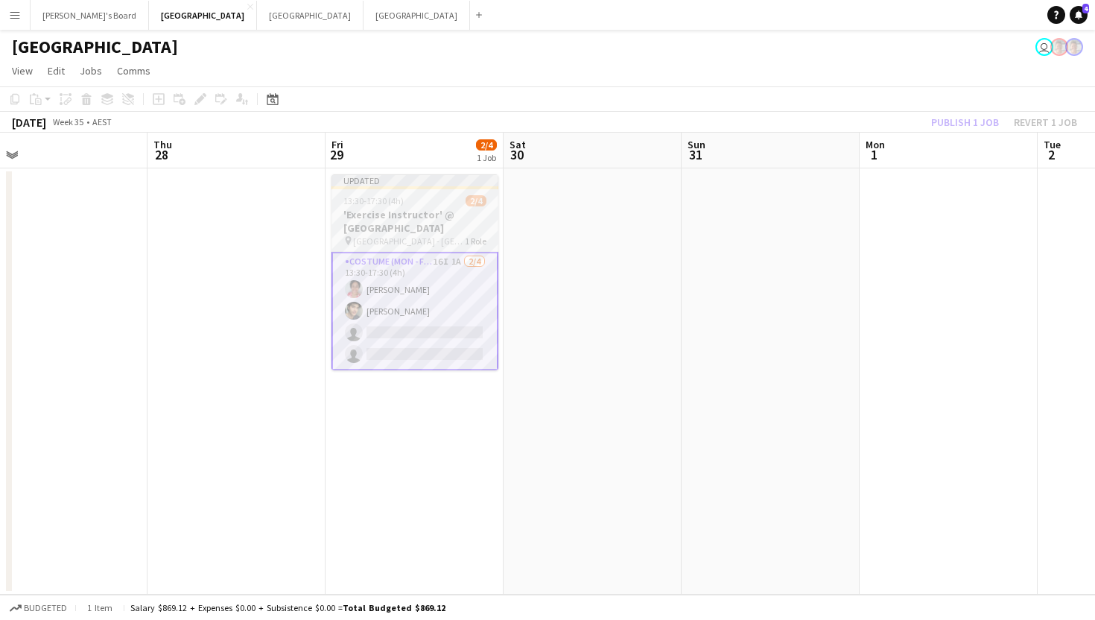
click at [349, 202] on span "13:30-17:30 (4h)" at bounding box center [374, 200] width 60 height 11
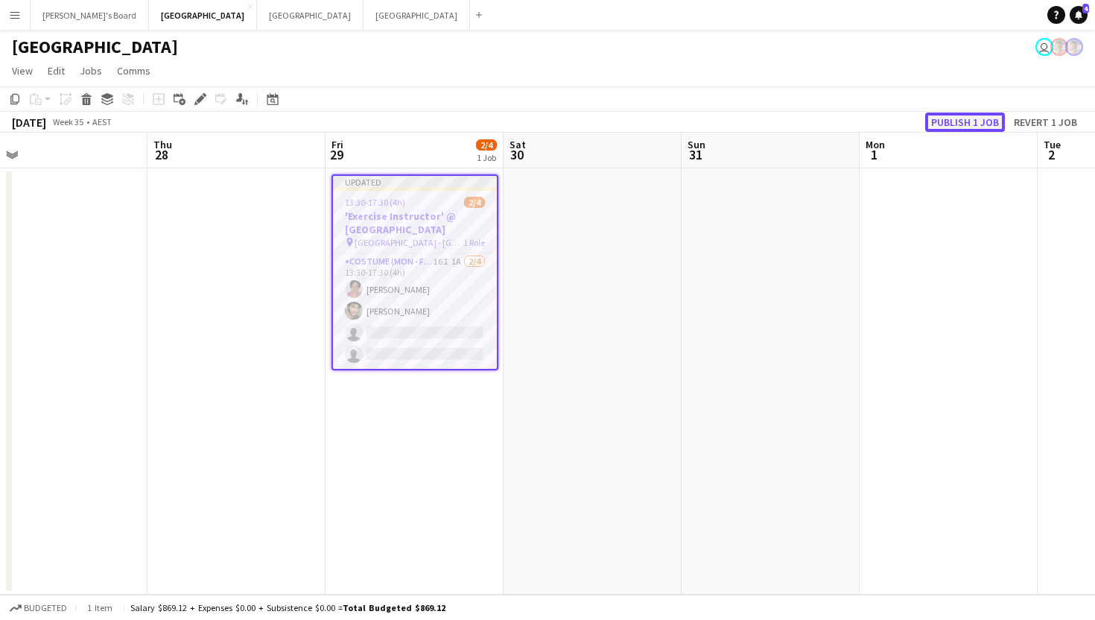
click at [986, 121] on button "Publish 1 job" at bounding box center [965, 122] width 80 height 19
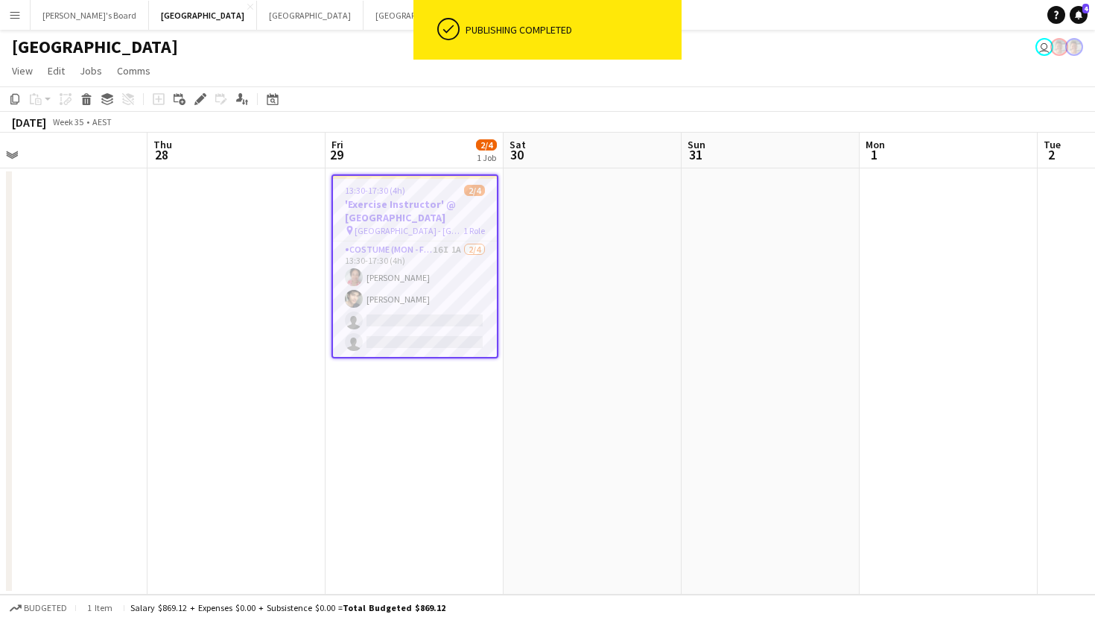
click at [610, 306] on app-date-cell at bounding box center [593, 381] width 178 height 426
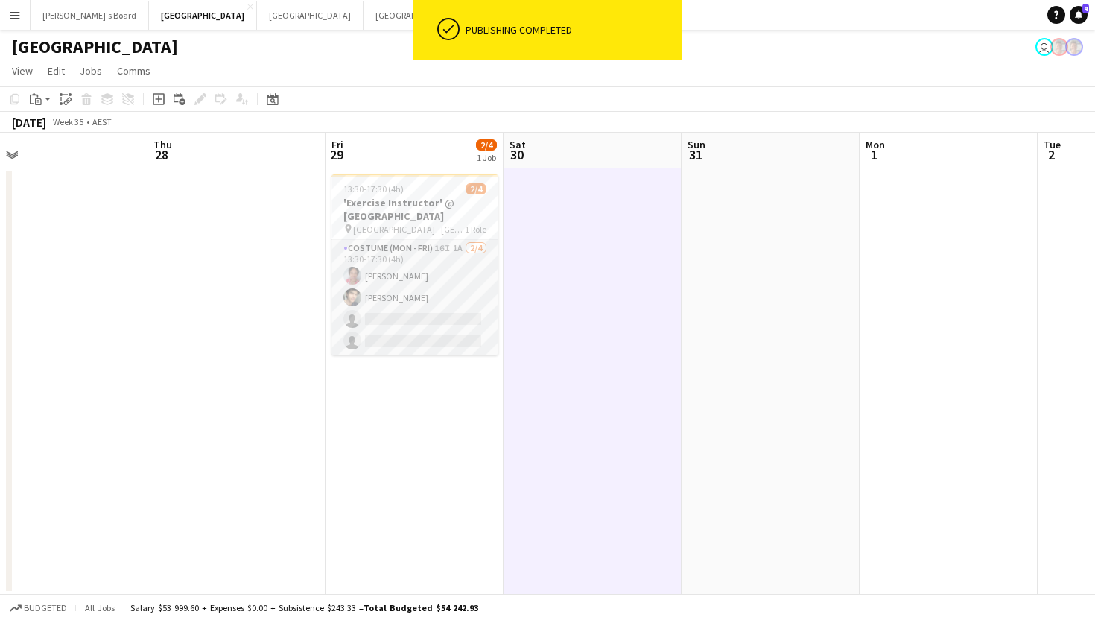
click at [425, 322] on app-card-role "Costume (Mon - Fri) 16I 1A [DATE] 13:30-17:30 (4h) [PERSON_NAME] [PERSON_NAME] …" at bounding box center [415, 297] width 167 height 115
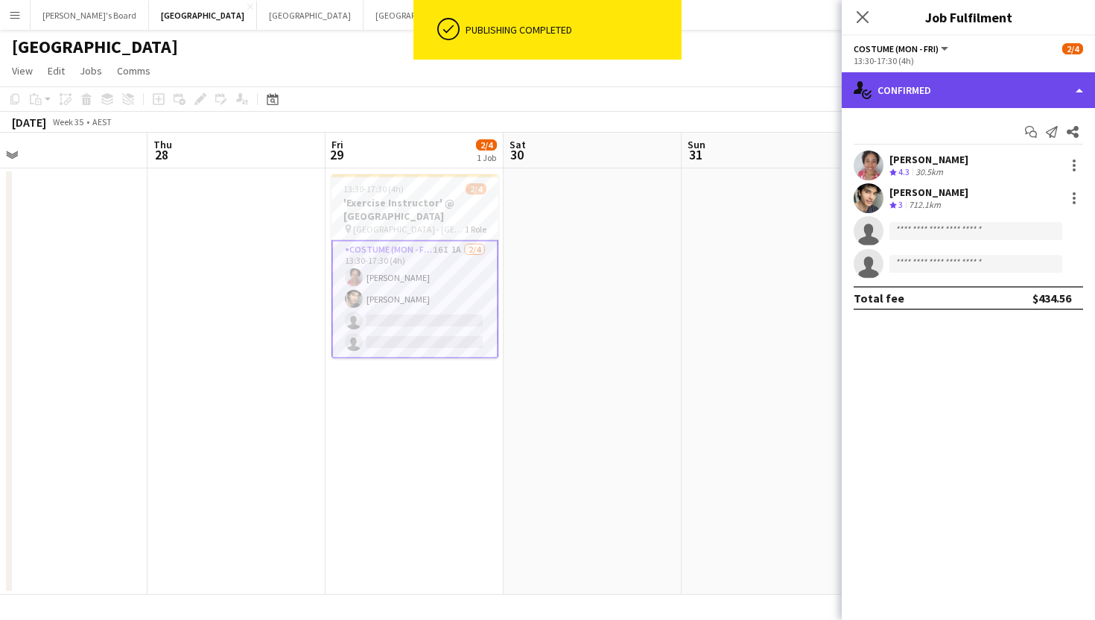
click at [959, 101] on div "single-neutral-actions-check-2 Confirmed" at bounding box center [968, 90] width 253 height 36
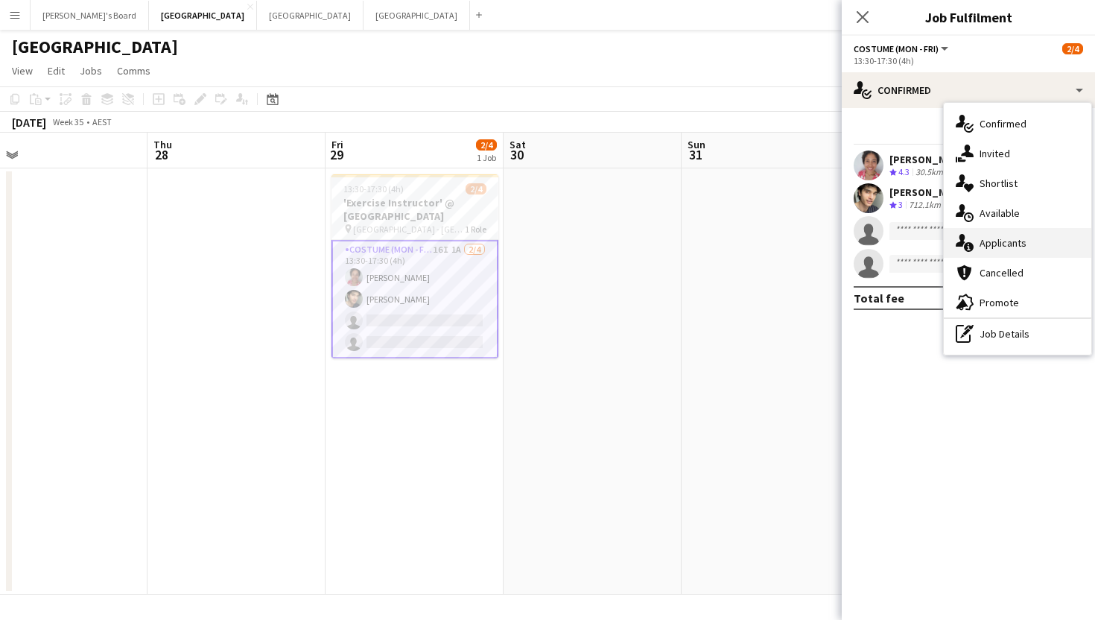
click at [998, 248] on div "single-neutral-actions-information Applicants" at bounding box center [1018, 243] width 148 height 30
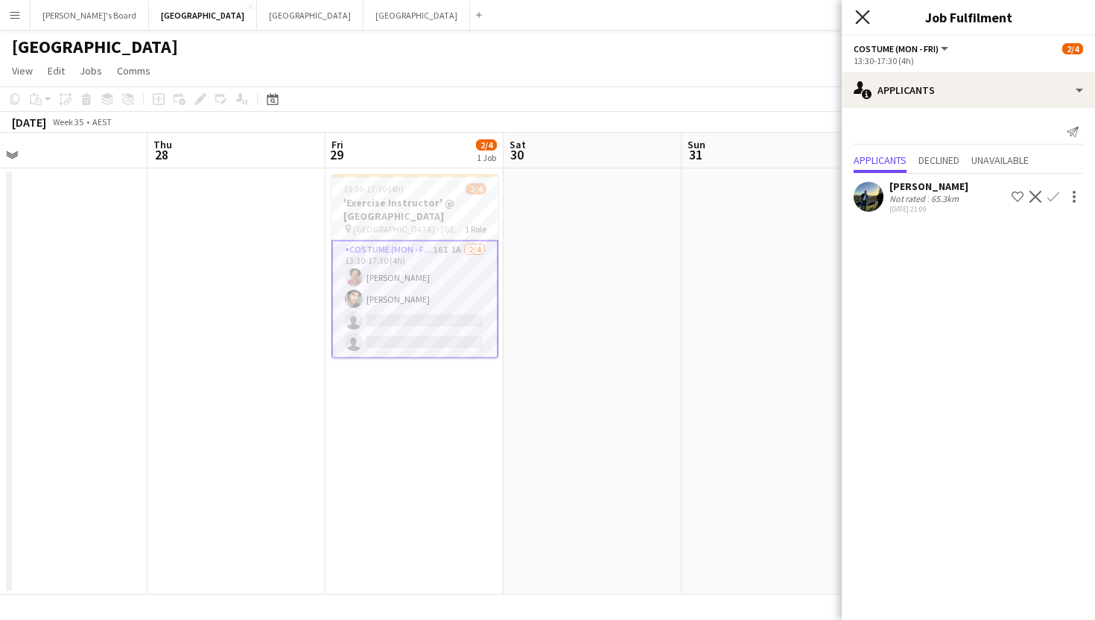
click at [862, 16] on icon at bounding box center [862, 17] width 14 height 14
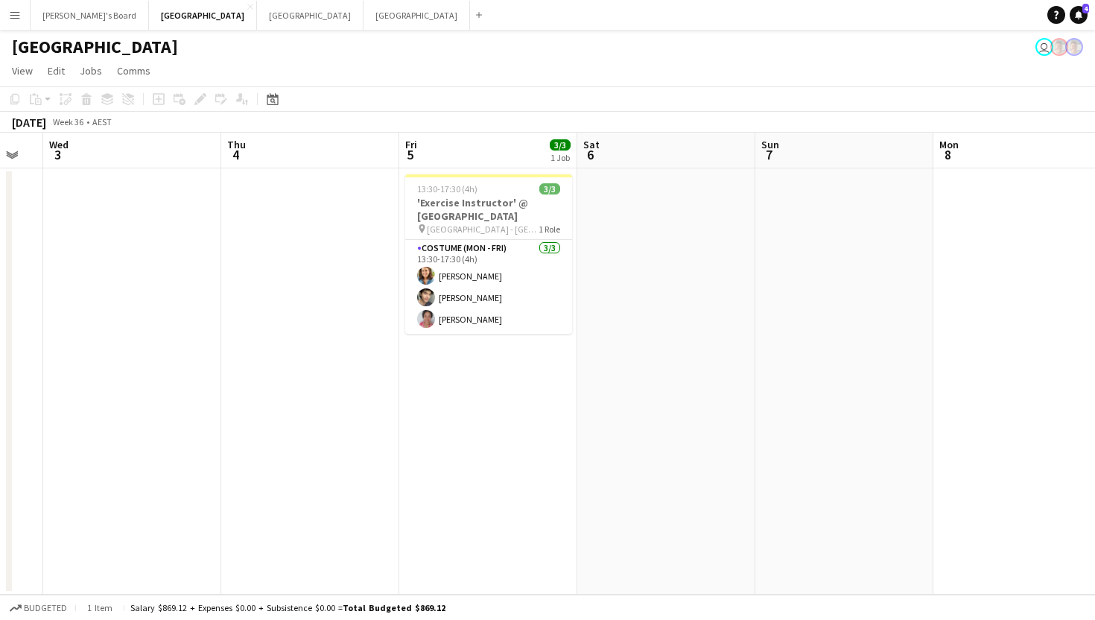
scroll to position [0, 492]
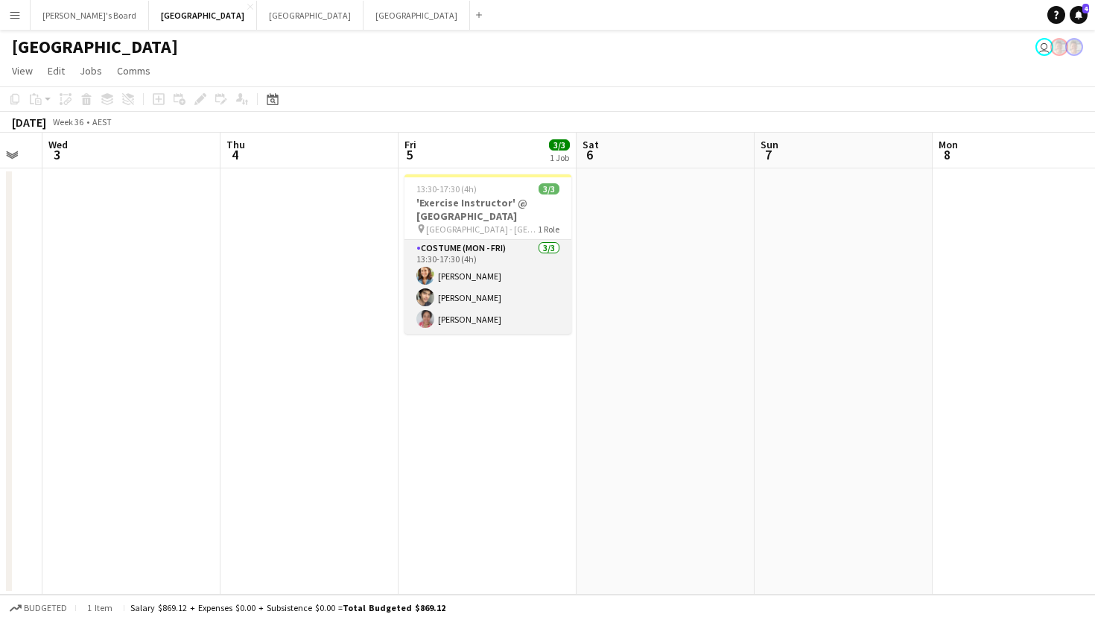
click at [461, 279] on app-card-role "Costume (Mon - Fri) [DATE] 13:30-17:30 (4h) [PERSON_NAME] [PERSON_NAME] [PERSON…" at bounding box center [488, 287] width 167 height 94
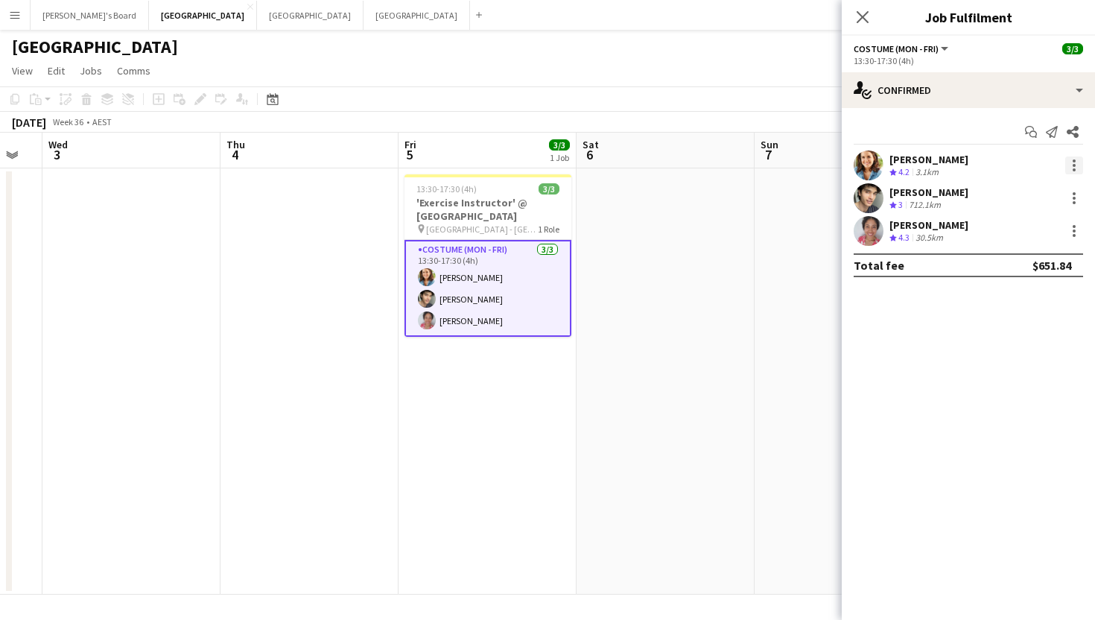
click at [1072, 171] on div at bounding box center [1075, 165] width 18 height 18
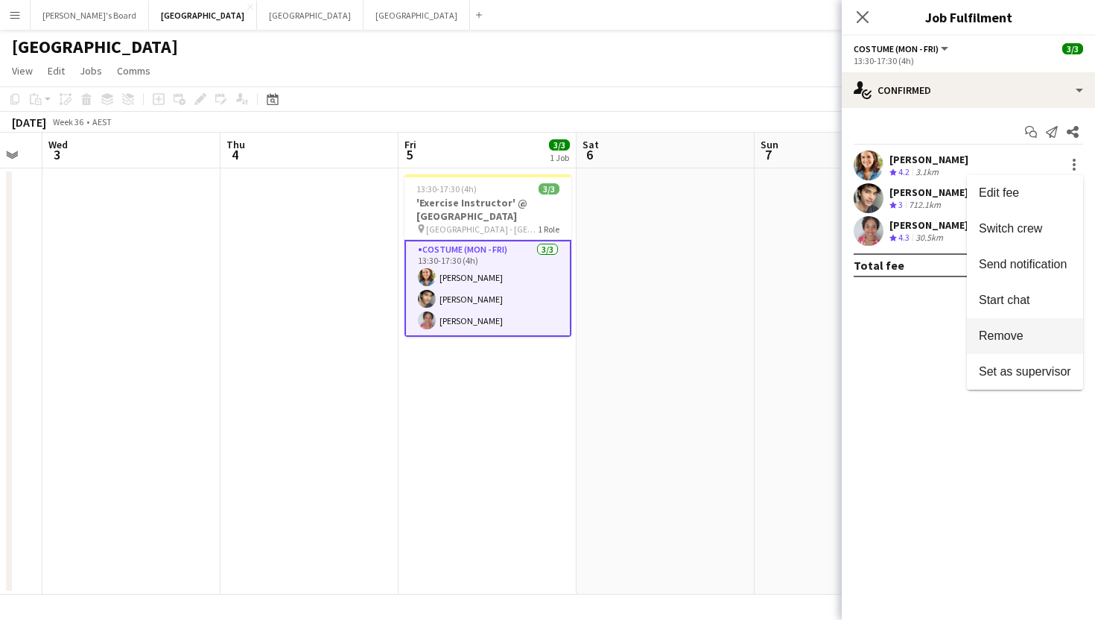
click at [1005, 344] on button "Remove" at bounding box center [1025, 336] width 116 height 36
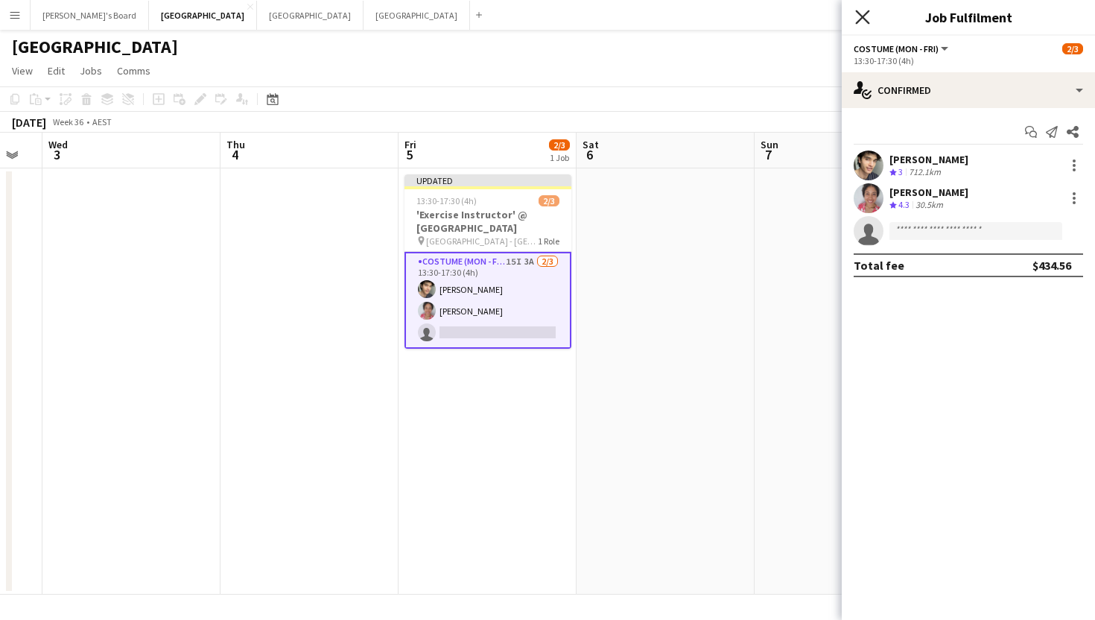
click at [858, 19] on icon "Close pop-in" at bounding box center [862, 17] width 14 height 14
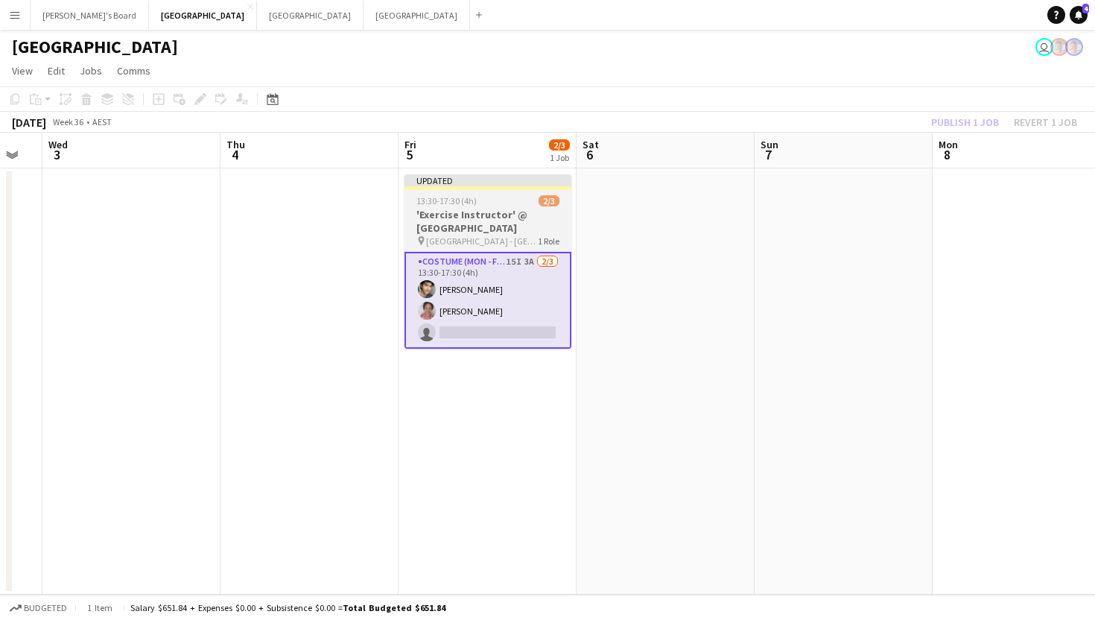
click at [460, 218] on h3 "'Exercise Instructor' @ [GEOGRAPHIC_DATA]" at bounding box center [488, 221] width 167 height 27
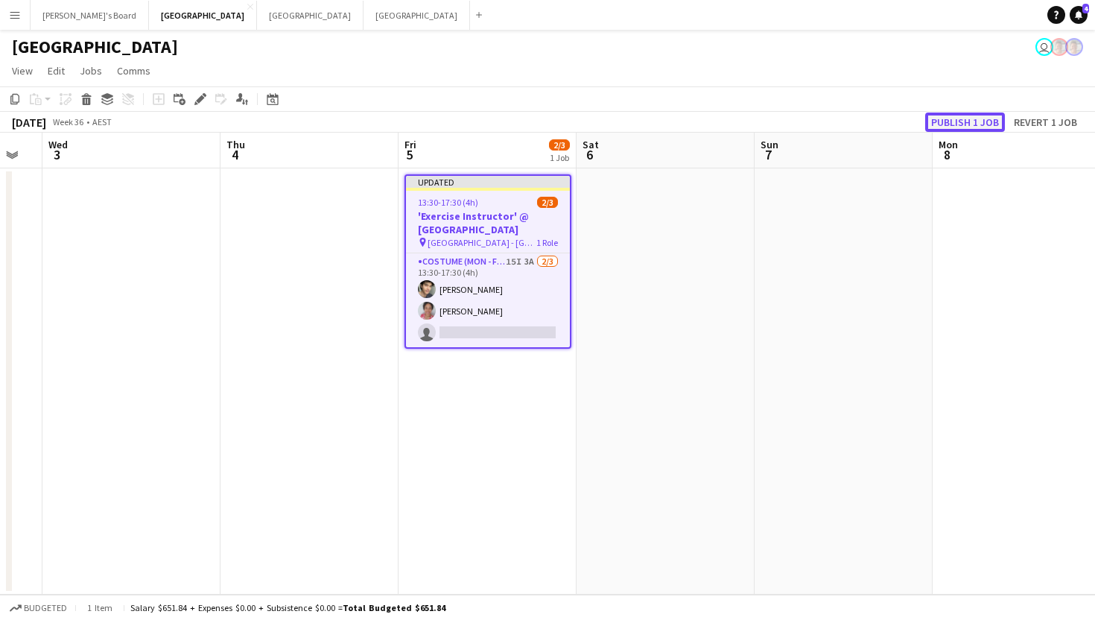
click at [983, 121] on button "Publish 1 job" at bounding box center [965, 122] width 80 height 19
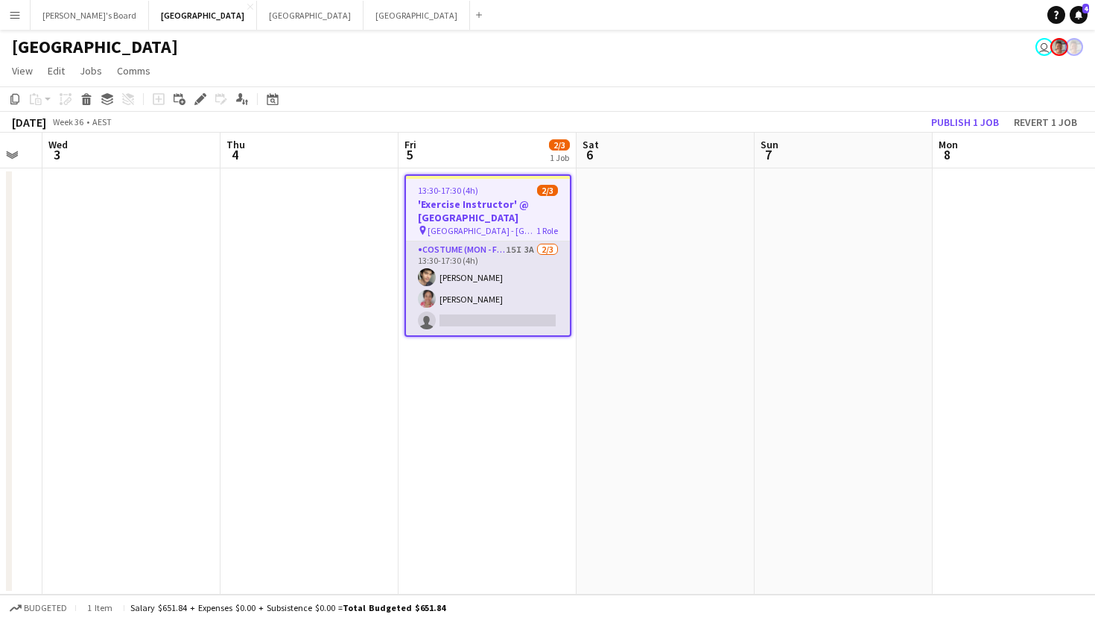
click at [504, 265] on app-card-role "Costume (Mon - Fri) 15I 3A [DATE] 13:30-17:30 (4h) [PERSON_NAME] [PERSON_NAME] …" at bounding box center [488, 288] width 164 height 94
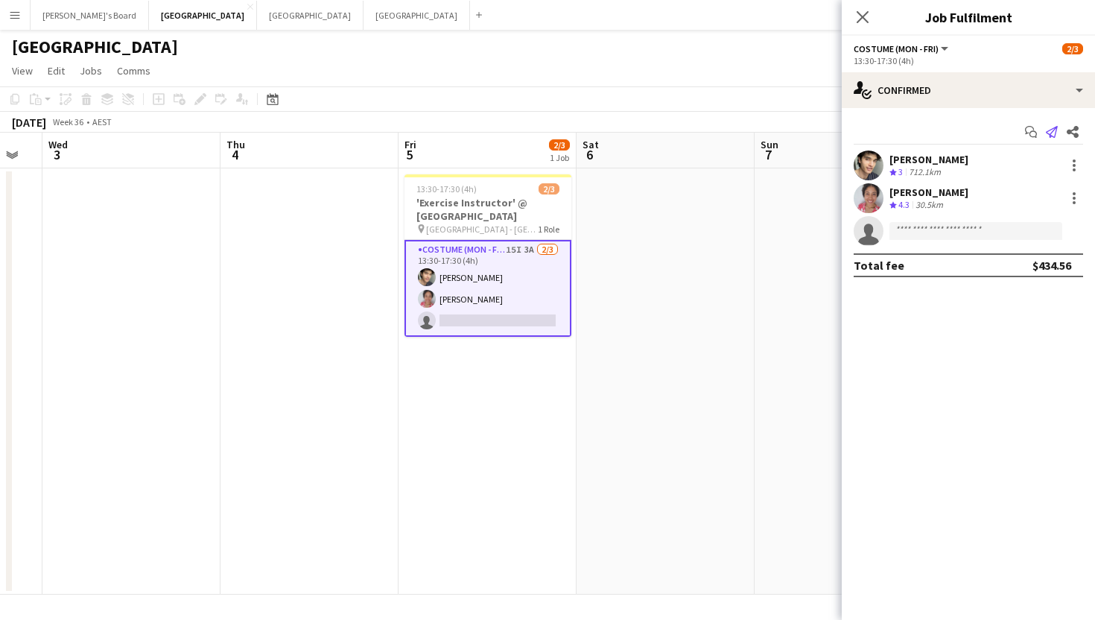
click at [1054, 137] on icon at bounding box center [1052, 132] width 12 height 12
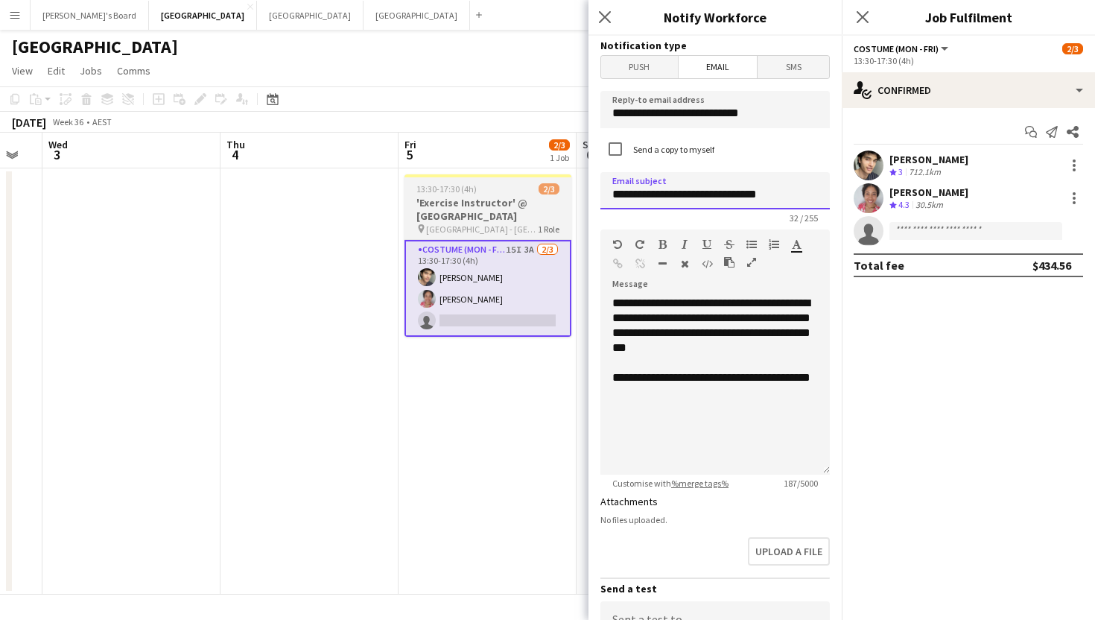
drag, startPoint x: 796, startPoint y: 200, endPoint x: 525, endPoint y: 200, distance: 271.2
click at [524, 200] on body "Menu Boards Boards Boards All jobs Status Workforce Workforce My Workforce Recr…" at bounding box center [547, 310] width 1095 height 620
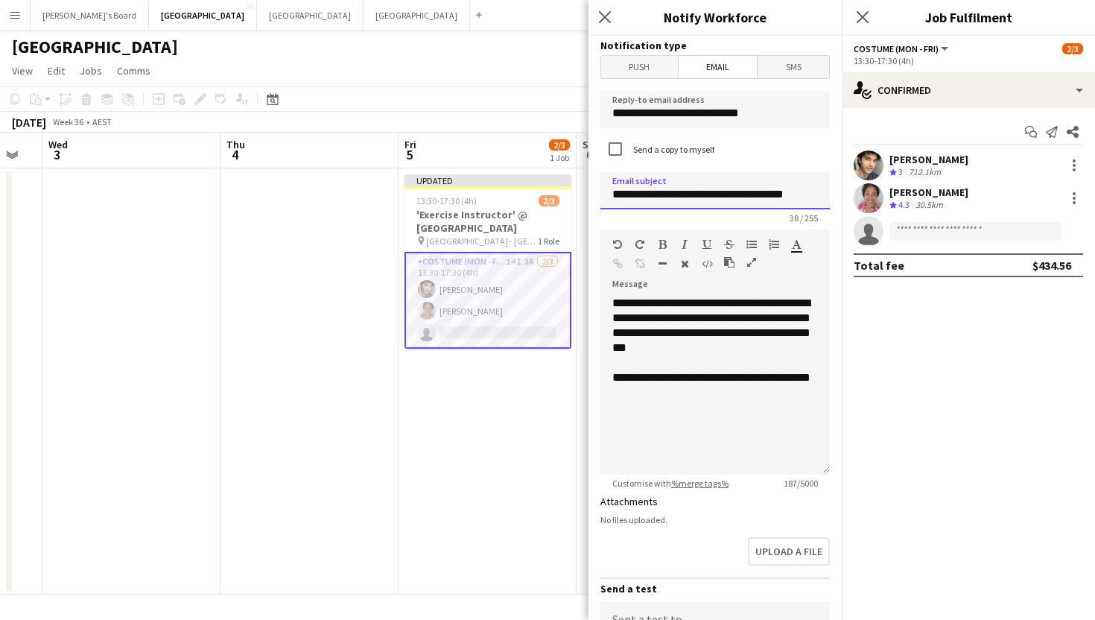
type input "**********"
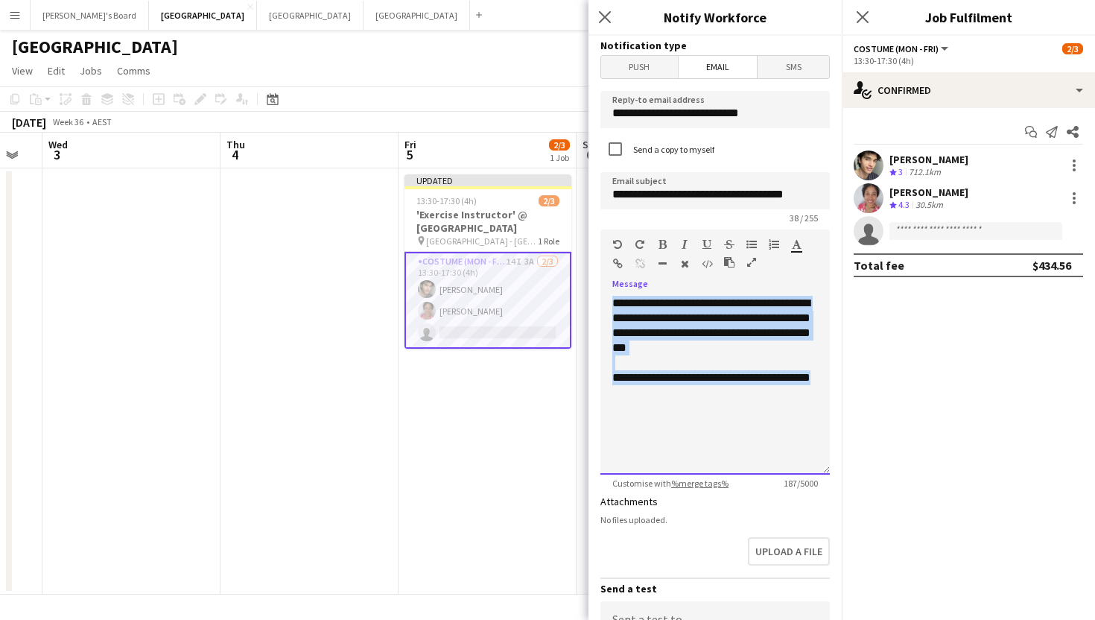
drag, startPoint x: 651, startPoint y: 405, endPoint x: 610, endPoint y: 284, distance: 127.5
click at [610, 284] on div "**********" at bounding box center [715, 351] width 229 height 245
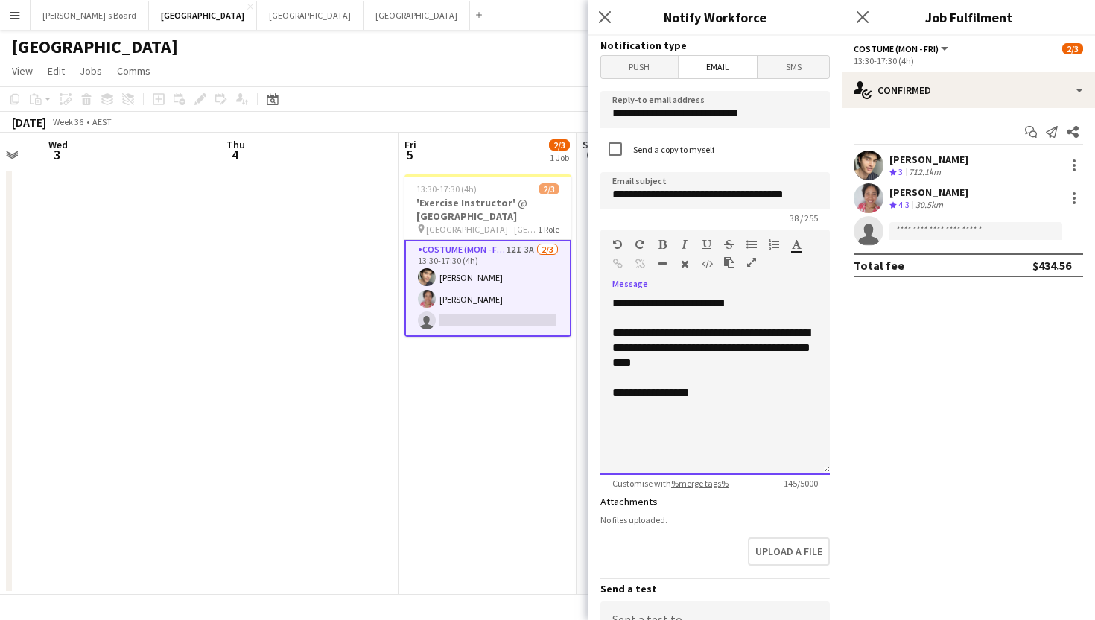
click at [642, 364] on div "**********" at bounding box center [715, 348] width 206 height 45
click at [721, 361] on div "**********" at bounding box center [715, 348] width 206 height 45
click at [727, 400] on div "**********" at bounding box center [715, 385] width 229 height 179
click at [638, 61] on span "Push" at bounding box center [639, 67] width 77 height 22
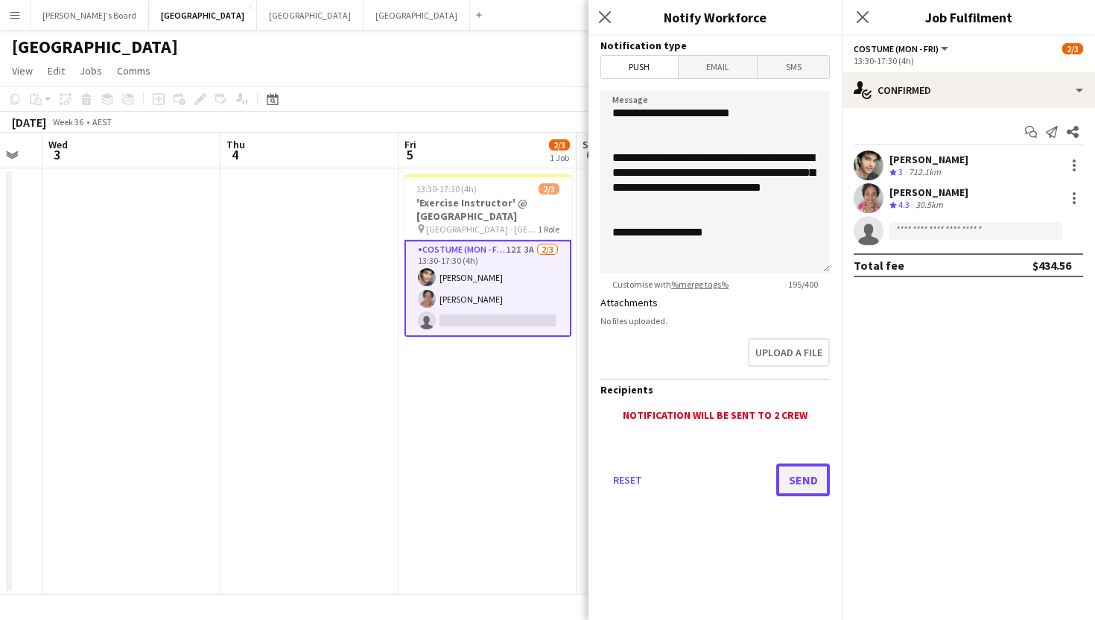
click at [798, 485] on button "Send" at bounding box center [803, 479] width 54 height 33
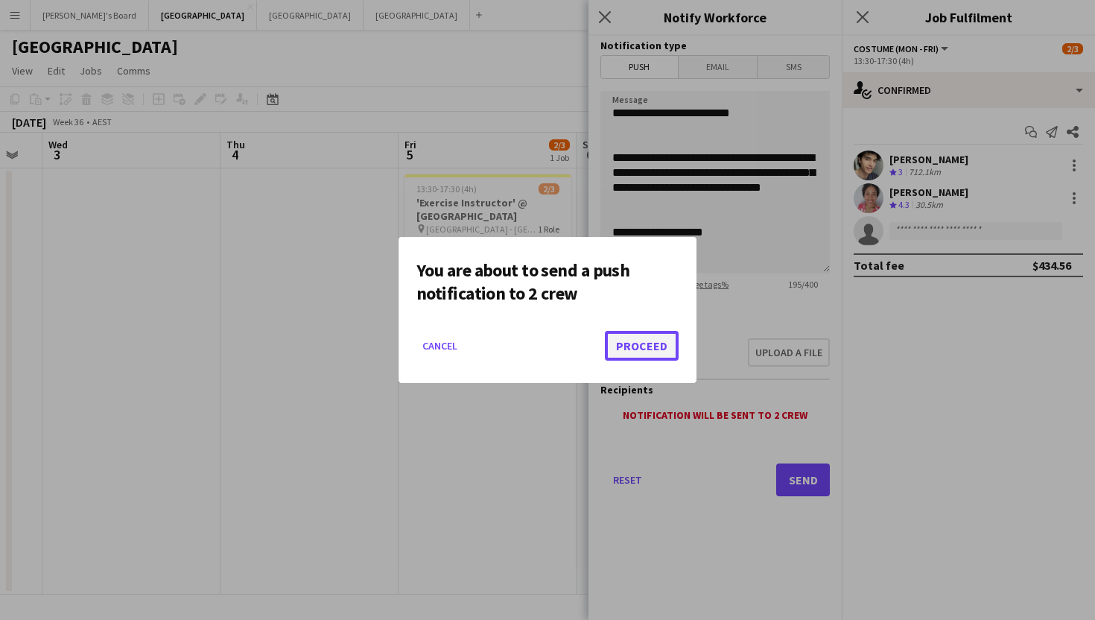
click at [643, 355] on button "Proceed" at bounding box center [642, 346] width 74 height 30
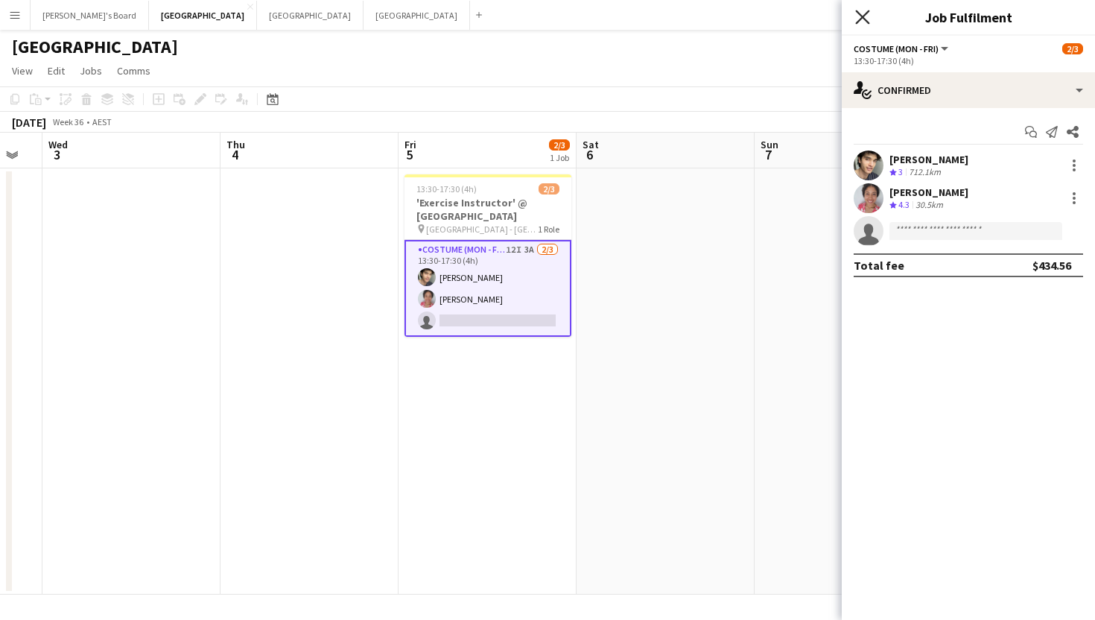
click at [863, 14] on icon "Close pop-in" at bounding box center [862, 17] width 14 height 14
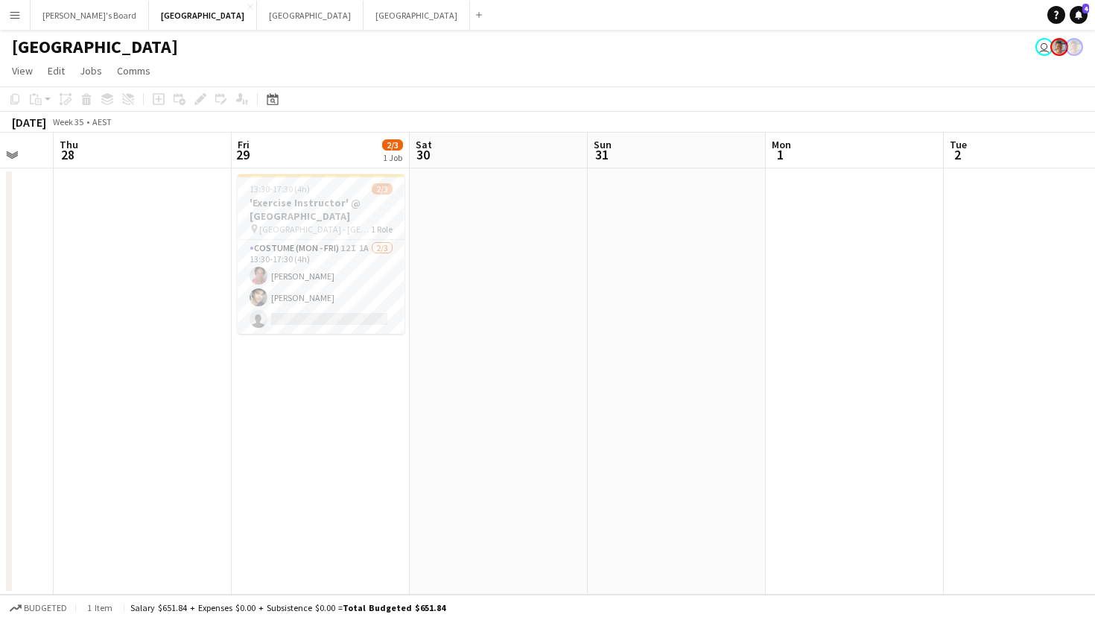
scroll to position [0, 302]
click at [295, 276] on app-card-role "Costume (Mon - Fri) 12I 1A [DATE] 13:30-17:30 (4h) [PERSON_NAME] [PERSON_NAME] …" at bounding box center [321, 287] width 167 height 94
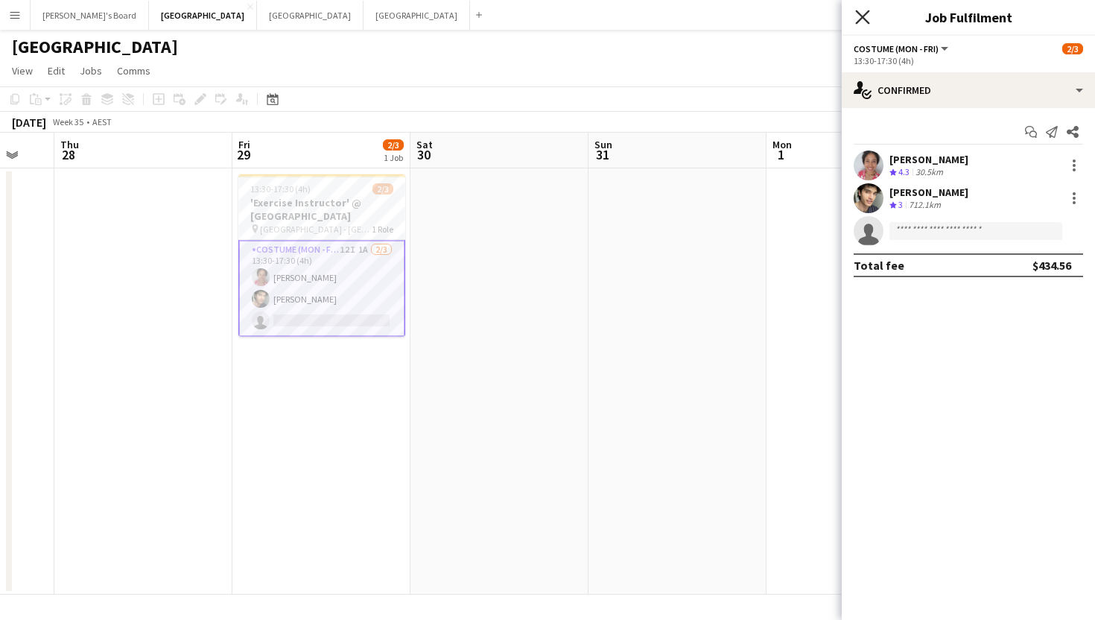
click at [864, 14] on icon "Close pop-in" at bounding box center [862, 17] width 14 height 14
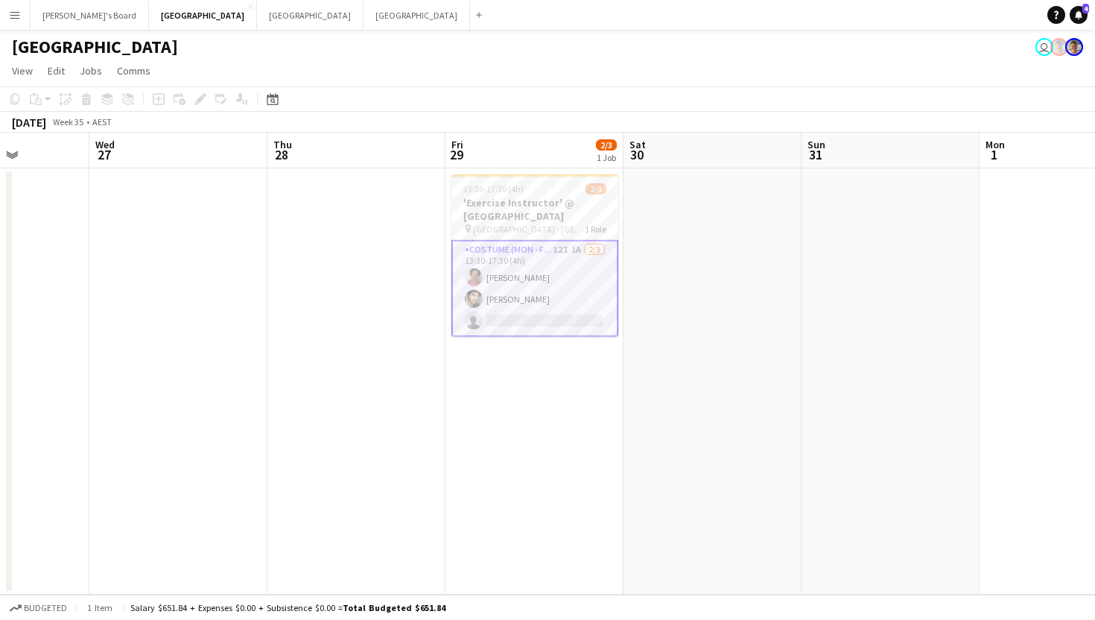
scroll to position [0, 451]
click at [43, 18] on button "Tennille's Board Close" at bounding box center [90, 15] width 118 height 29
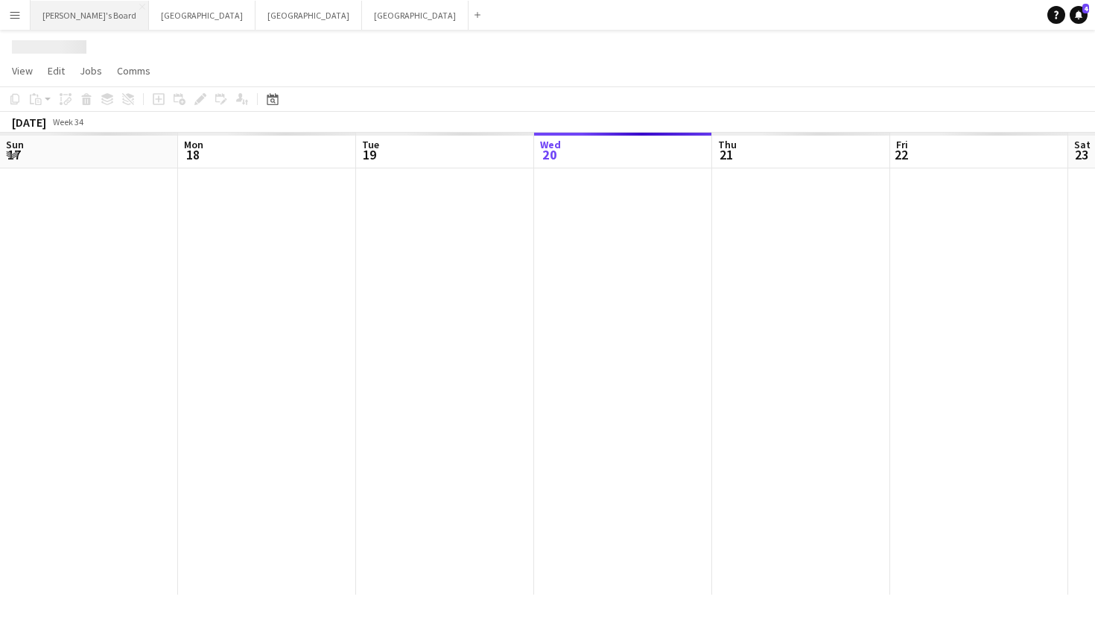
scroll to position [0, 356]
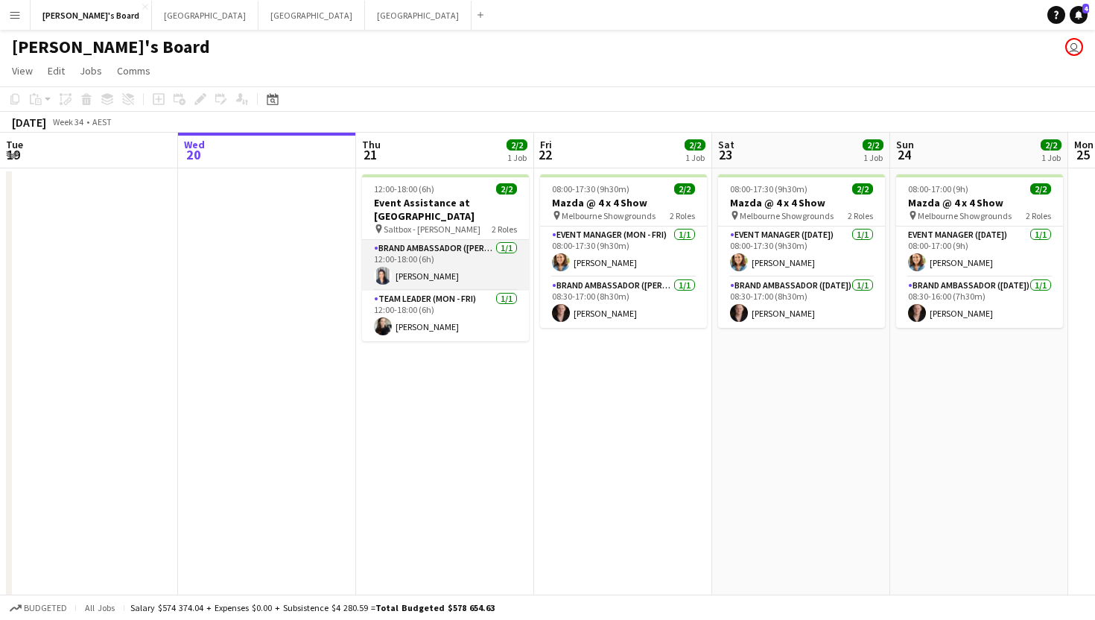
click at [430, 260] on app-card-role "Brand Ambassador (Mon - Fri) 1/1 12:00-18:00 (6h) Vanessa Flauzino" at bounding box center [445, 265] width 167 height 51
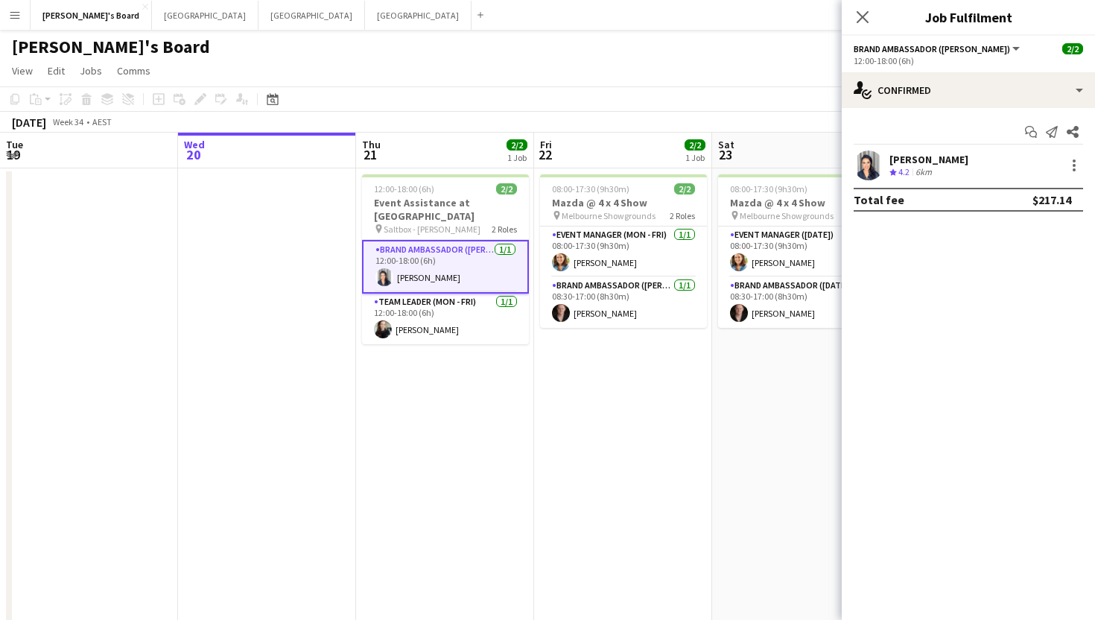
click at [920, 158] on div "[PERSON_NAME]" at bounding box center [929, 159] width 79 height 13
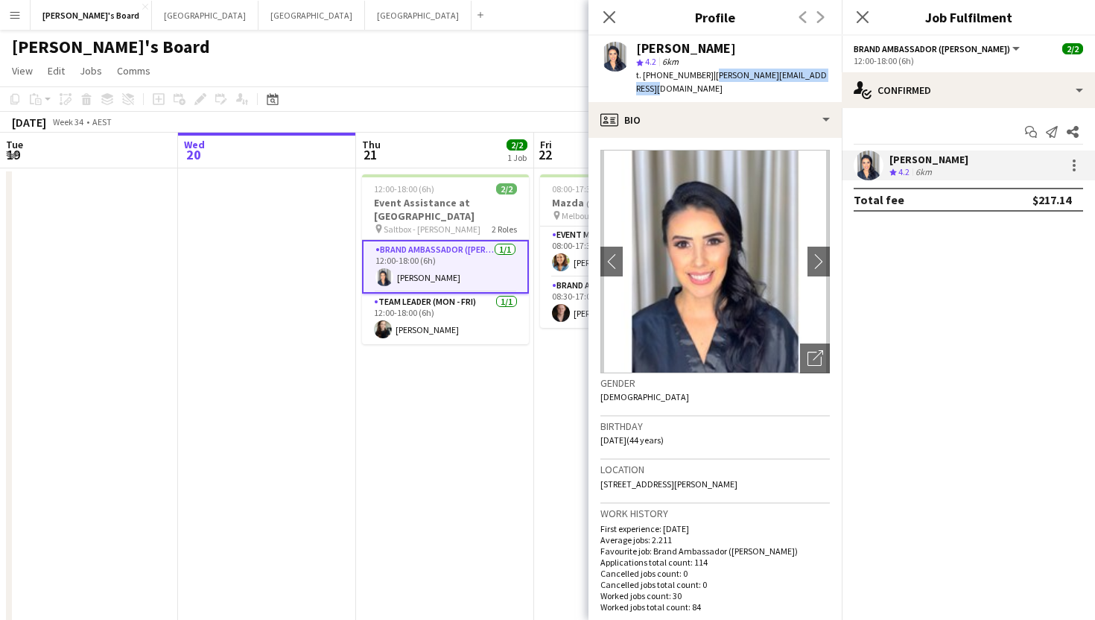
drag, startPoint x: 826, startPoint y: 75, endPoint x: 702, endPoint y: 80, distance: 123.8
click at [702, 80] on div "Vanessa Flauzino star 4.2 6km t. +61451050458 | vanessa.flauzino@hotmail.com" at bounding box center [715, 69] width 253 height 66
copy span "vanessa.flauzino@hotmail.com"
drag, startPoint x: 699, startPoint y: 74, endPoint x: 656, endPoint y: 75, distance: 43.2
click at [656, 75] on div "t. +61451050458 | vanessa.flauzino@hotmail.com" at bounding box center [733, 82] width 194 height 27
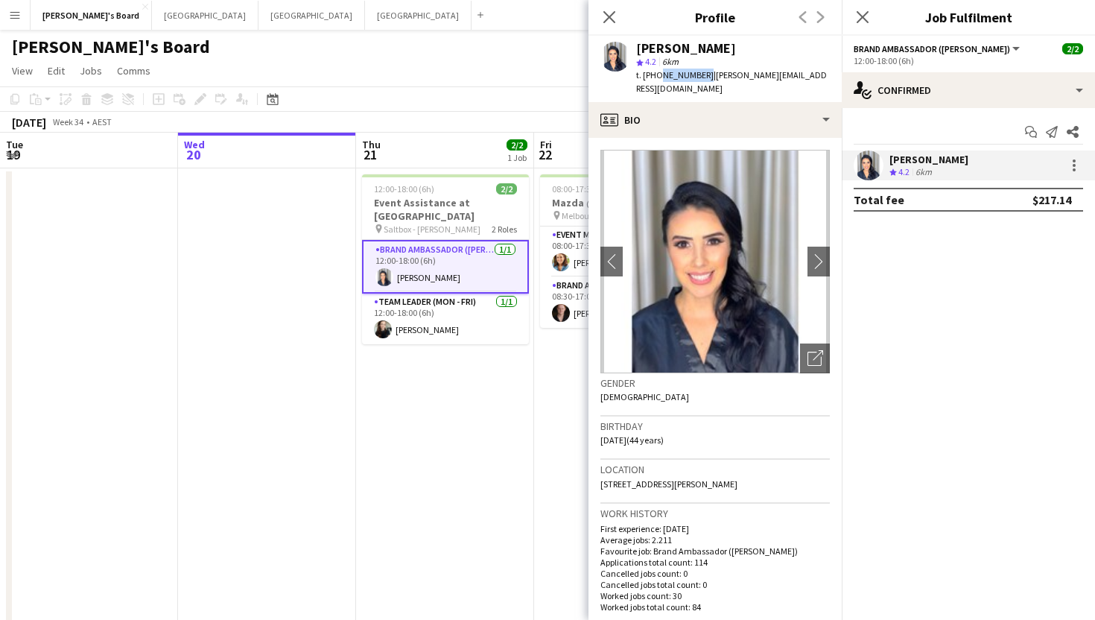
copy span "451050458"
click at [647, 31] on div "Close pop-in Profile Previous Next" at bounding box center [715, 18] width 253 height 36
click at [862, 17] on icon at bounding box center [862, 17] width 14 height 14
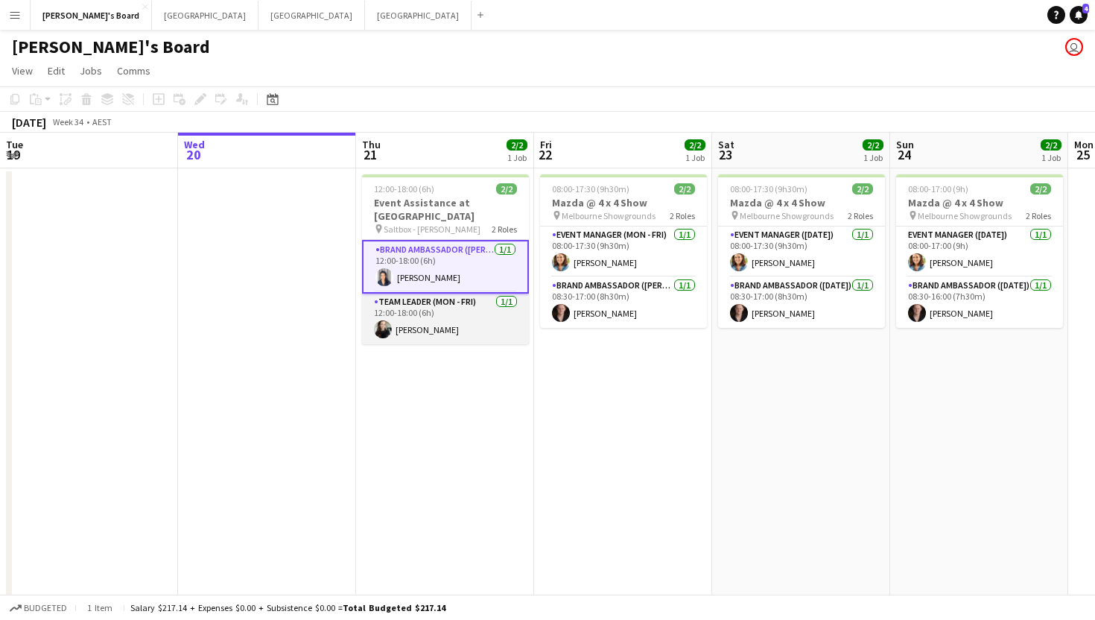
click at [433, 318] on app-card-role "Team Leader (Mon - Fri) 1/1 12:00-18:00 (6h) Sharna O’Toole" at bounding box center [445, 319] width 167 height 51
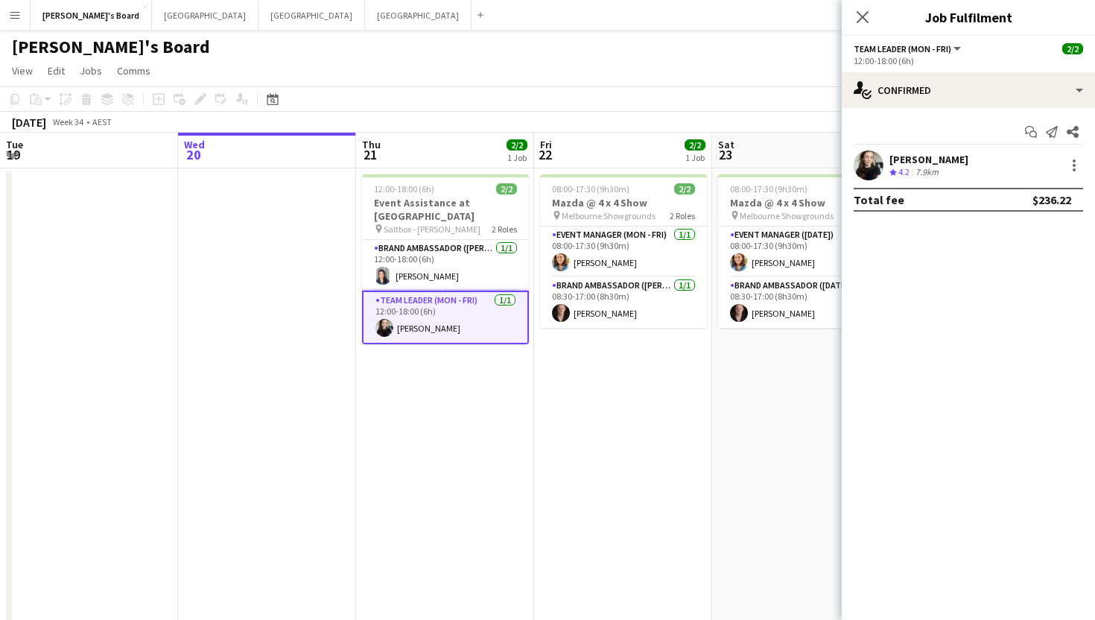
click at [914, 153] on div "[PERSON_NAME]" at bounding box center [929, 159] width 79 height 13
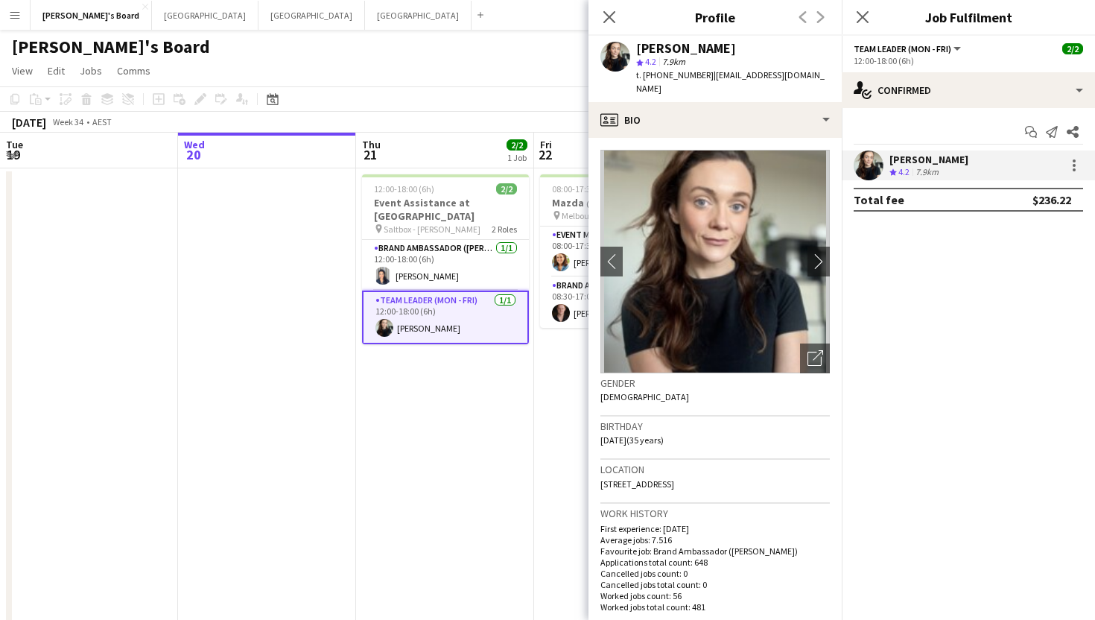
drag, startPoint x: 703, startPoint y: 75, endPoint x: 657, endPoint y: 81, distance: 45.8
click at [657, 81] on div "t. +610424033947 | sharnaotoole@hotmail.co.uk" at bounding box center [733, 82] width 194 height 27
copy span "0424033947"
drag, startPoint x: 832, startPoint y: 77, endPoint x: 707, endPoint y: 78, distance: 125.2
click at [707, 78] on app-profile-header "Sharna O’Toole star 4.2 7.9km t. +610424033947 | sharnaotoole@hotmail.co.uk" at bounding box center [715, 69] width 253 height 66
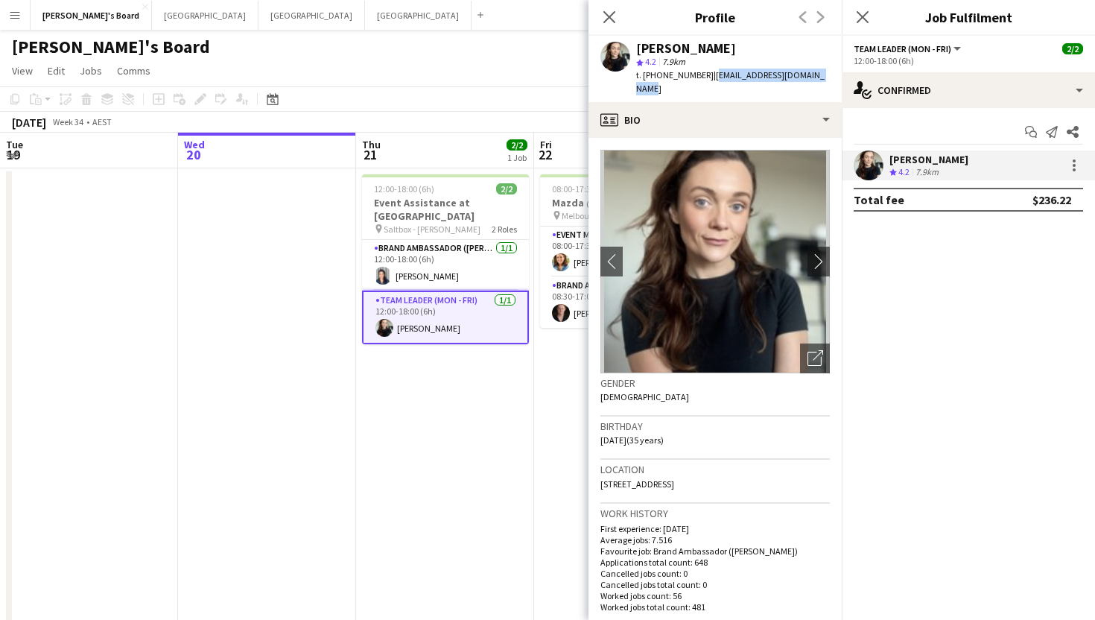
copy span "sharnaotoole@hotmail.co.uk"
click at [402, 260] on app-card-role "Brand Ambassador (Mon - Fri) 1/1 12:00-18:00 (6h) Vanessa Flauzino" at bounding box center [445, 265] width 167 height 51
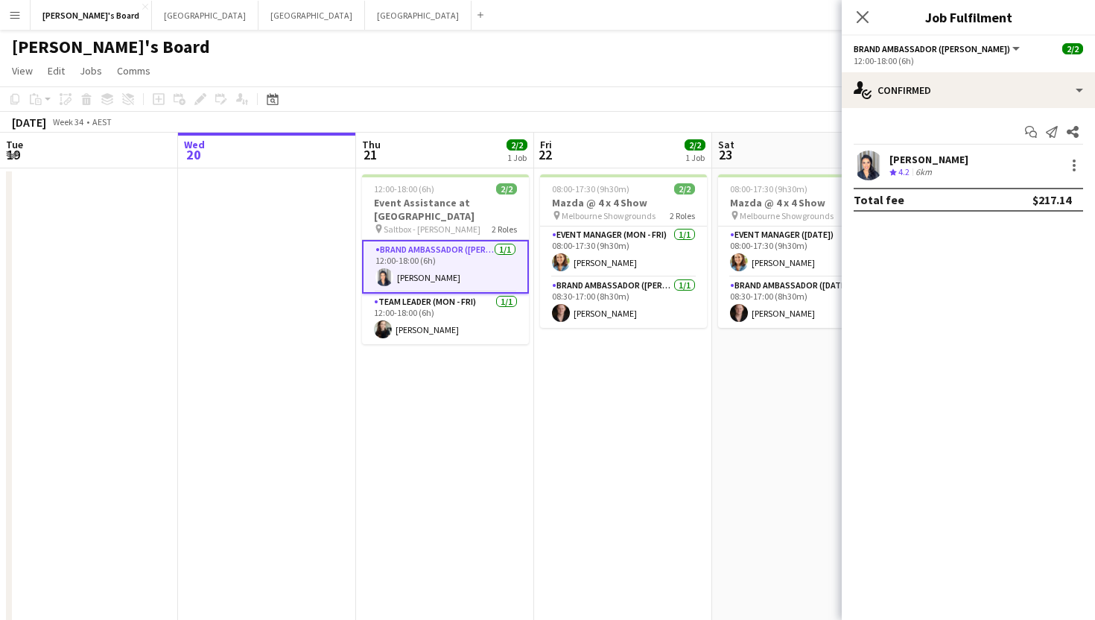
click at [958, 159] on div "[PERSON_NAME]" at bounding box center [929, 159] width 79 height 13
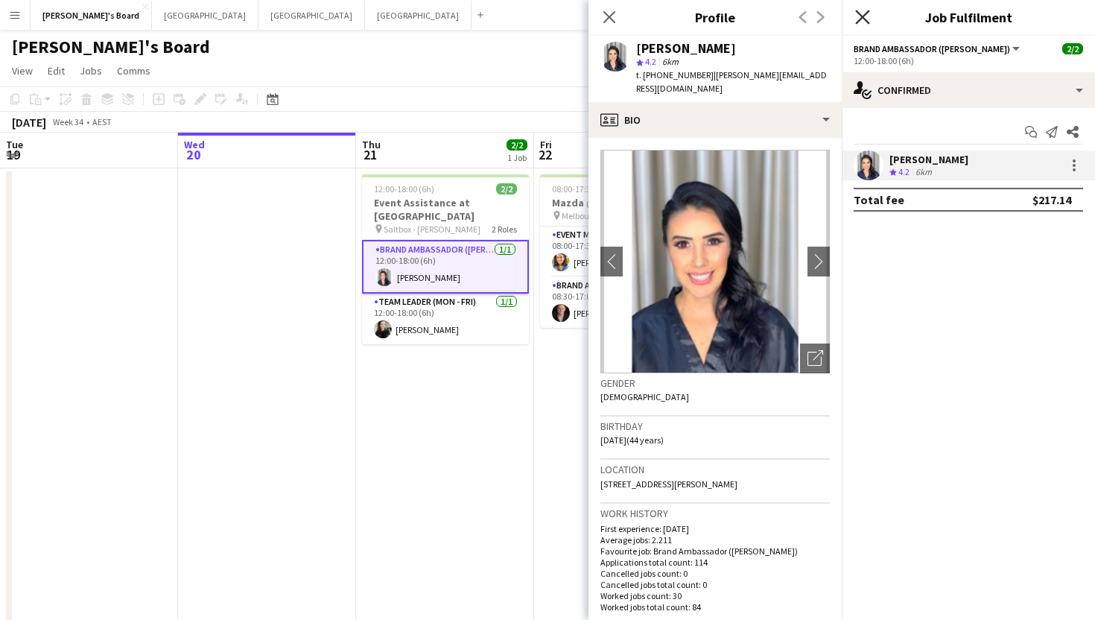
click at [862, 16] on icon at bounding box center [862, 17] width 14 height 14
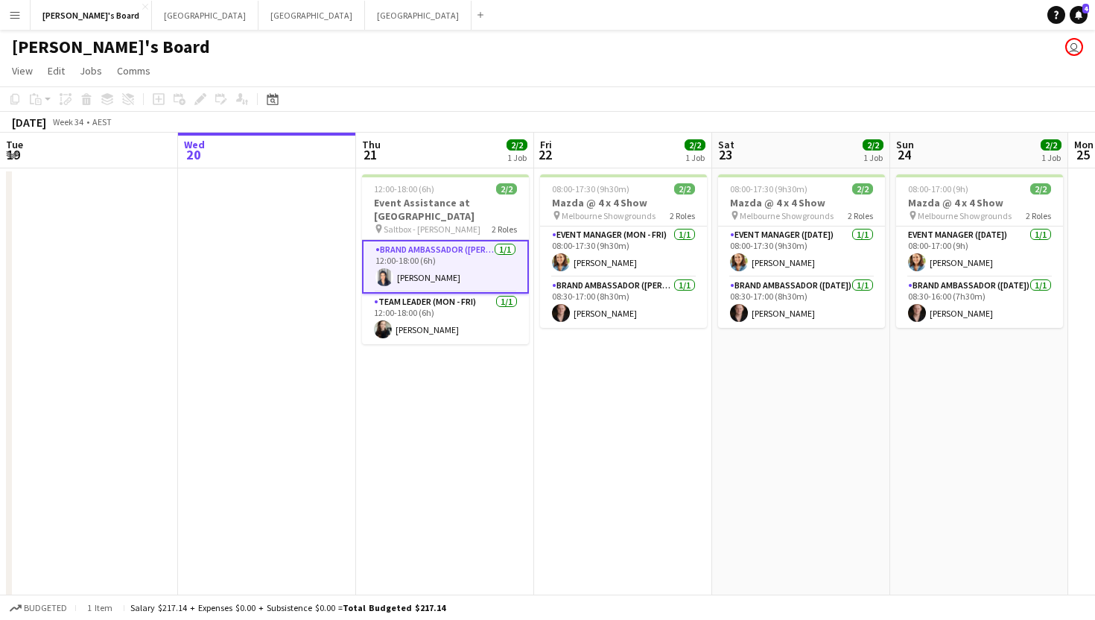
click at [191, 281] on app-date-cell at bounding box center [267, 598] width 178 height 861
